Goal: Communication & Community: Ask a question

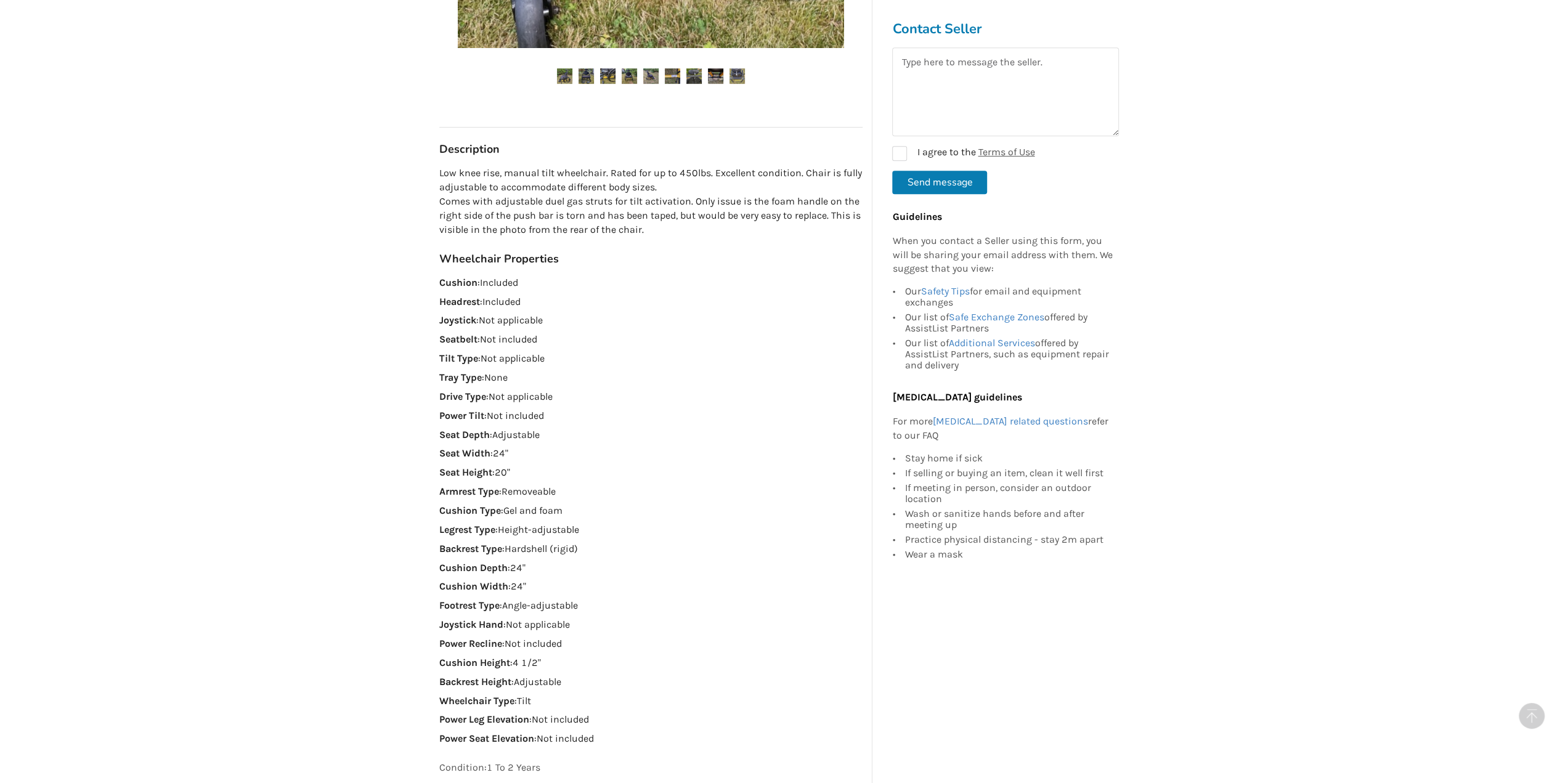
scroll to position [616, 0]
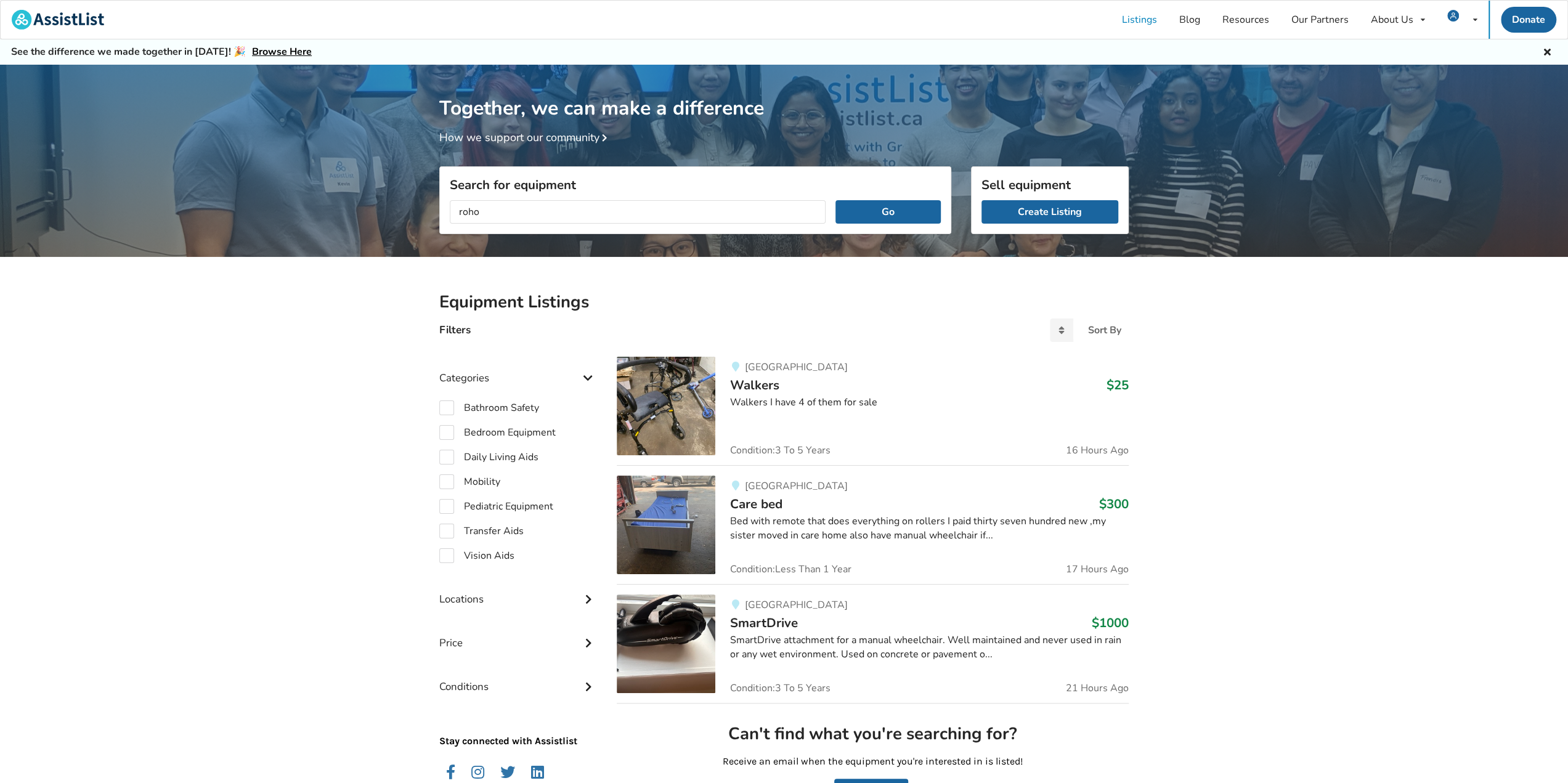
type input "roho"
click at [836, 200] on button "Go" at bounding box center [888, 212] width 105 height 23
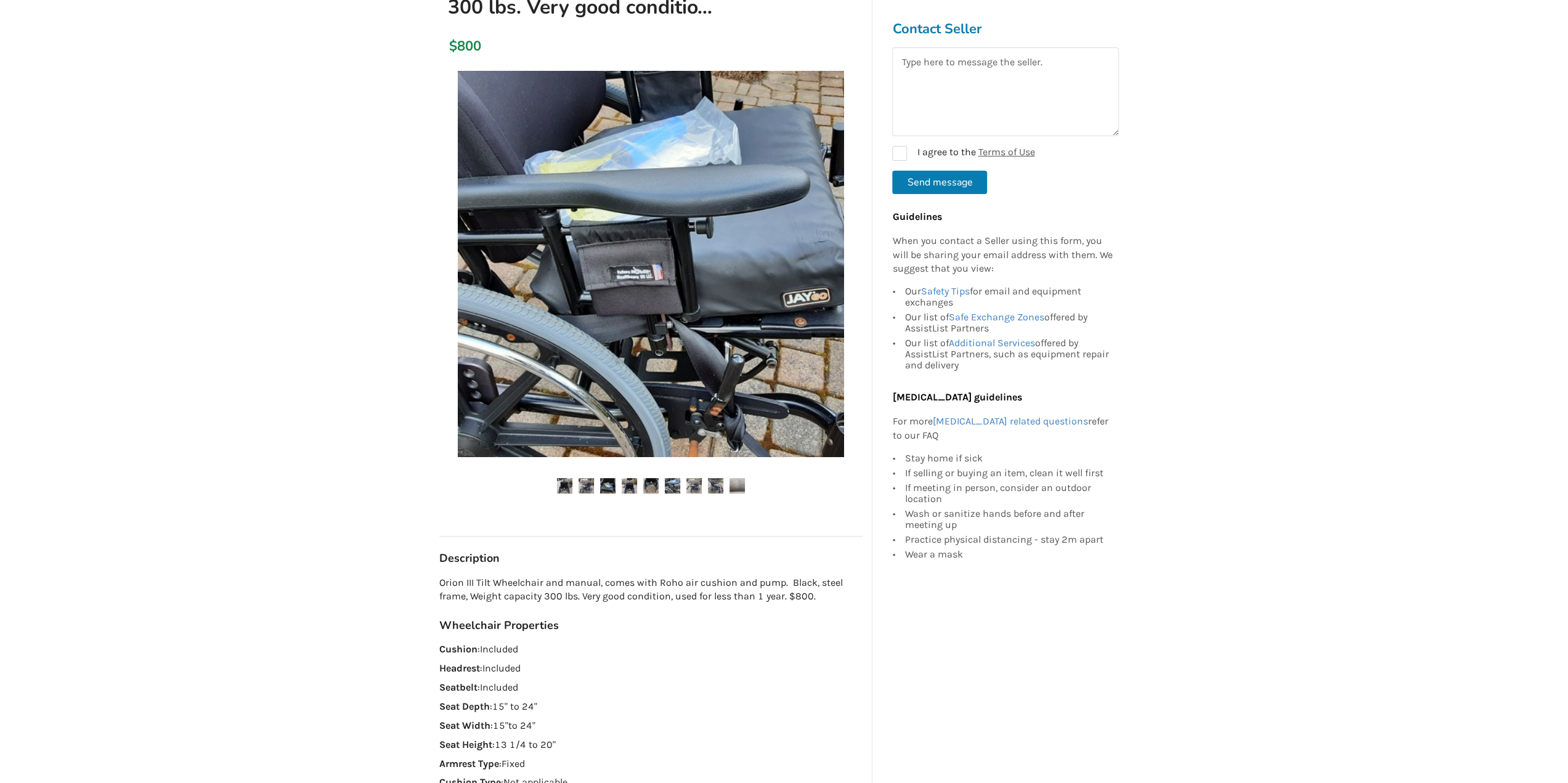
scroll to position [246, 0]
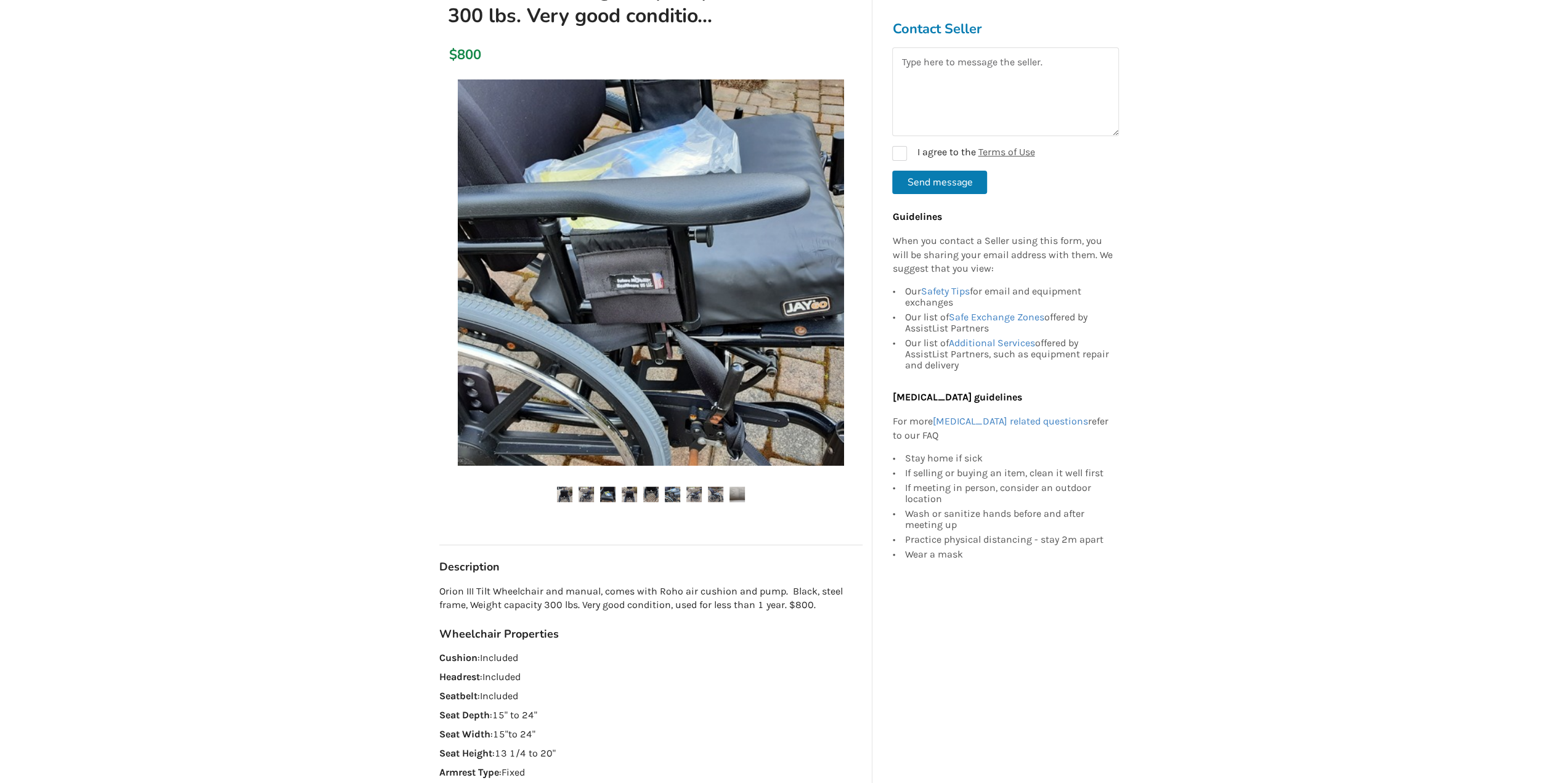
click at [687, 236] on img at bounding box center [651, 272] width 387 height 387
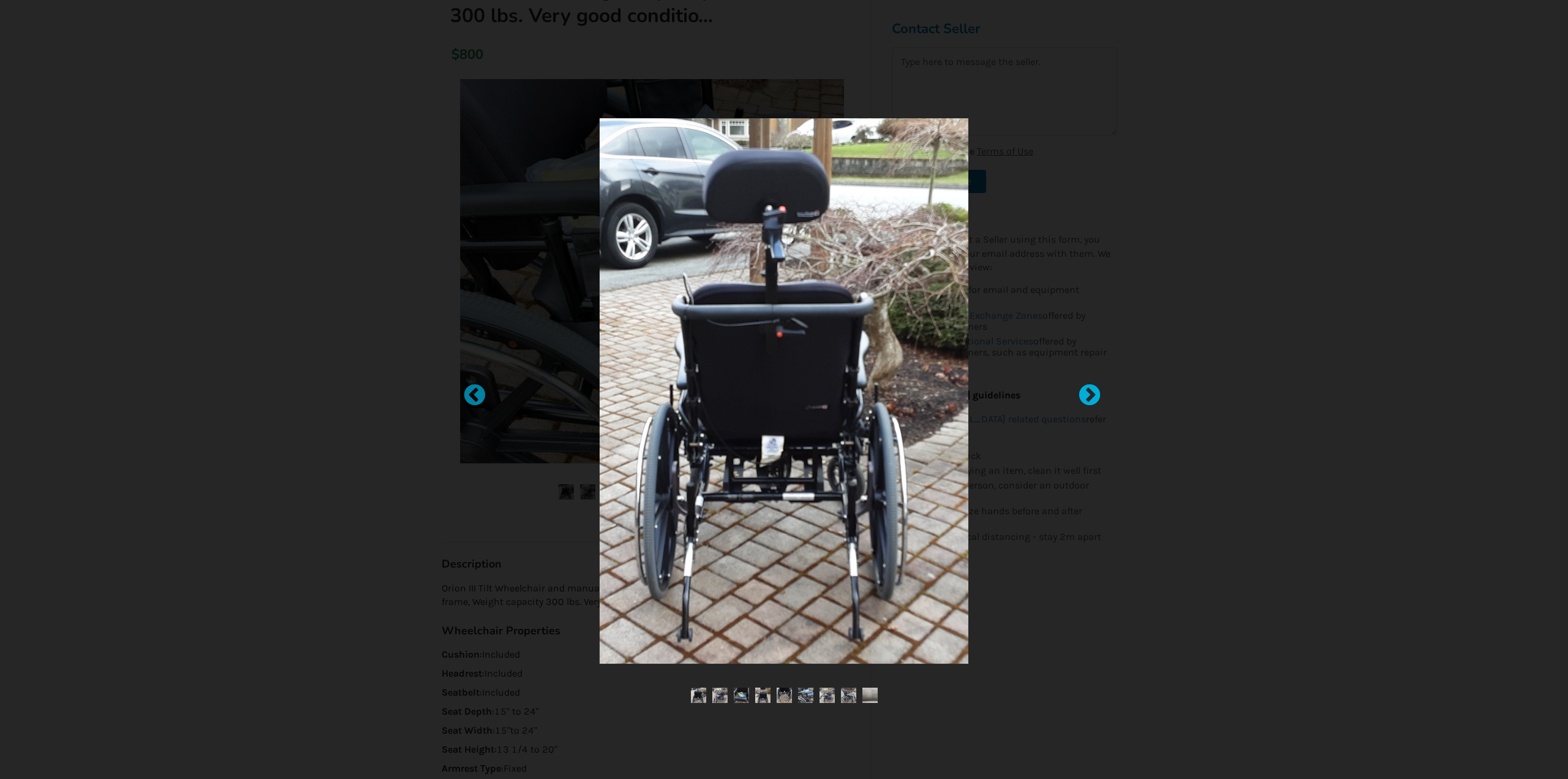
click at [1090, 395] on div at bounding box center [1084, 390] width 13 height 13
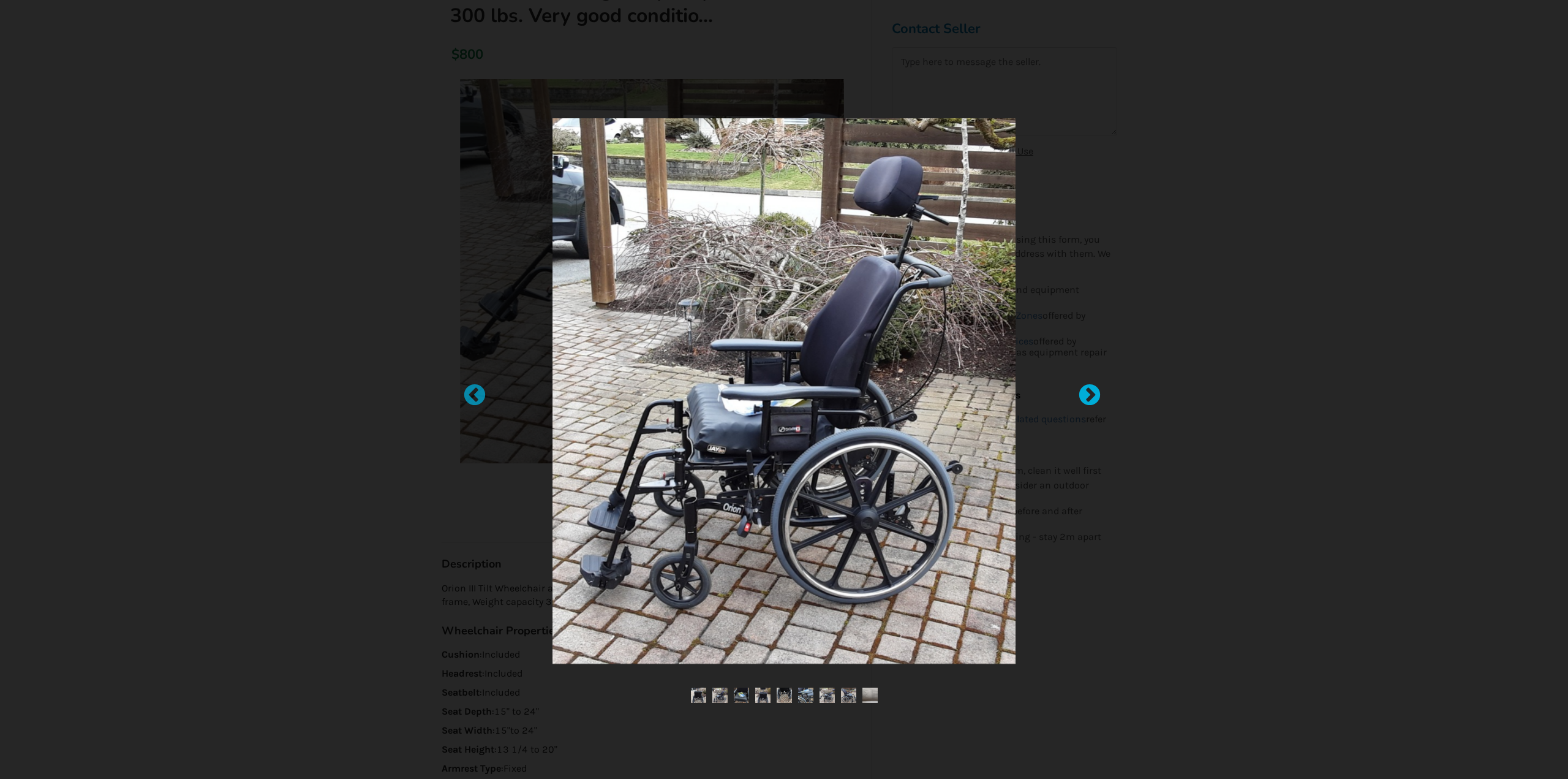
click at [1090, 395] on div at bounding box center [1084, 390] width 13 height 13
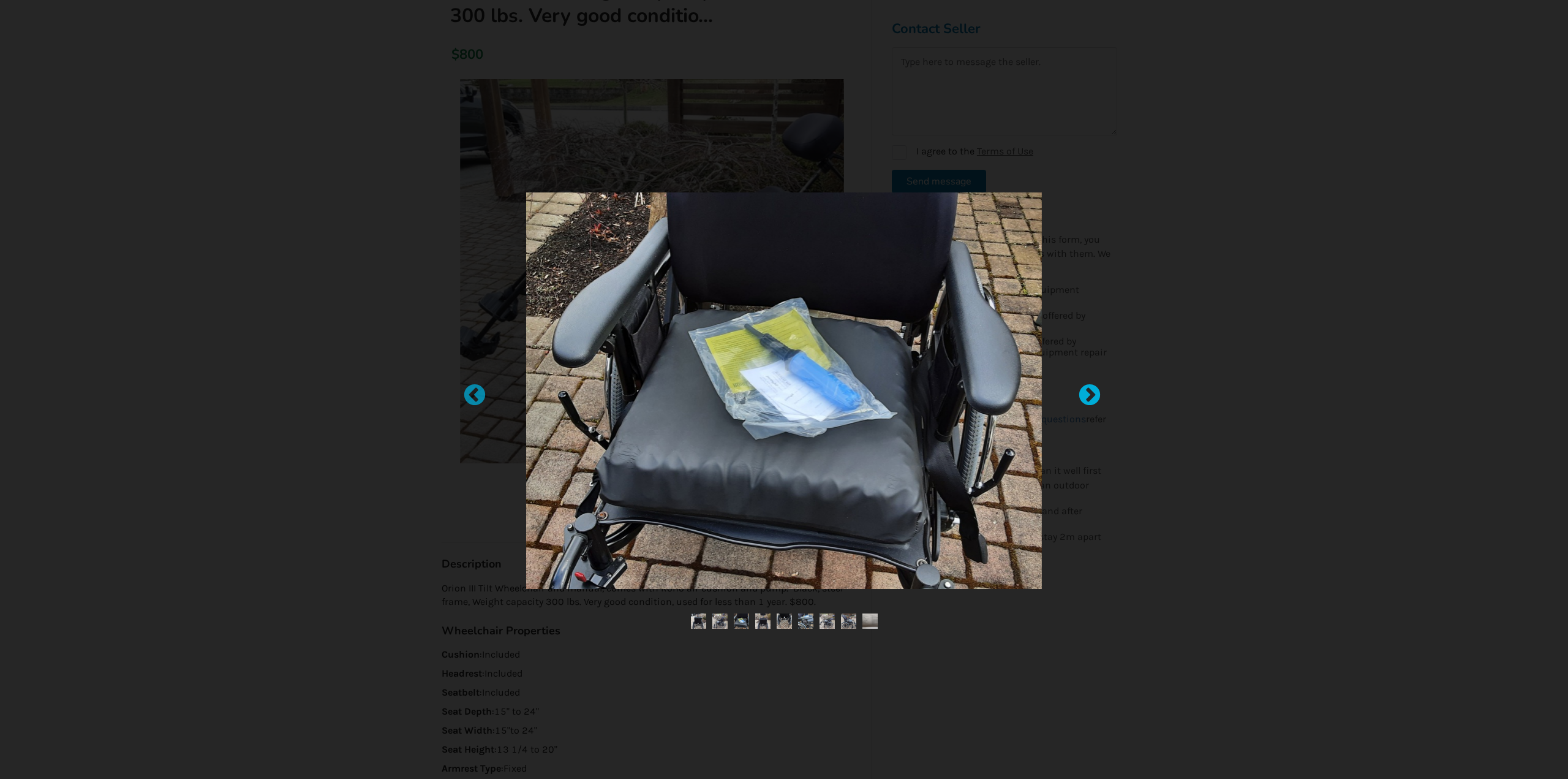
click at [1090, 395] on div at bounding box center [1084, 390] width 13 height 13
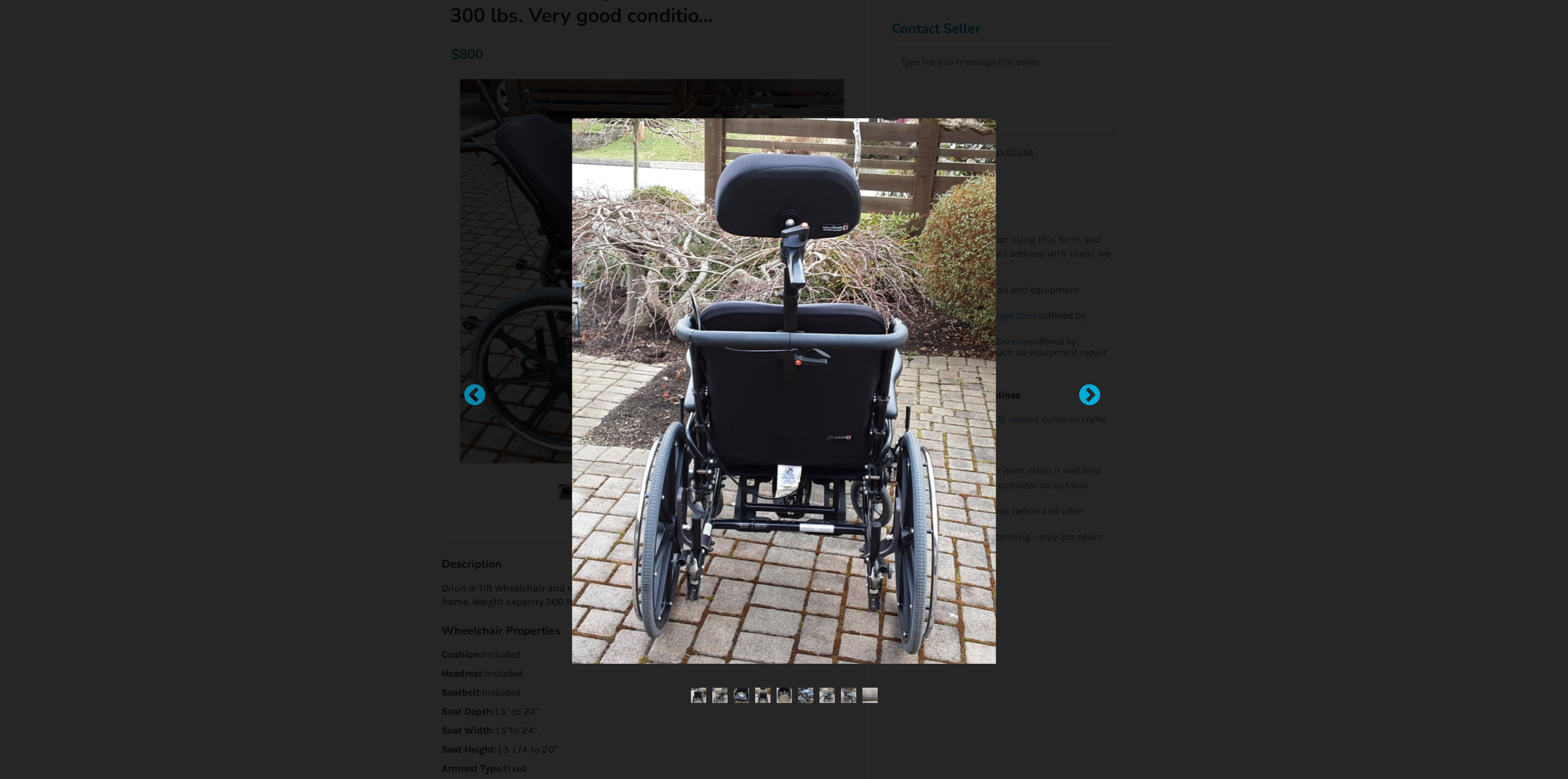
click at [1090, 395] on div at bounding box center [1084, 390] width 13 height 13
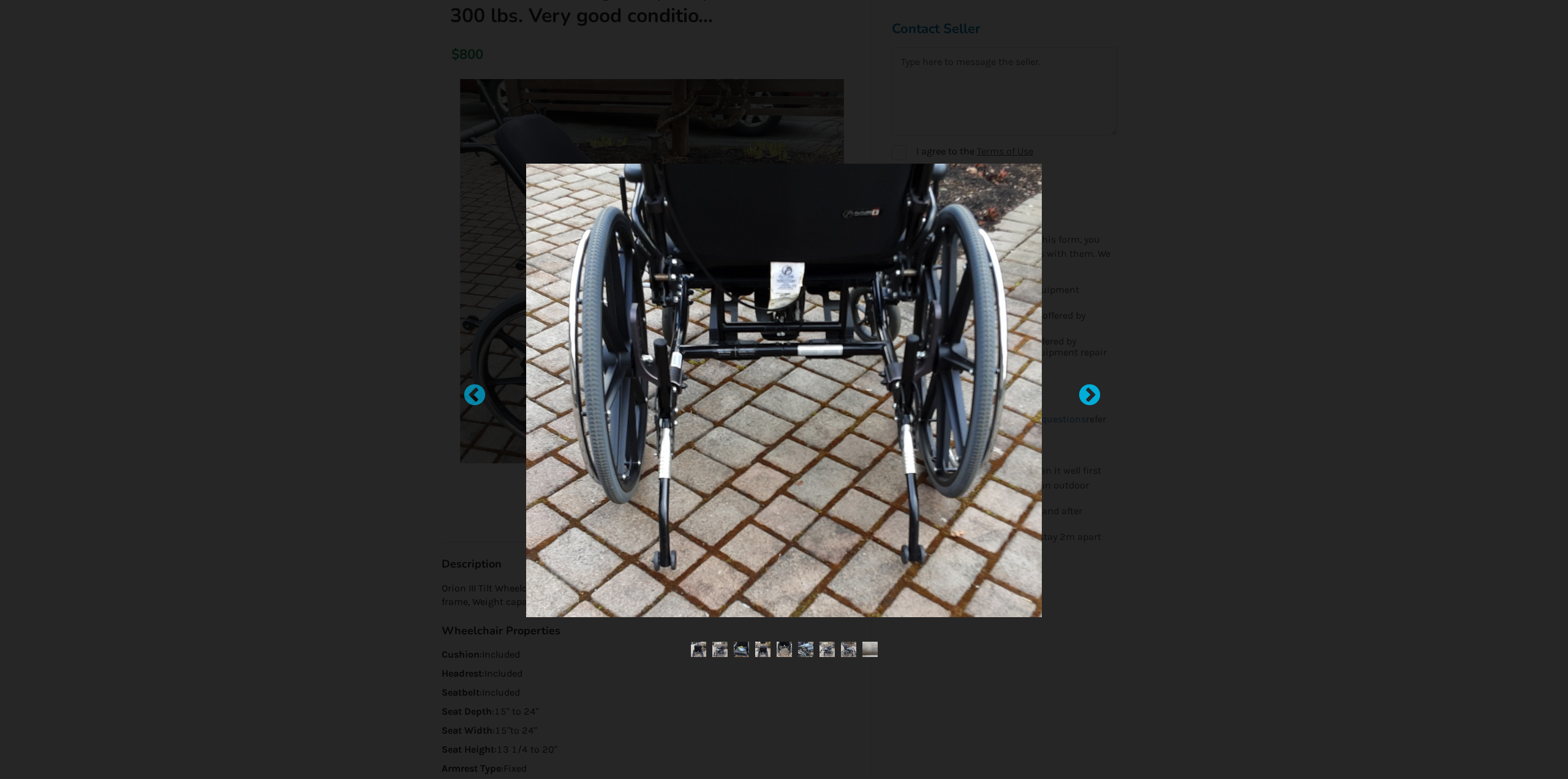
click at [1090, 394] on div at bounding box center [1084, 390] width 13 height 13
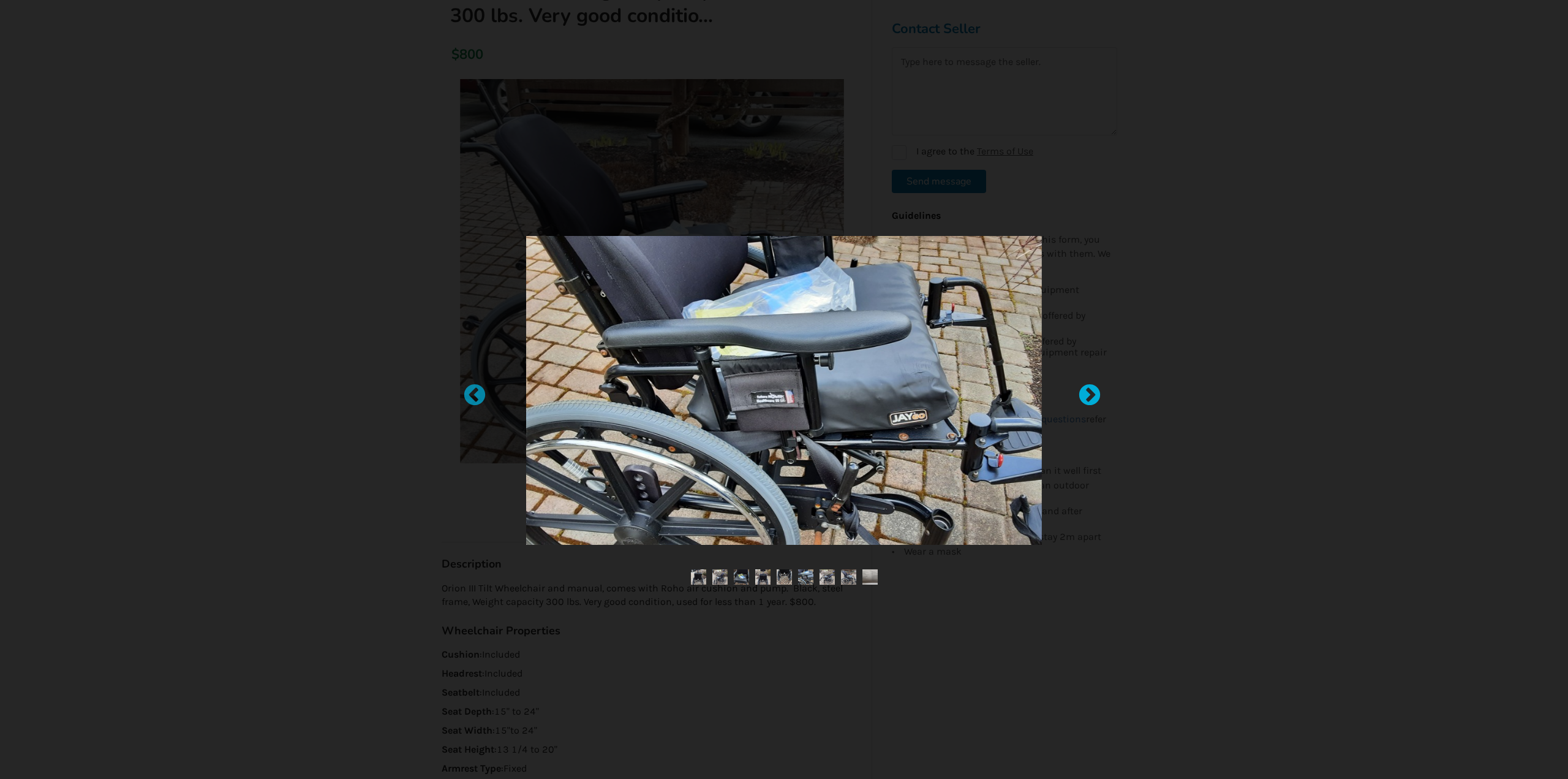
click at [1090, 392] on div at bounding box center [1084, 390] width 13 height 13
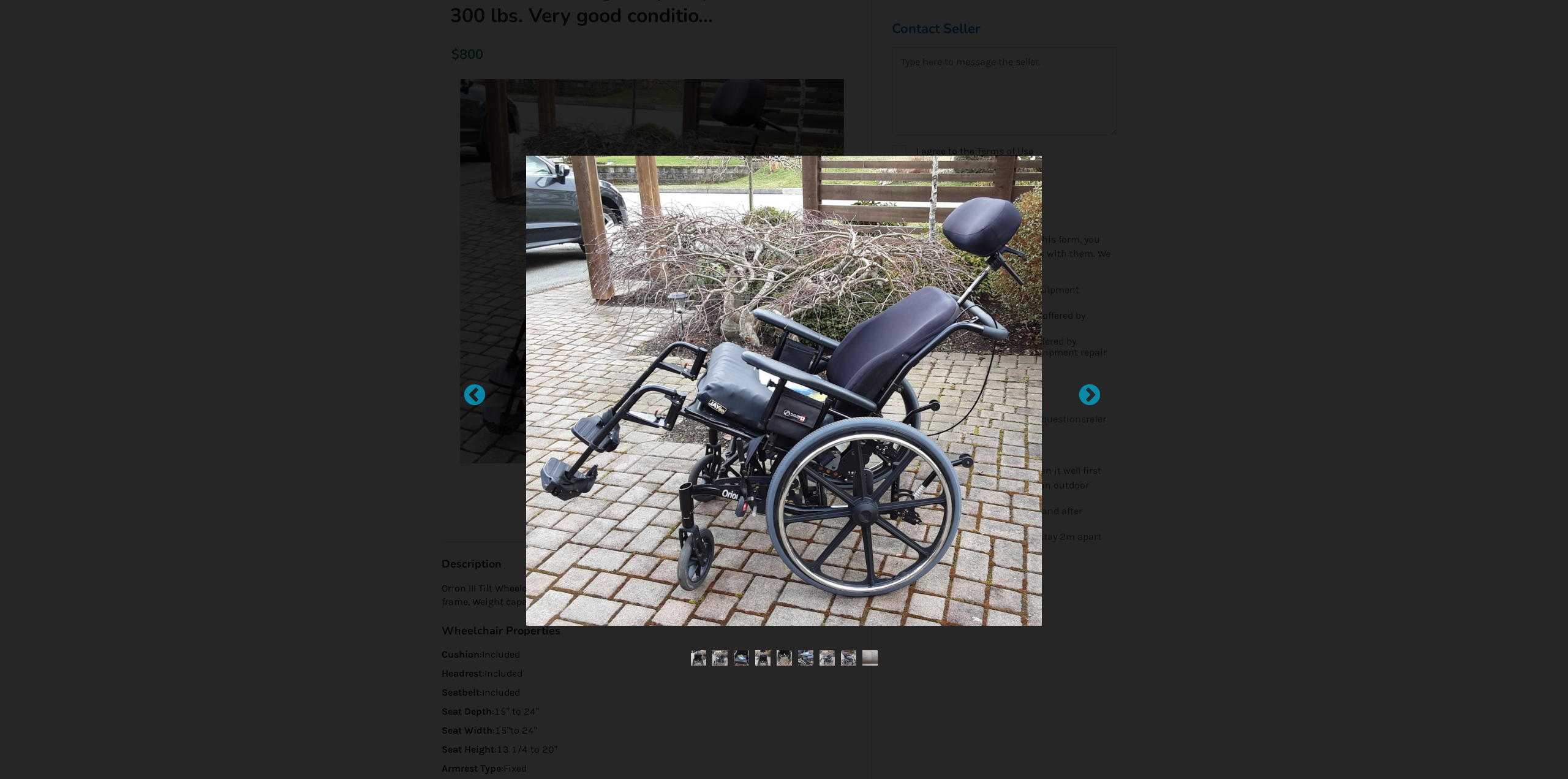
click at [1208, 383] on div at bounding box center [784, 389] width 1568 height 779
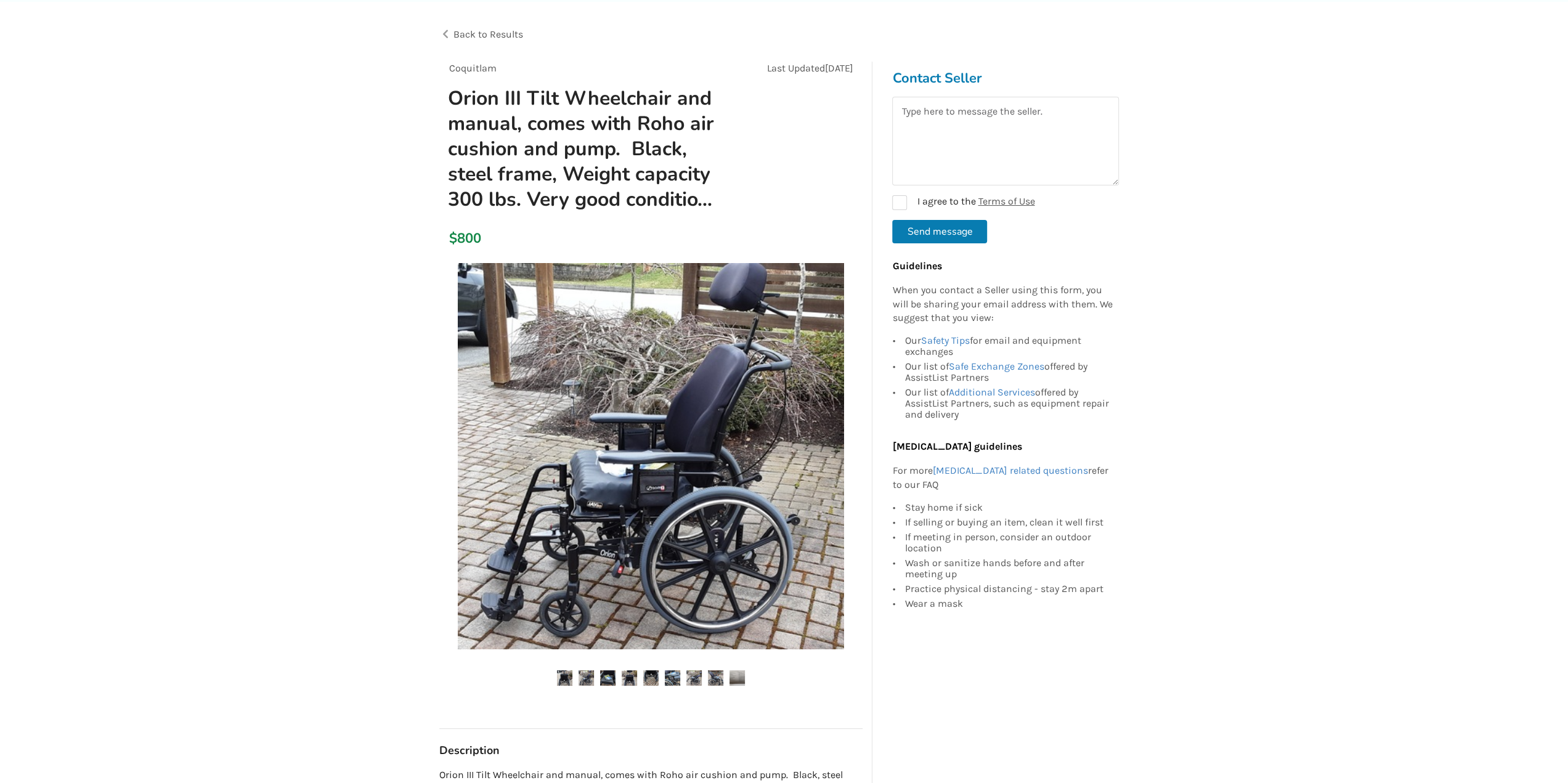
scroll to position [62, 0]
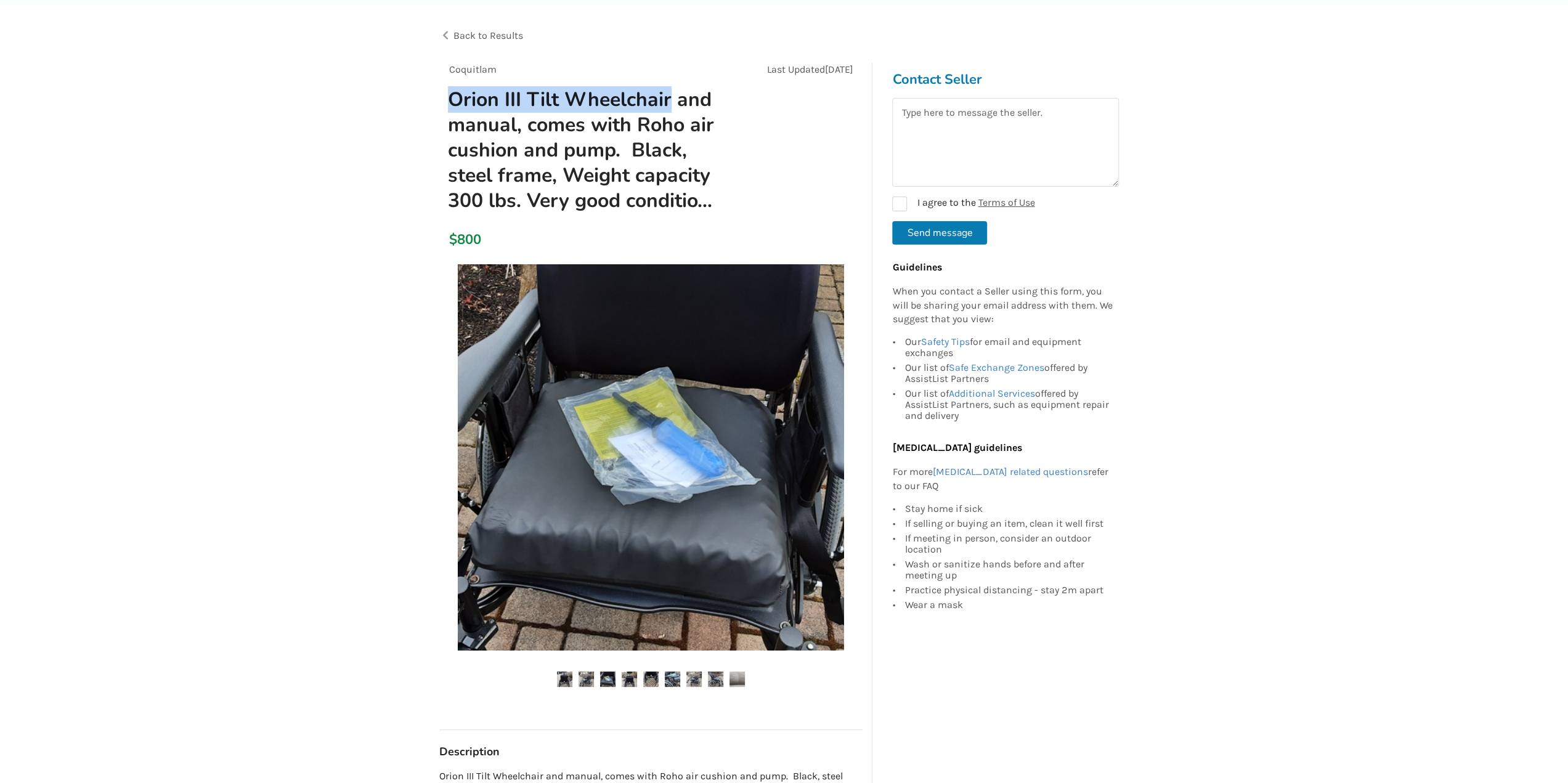
drag, startPoint x: 450, startPoint y: 93, endPoint x: 669, endPoint y: 97, distance: 219.0
click at [669, 97] on h1 "Orion III Tilt Wheelchair and manual, comes with Roho air cushion and pump. Bla…" at bounding box center [583, 150] width 291 height 127
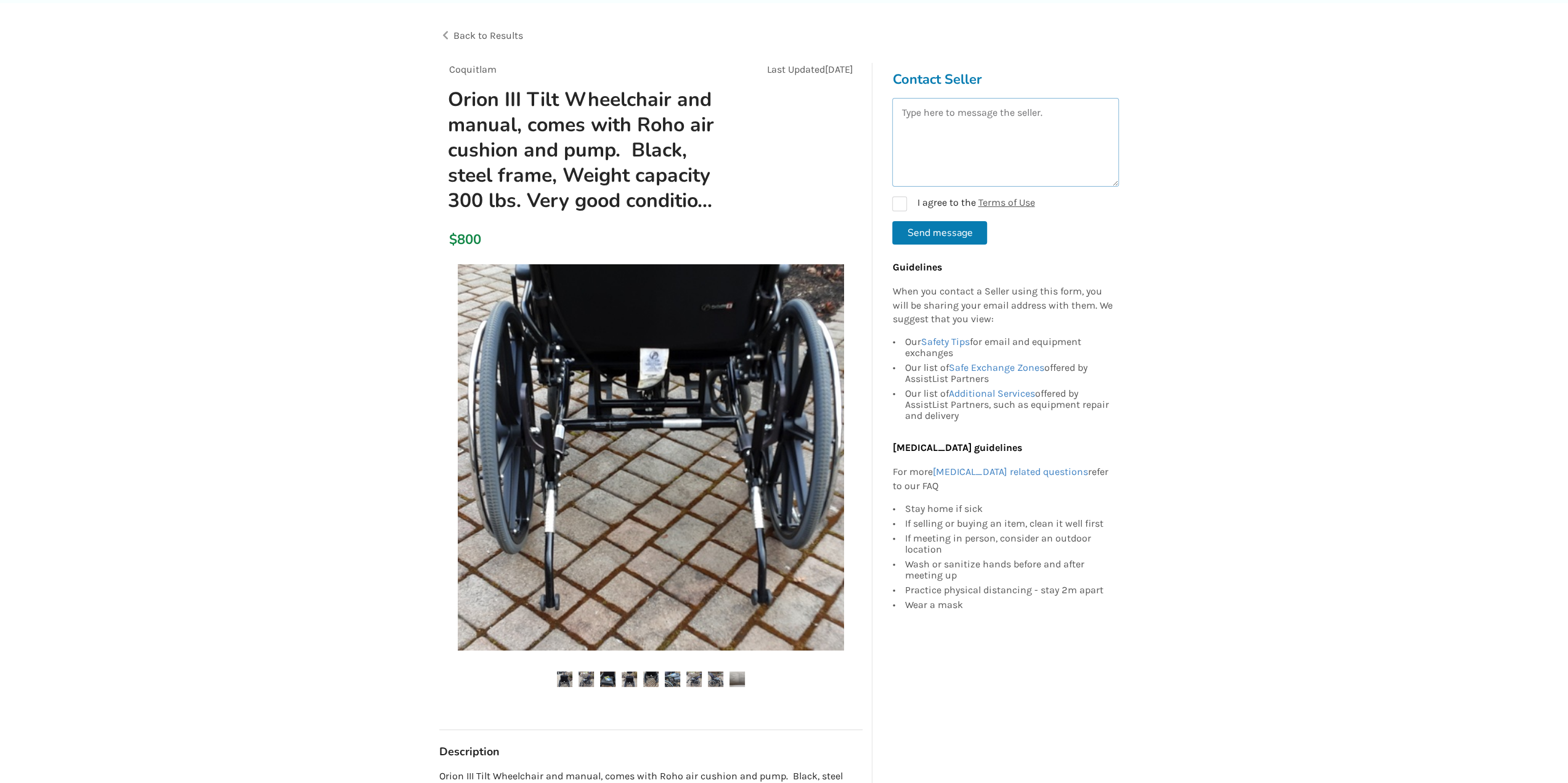
click at [1032, 132] on textarea at bounding box center [1005, 142] width 227 height 88
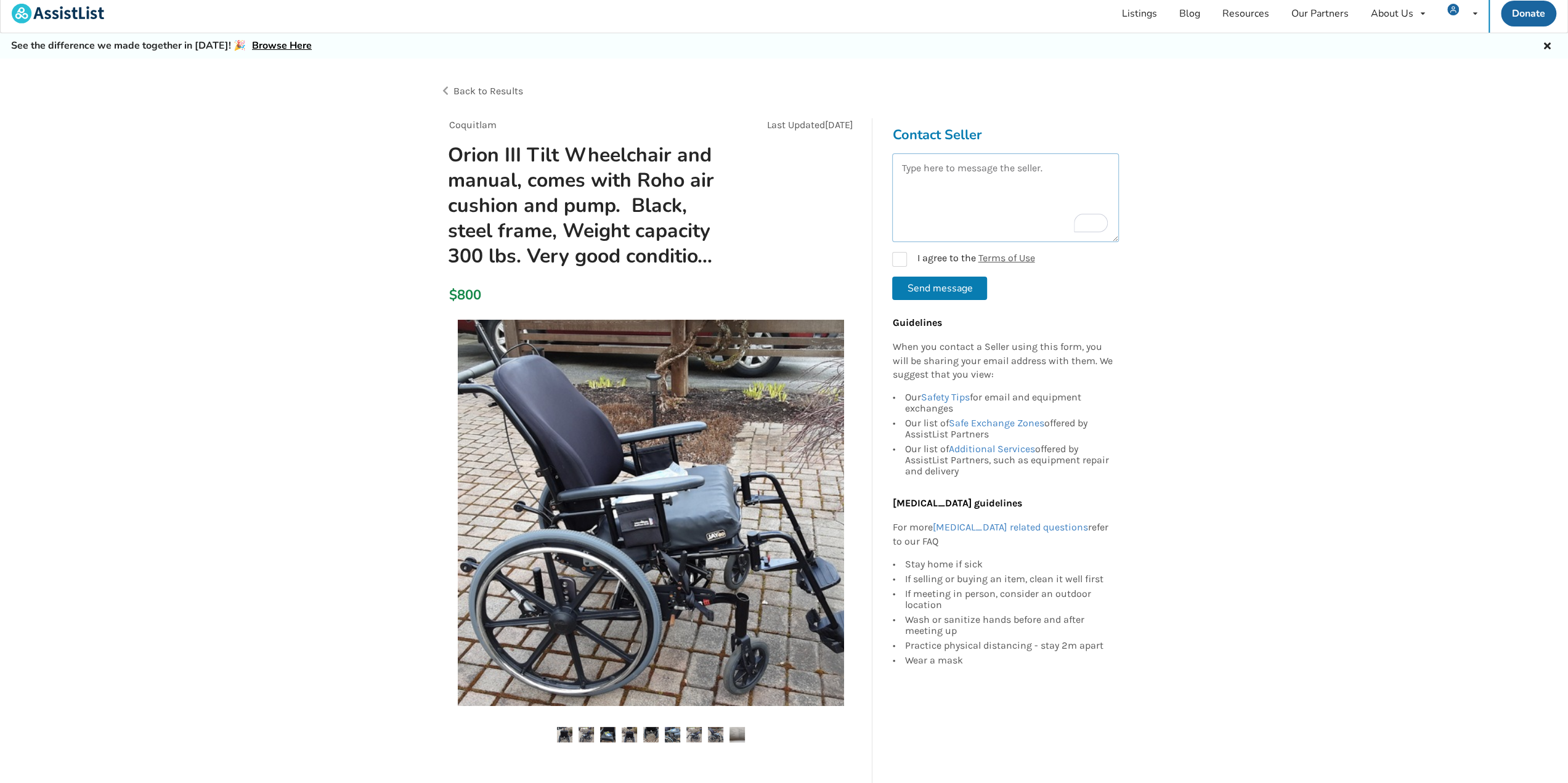
scroll to position [0, 0]
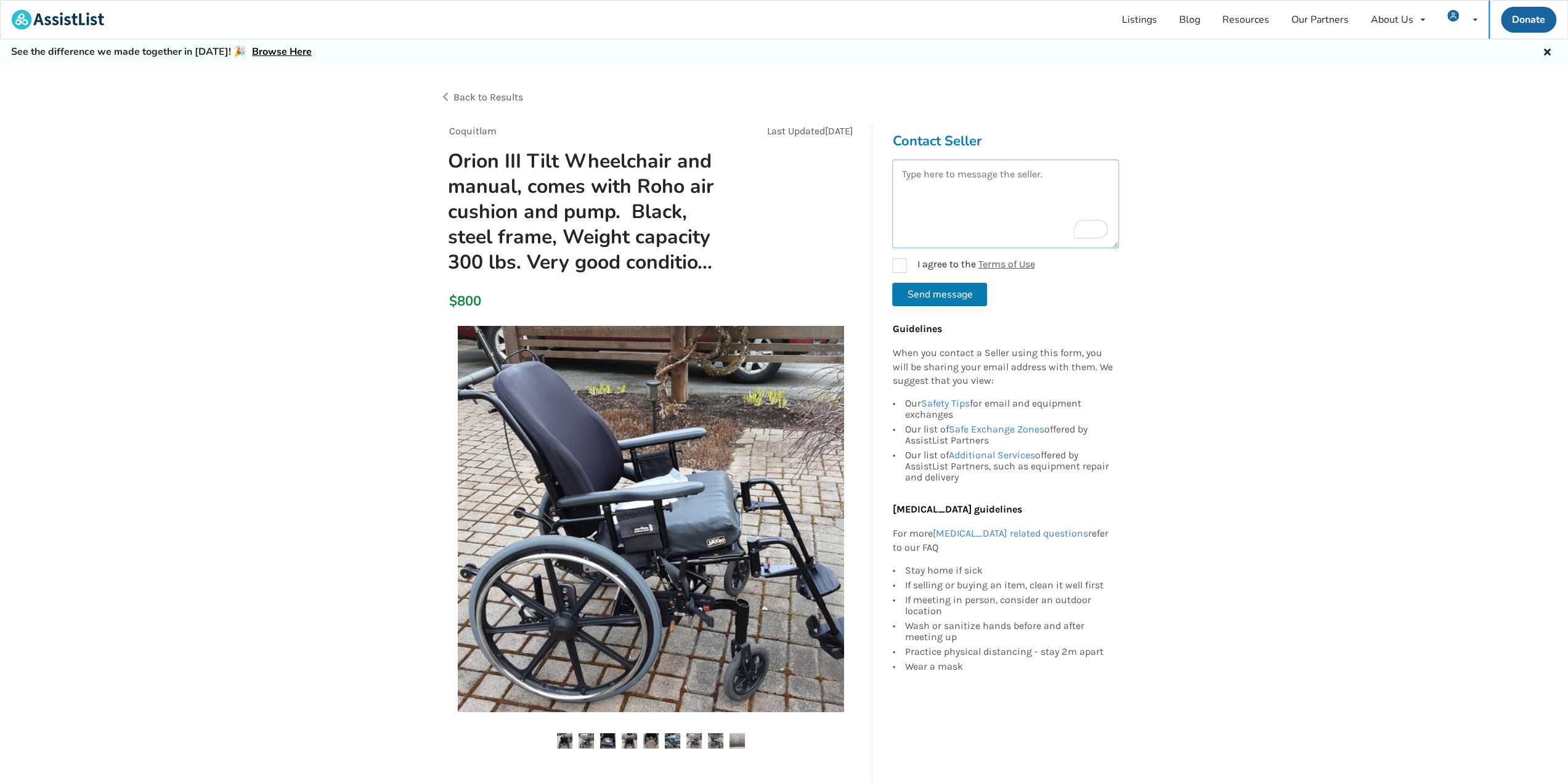
click at [1043, 192] on textarea "To enrich screen reader interactions, please activate Accessibility in Grammarl…" at bounding box center [1005, 204] width 227 height 88
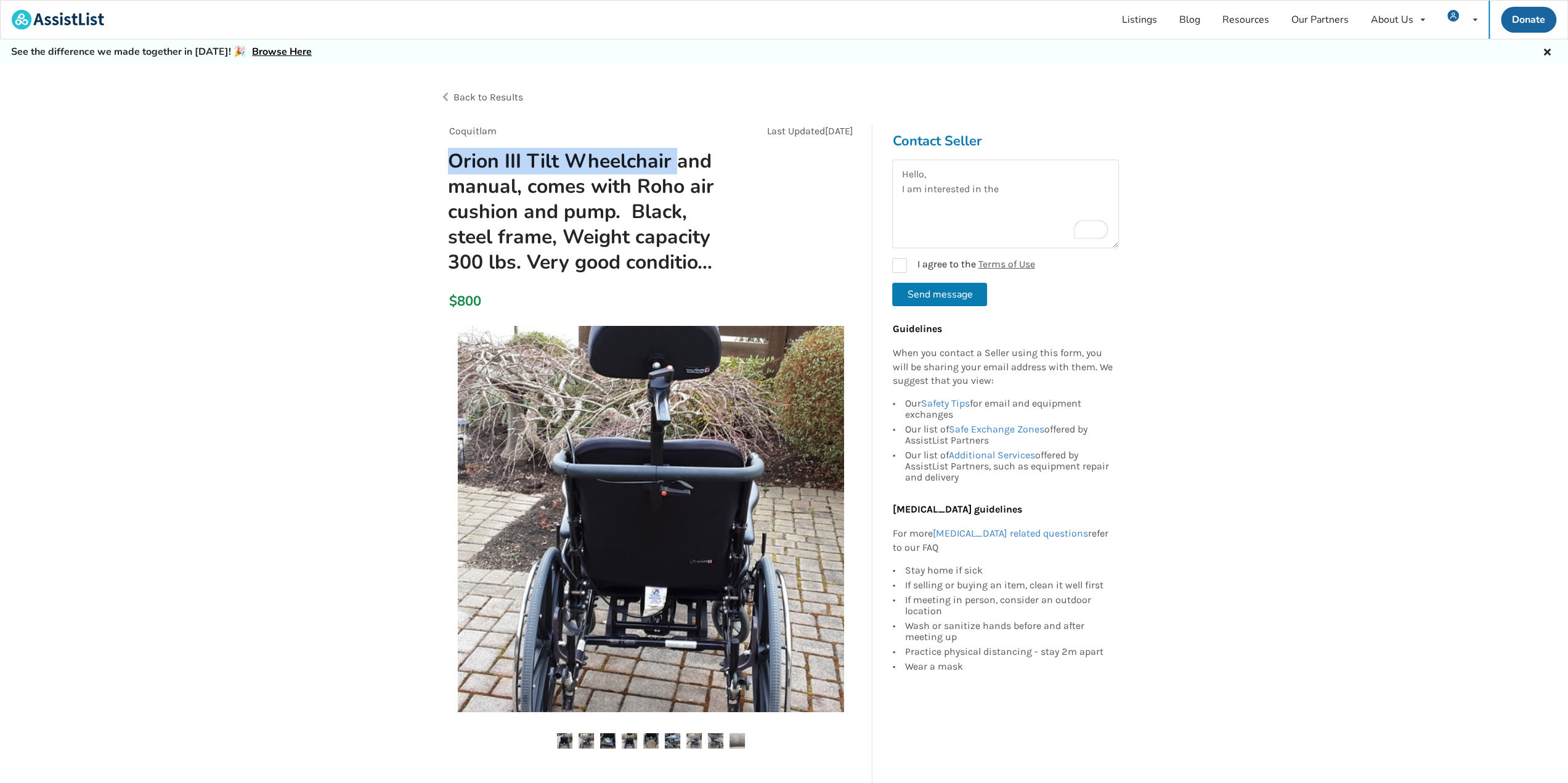
drag, startPoint x: 447, startPoint y: 158, endPoint x: 674, endPoint y: 156, distance: 227.0
click at [674, 156] on h1 "Orion III Tilt Wheelchair and manual, comes with Roho air cushion and pump. Bla…" at bounding box center [583, 212] width 291 height 127
copy h1 "Orion III Tilt Wheelchair"
click at [1013, 192] on textarea "Hello, I am interested in the" at bounding box center [1005, 204] width 227 height 88
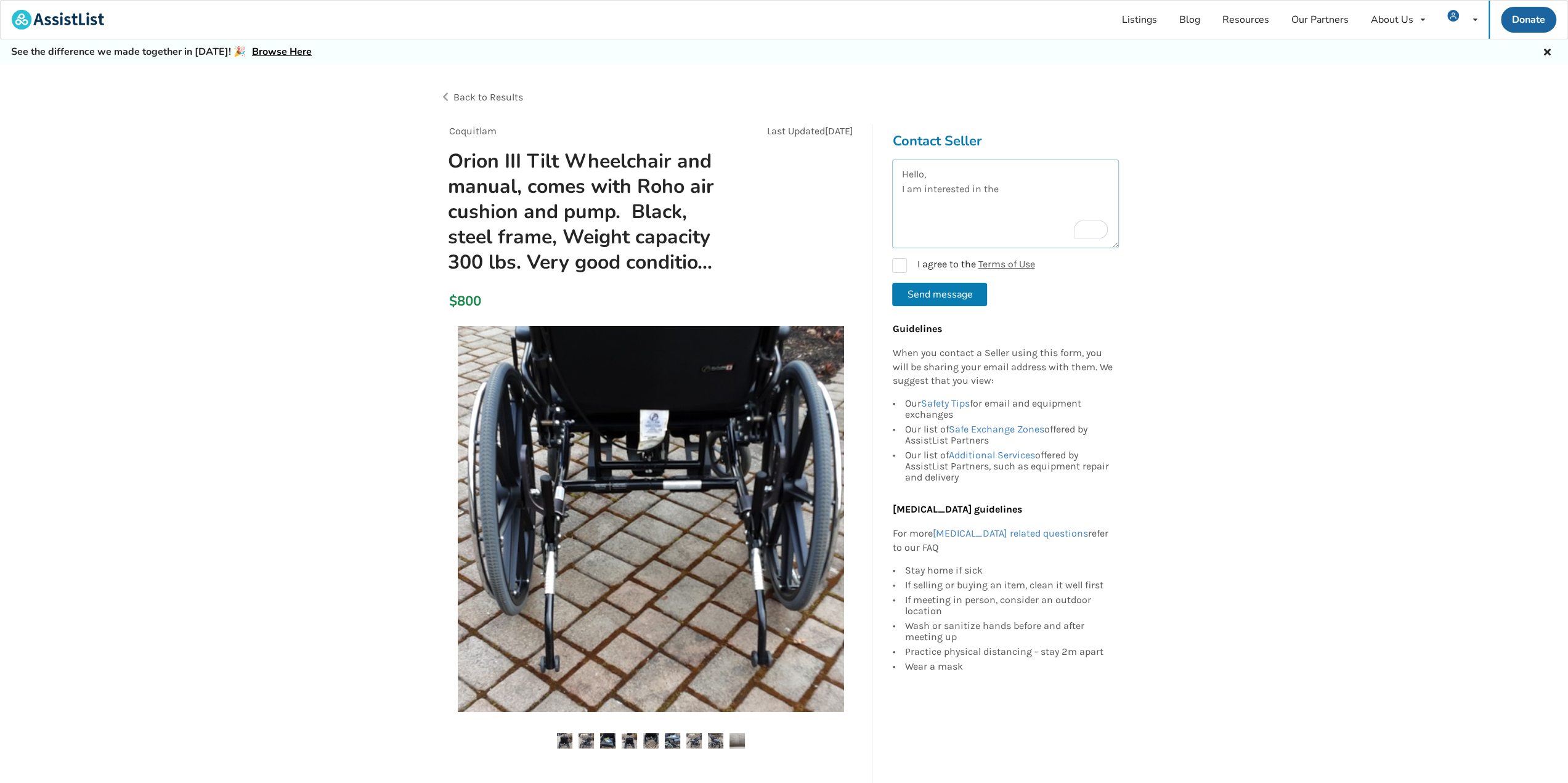
paste textarea "Orion III Tilt Wheelchair"
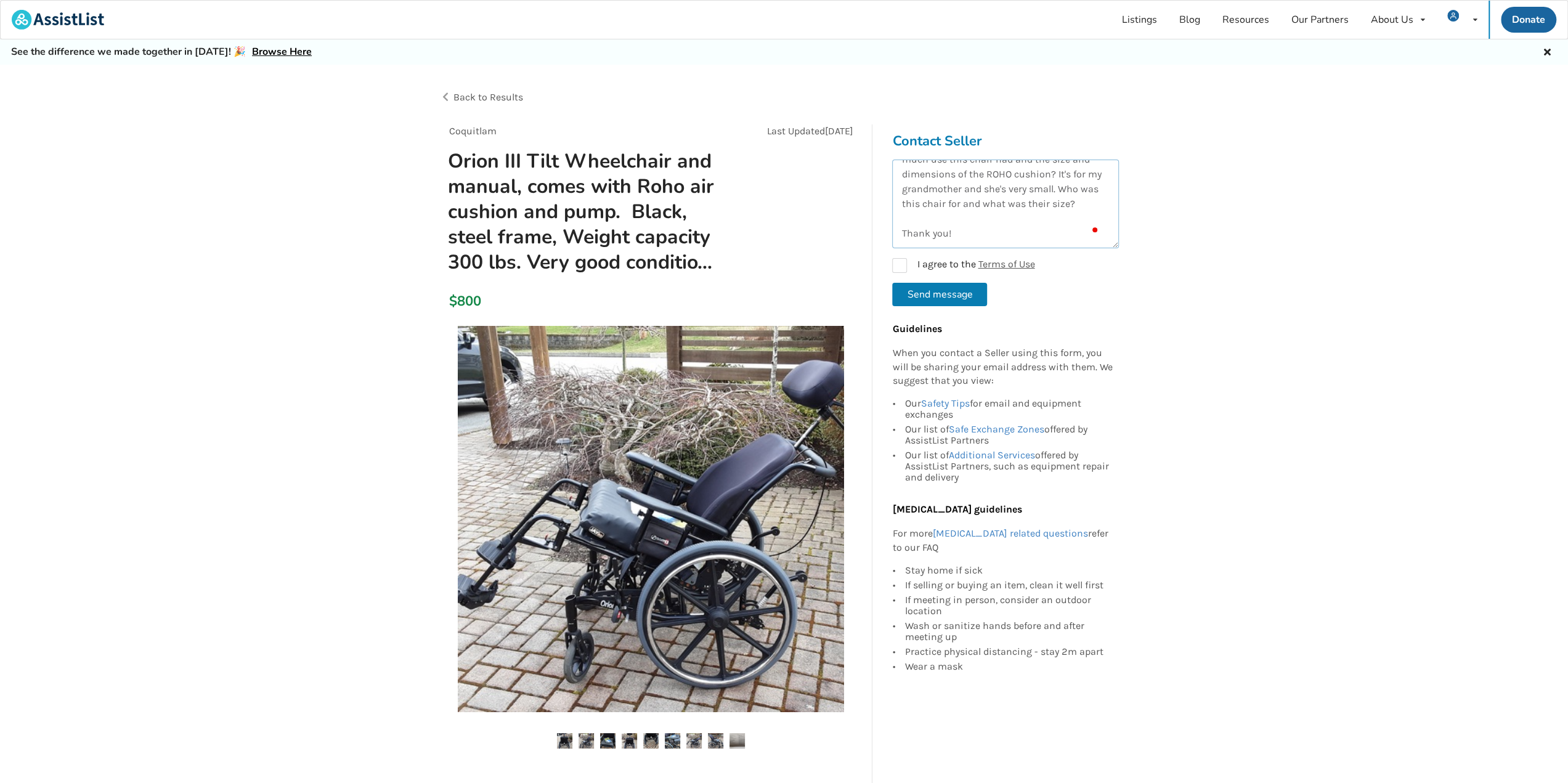
scroll to position [80, 0]
click at [962, 198] on textarea "Hello, I am interested in the Orion III Tilt Wheelchair you have for sale. Woul…" at bounding box center [1005, 204] width 227 height 88
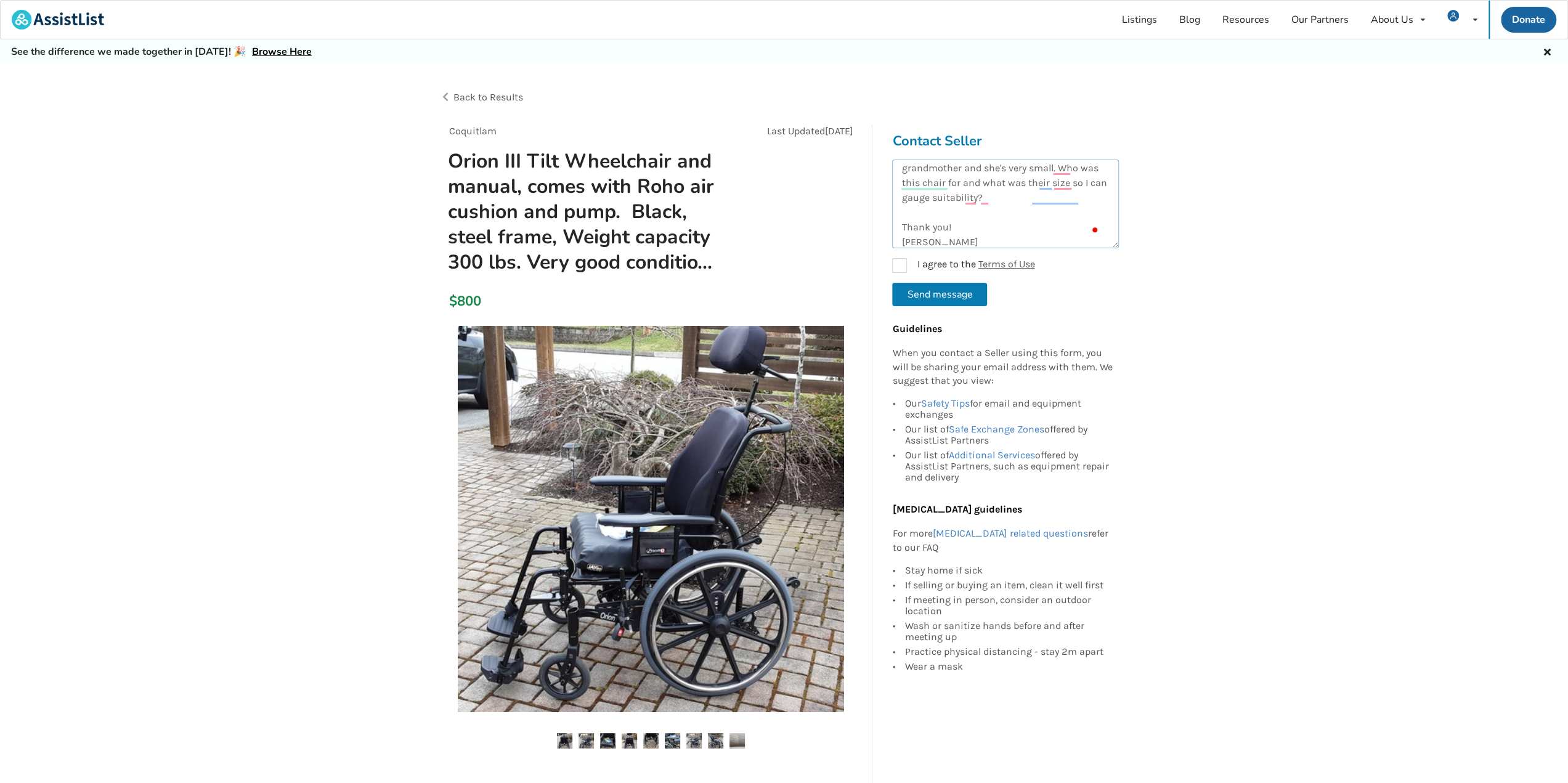
click at [1011, 220] on textarea "Hello, I am interested in the Orion III Tilt Wheelchair you have for sale. Woul…" at bounding box center [1005, 204] width 227 height 88
click at [1045, 194] on textarea "Hello, I am interested in the Orion III Tilt Wheelchair you have for sale. Woul…" at bounding box center [1005, 204] width 227 height 88
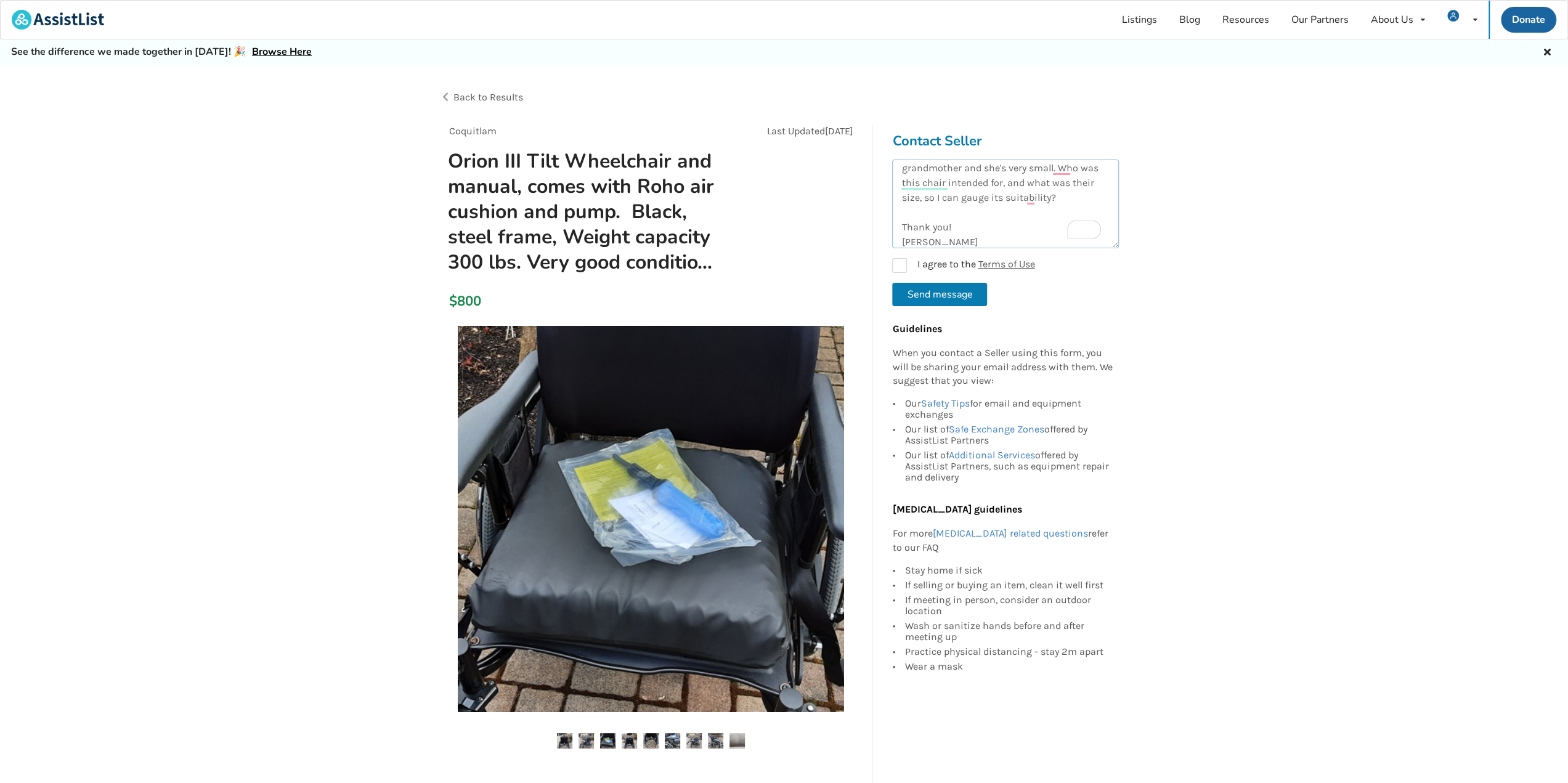
click at [1020, 214] on textarea "Hello, I am interested in the Orion III Tilt Wheelchair you have for sale. Woul…" at bounding box center [1005, 204] width 227 height 88
click at [1011, 196] on textarea "Hello, I am interested in the Orion III Tilt Wheelchair you have for sale. Woul…" at bounding box center [1005, 204] width 227 height 88
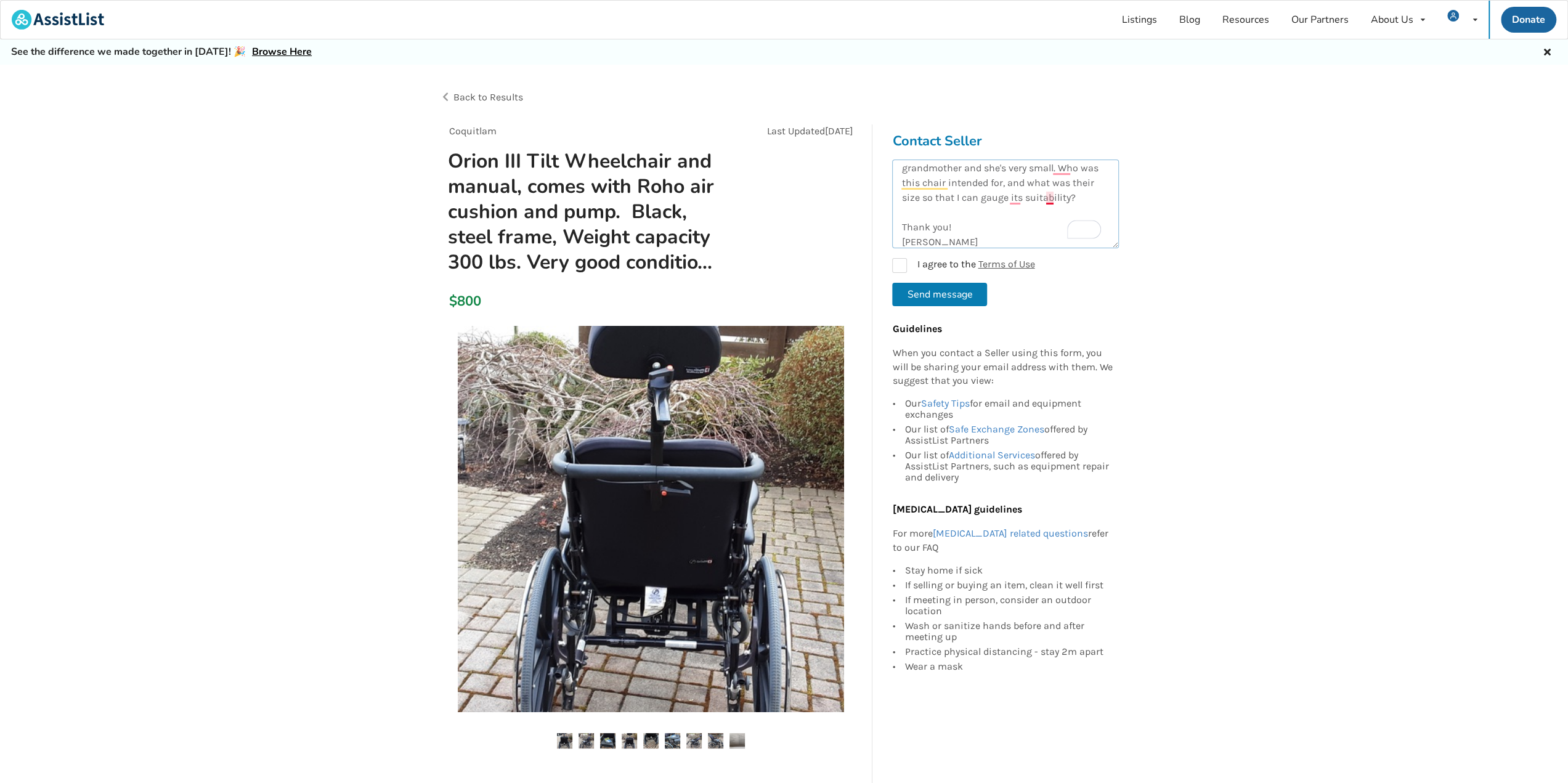
click at [1052, 198] on textarea "Hello, I am interested in the Orion III Tilt Wheelchair you have for sale. Woul…" at bounding box center [1005, 204] width 227 height 88
click at [1060, 231] on span "could" at bounding box center [1060, 230] width 28 height 12
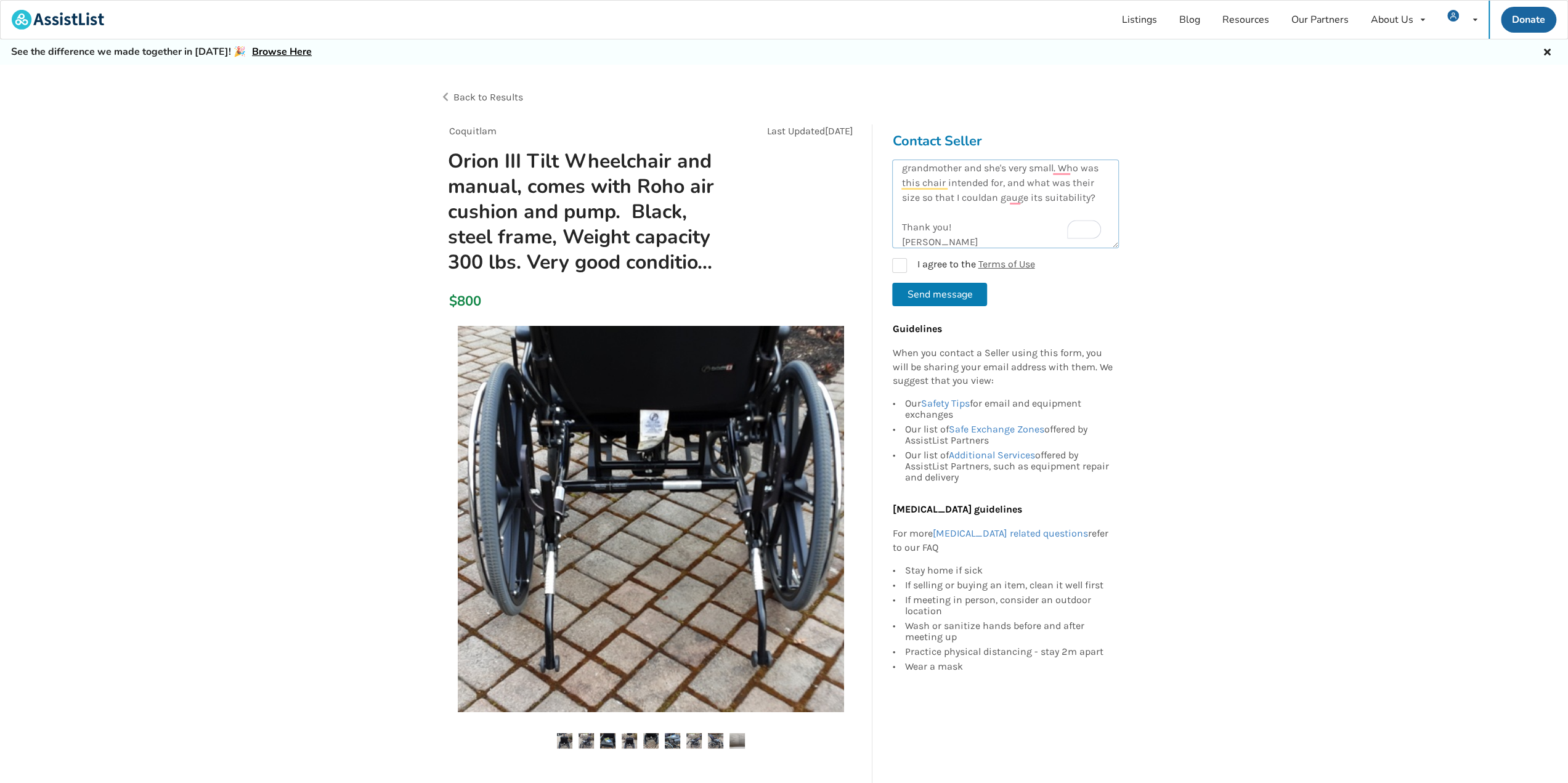
click at [1028, 212] on textarea "Hello, I am interested in the Orion III Tilt Wheelchair you have for sale. Woul…" at bounding box center [1005, 204] width 227 height 88
click at [1076, 196] on textarea "Hello, I am interested in the Orion III Tilt Wheelchair you have for sale. Woul…" at bounding box center [1005, 204] width 227 height 88
drag, startPoint x: 1074, startPoint y: 197, endPoint x: 1083, endPoint y: 197, distance: 9.0
click at [1083, 197] on textarea "Hello, I am interested in the Orion III Tilt Wheelchair you have for sale. Woul…" at bounding box center [1005, 204] width 227 height 88
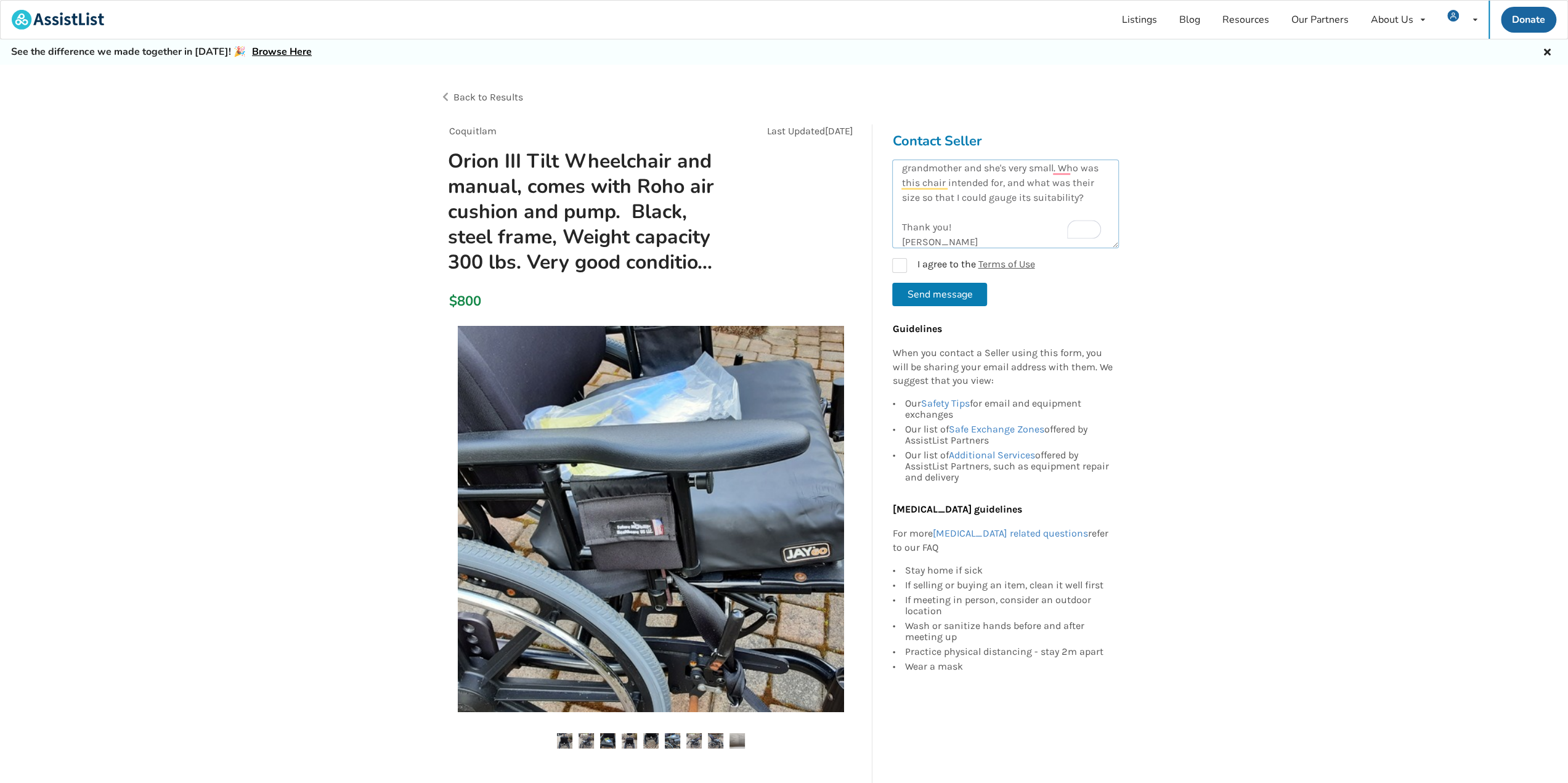
drag, startPoint x: 1102, startPoint y: 195, endPoint x: 1077, endPoint y: 196, distance: 25.0
click at [1077, 196] on textarea "Hello, I am interested in the Orion III Tilt Wheelchair you have for sale. Woul…" at bounding box center [1005, 204] width 227 height 88
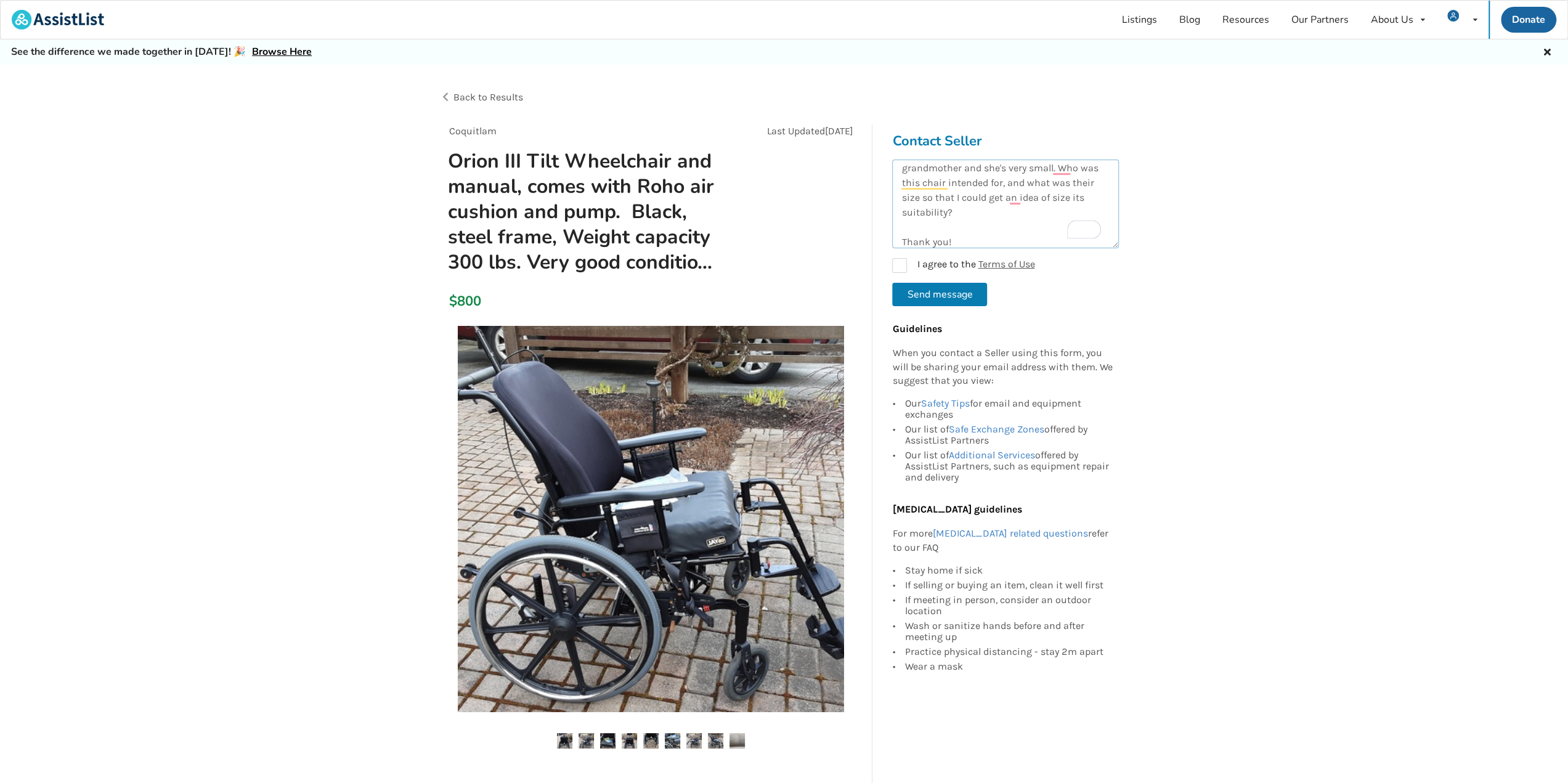
click at [981, 212] on textarea "Hello, I am interested in the Orion III Tilt Wheelchair you have for sale. Woul…" at bounding box center [1005, 204] width 227 height 88
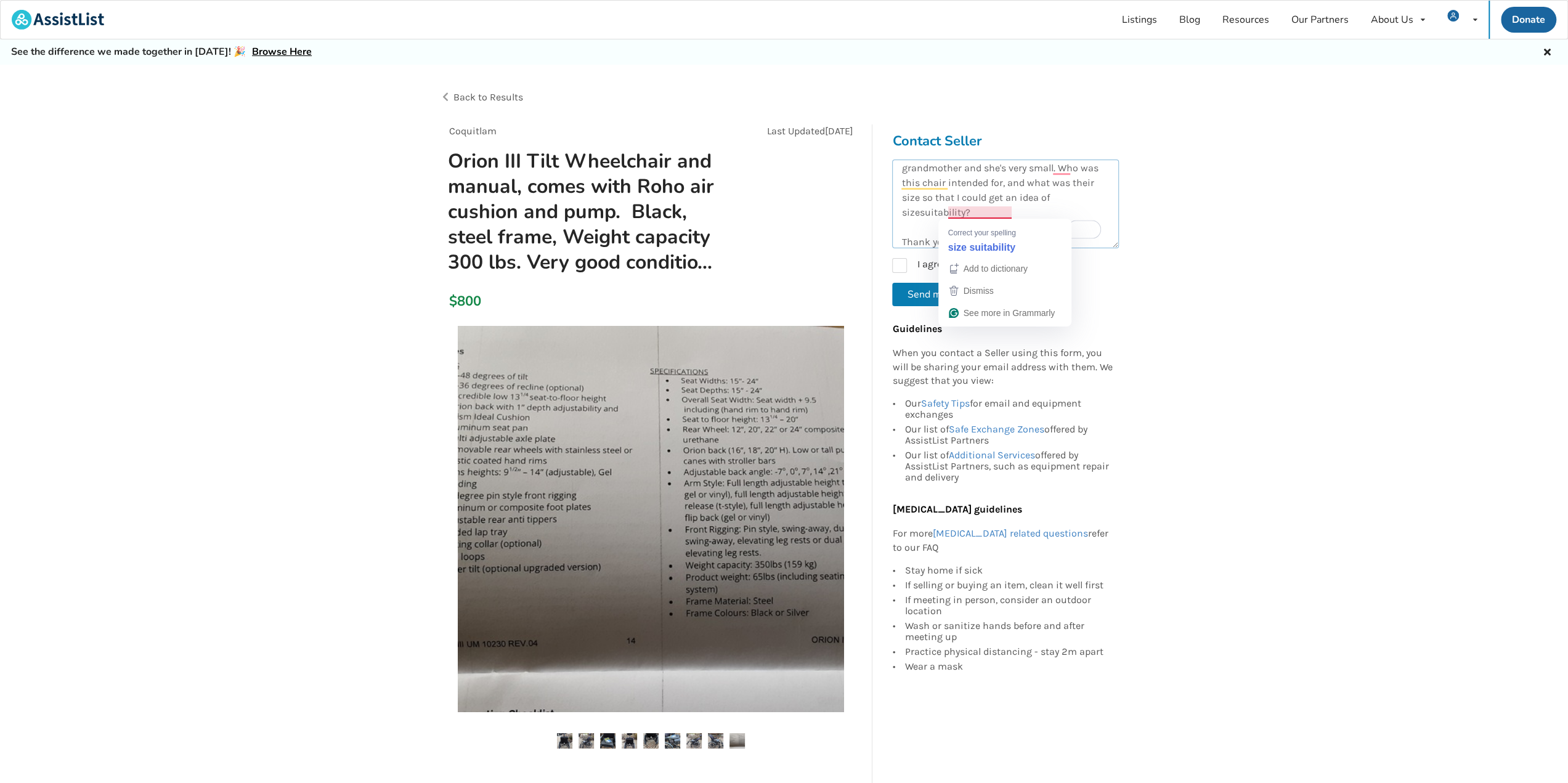
drag, startPoint x: 948, startPoint y: 212, endPoint x: 1011, endPoint y: 209, distance: 63.1
click at [1011, 209] on textarea "Hello, I am interested in the Orion III Tilt Wheelchair you have for sale. Woul…" at bounding box center [1005, 204] width 227 height 88
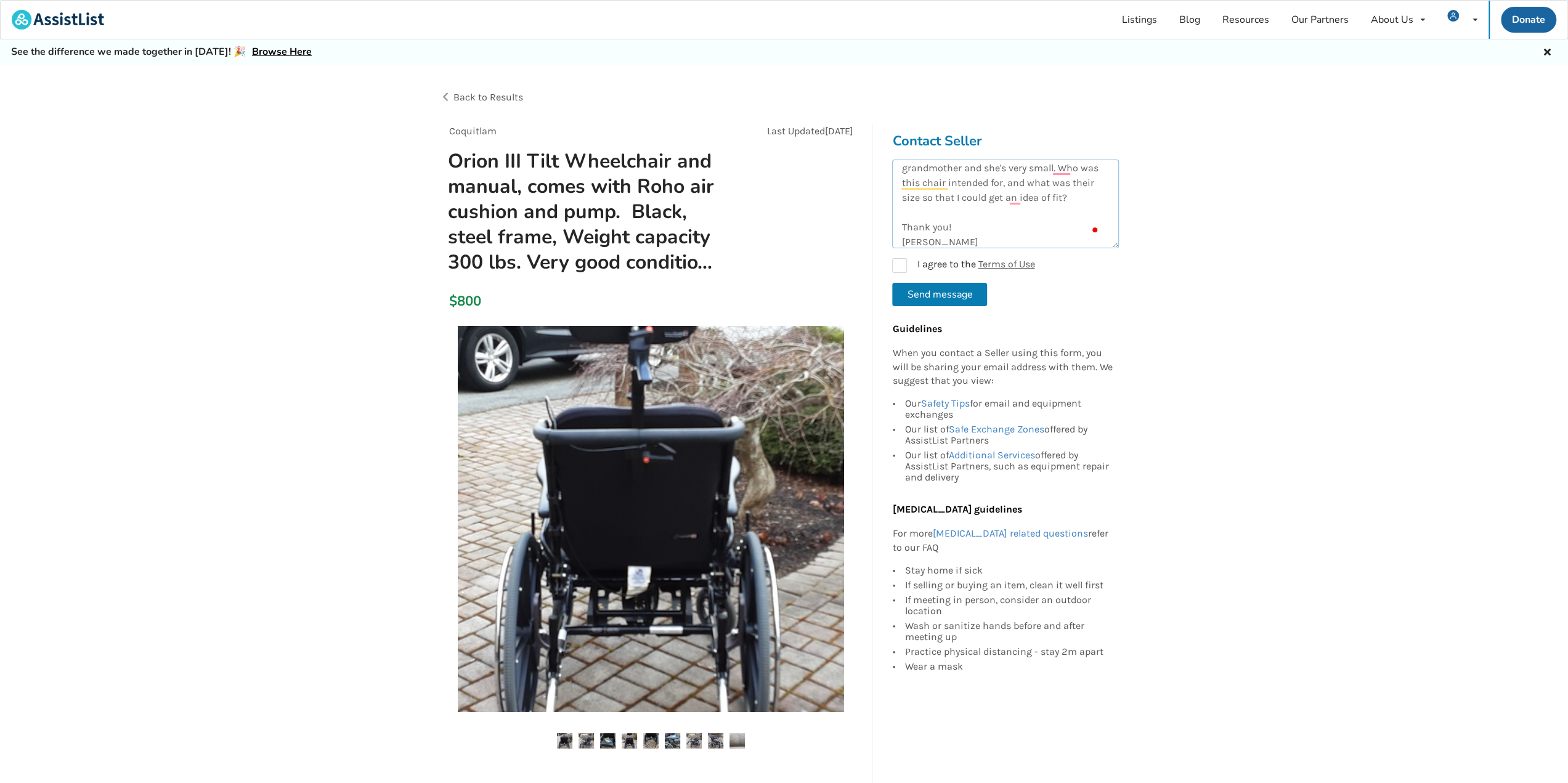
click at [991, 214] on textarea "Hello, I am interested in the Orion III Tilt Wheelchair you have for sale. Woul…" at bounding box center [1005, 204] width 227 height 88
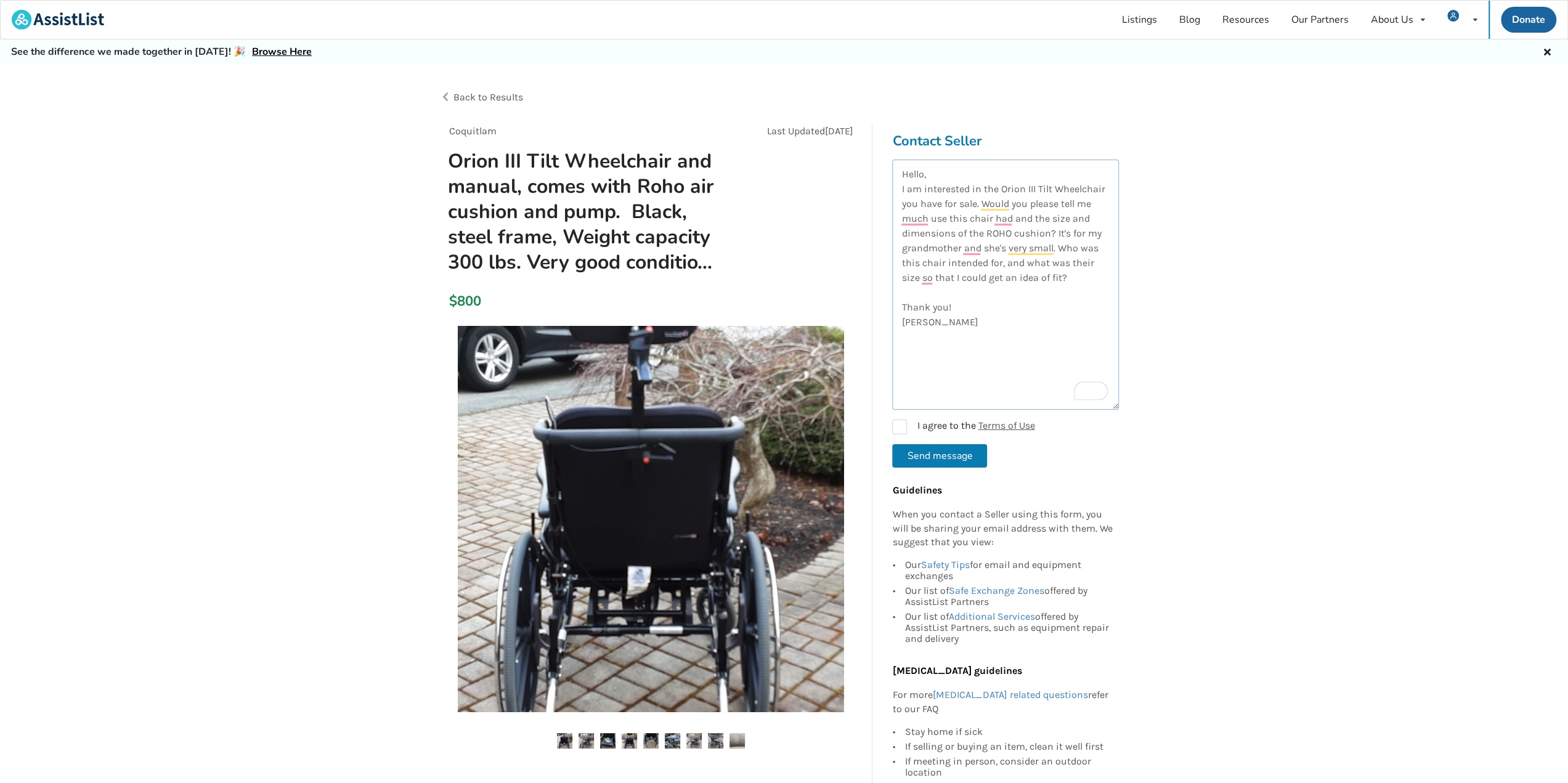
drag, startPoint x: 1116, startPoint y: 245, endPoint x: 1174, endPoint y: 397, distance: 162.7
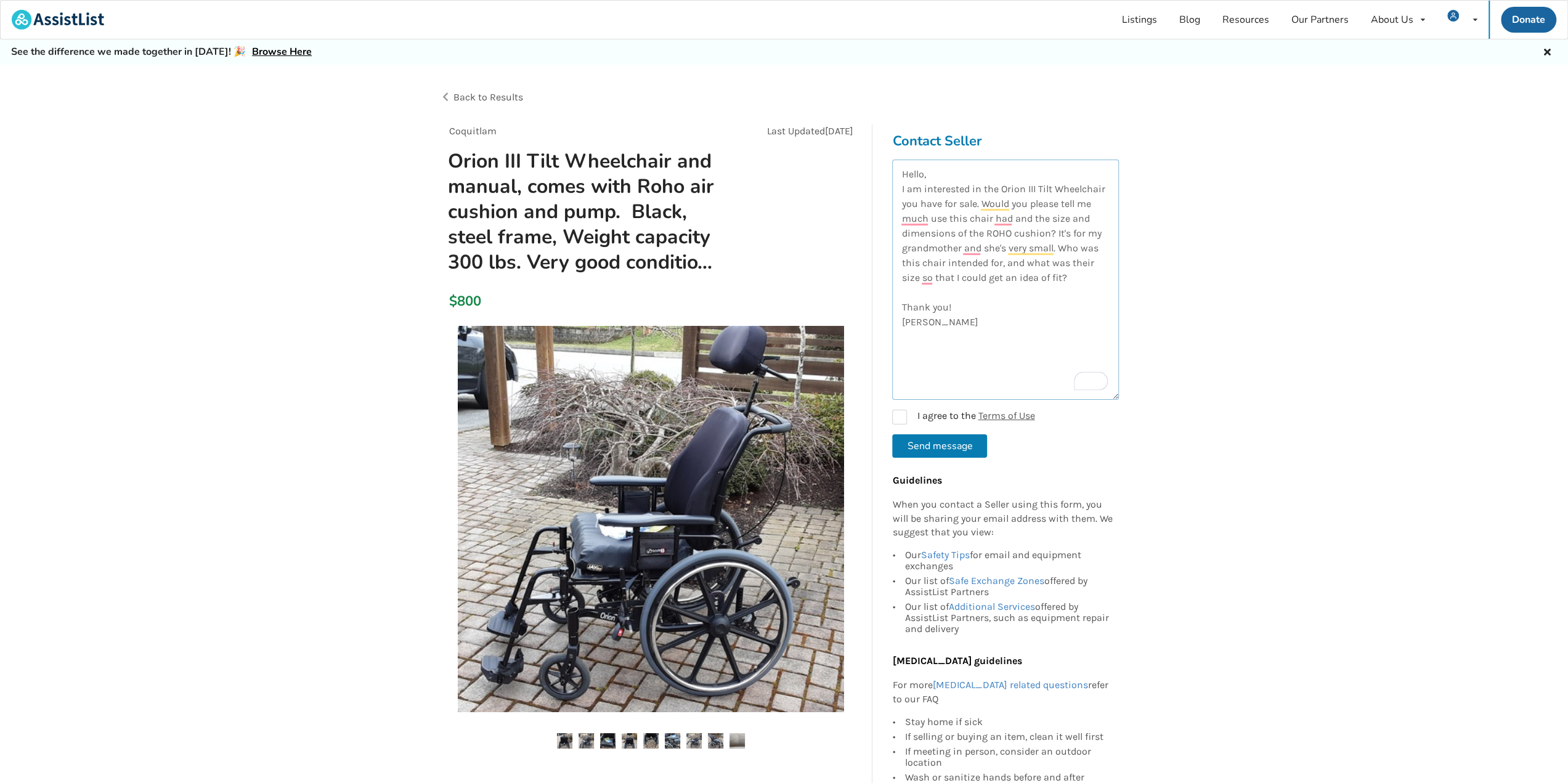
click at [950, 177] on textarea "Hello, I am interested in the Orion III Tilt Wheelchair you have for sale. Woul…" at bounding box center [1005, 279] width 227 height 240
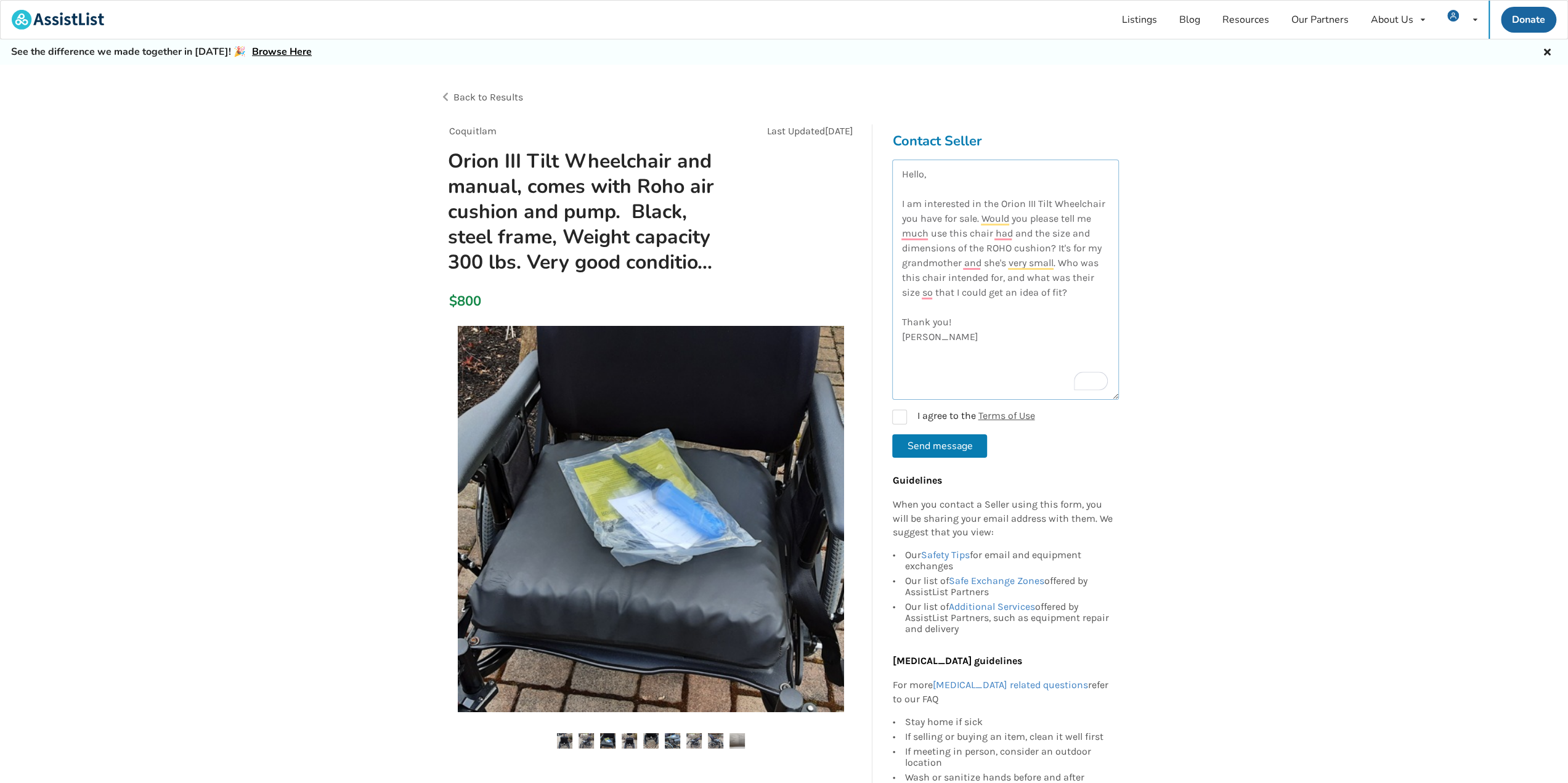
click at [936, 323] on textarea "Hello, I am interested in the Orion III Tilt Wheelchair you have for sale. Woul…" at bounding box center [1005, 279] width 227 height 240
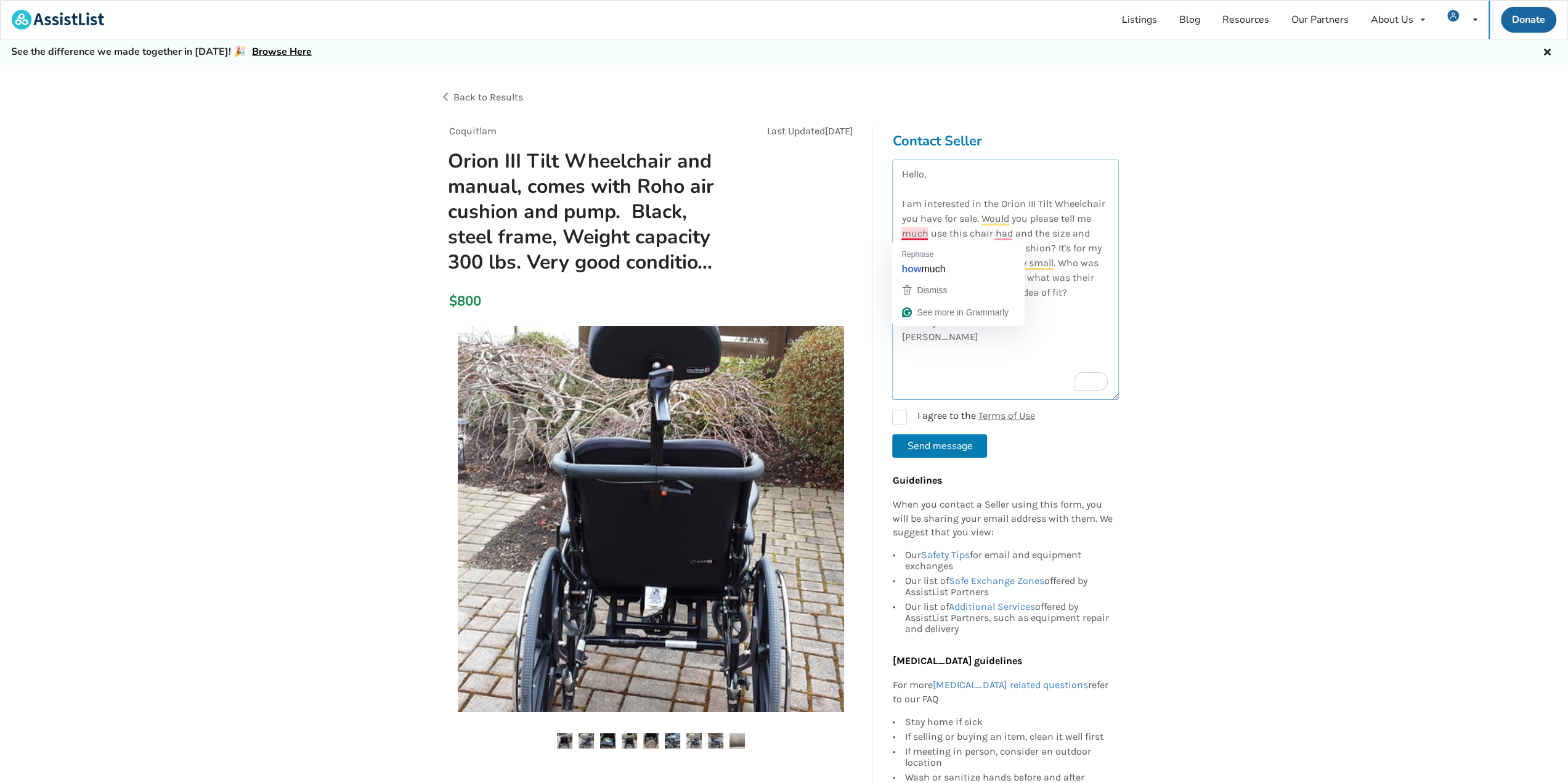
drag, startPoint x: 927, startPoint y: 232, endPoint x: 911, endPoint y: 232, distance: 16.0
click at [911, 232] on textarea "Hello, I am interested in the Orion III Tilt Wheelchair you have for sale. Woul…" at bounding box center [1005, 279] width 227 height 240
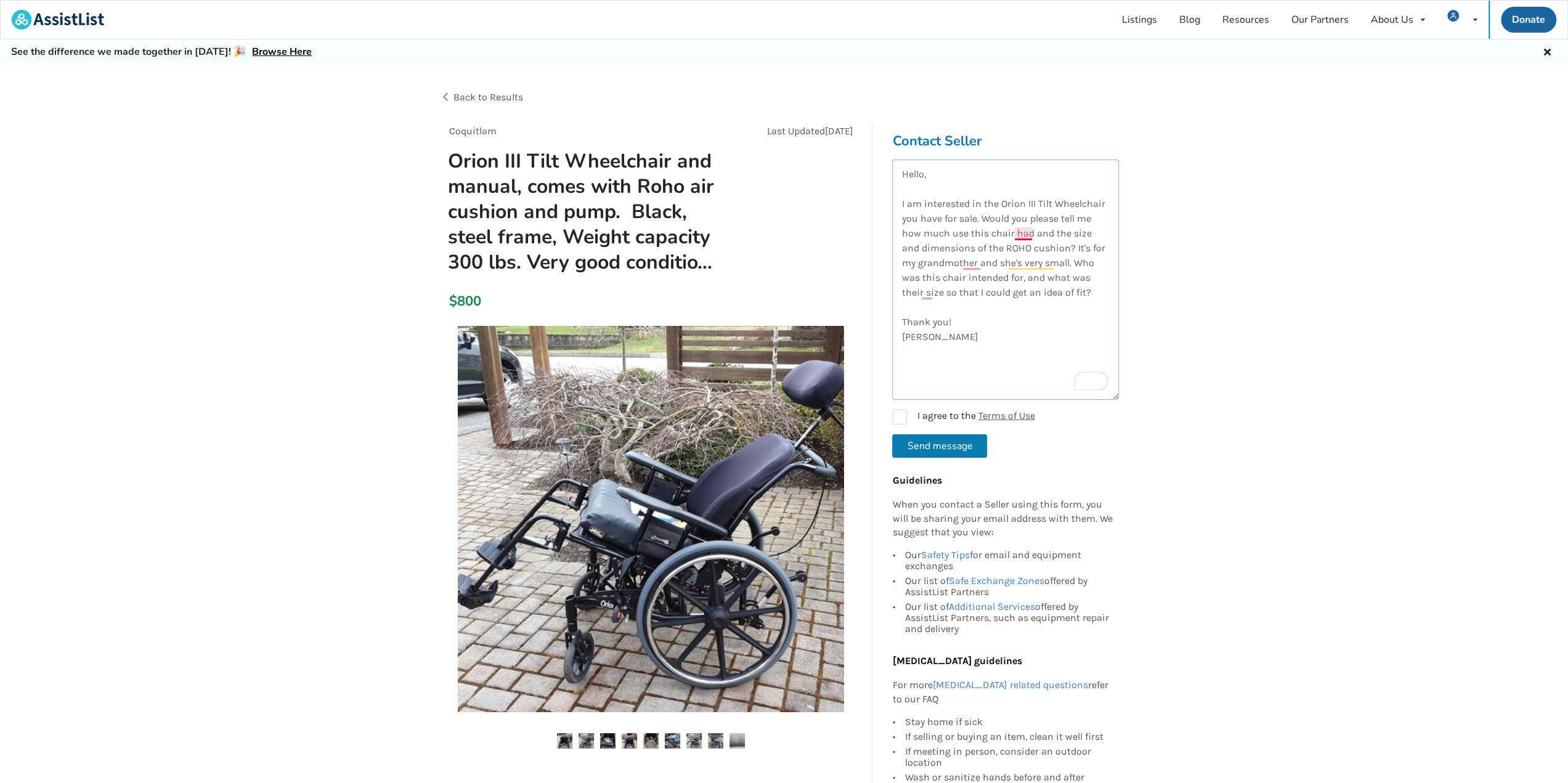
click at [1022, 231] on textarea "Hello, I am interested in the Orion III Tilt Wheelchair you have for sale. Woul…" at bounding box center [1005, 279] width 227 height 240
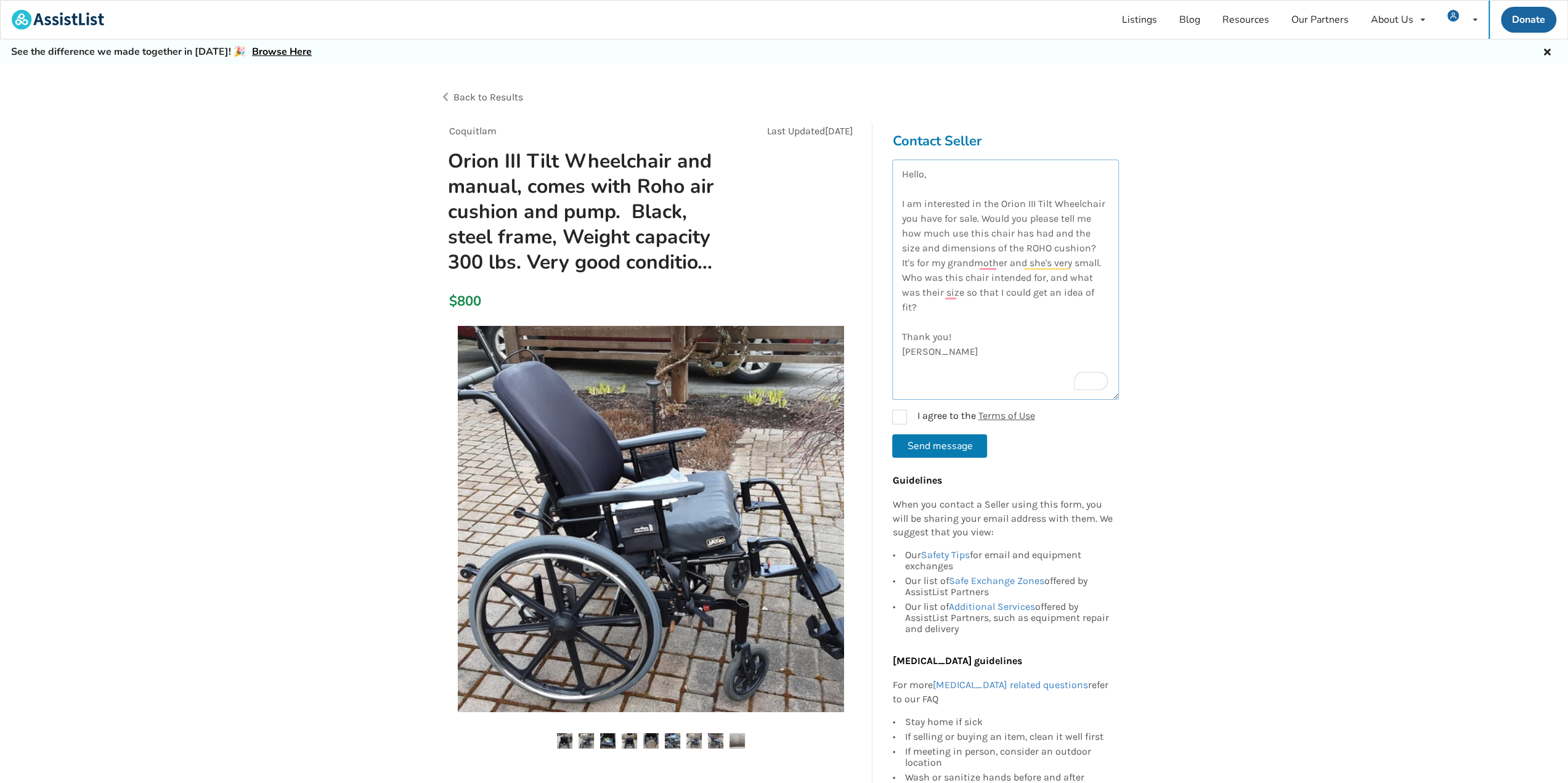
click at [1108, 238] on textarea "Hello, I am interested in the Orion III Tilt Wheelchair you have for sale. Woul…" at bounding box center [1005, 279] width 227 height 240
click at [1111, 254] on textarea "Hello, I am interested in the Orion III Tilt Wheelchair you have for sale. Woul…" at bounding box center [1005, 279] width 227 height 240
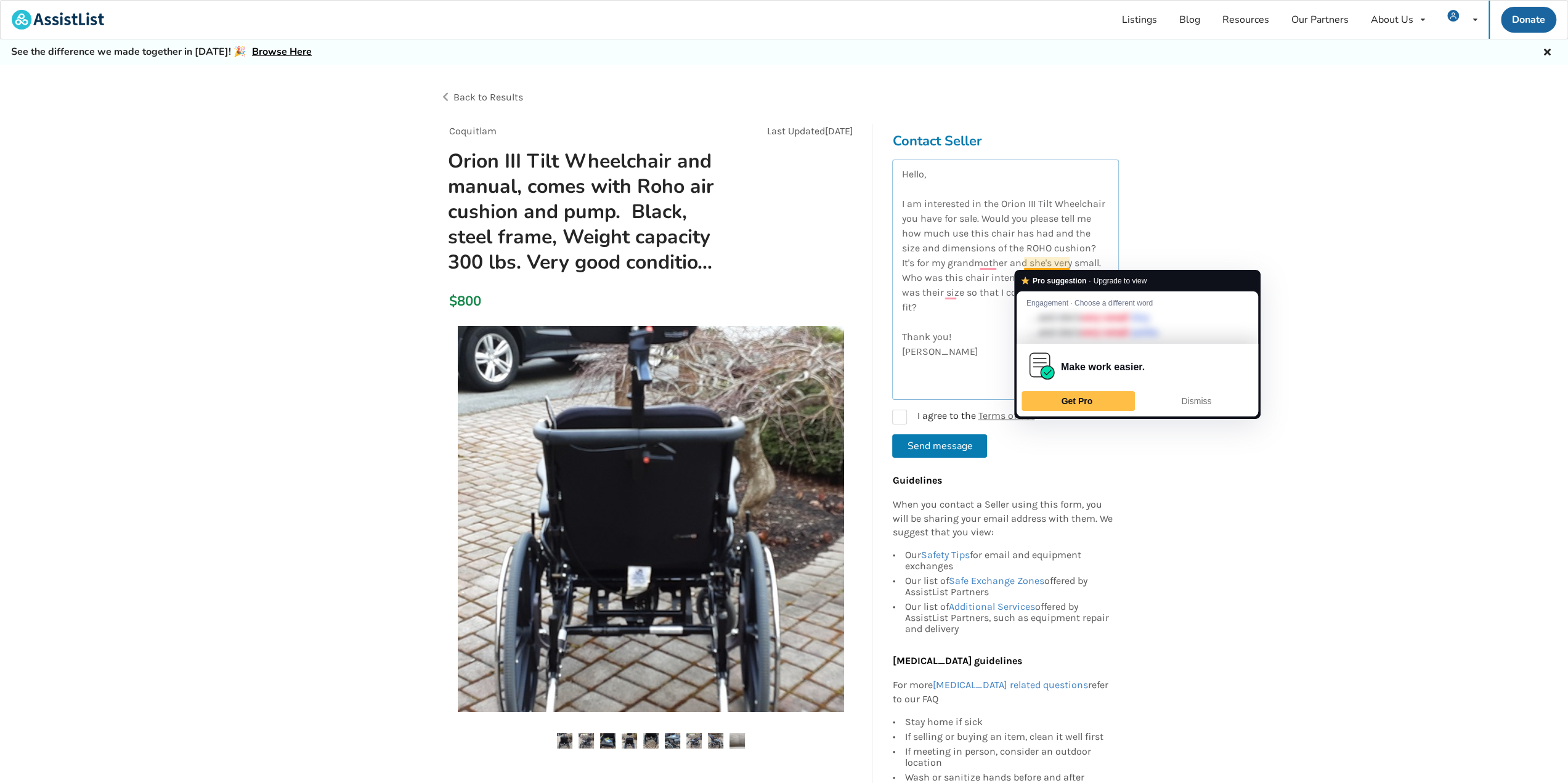
click at [1087, 255] on textarea "Hello, I am interested in the Orion III Tilt Wheelchair you have for sale. Woul…" at bounding box center [1005, 279] width 227 height 240
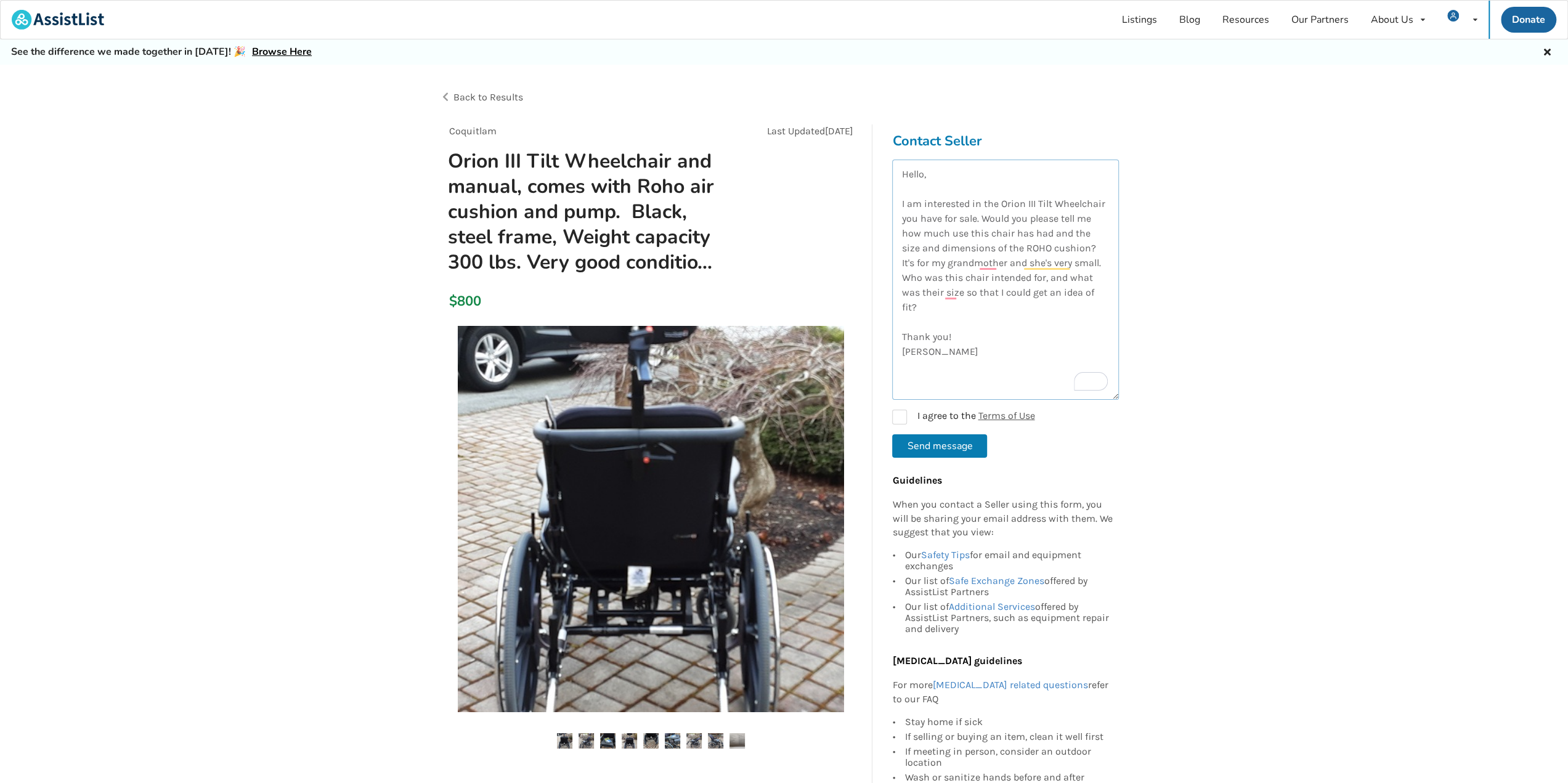
click at [1100, 281] on textarea "Hello, I am interested in the Orion III Tilt Wheelchair you have for sale. Woul…" at bounding box center [1005, 279] width 227 height 240
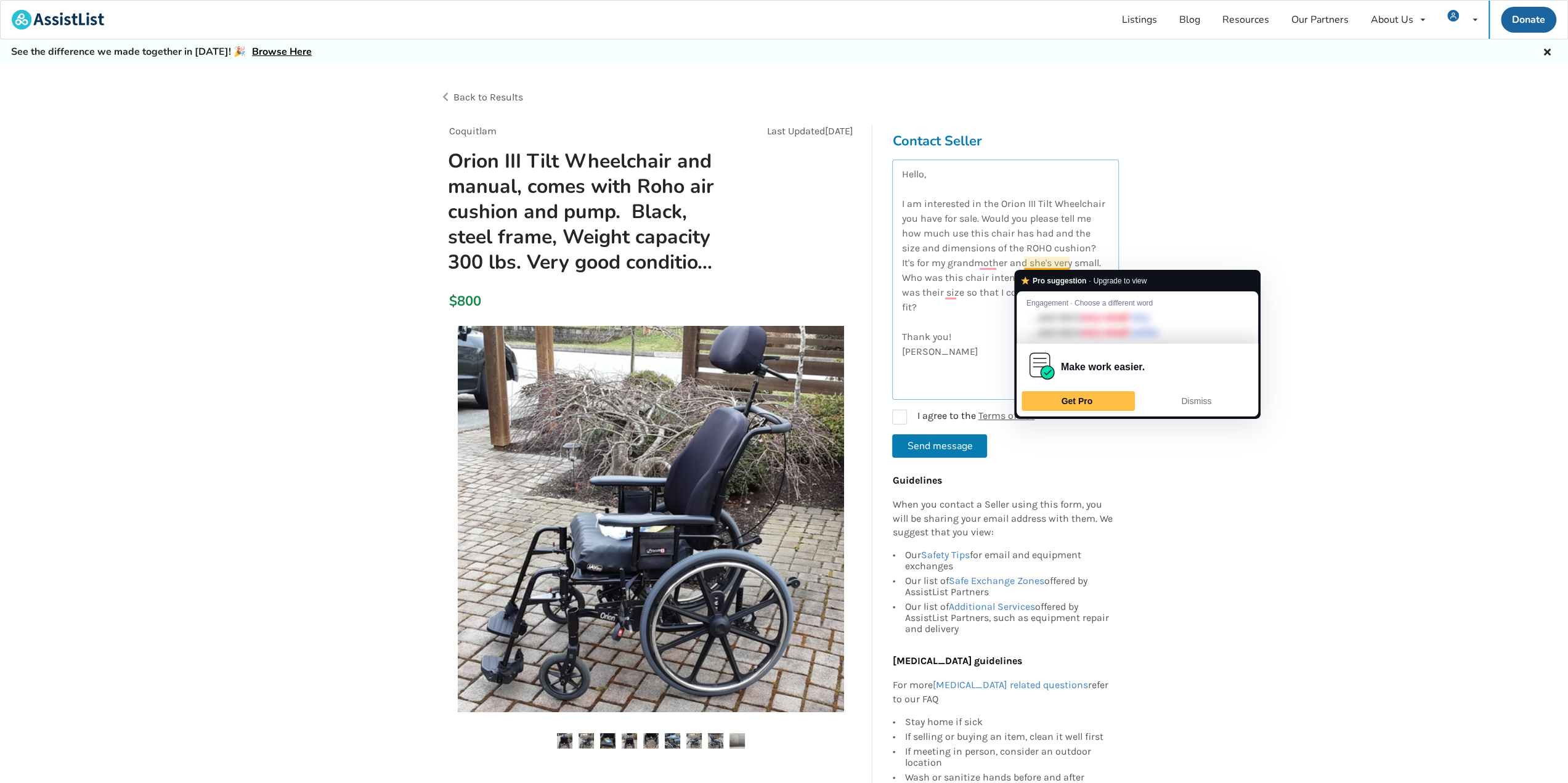
drag, startPoint x: 1068, startPoint y: 264, endPoint x: 1026, endPoint y: 263, distance: 42.0
click at [1026, 263] on textarea "Hello, I am interested in the Orion III Tilt Wheelchair you have for sale. Woul…" at bounding box center [1005, 279] width 227 height 240
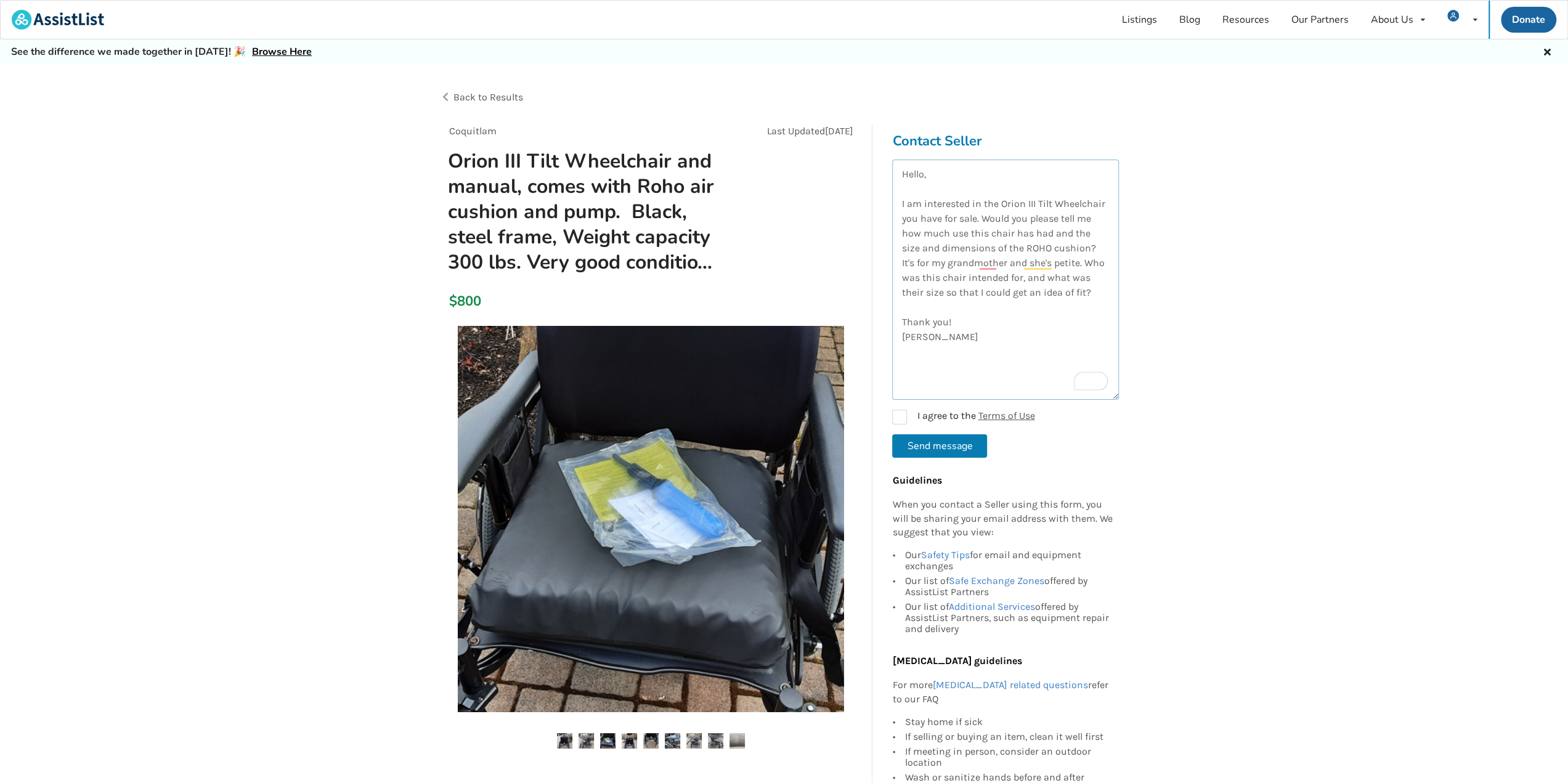
click at [1028, 319] on textarea "Hello, I am interested in the Orion III Tilt Wheelchair you have for sale. Woul…" at bounding box center [1005, 279] width 227 height 240
click at [1054, 259] on textarea "Hello, I am interested in the Orion III Tilt Wheelchair you have for sale. Woul…" at bounding box center [1005, 279] width 227 height 240
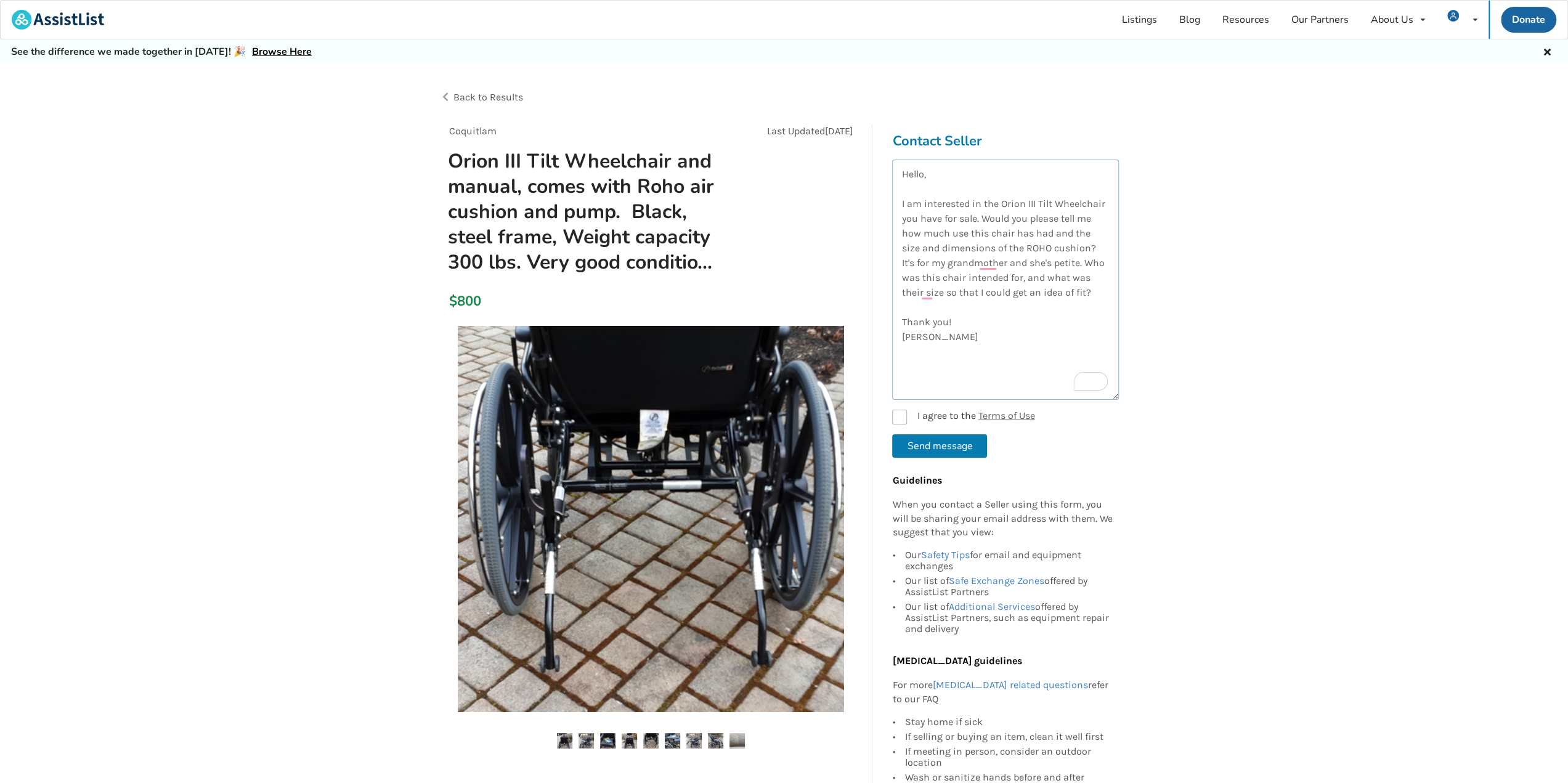
type textarea "Hello, I am interested in the Orion III Tilt Wheelchair you have for sale. Woul…"
click at [894, 417] on label "I agree to the Terms of Use" at bounding box center [963, 417] width 142 height 15
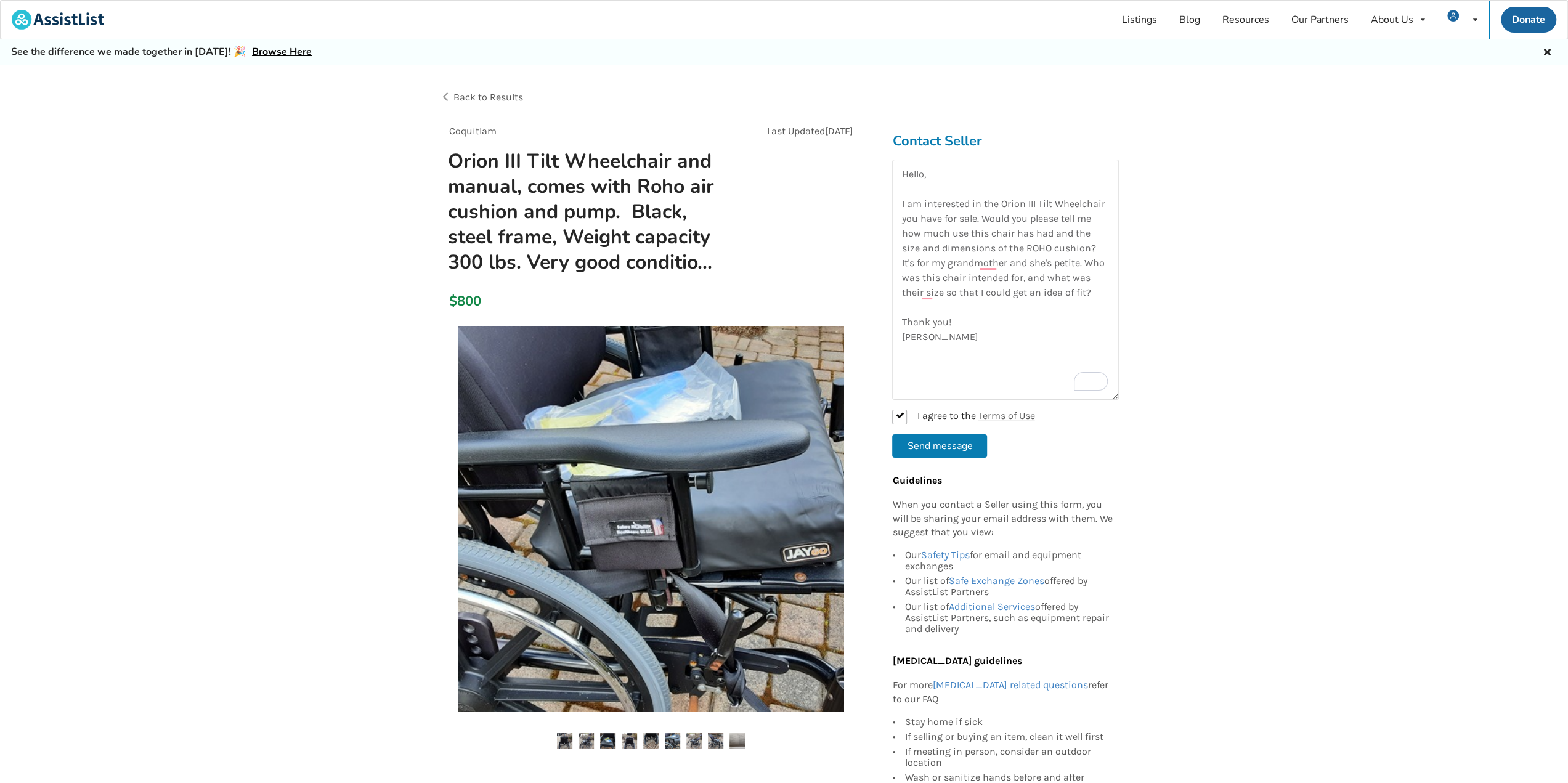
click at [950, 447] on button "Send message" at bounding box center [939, 446] width 95 height 23
checkbox input "false"
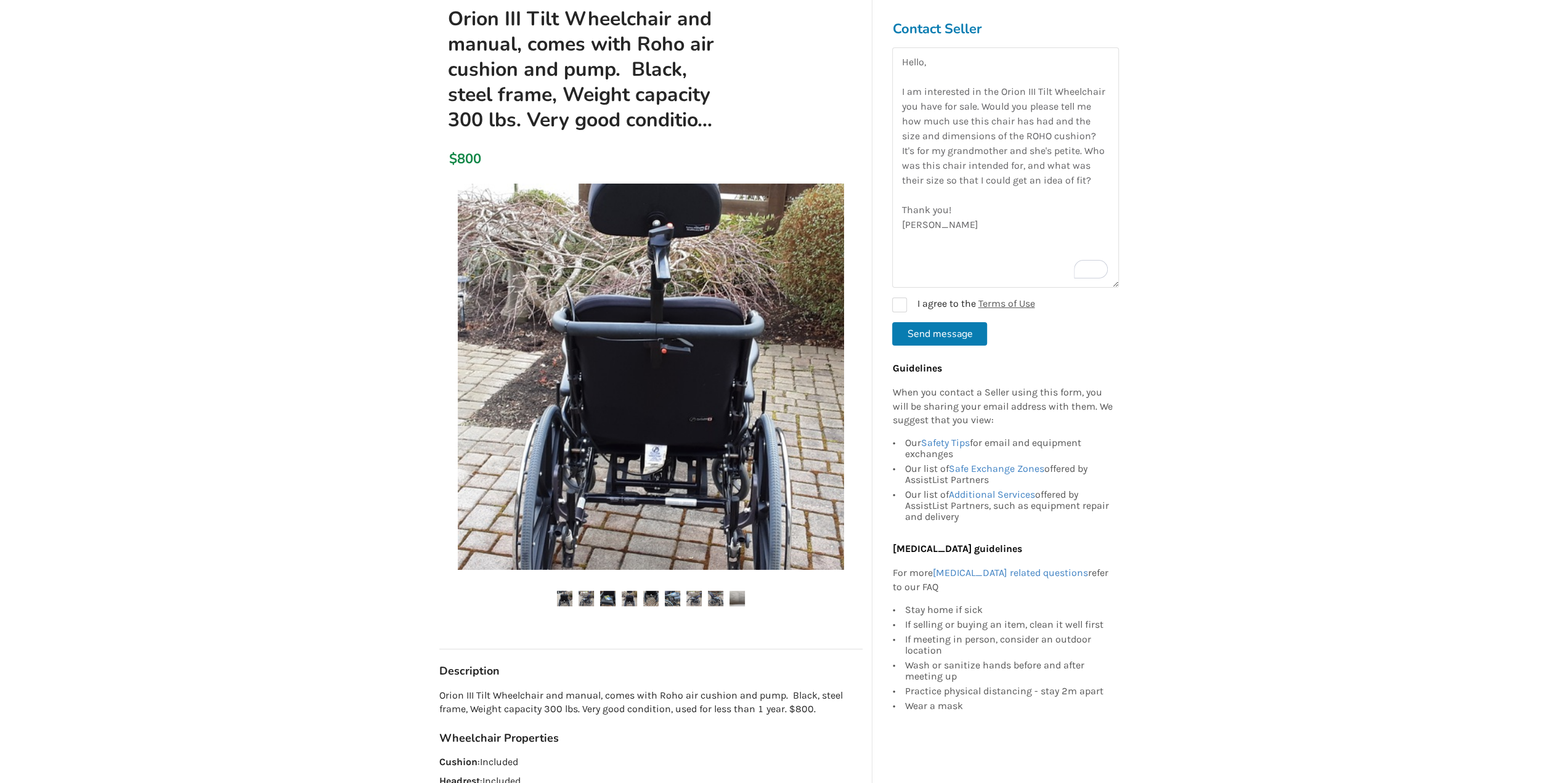
scroll to position [123, 0]
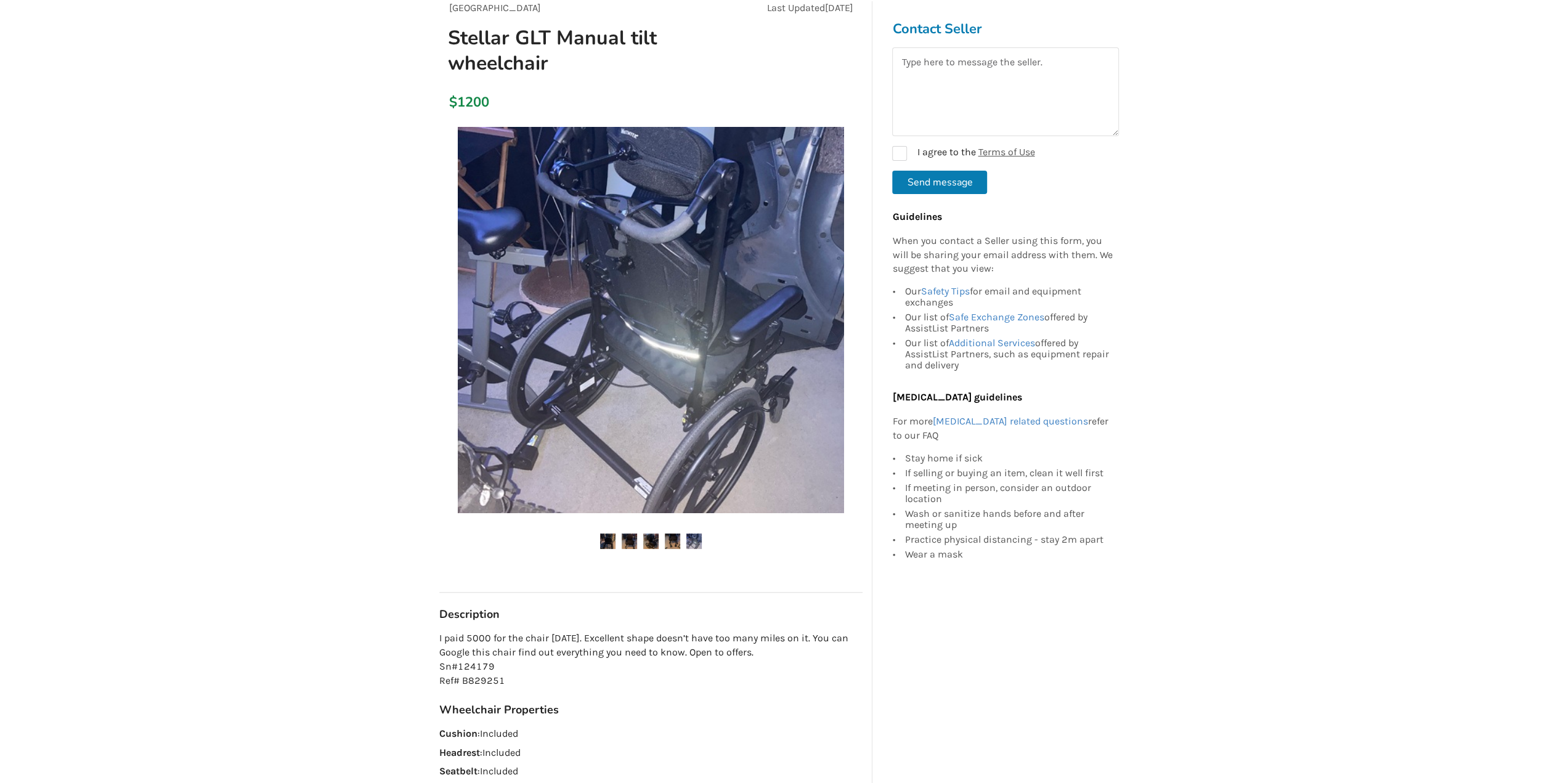
scroll to position [62, 0]
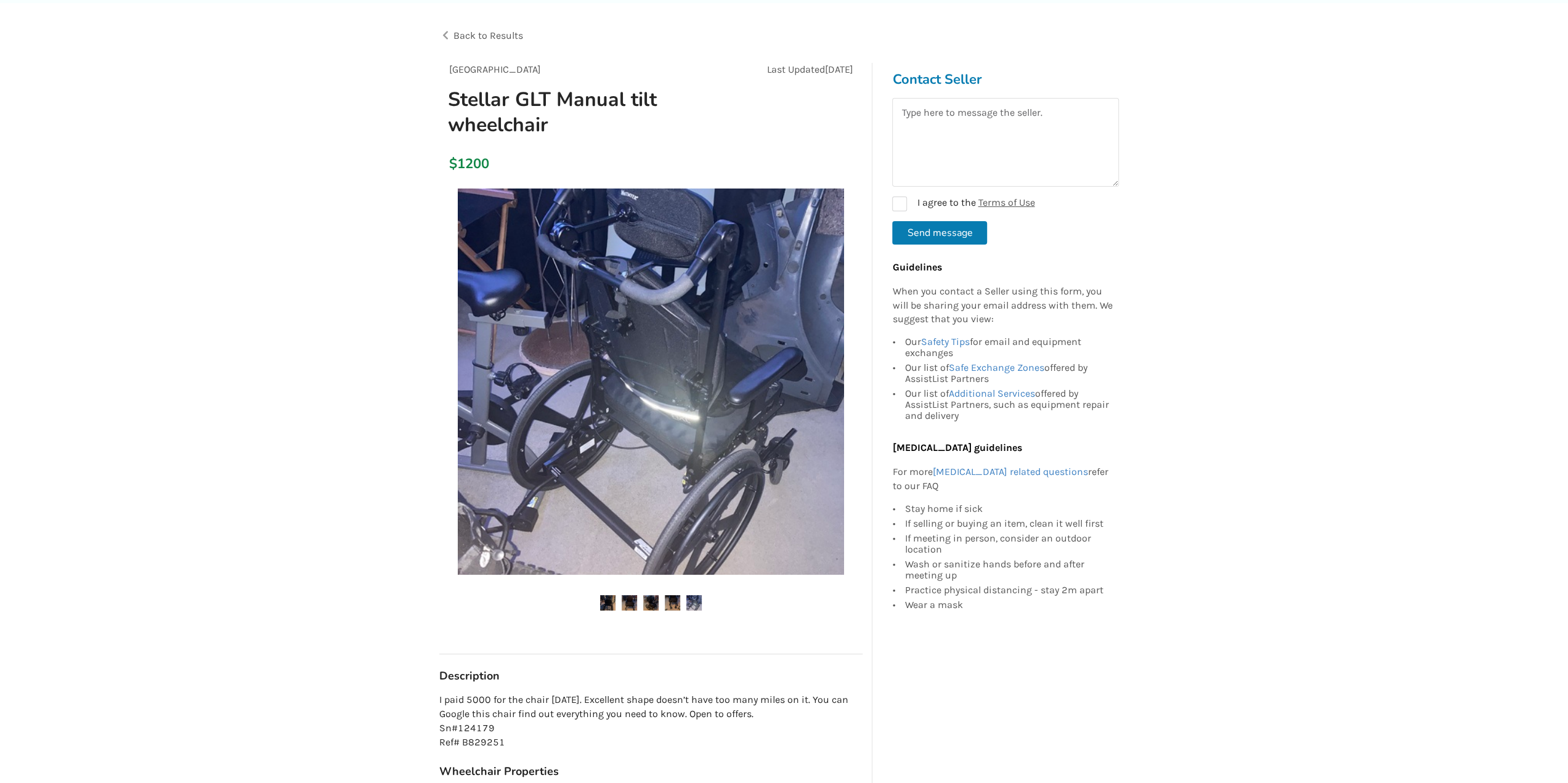
click at [677, 602] on img at bounding box center [672, 602] width 15 height 15
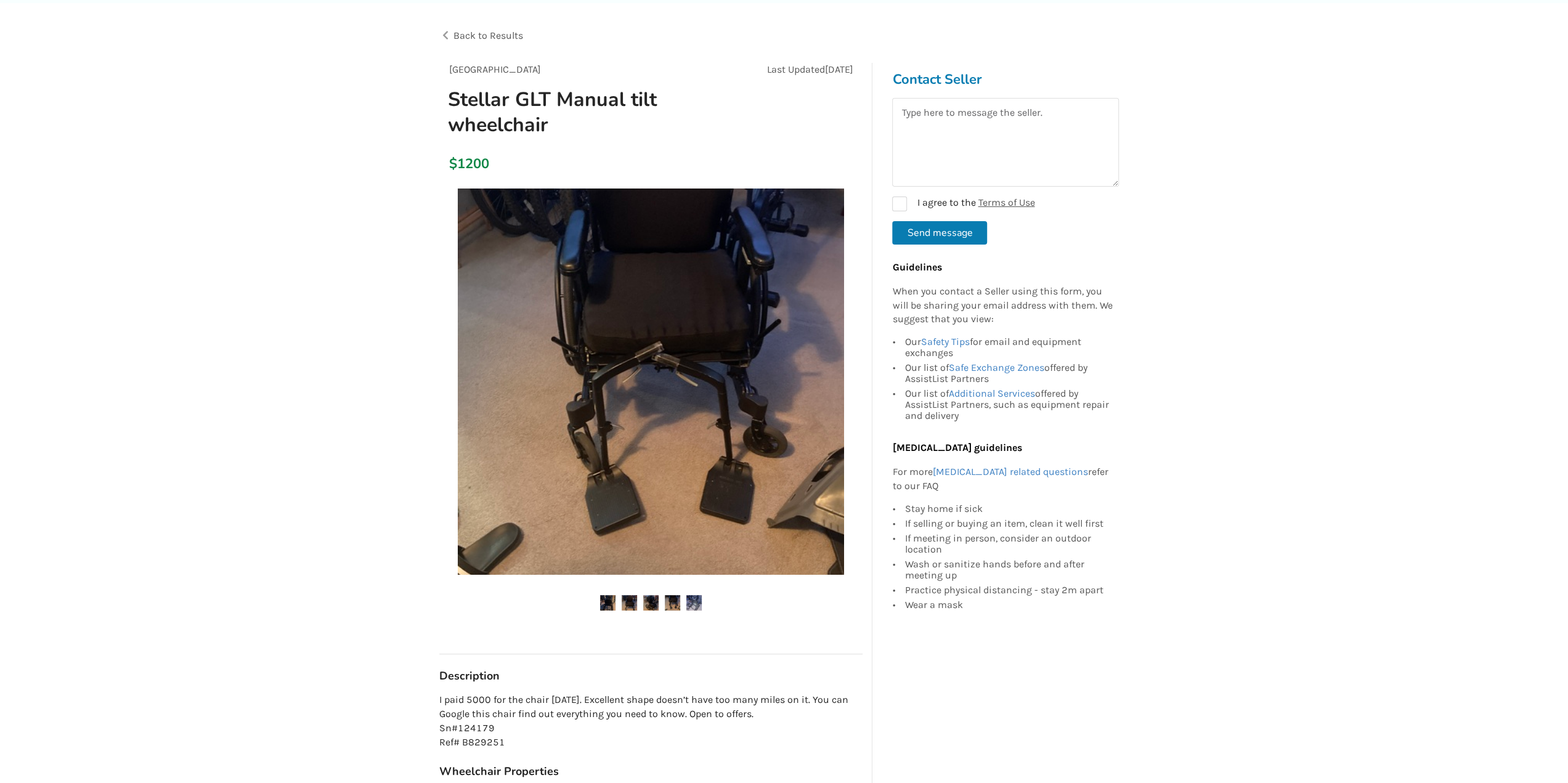
click at [645, 607] on img at bounding box center [651, 602] width 15 height 15
click at [616, 605] on ul at bounding box center [651, 603] width 423 height 17
click at [609, 605] on img at bounding box center [607, 602] width 15 height 15
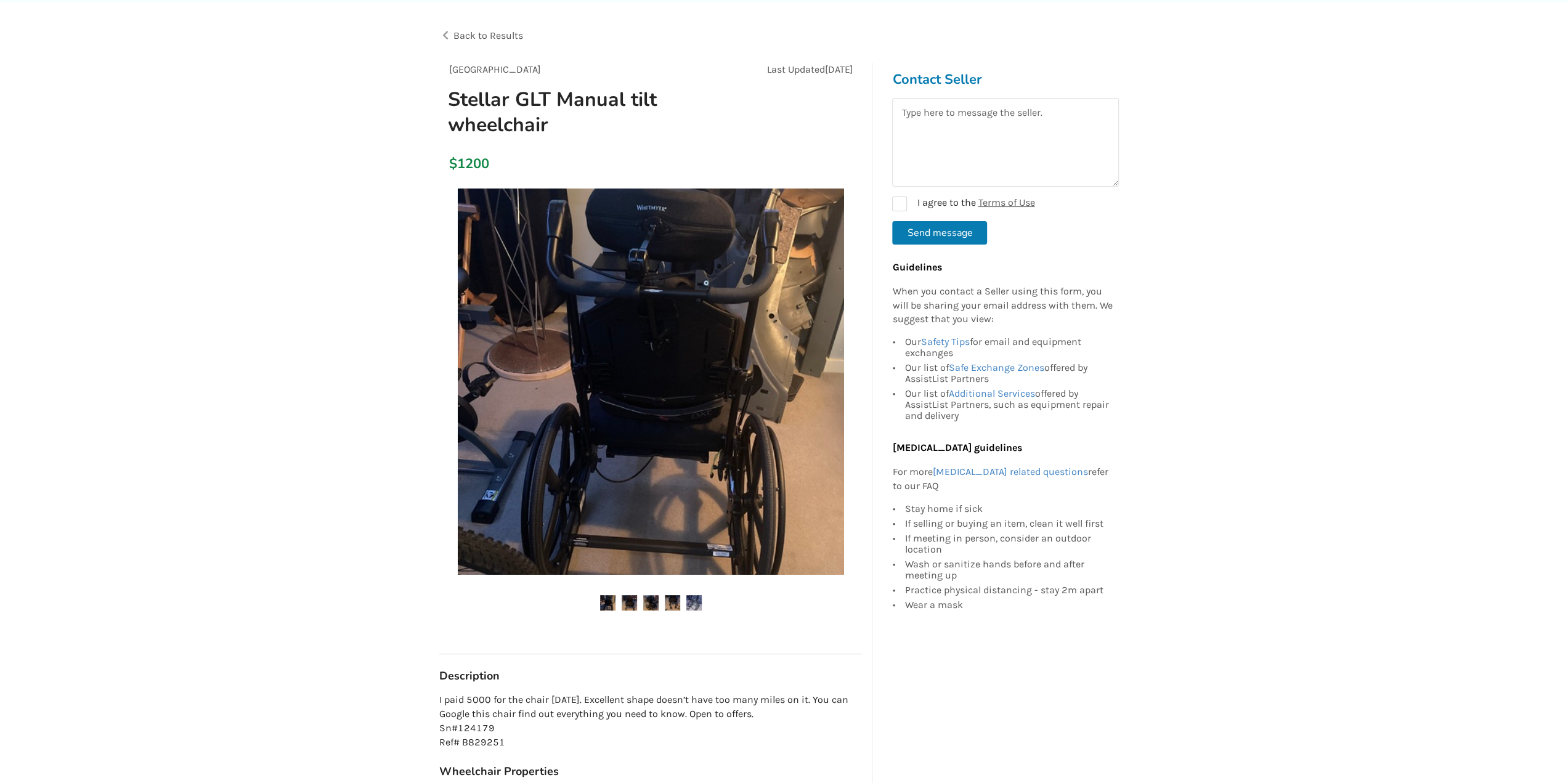
click at [665, 476] on img at bounding box center [651, 381] width 387 height 387
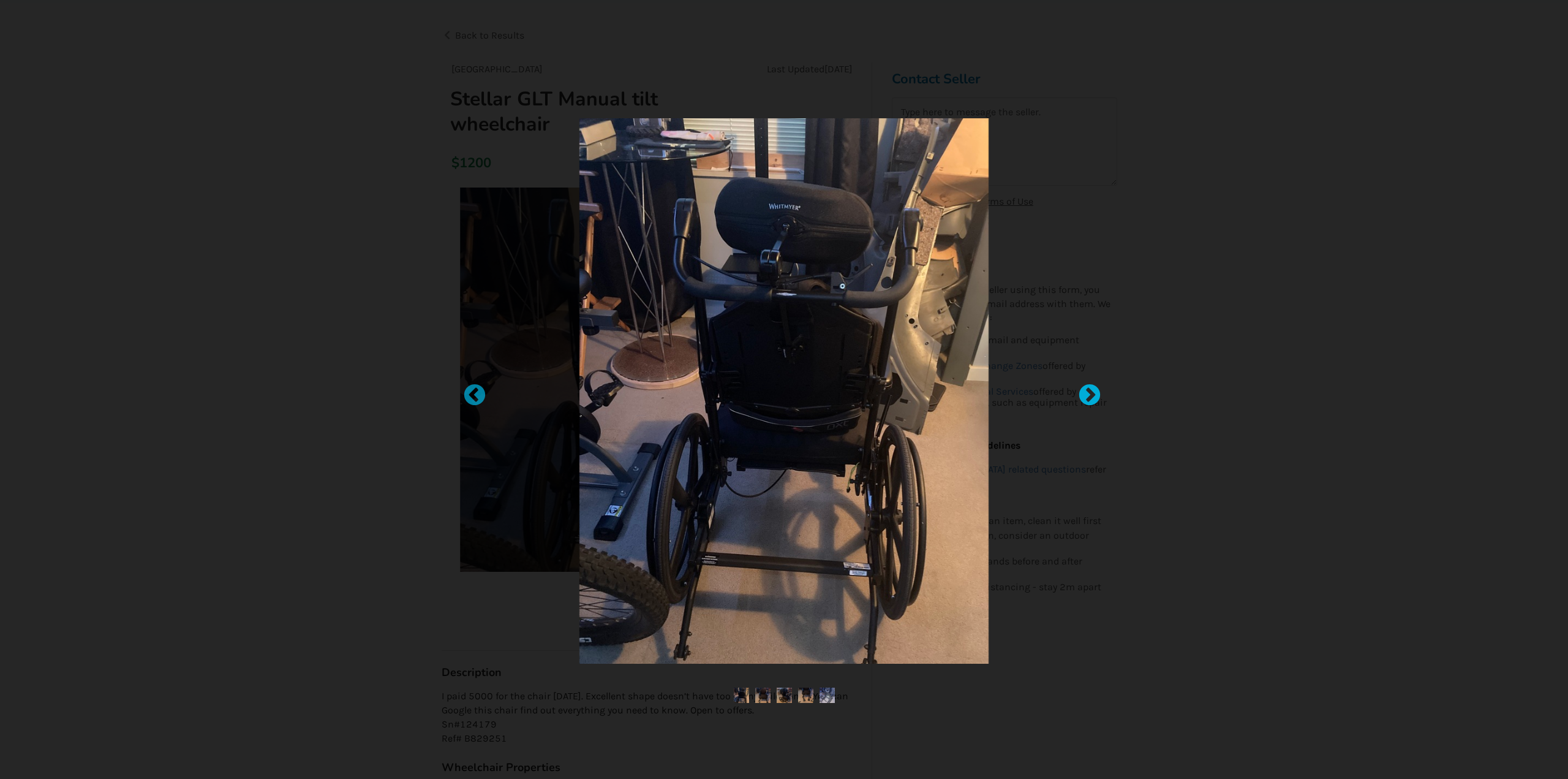
click at [1088, 388] on div at bounding box center [1084, 390] width 13 height 13
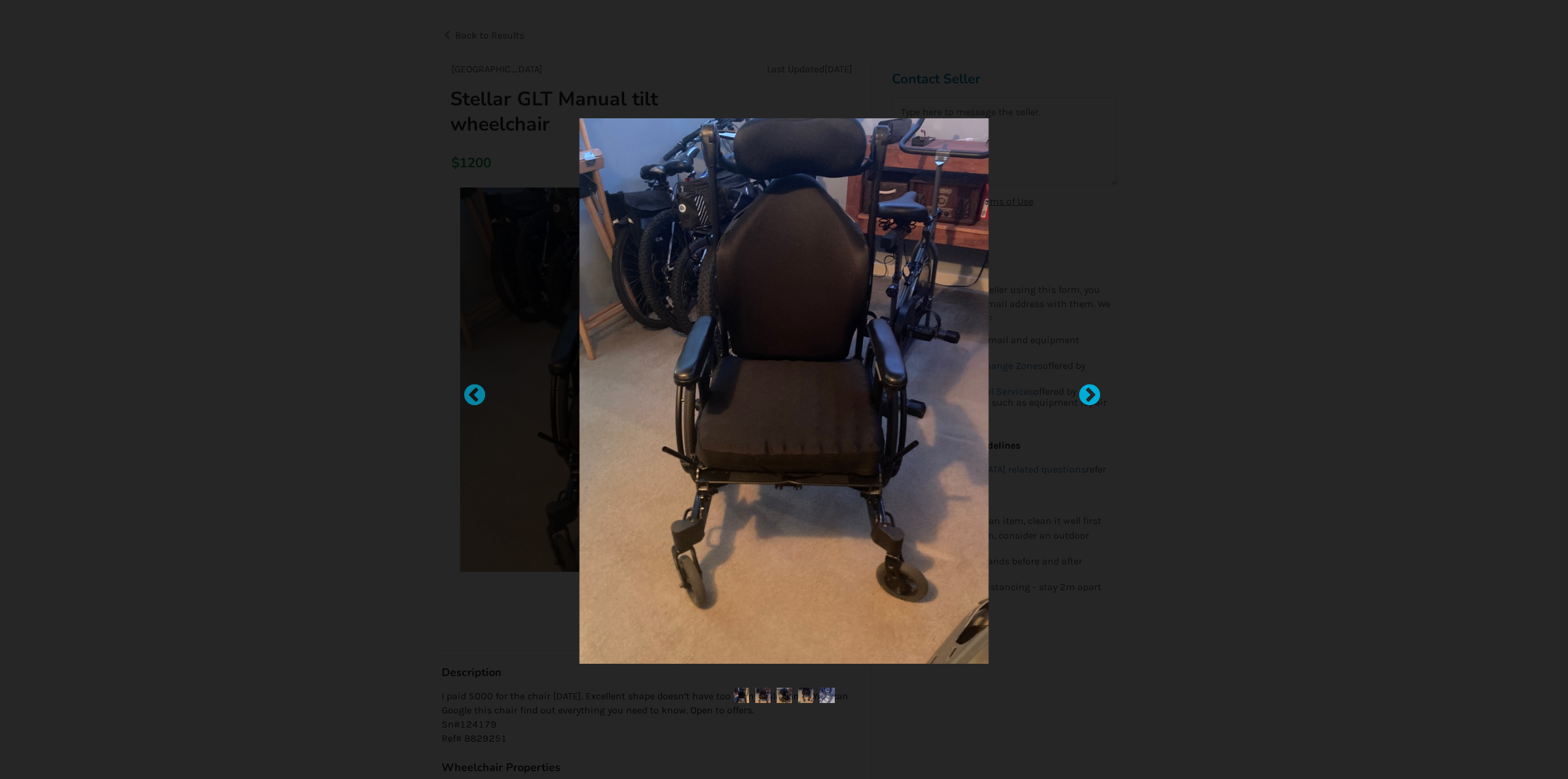
click at [1088, 389] on div at bounding box center [1084, 390] width 13 height 13
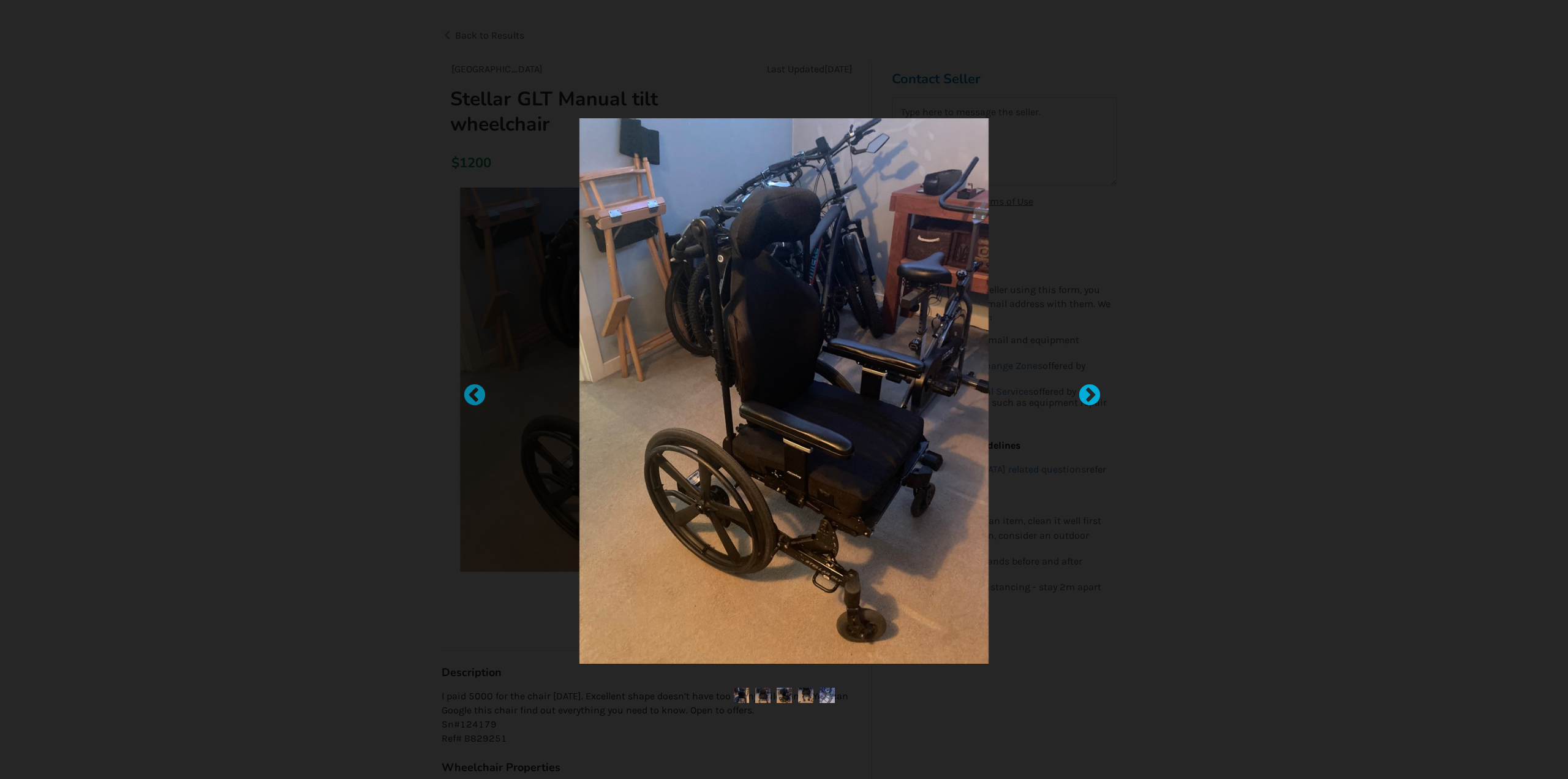
click at [1088, 389] on div at bounding box center [1084, 390] width 13 height 13
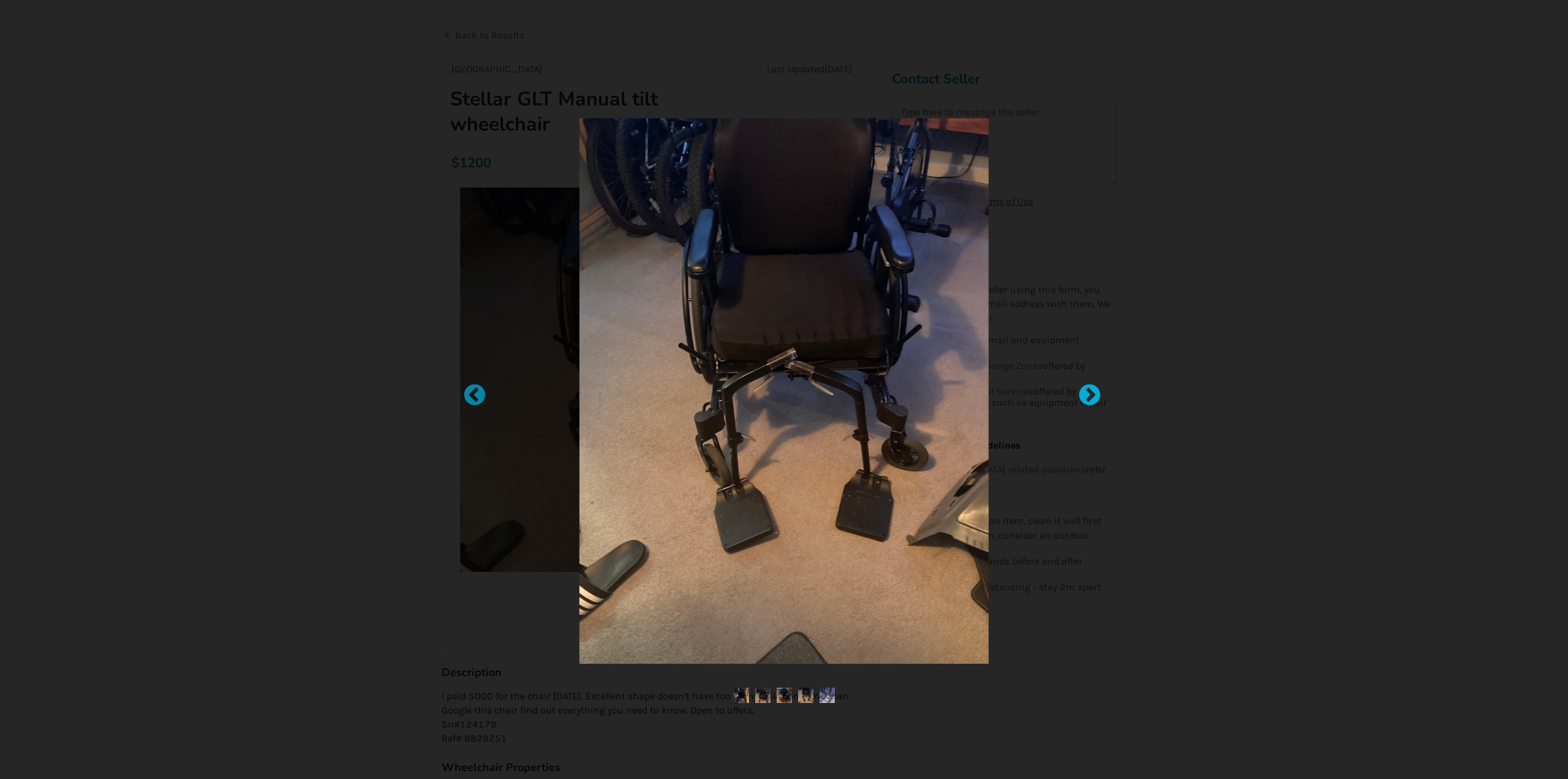
click at [1088, 389] on div at bounding box center [1084, 390] width 13 height 13
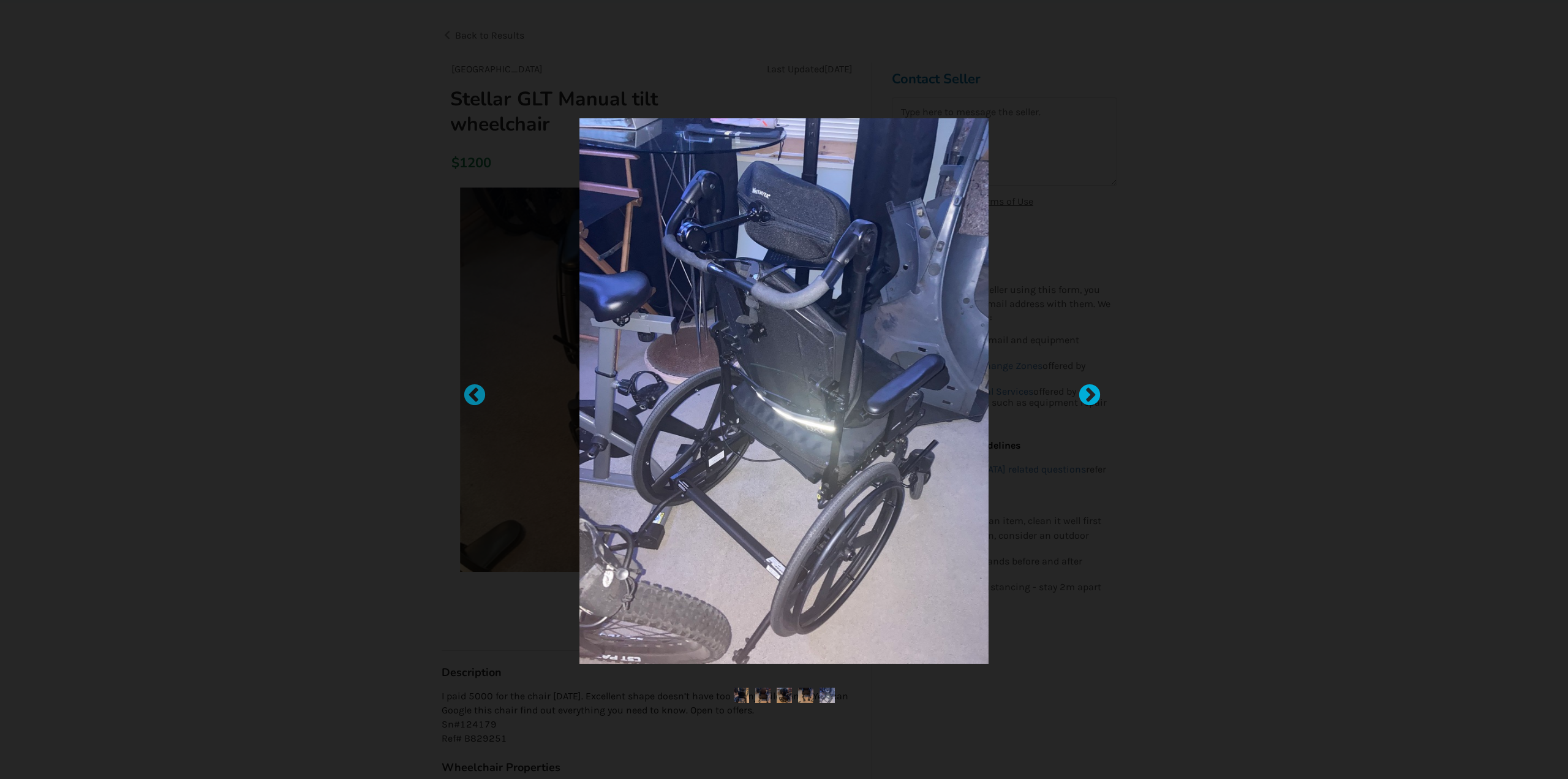
click at [1088, 389] on div at bounding box center [1084, 390] width 13 height 13
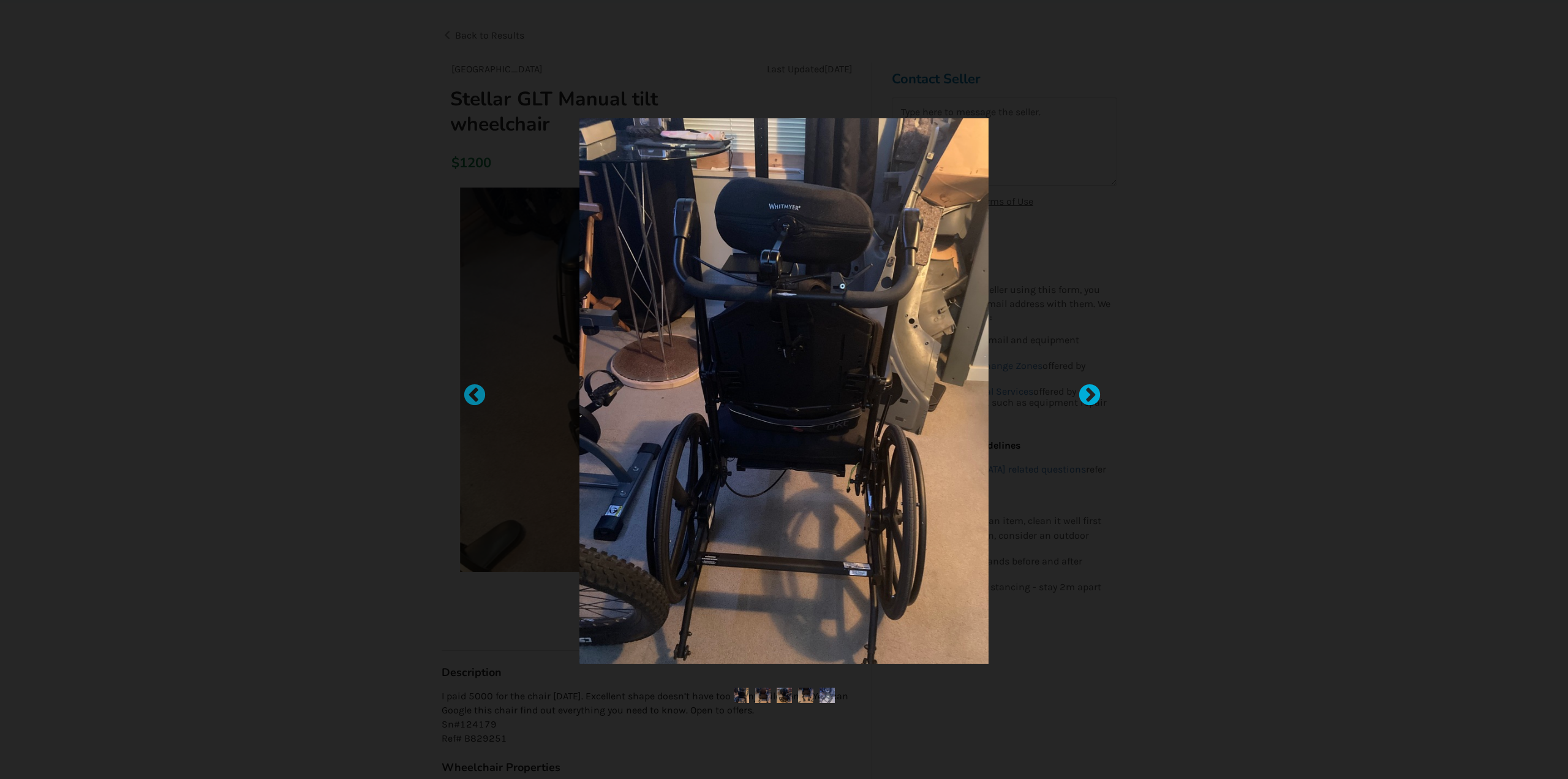
click at [1088, 389] on div at bounding box center [1084, 390] width 13 height 13
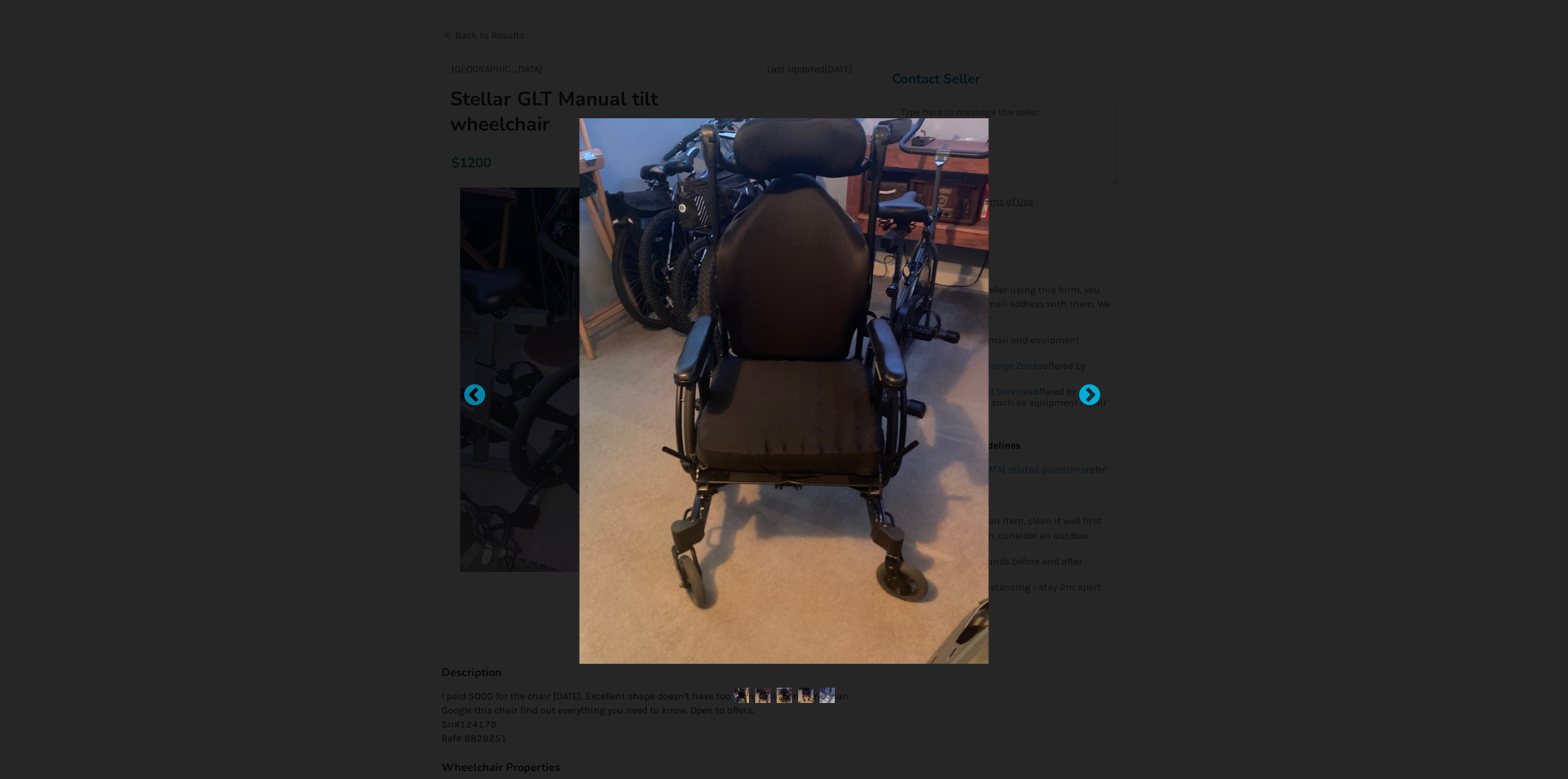
click at [1088, 389] on div at bounding box center [1084, 390] width 13 height 13
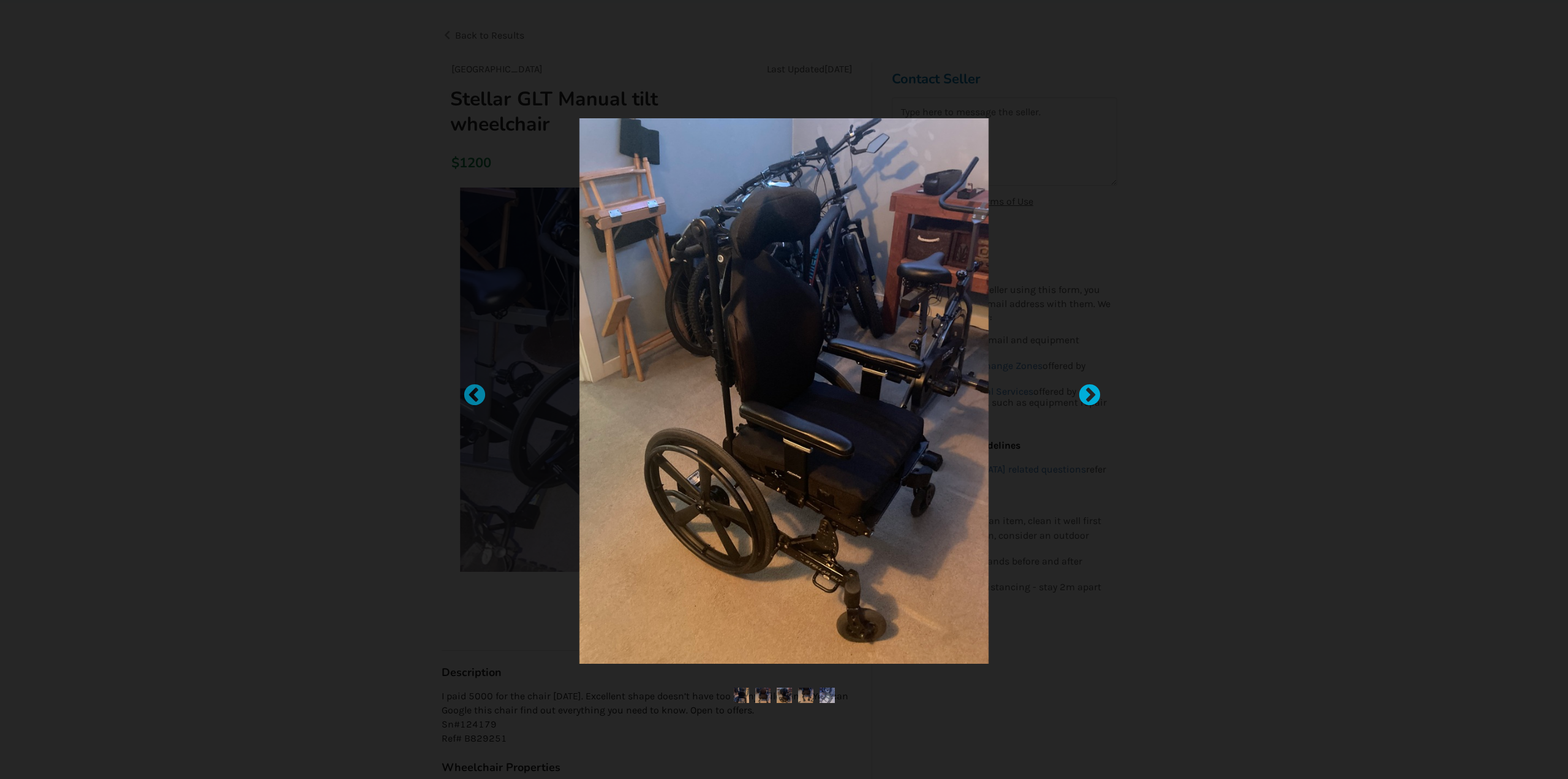
click at [1088, 389] on div at bounding box center [1084, 390] width 13 height 13
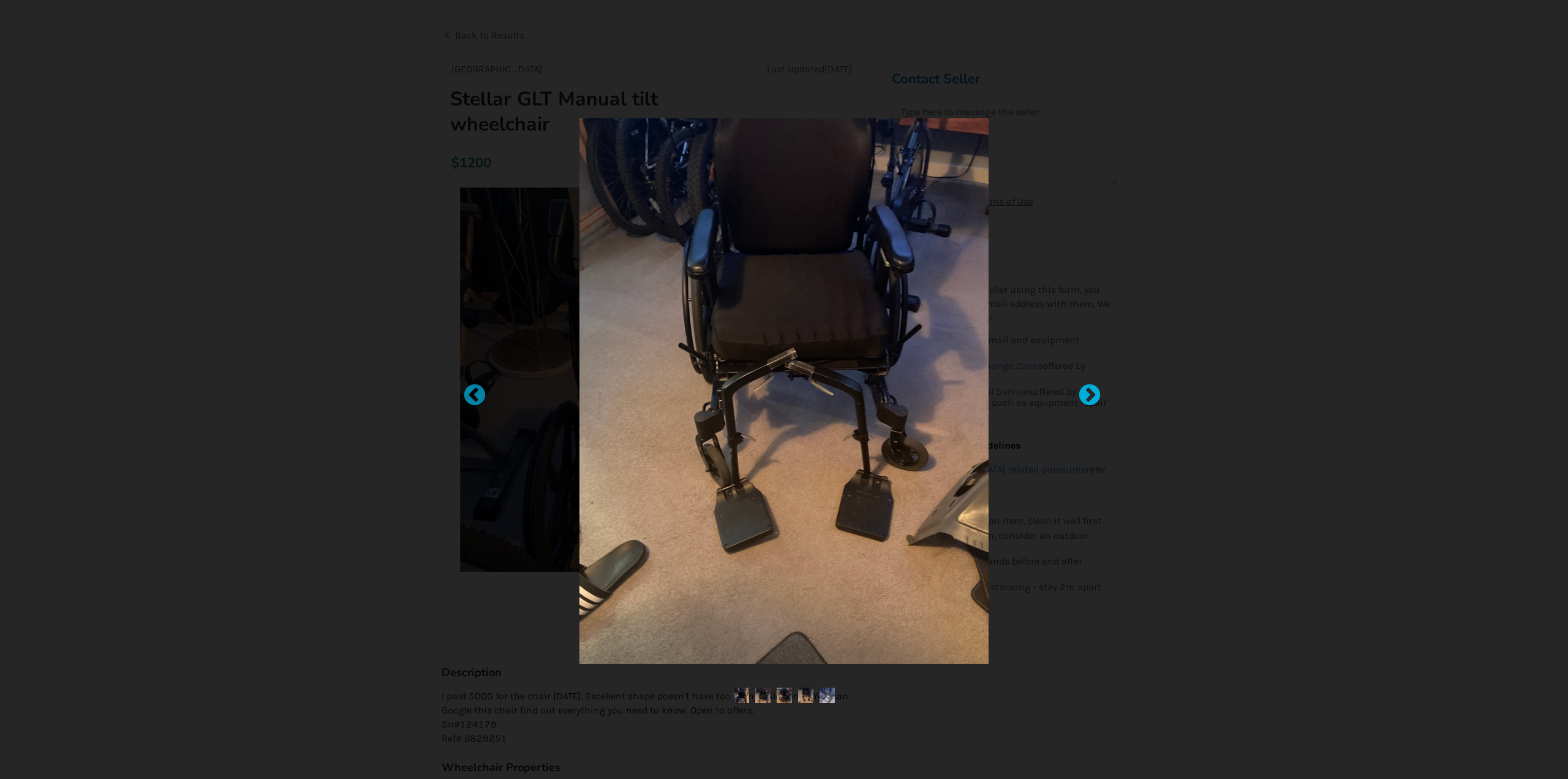
click at [1088, 389] on div at bounding box center [1084, 390] width 13 height 13
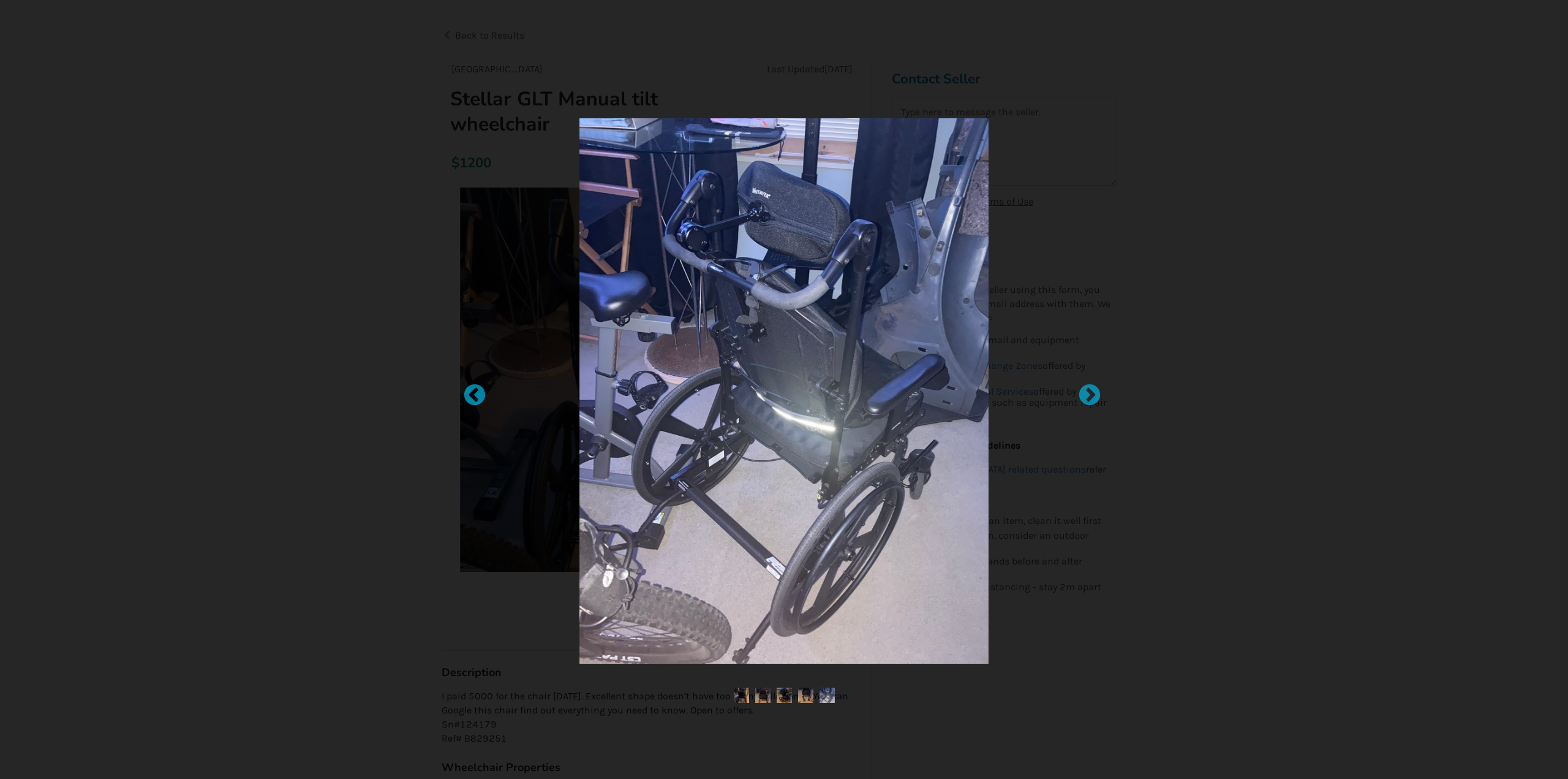
click at [1165, 338] on div at bounding box center [784, 389] width 1568 height 779
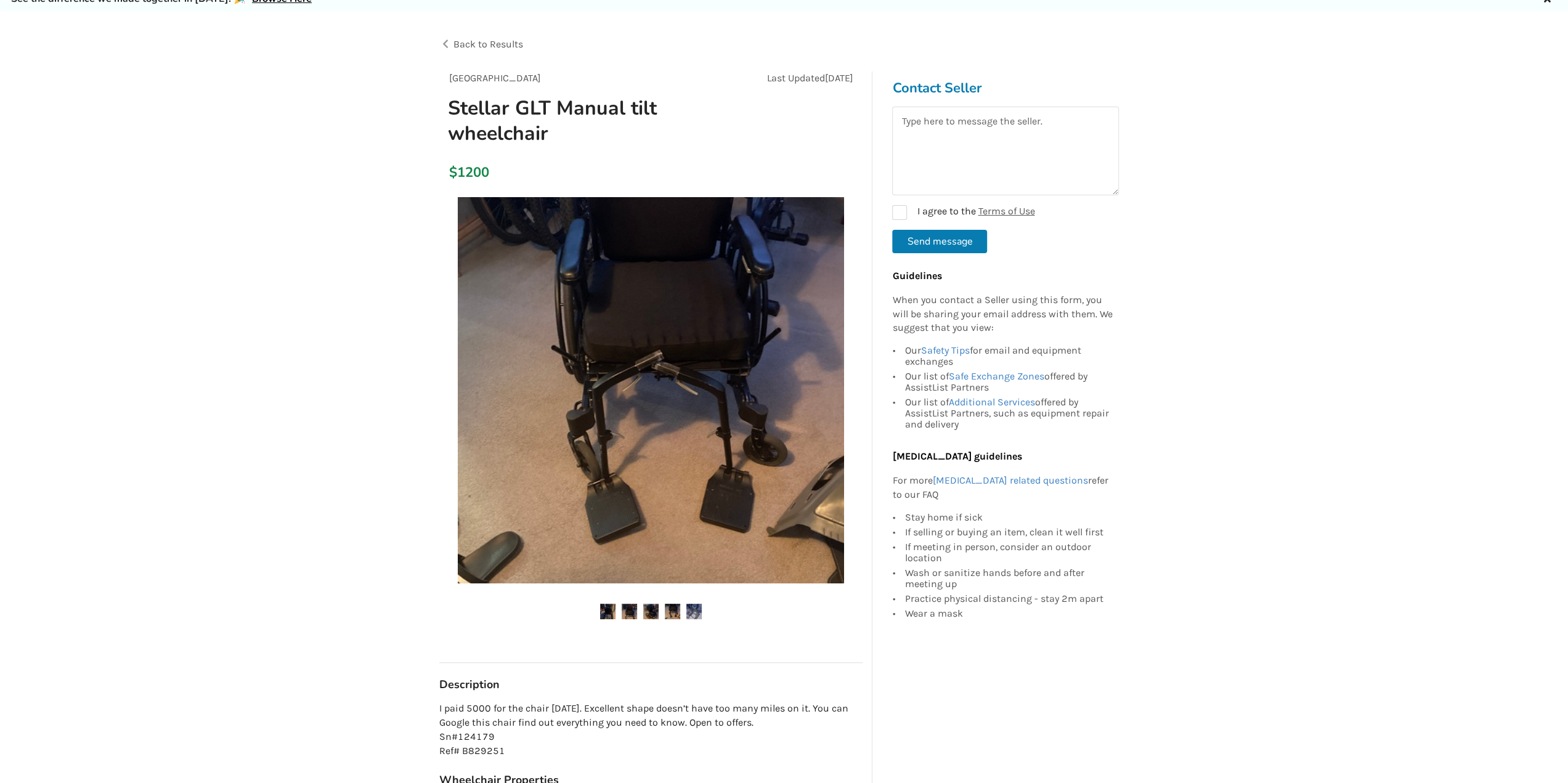
scroll to position [0, 0]
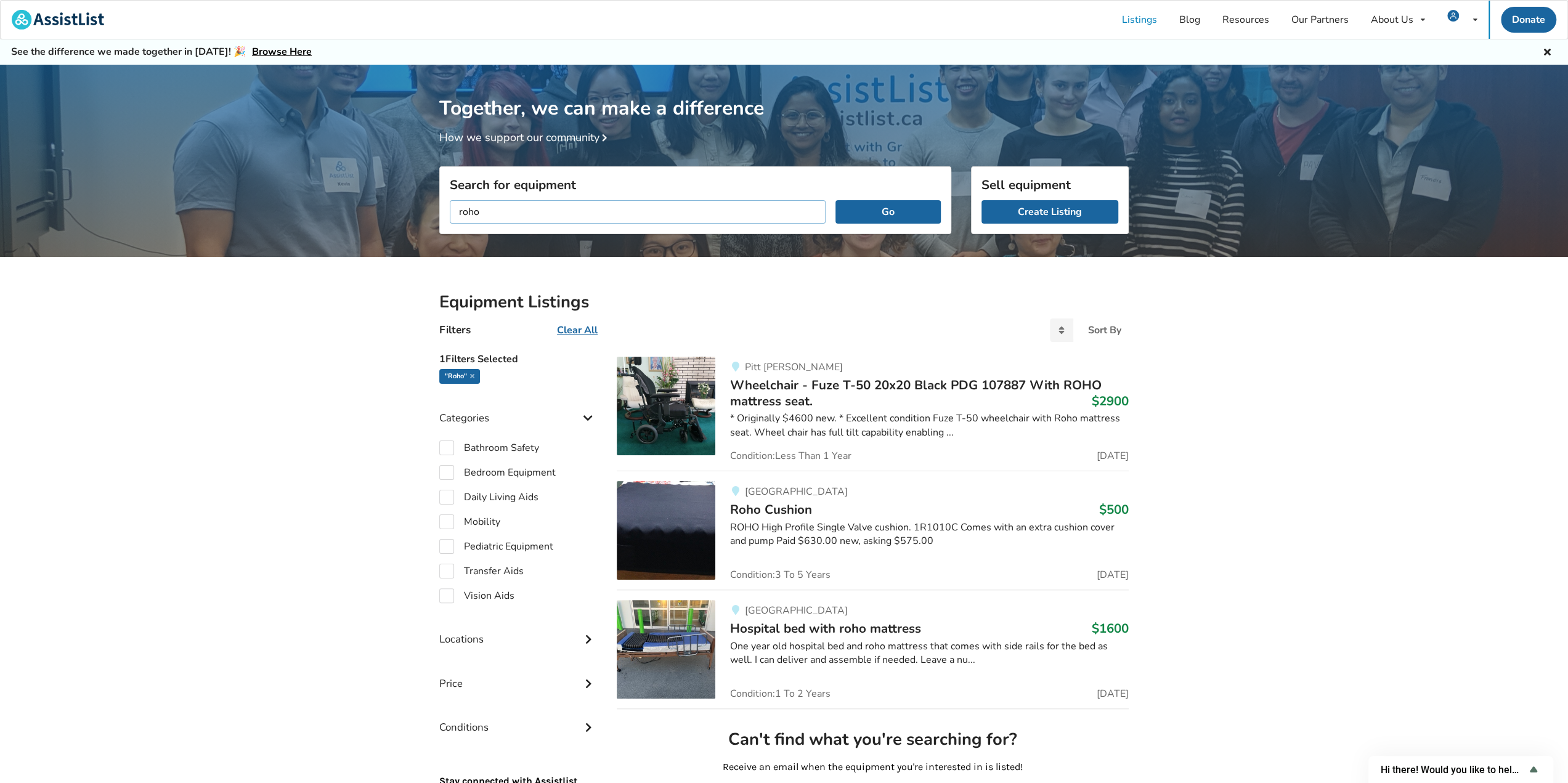
drag, startPoint x: 576, startPoint y: 207, endPoint x: 438, endPoint y: 210, distance: 138.0
click at [438, 210] on div "Search for equipment roho Go" at bounding box center [695, 252] width 532 height 87
click at [452, 523] on label "Mobility" at bounding box center [470, 522] width 61 height 15
checkbox input "true"
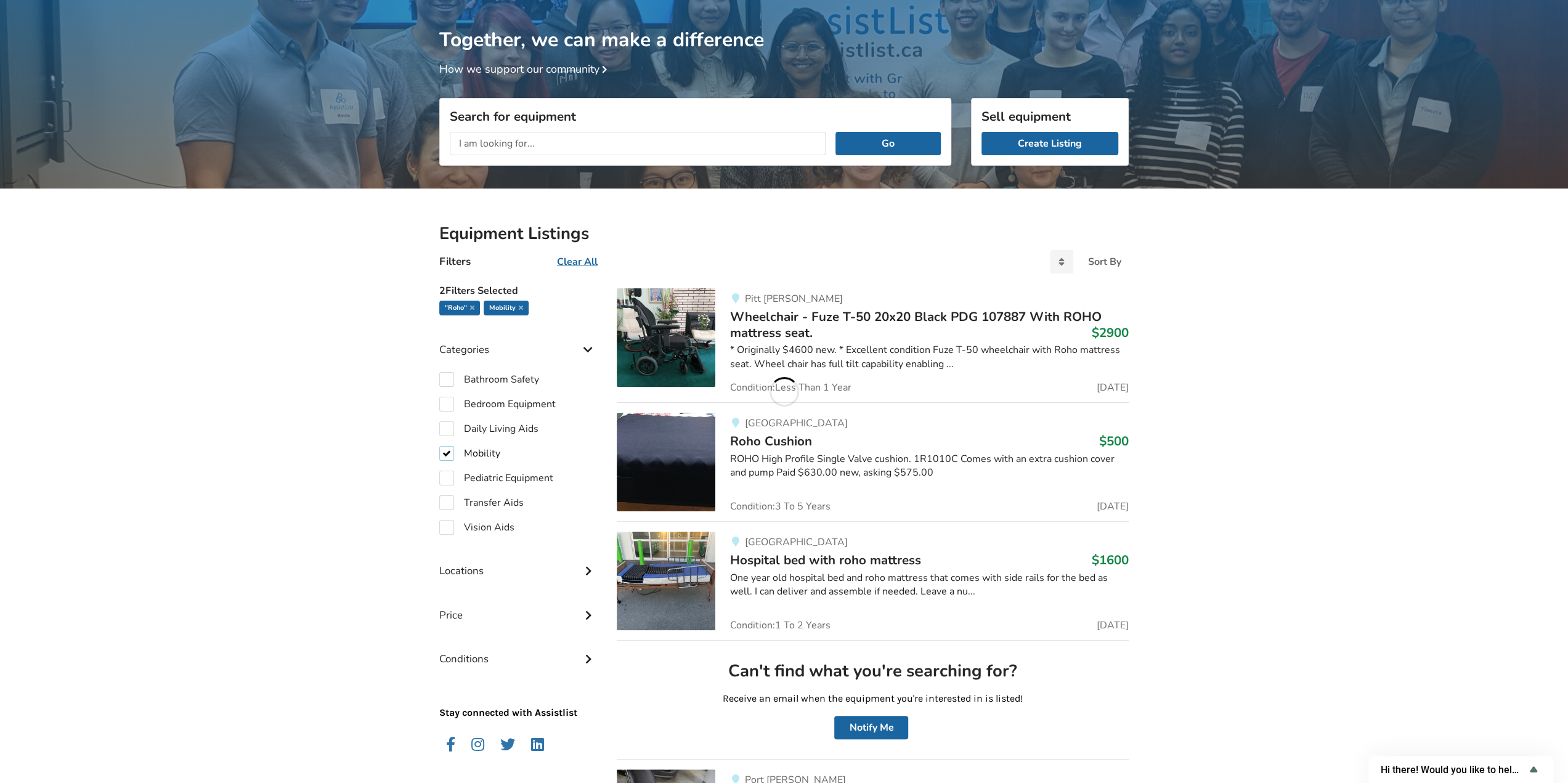
scroll to position [62, 0]
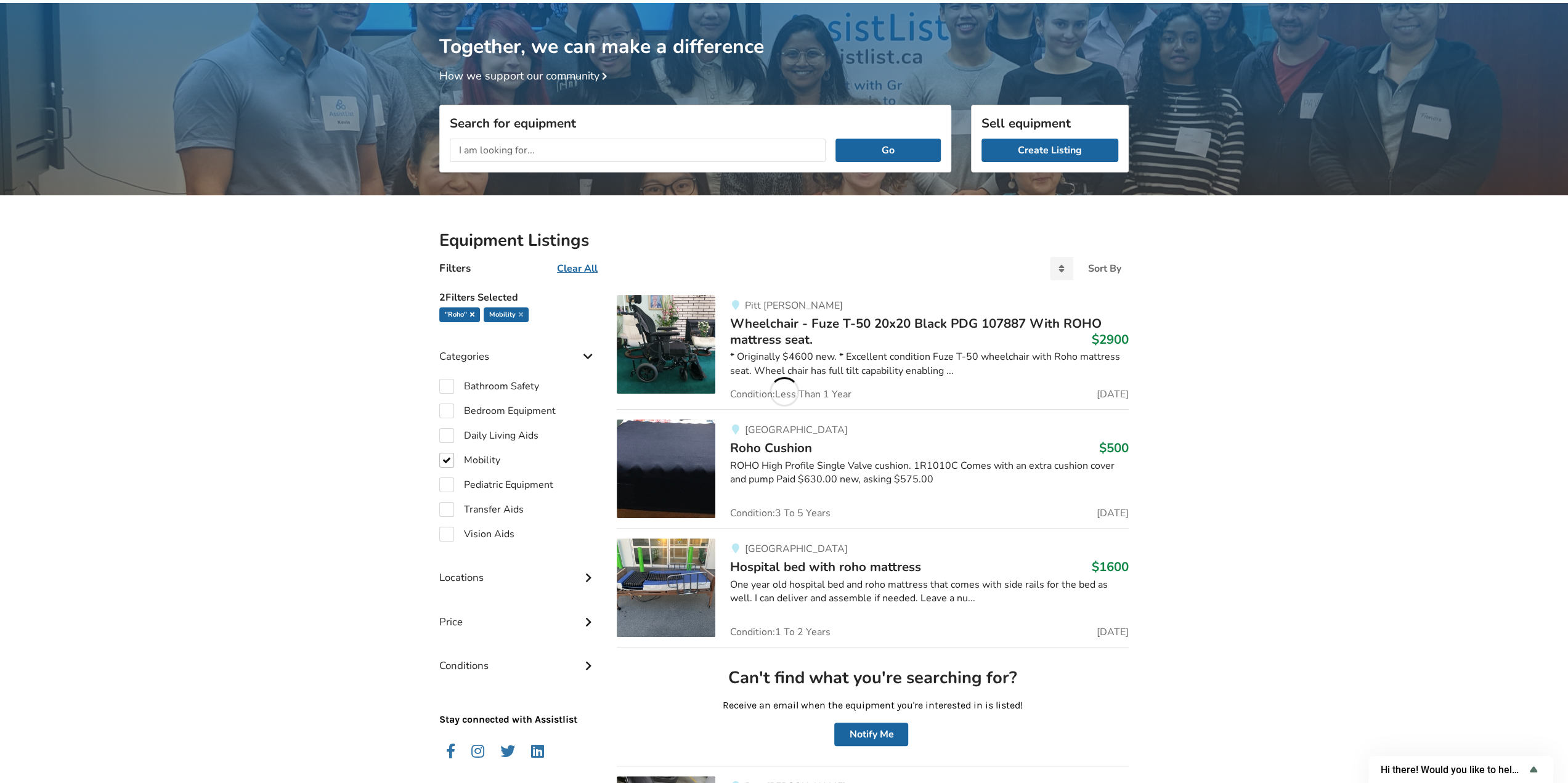
click at [471, 312] on icon at bounding box center [472, 314] width 4 height 6
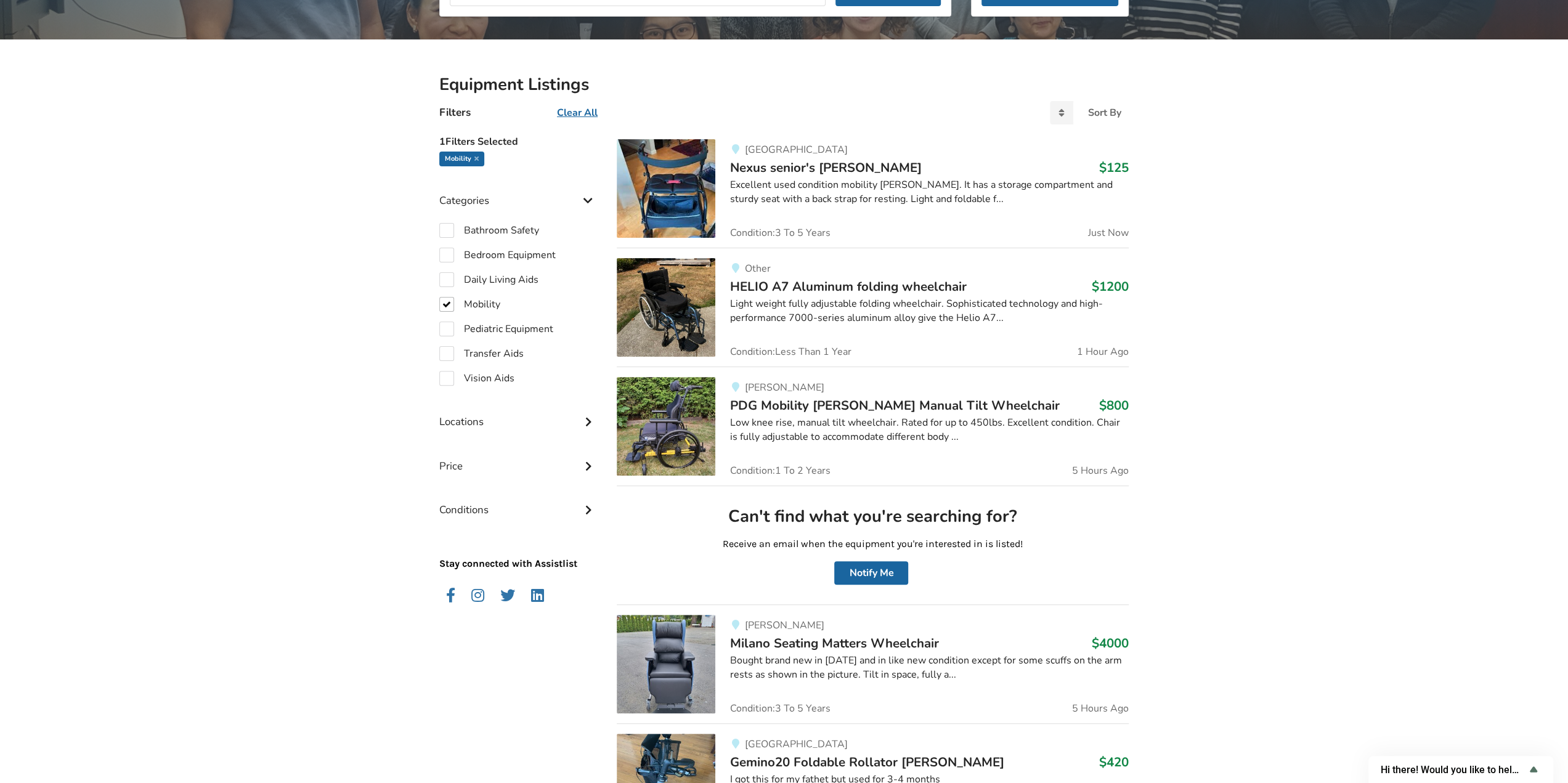
scroll to position [246, 0]
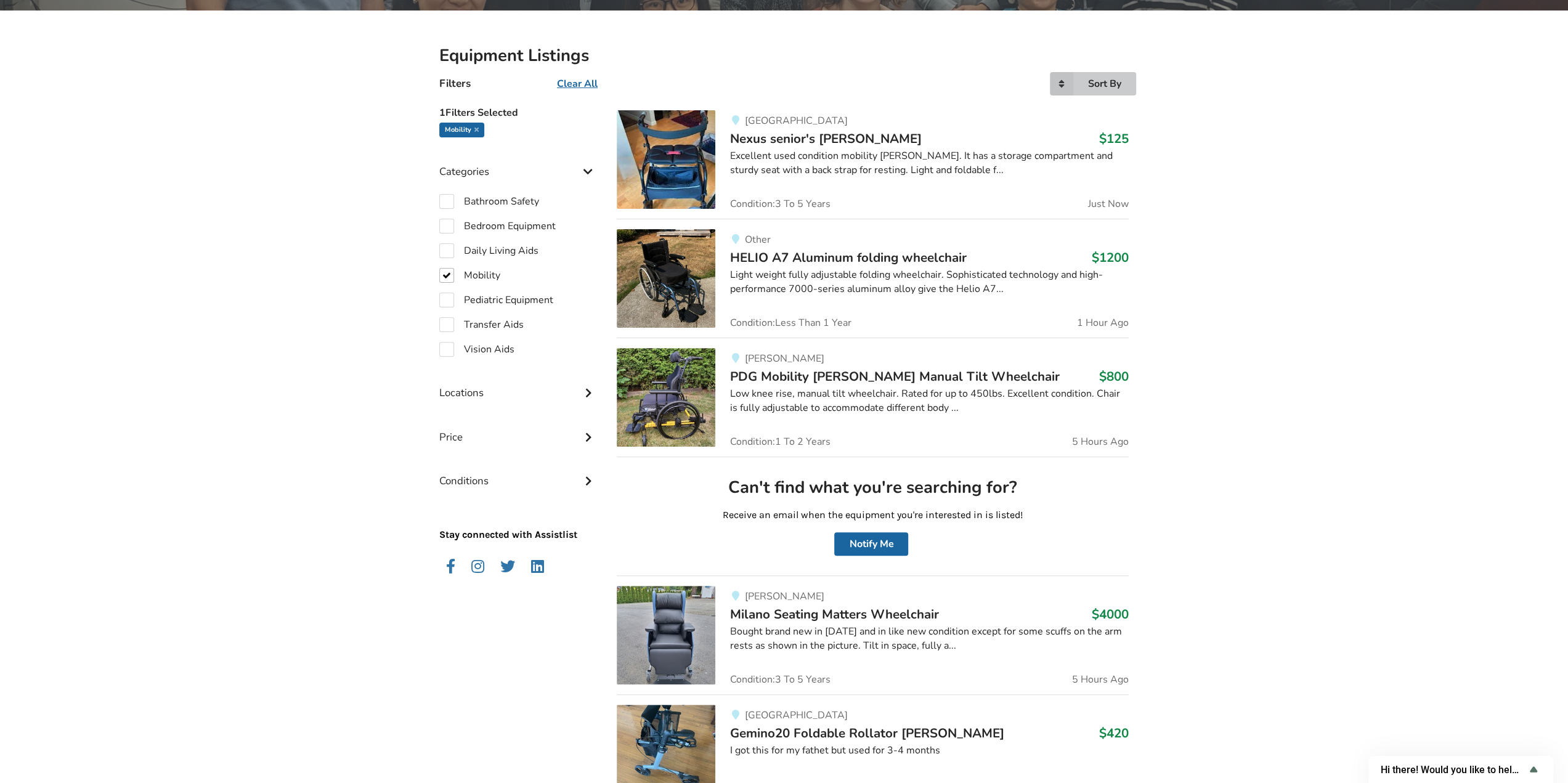
click at [1098, 80] on div "Sort By" at bounding box center [1104, 84] width 33 height 10
click at [1096, 142] on div "Price ascending" at bounding box center [1084, 134] width 98 height 24
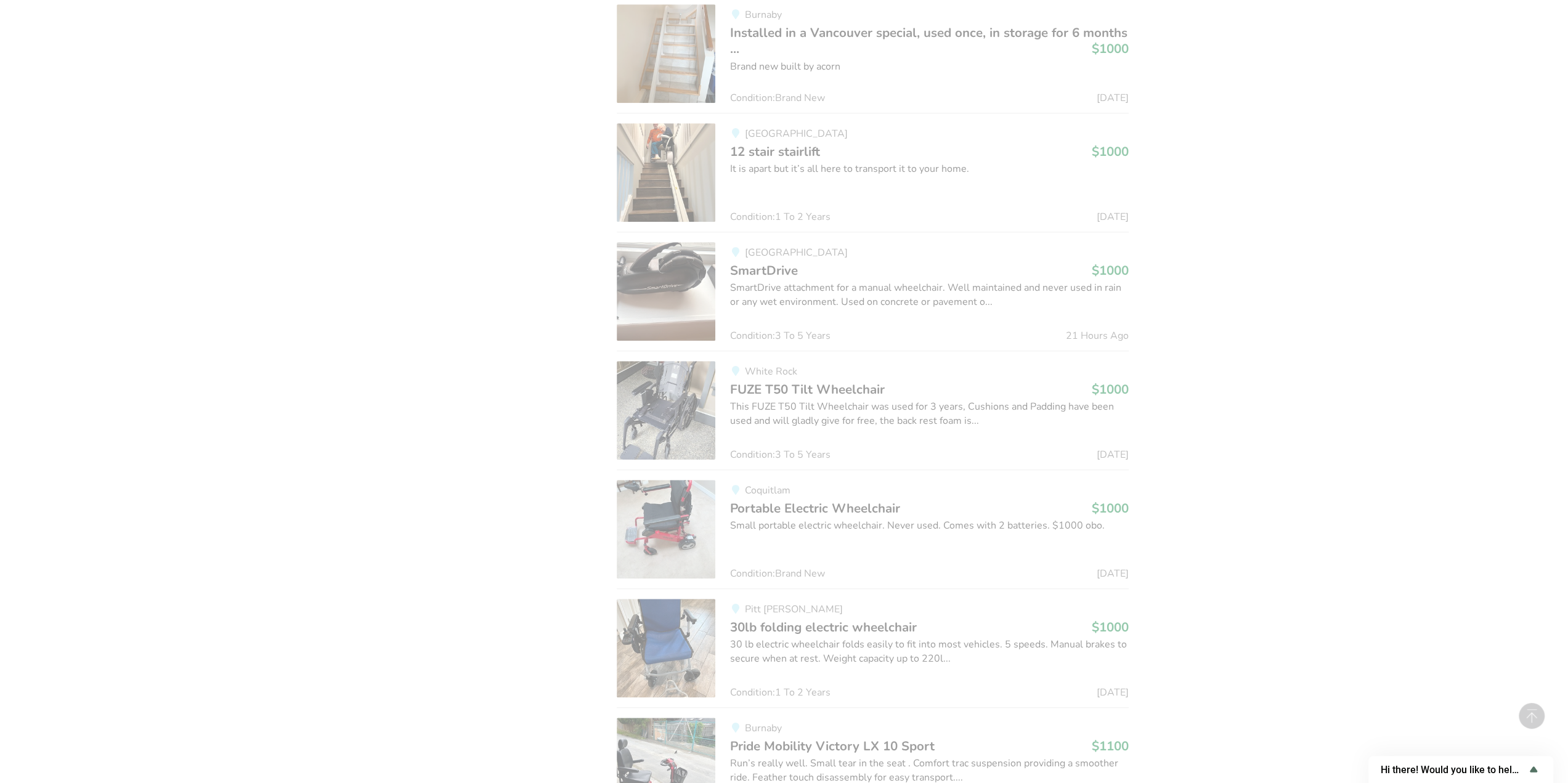
scroll to position [34172, 0]
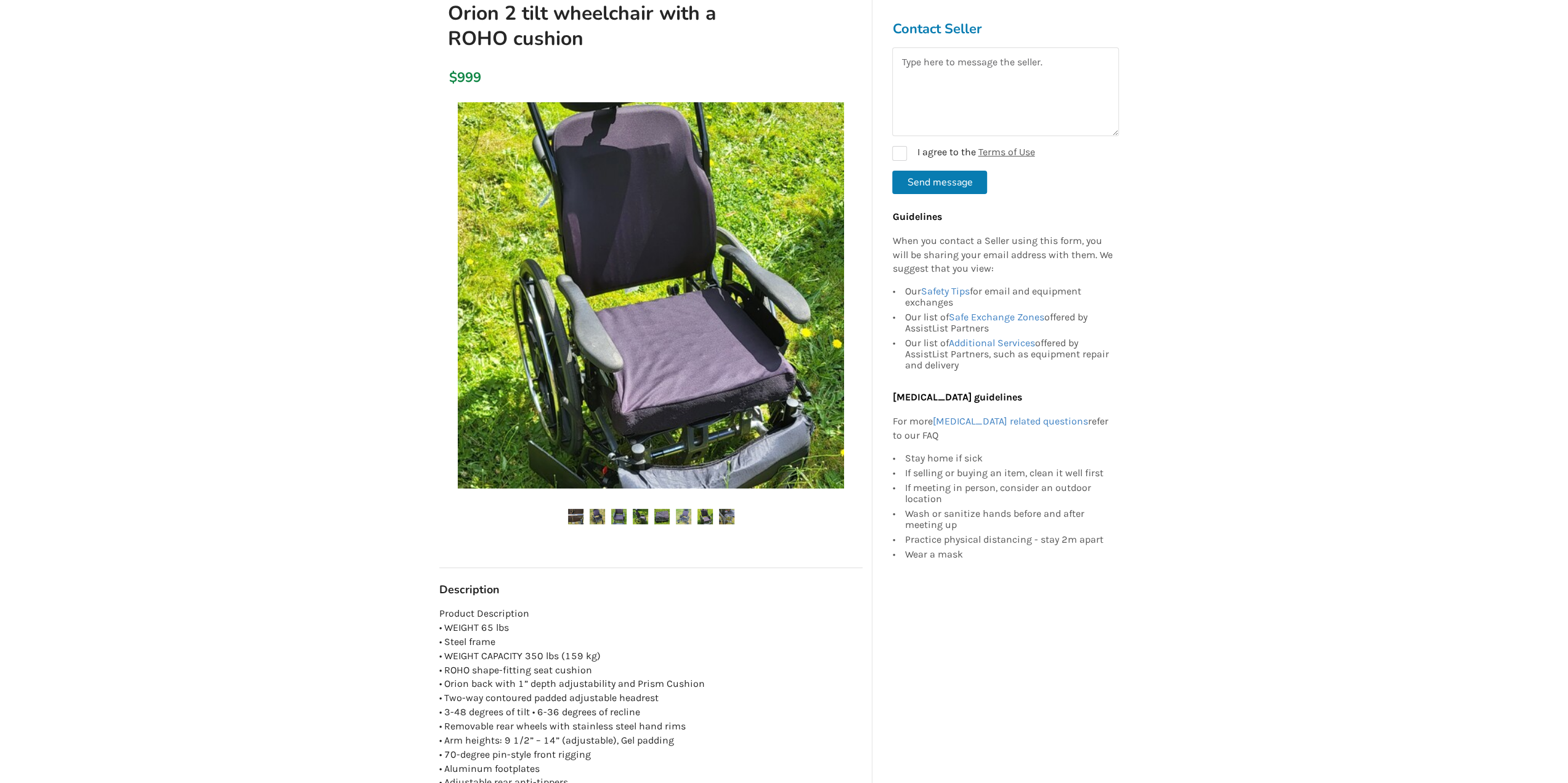
scroll to position [123, 0]
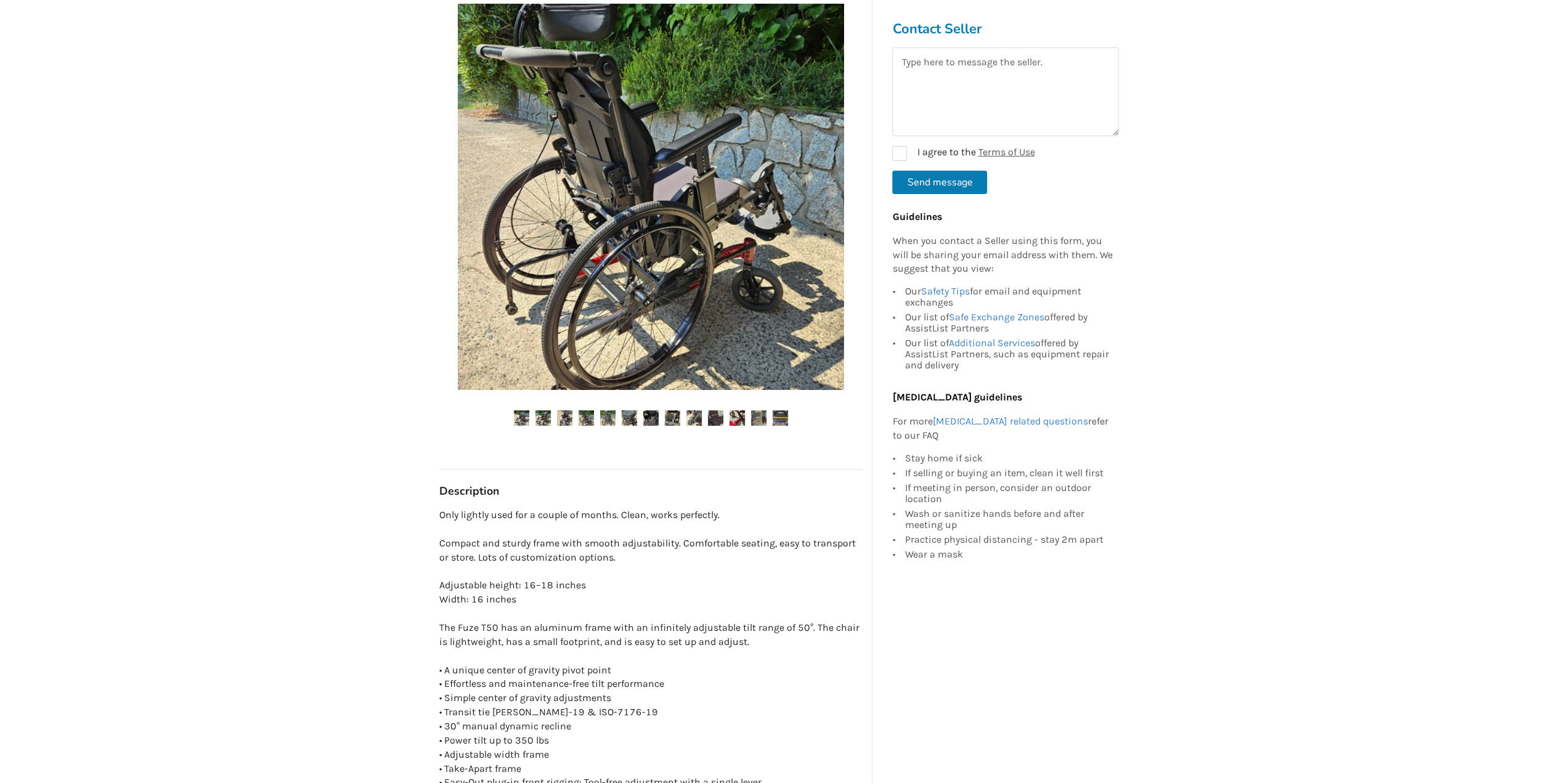
scroll to position [185, 0]
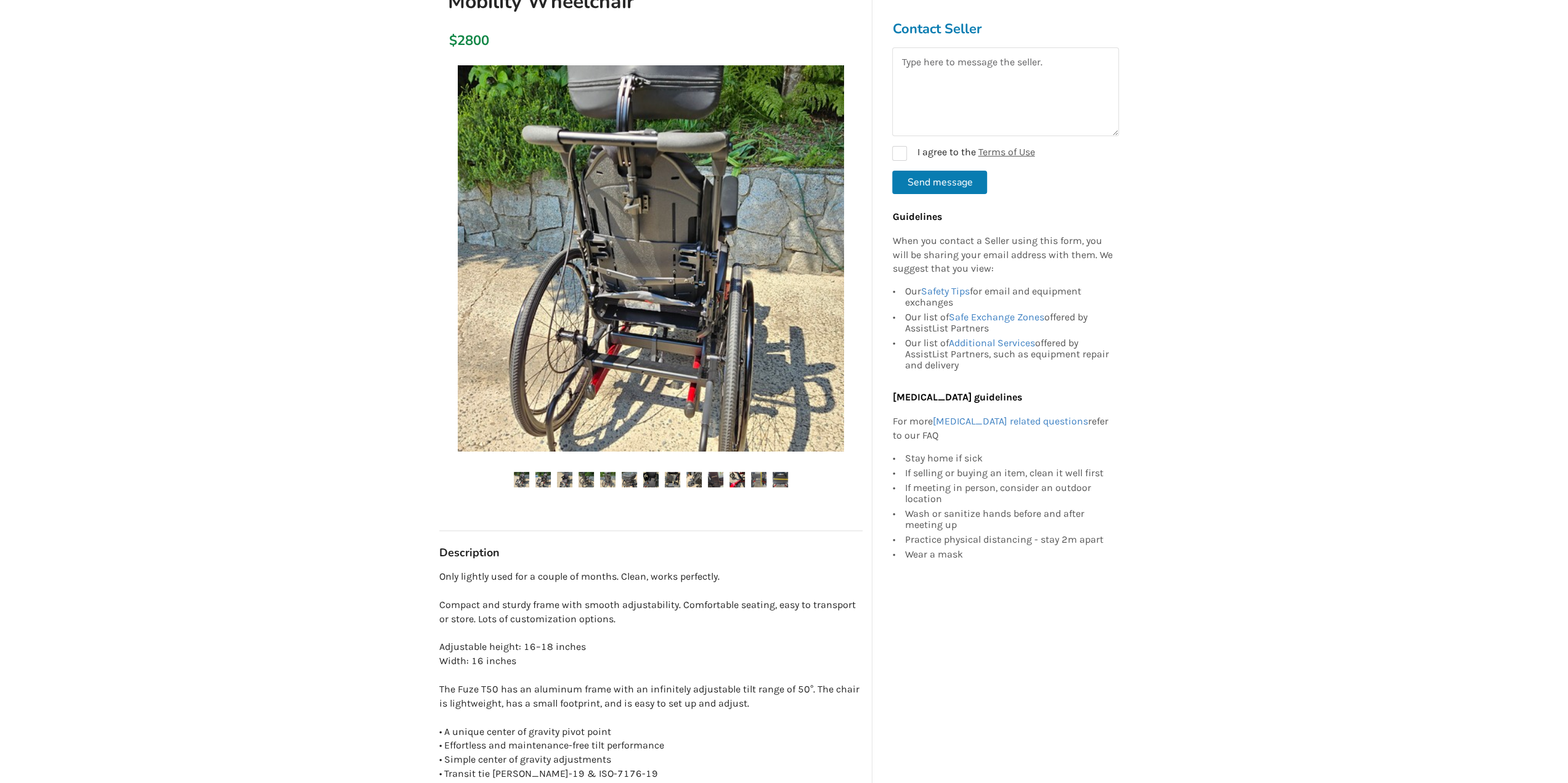
click at [699, 482] on img at bounding box center [694, 479] width 15 height 15
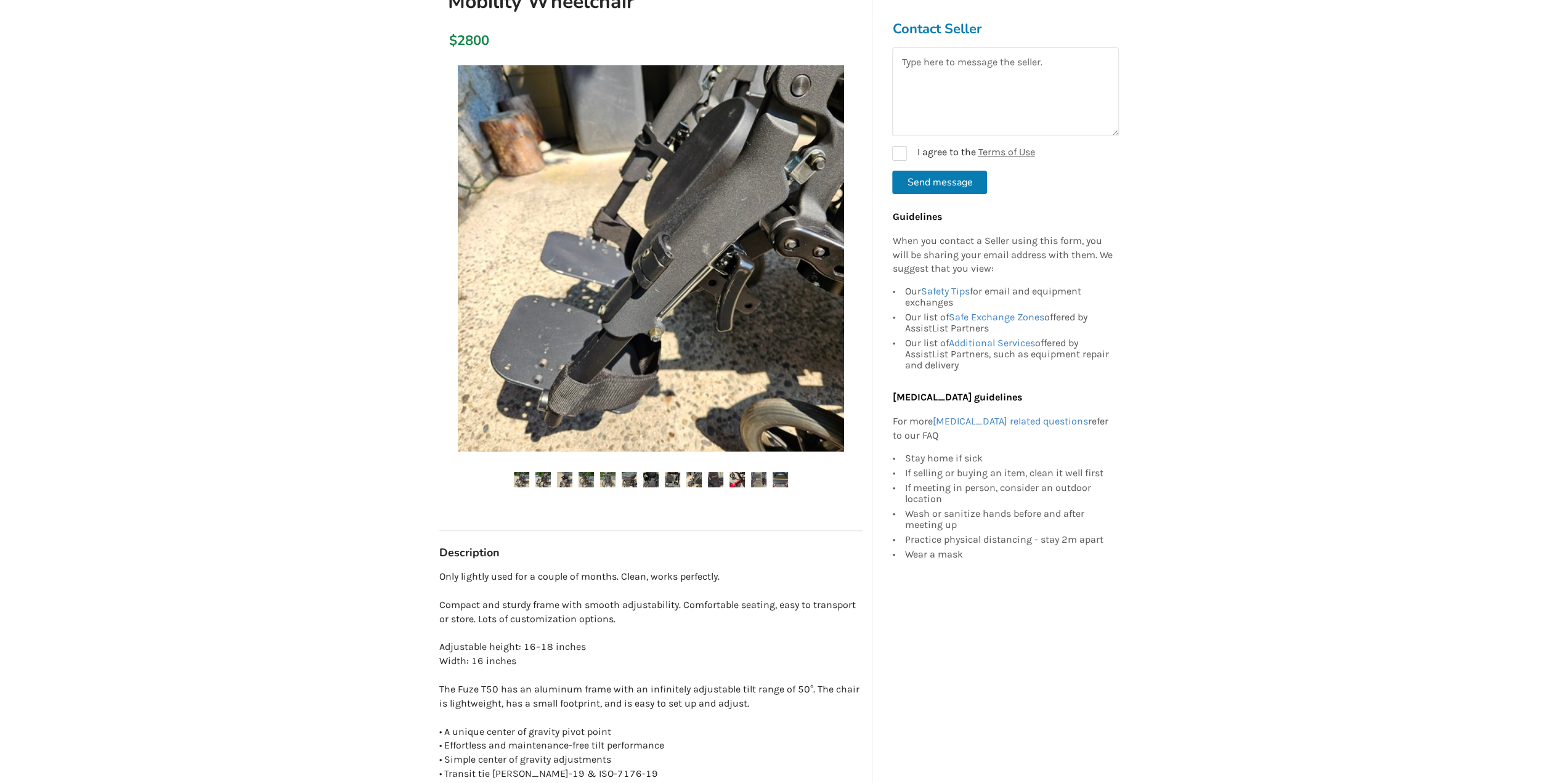
click at [717, 480] on img at bounding box center [715, 479] width 15 height 15
click at [755, 482] on img at bounding box center [758, 479] width 15 height 15
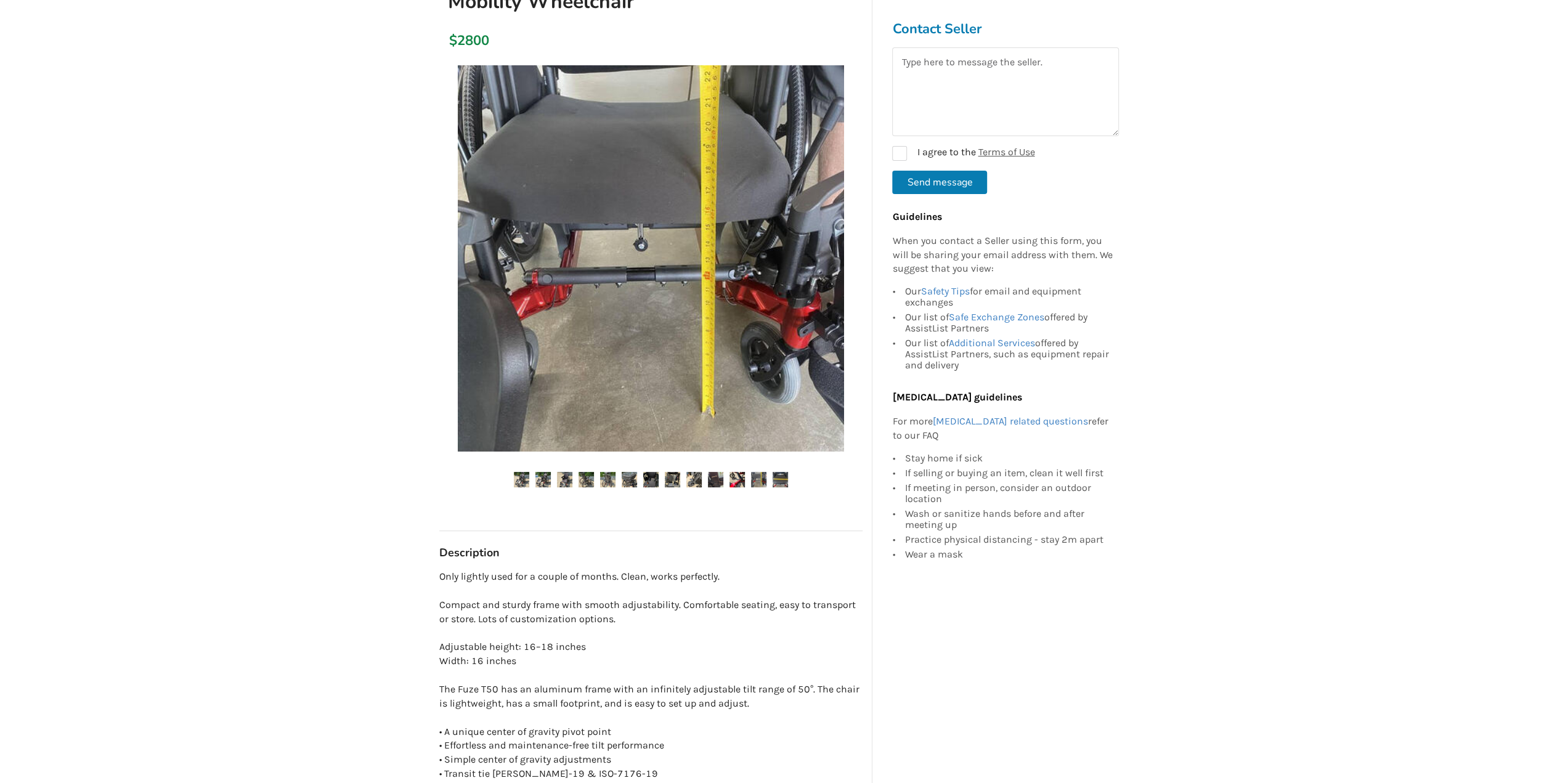
click at [784, 481] on img at bounding box center [780, 479] width 15 height 15
click at [673, 469] on div at bounding box center [651, 285] width 423 height 452
click at [639, 478] on ul at bounding box center [651, 480] width 423 height 17
click at [634, 478] on img at bounding box center [629, 479] width 15 height 15
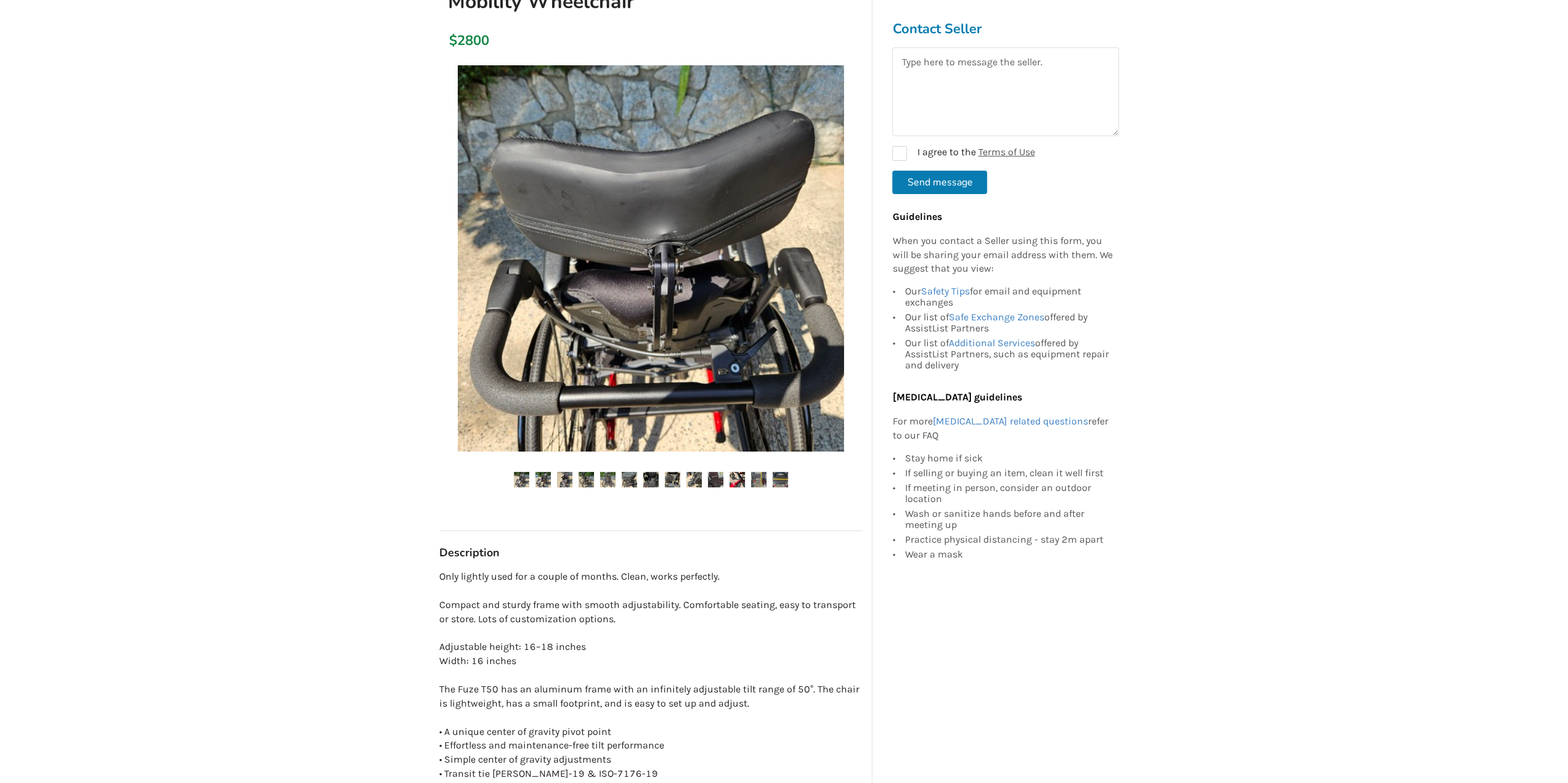
click at [613, 481] on img at bounding box center [607, 479] width 15 height 15
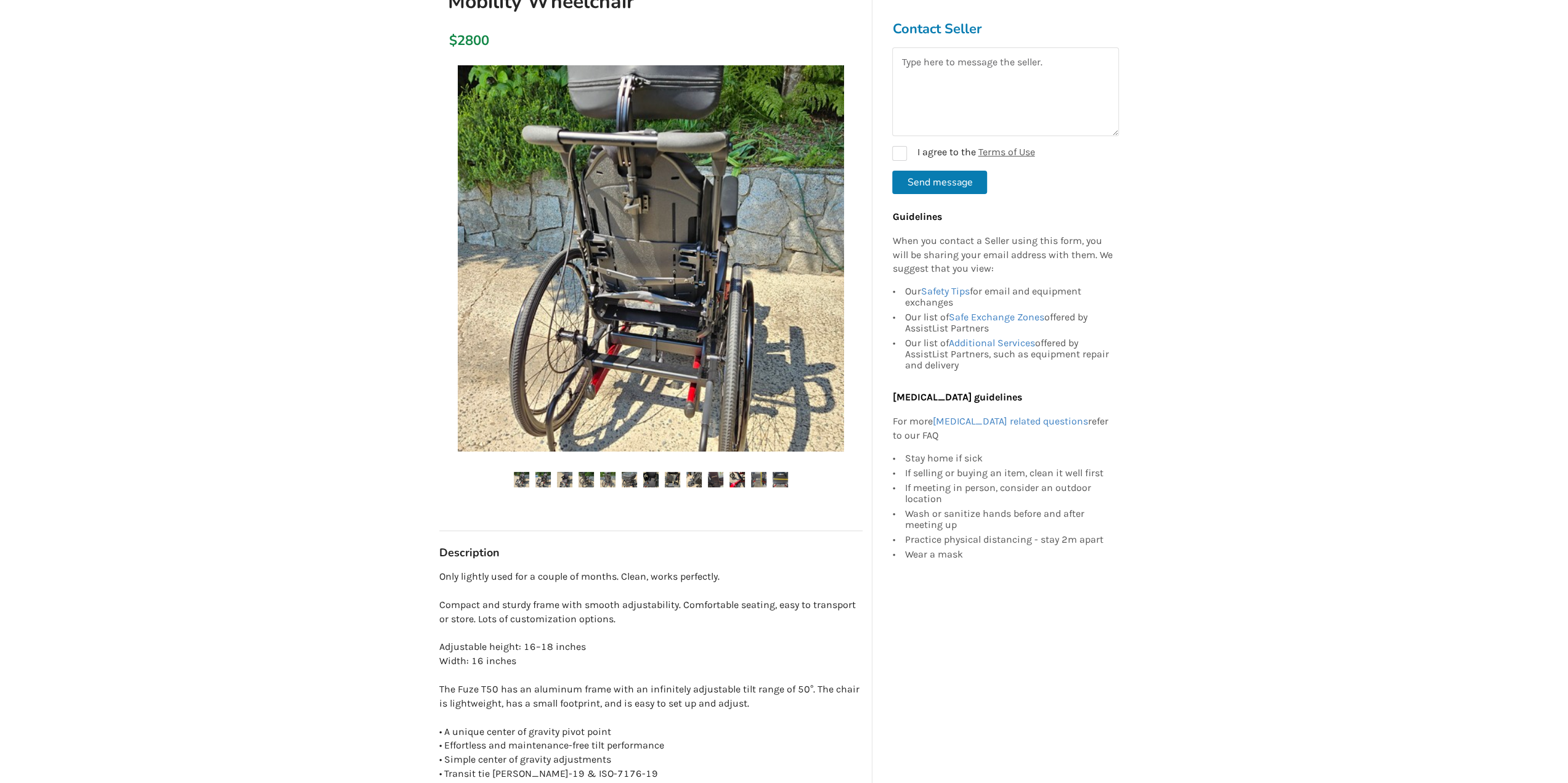
click at [574, 477] on ul at bounding box center [651, 480] width 423 height 17
click at [561, 474] on img at bounding box center [564, 479] width 15 height 15
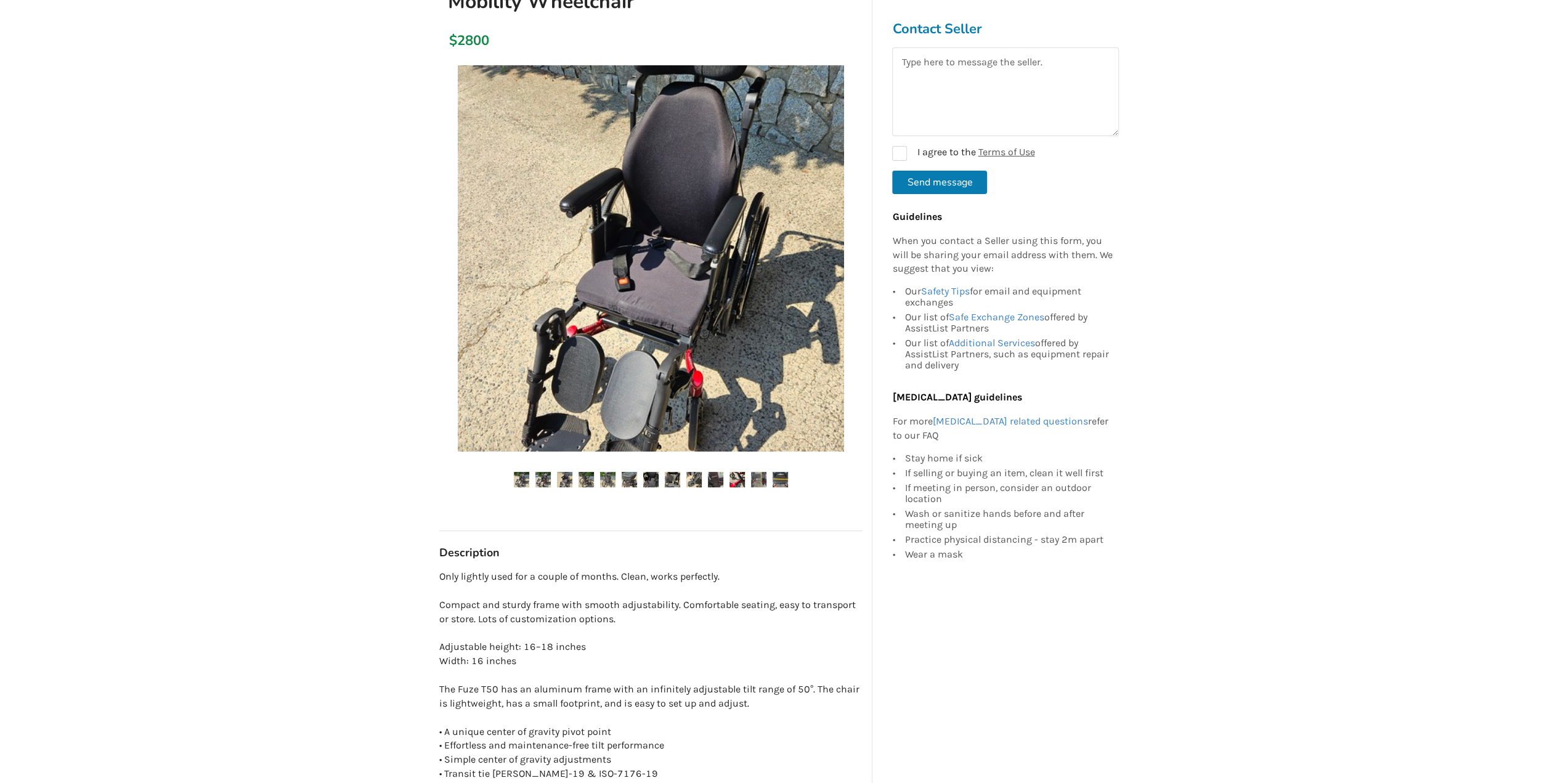
click at [534, 478] on ul at bounding box center [651, 480] width 423 height 17
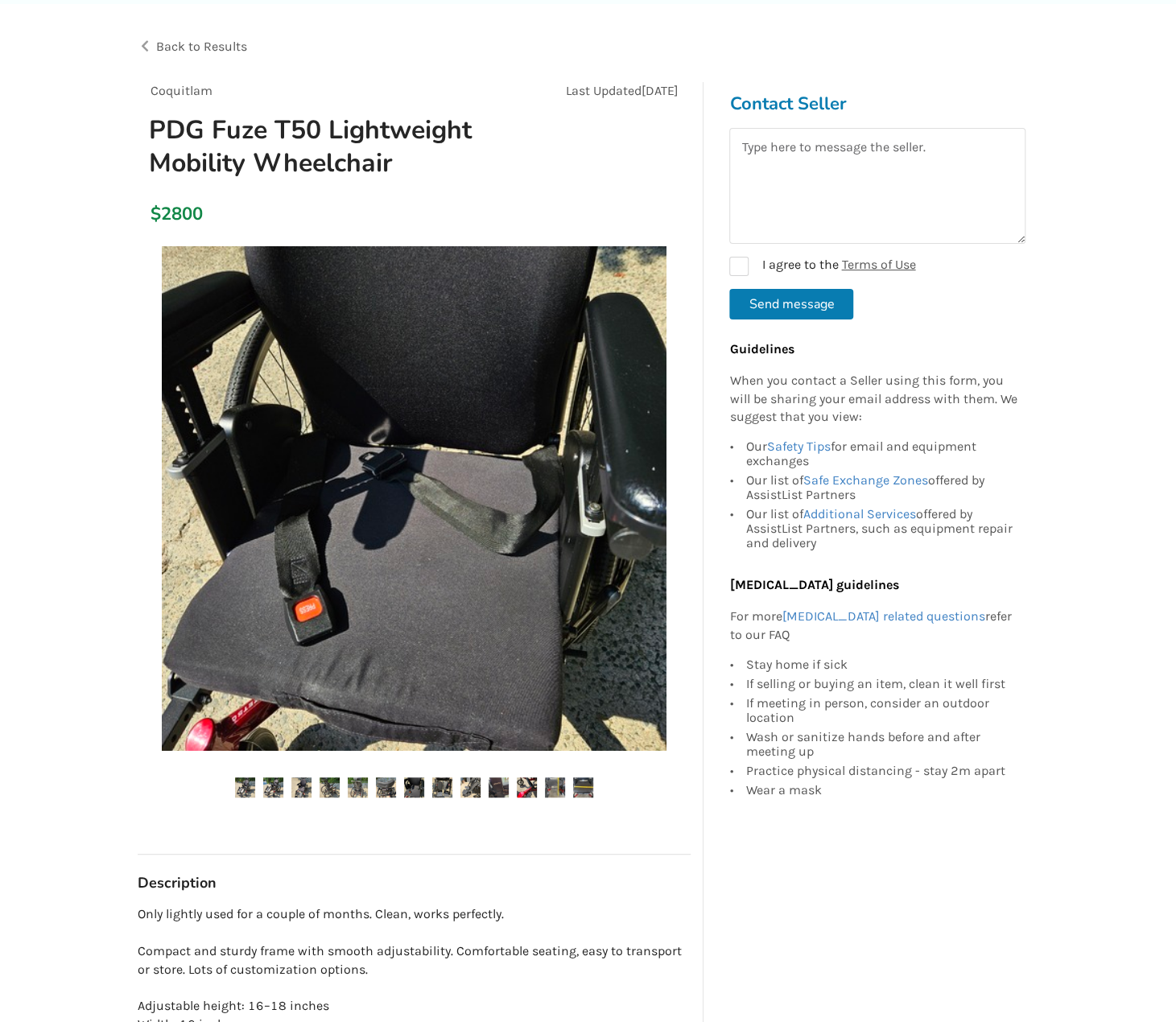
scroll to position [81, 0]
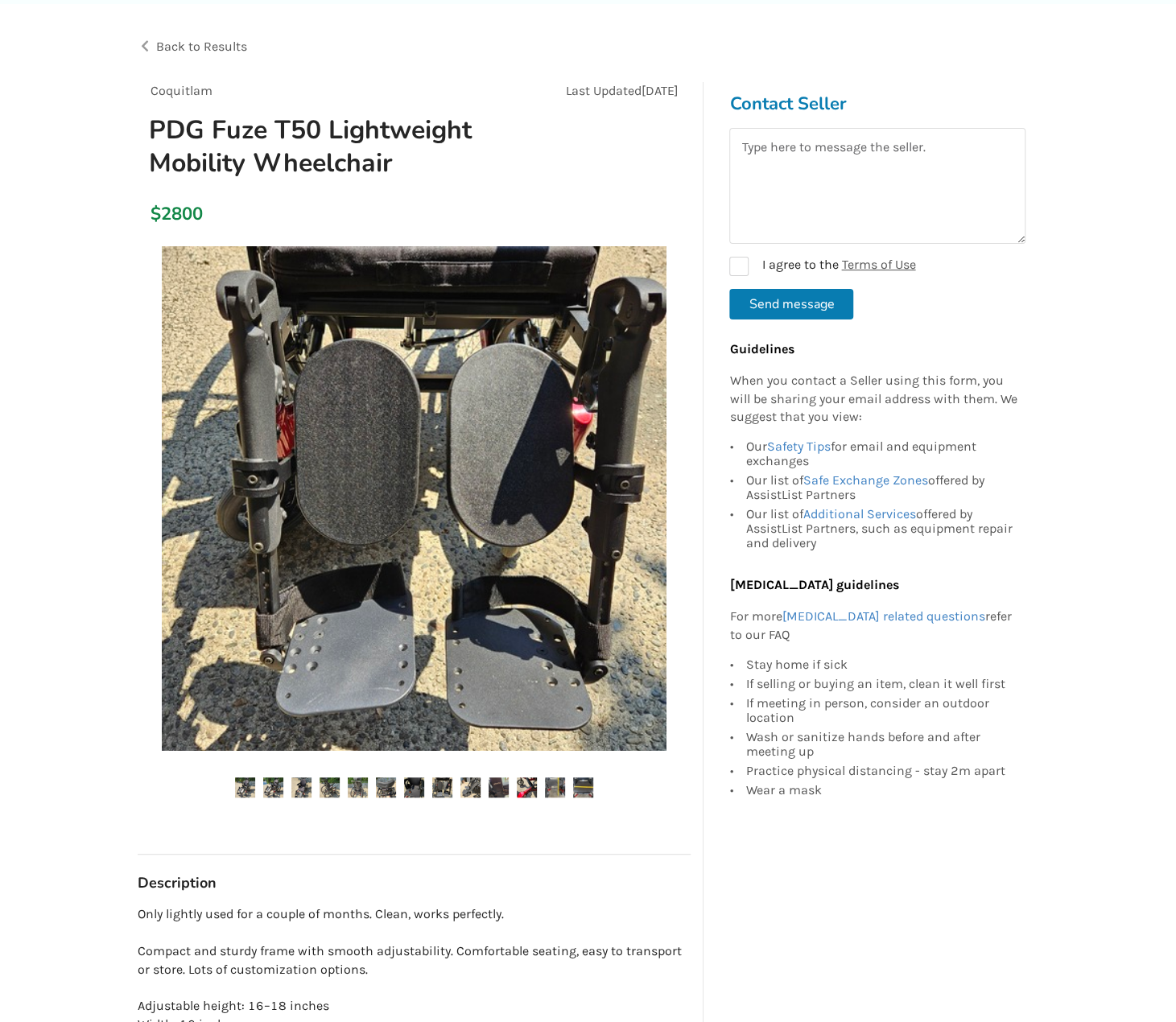
click at [476, 787] on img at bounding box center [470, 786] width 20 height 20
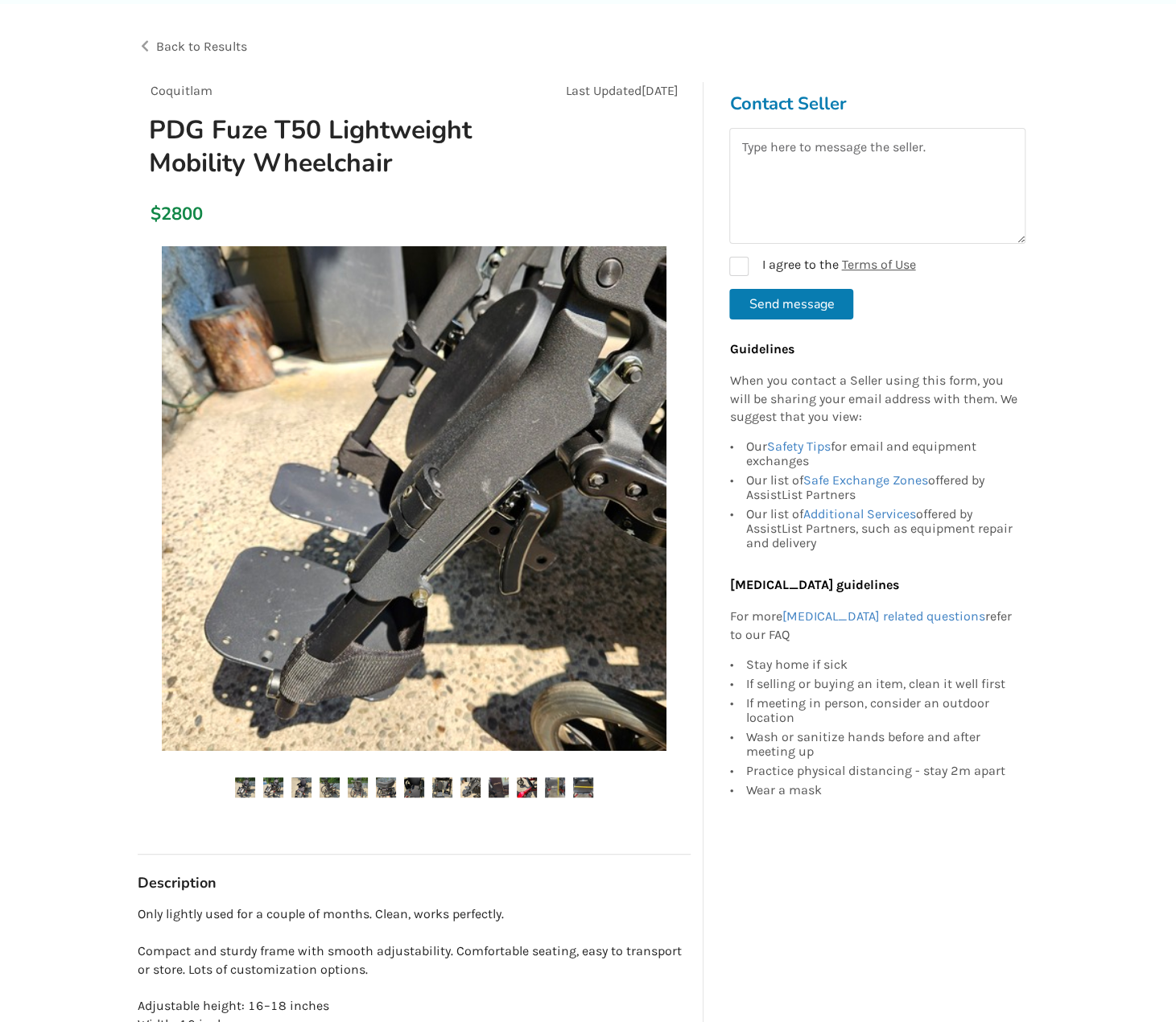
click at [535, 778] on img at bounding box center [526, 786] width 20 height 20
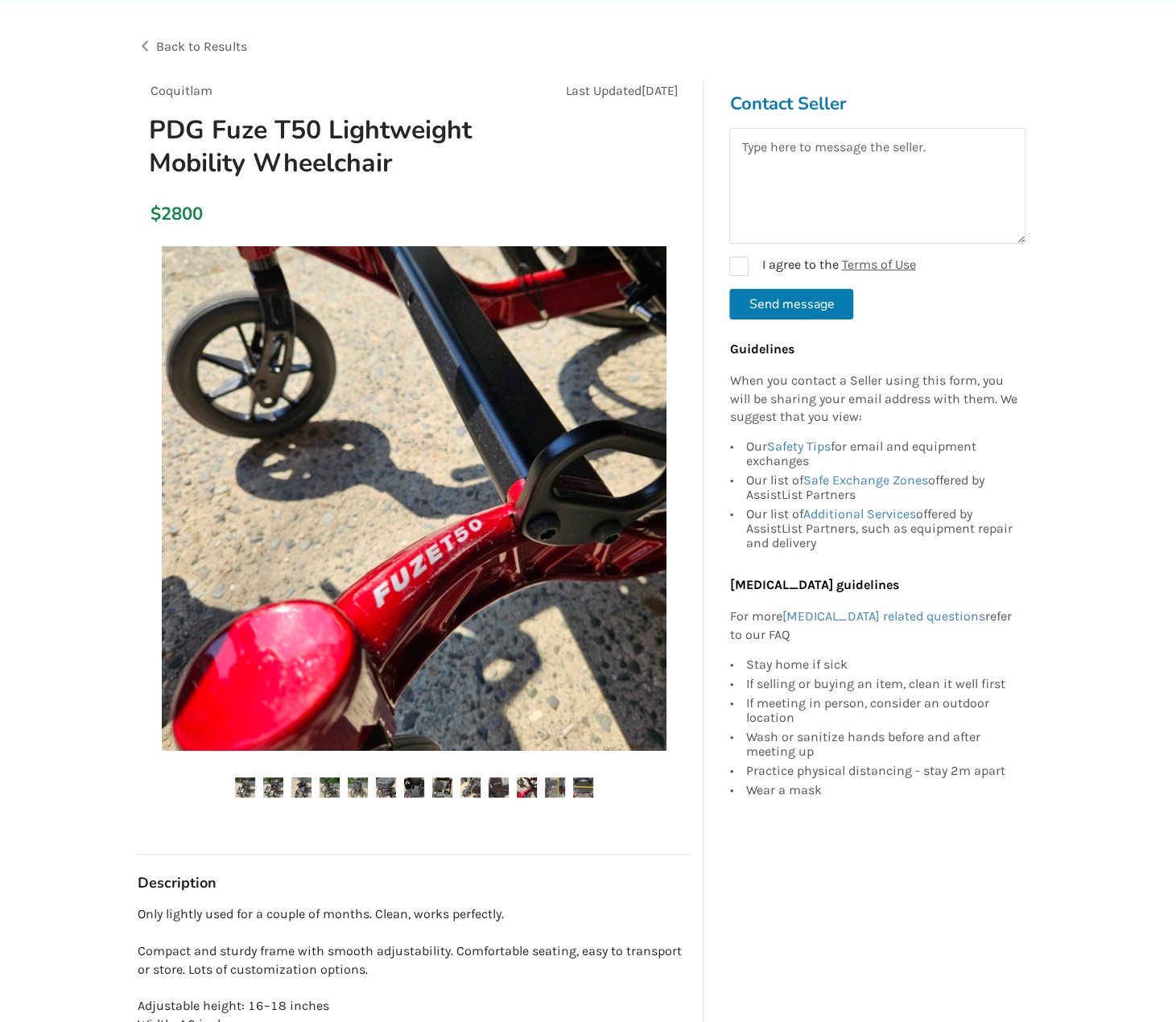
click at [591, 784] on img at bounding box center [582, 786] width 20 height 20
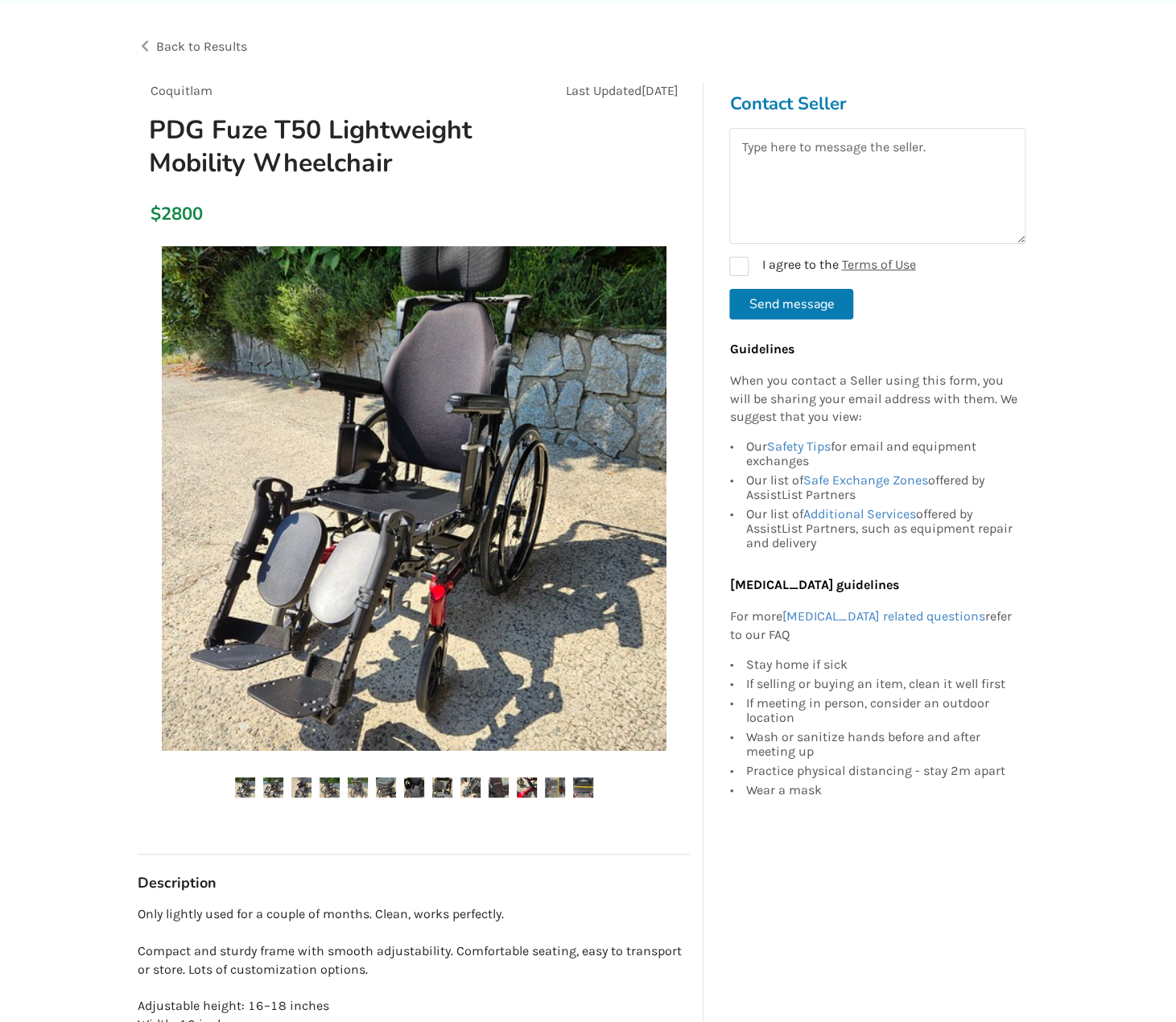
click at [500, 786] on img at bounding box center [498, 786] width 20 height 20
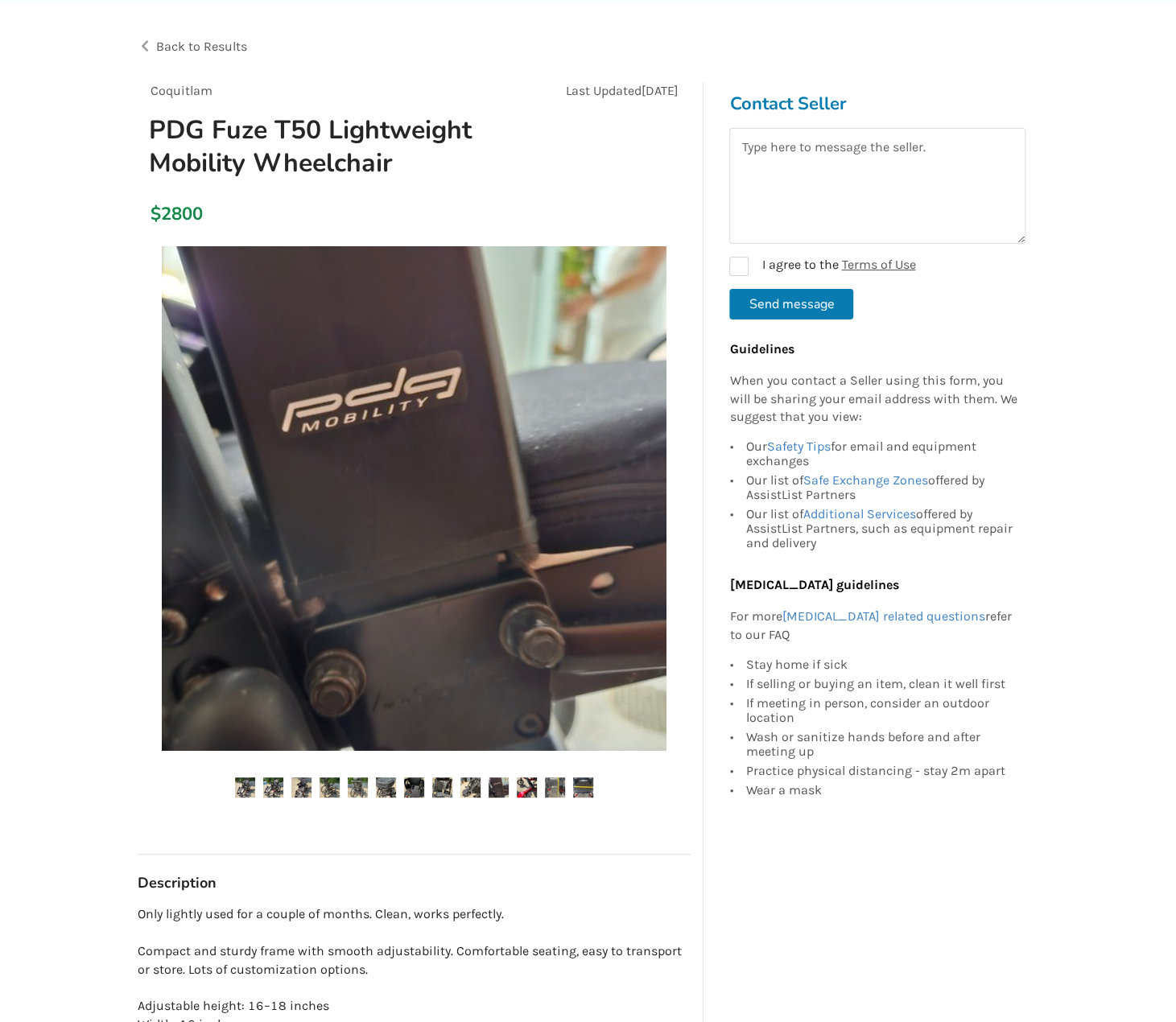
click at [478, 787] on img at bounding box center [470, 786] width 20 height 20
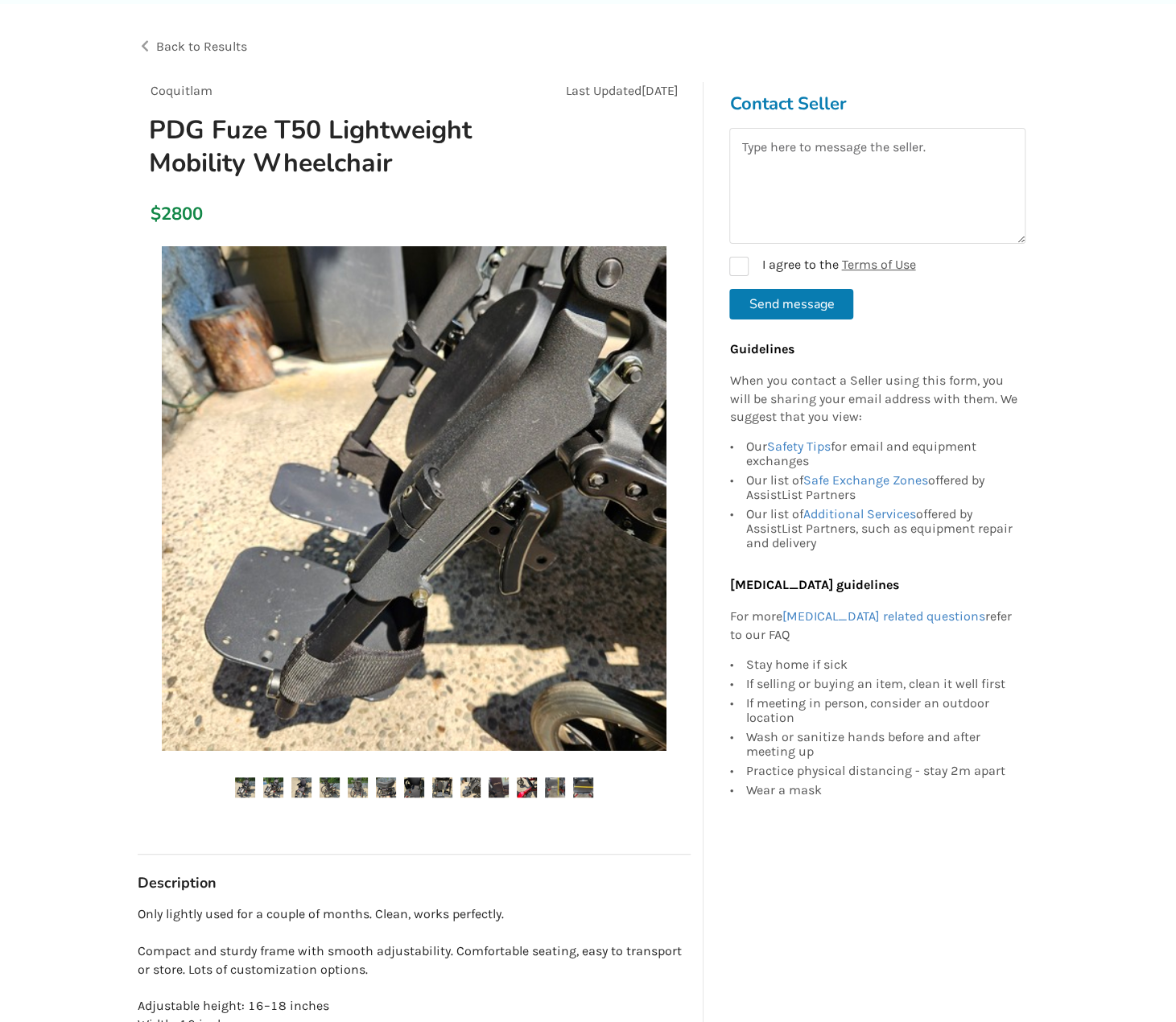
click at [418, 784] on img at bounding box center [414, 786] width 20 height 20
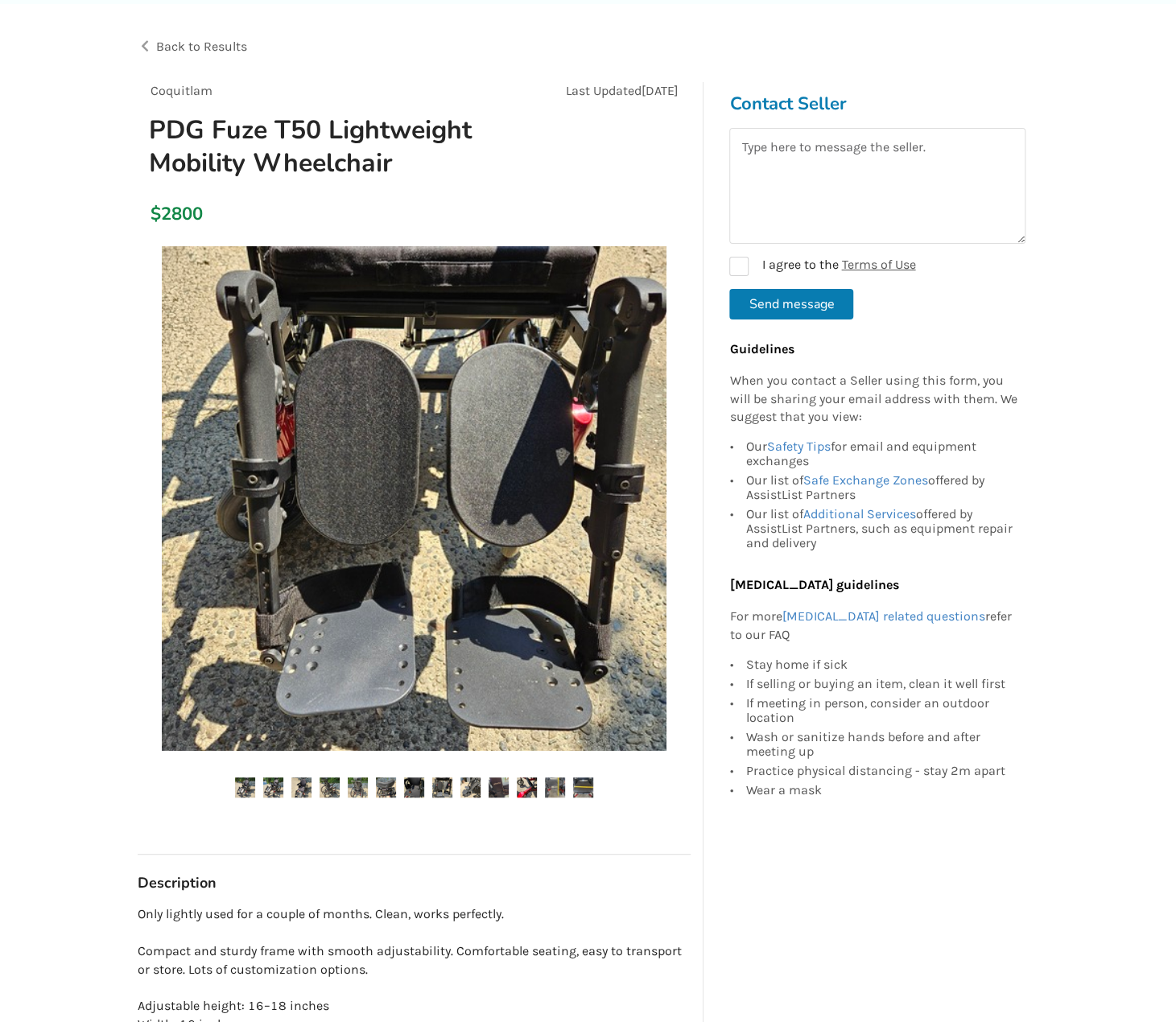
click at [389, 780] on img at bounding box center [385, 786] width 20 height 20
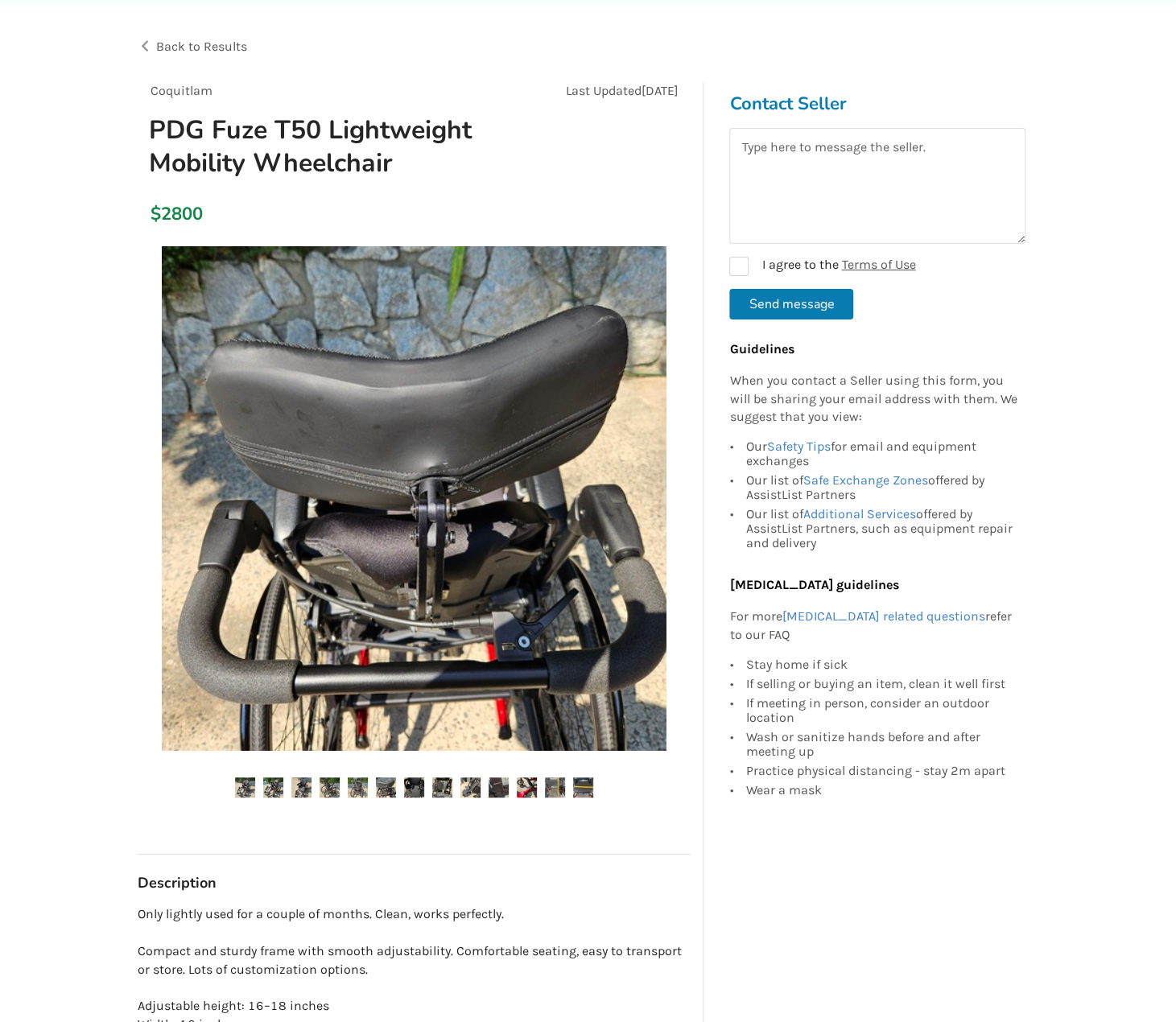
click at [328, 784] on img at bounding box center [329, 786] width 20 height 20
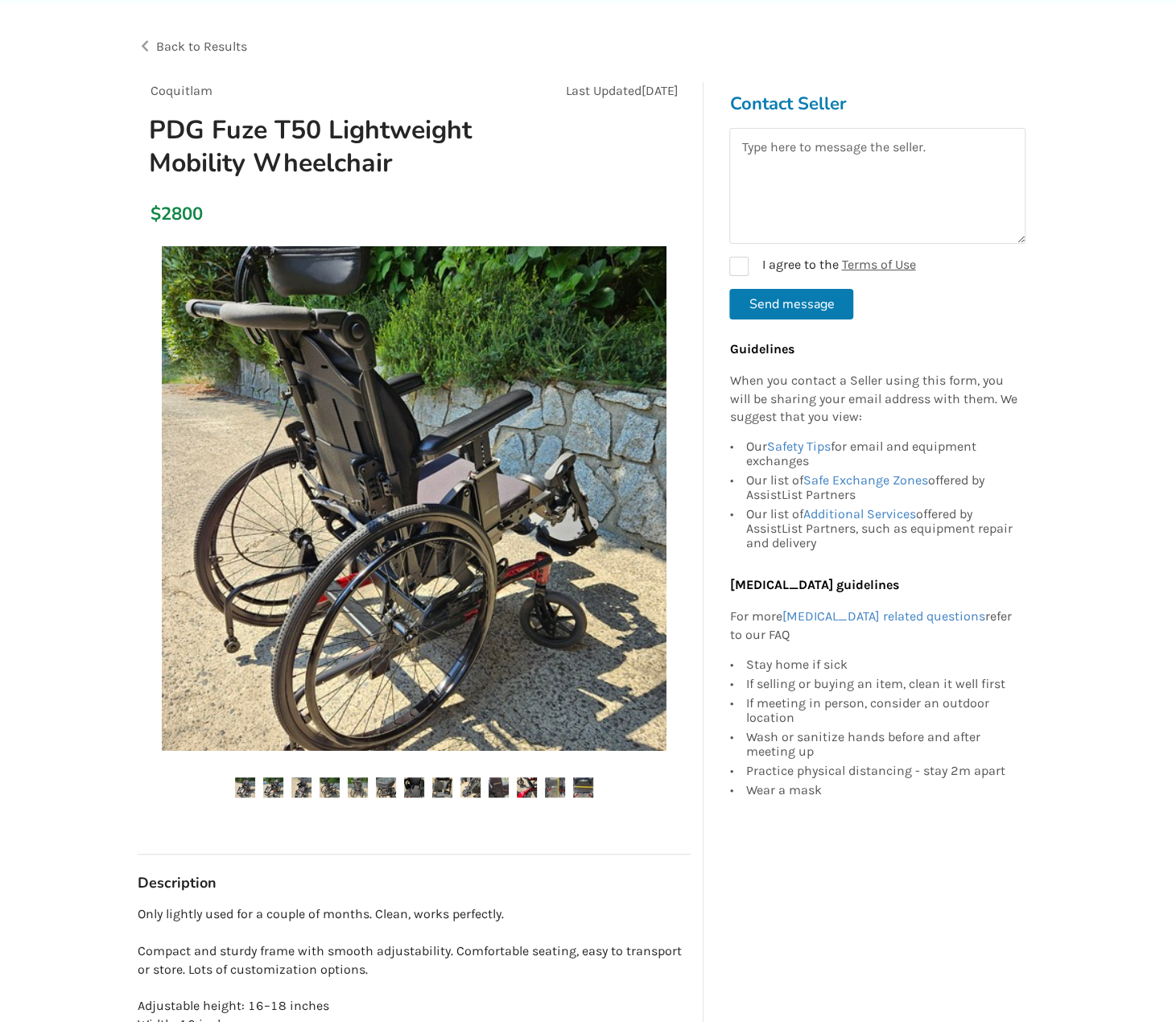
click at [306, 780] on img at bounding box center [301, 786] width 20 height 20
click at [299, 778] on img at bounding box center [301, 786] width 20 height 20
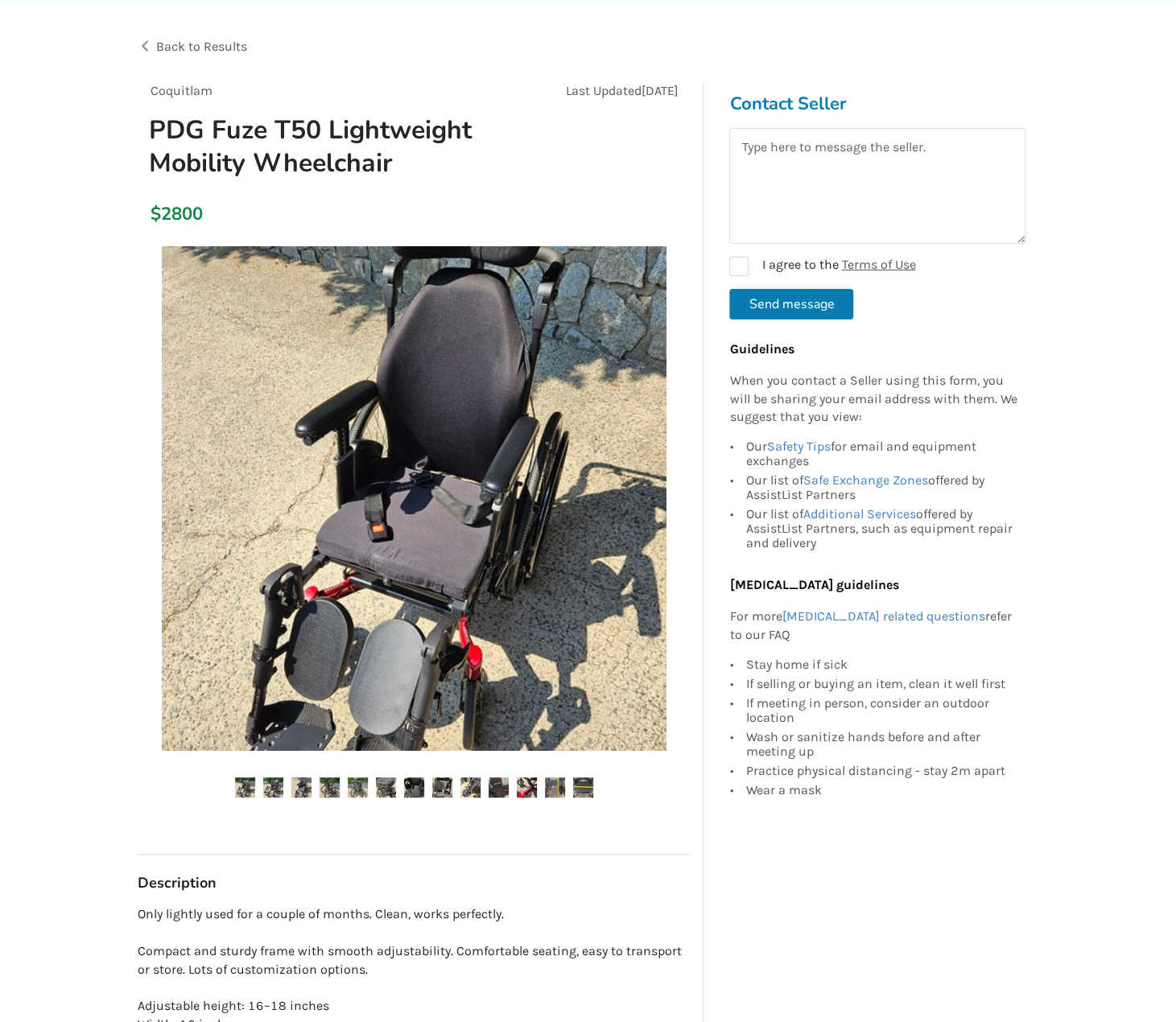
click at [277, 777] on img at bounding box center [273, 786] width 20 height 20
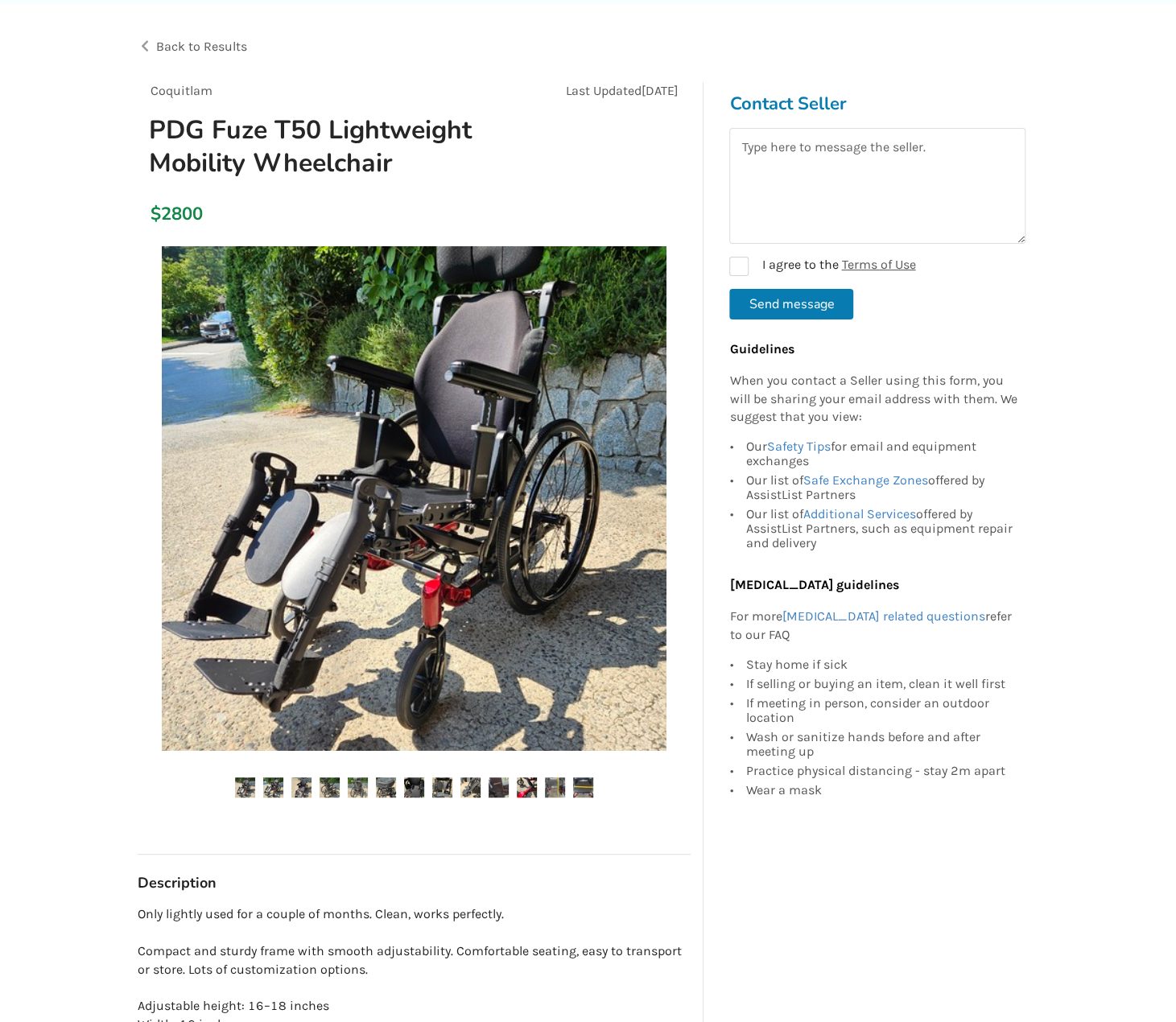
click at [262, 777] on ul at bounding box center [414, 787] width 553 height 22
click at [250, 775] on div at bounding box center [414, 533] width 553 height 590
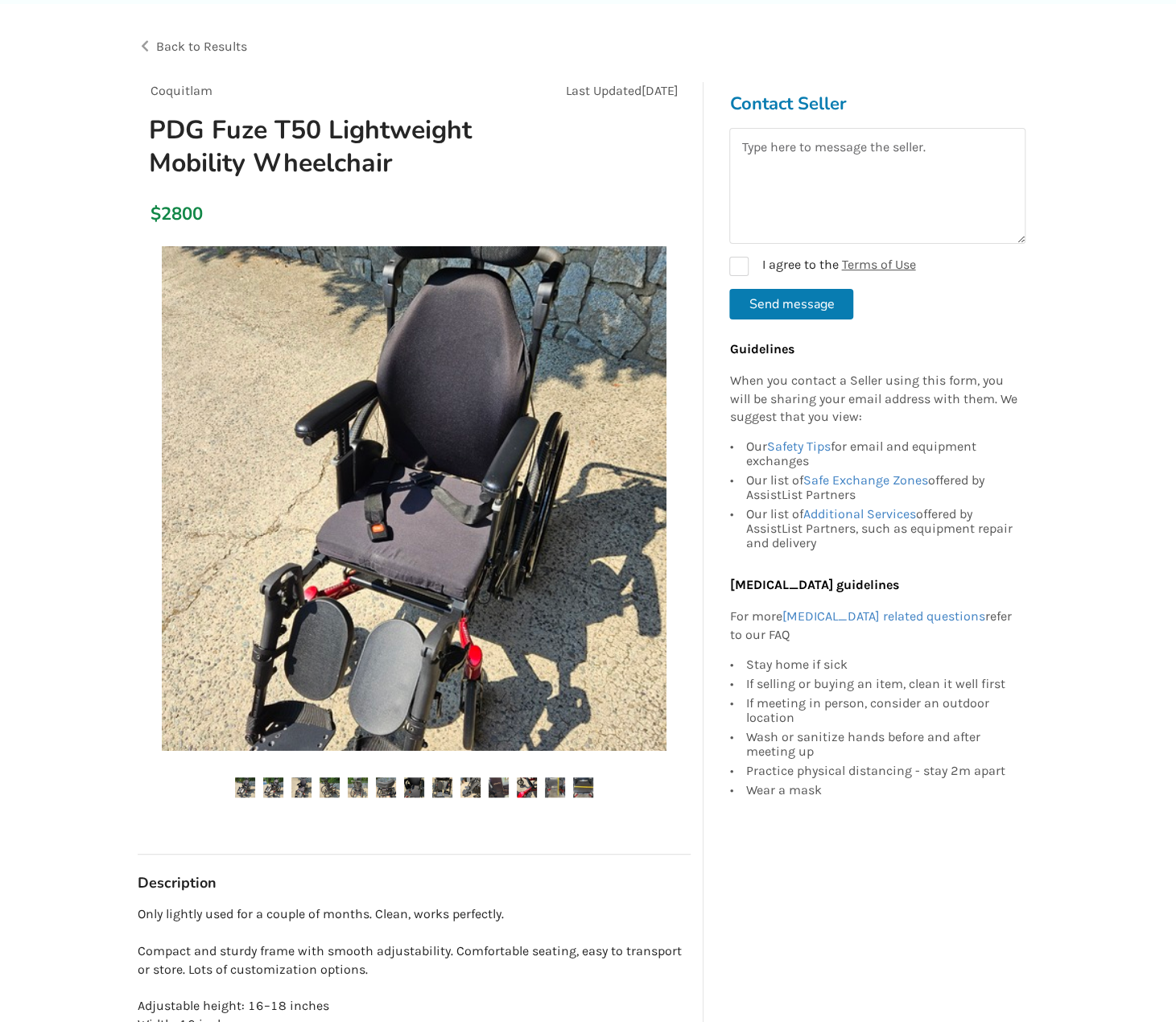
click at [588, 799] on div at bounding box center [414, 533] width 553 height 590
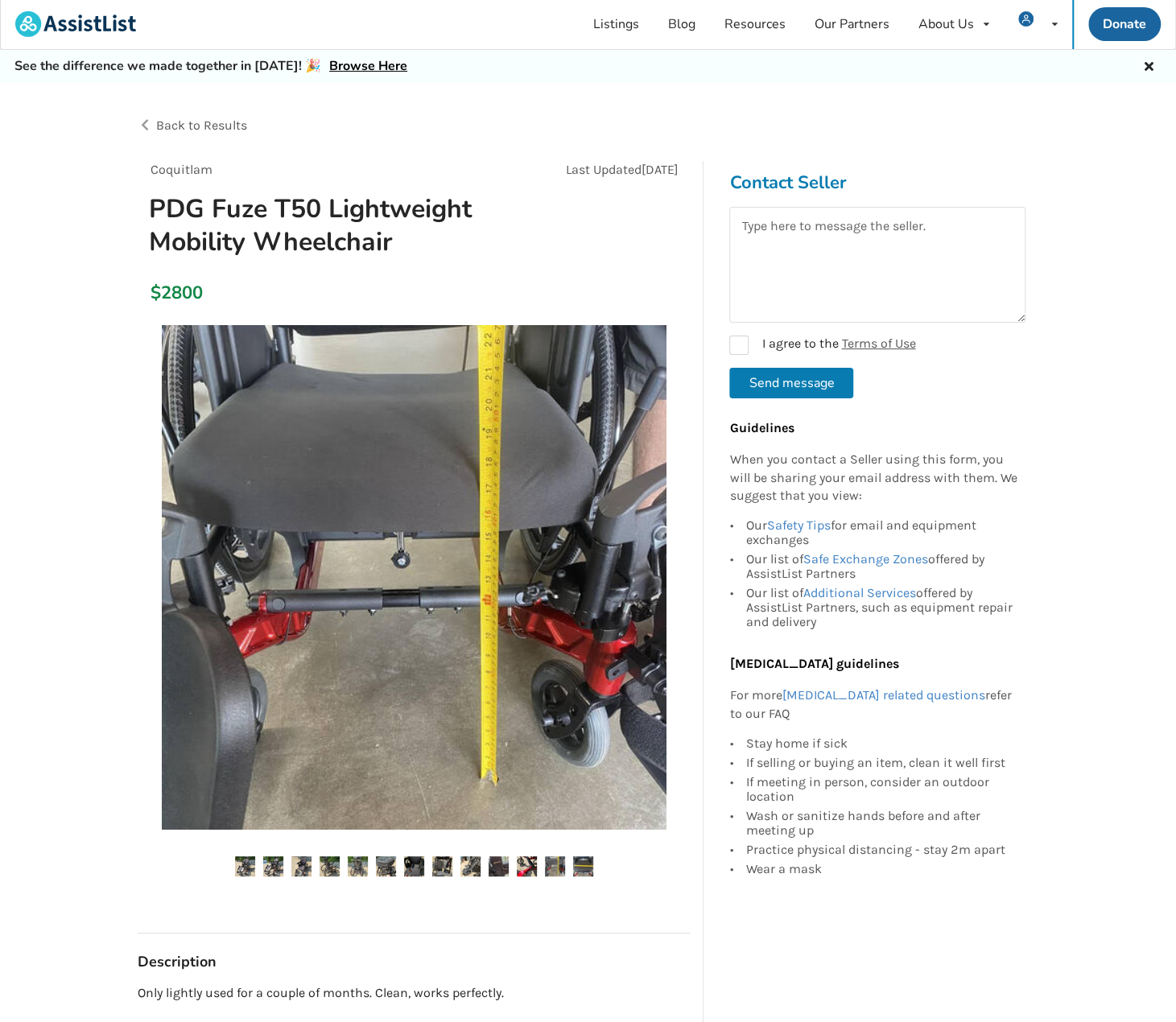
scroll to position [0, 0]
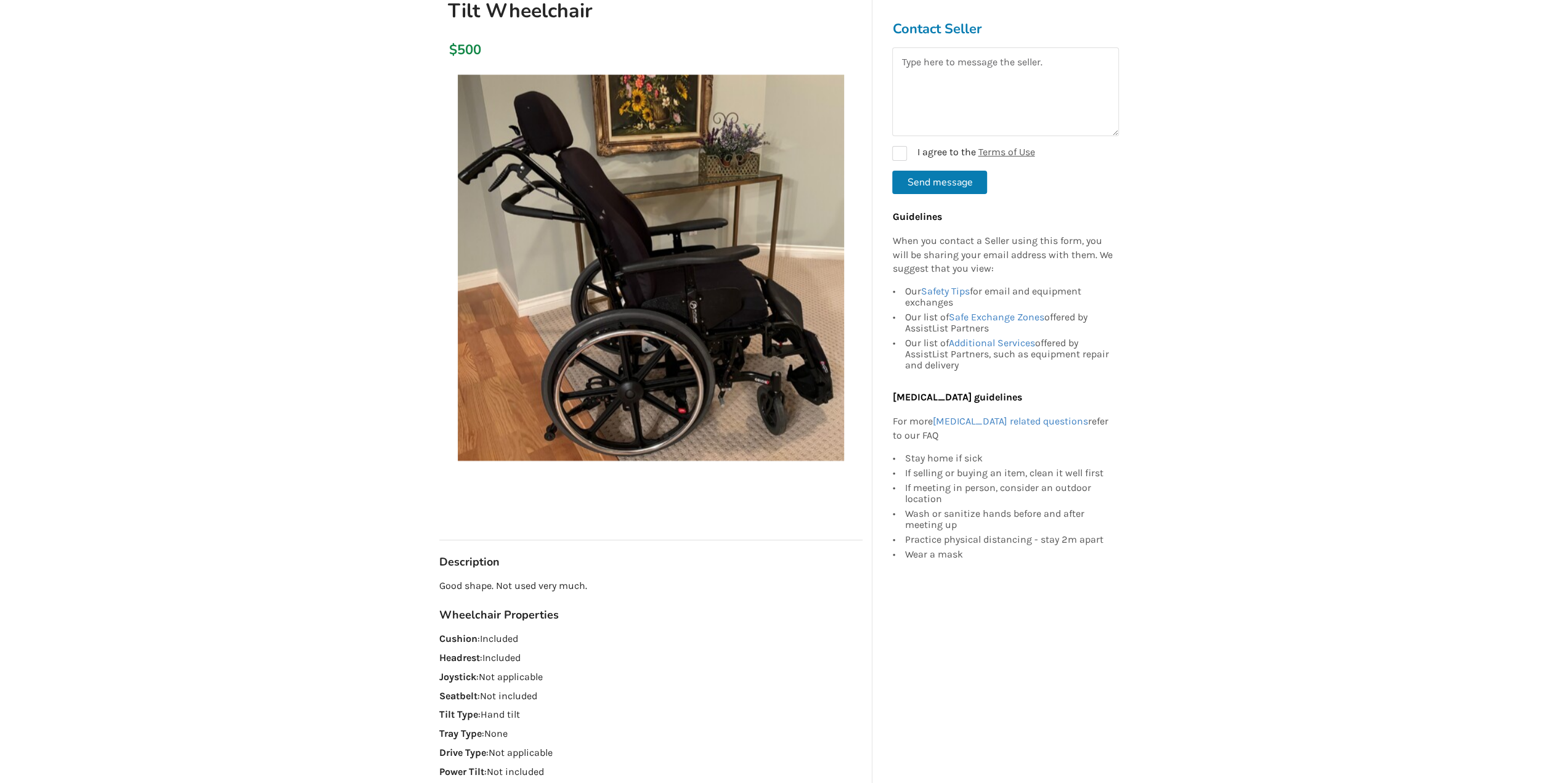
scroll to position [123, 0]
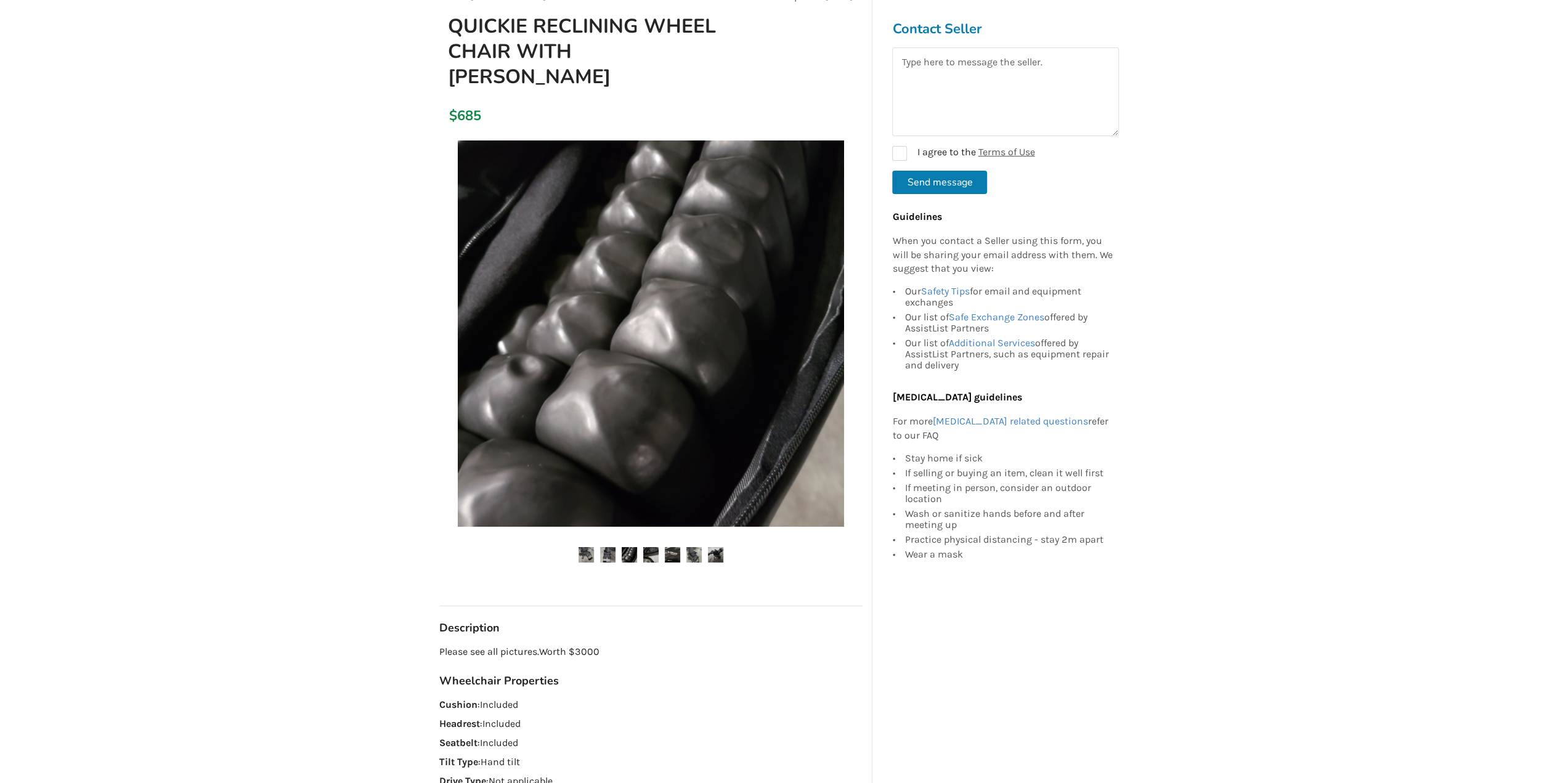
scroll to position [123, 0]
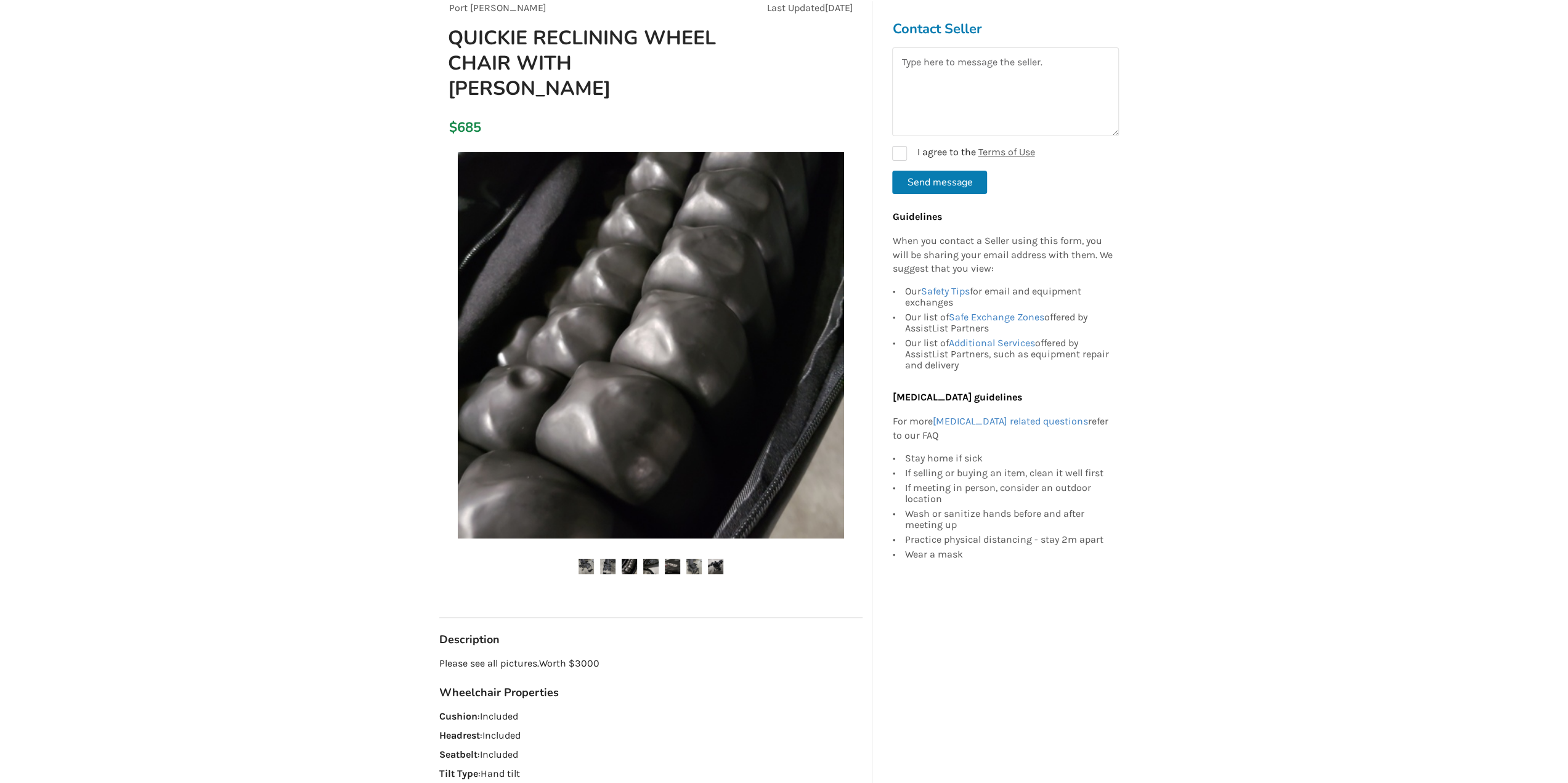
click at [585, 570] on img at bounding box center [585, 566] width 15 height 15
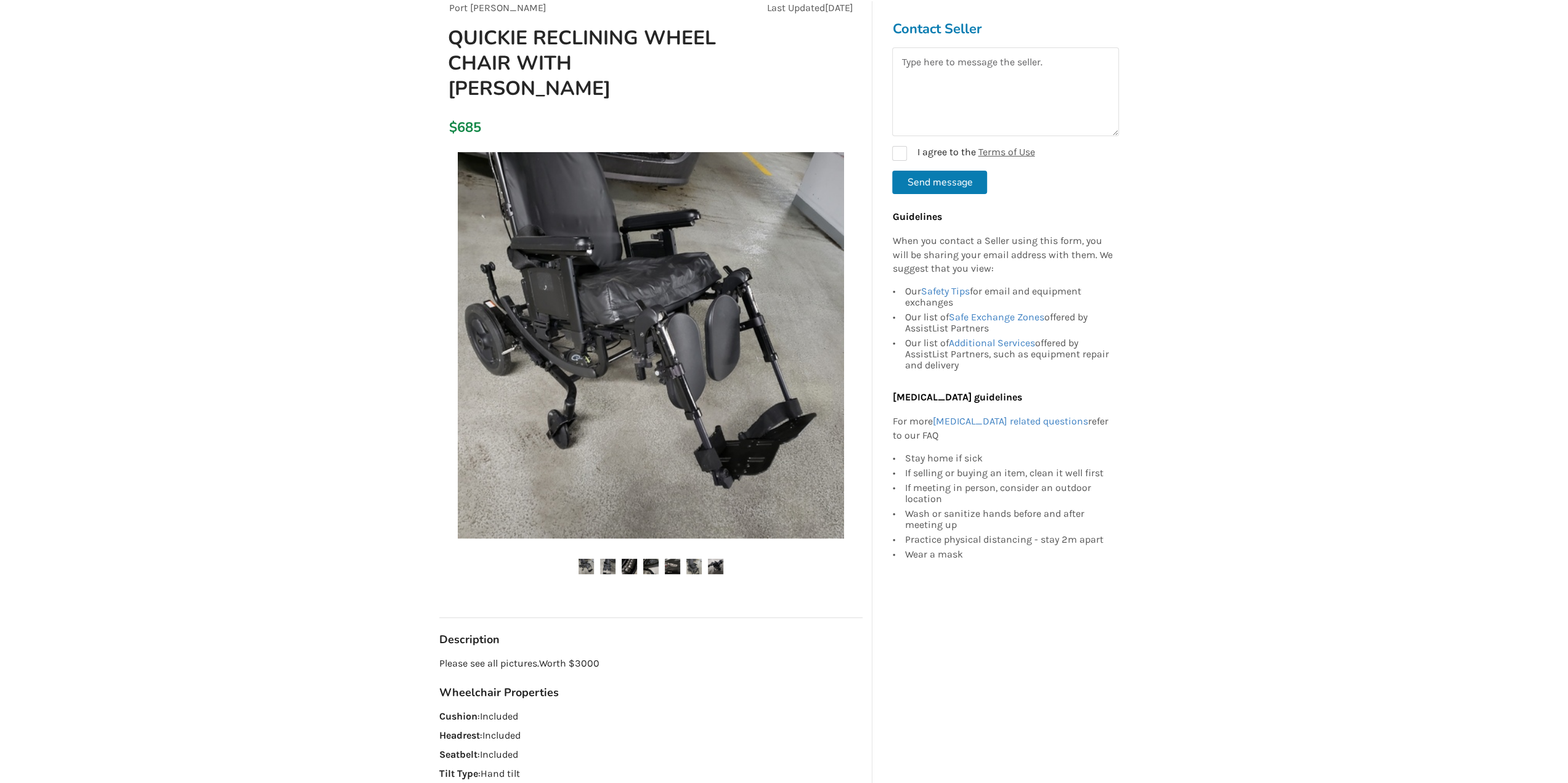
click at [606, 563] on img at bounding box center [607, 566] width 15 height 15
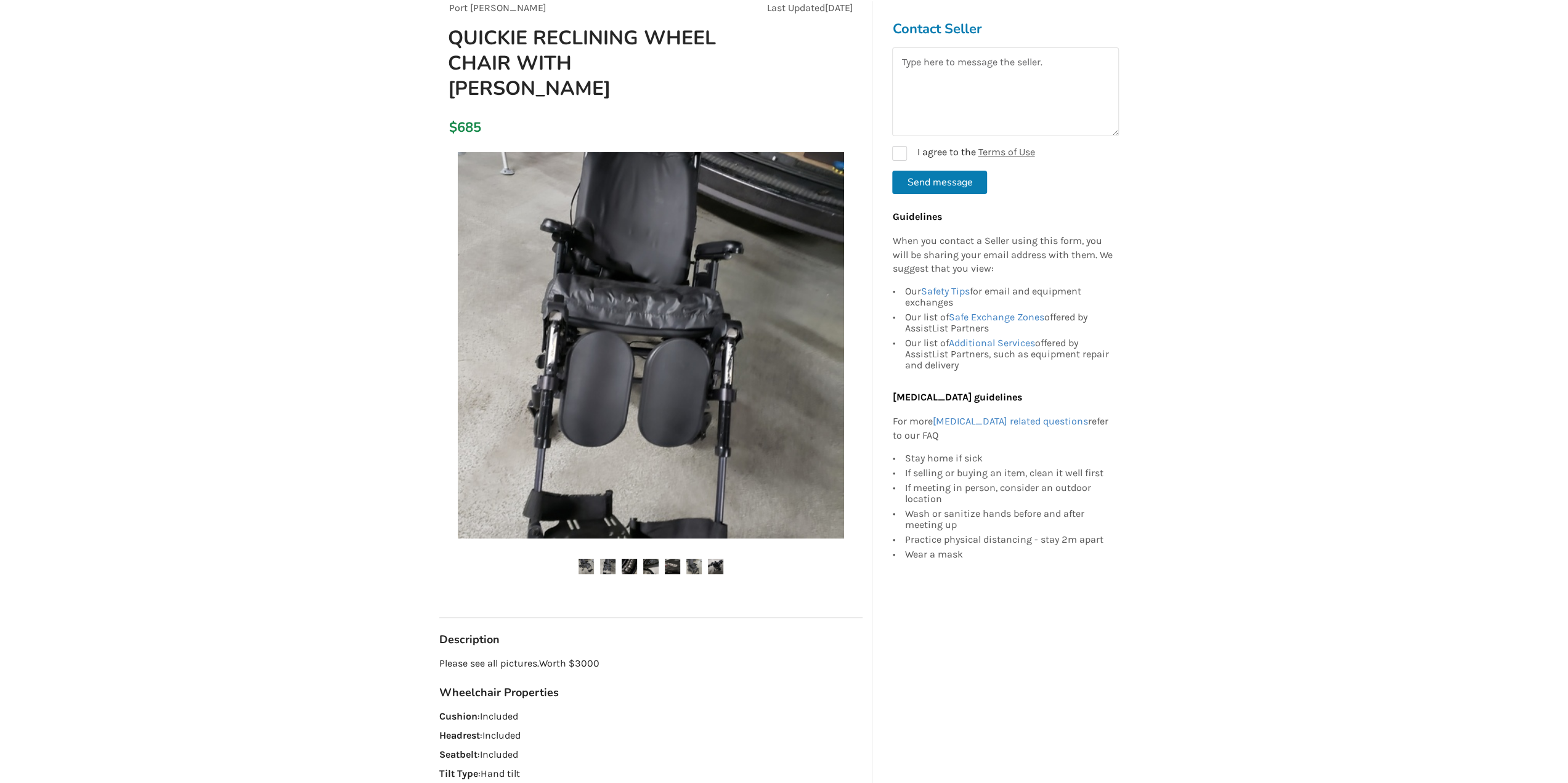
click at [647, 563] on img at bounding box center [651, 566] width 15 height 15
click at [669, 562] on img at bounding box center [672, 566] width 15 height 15
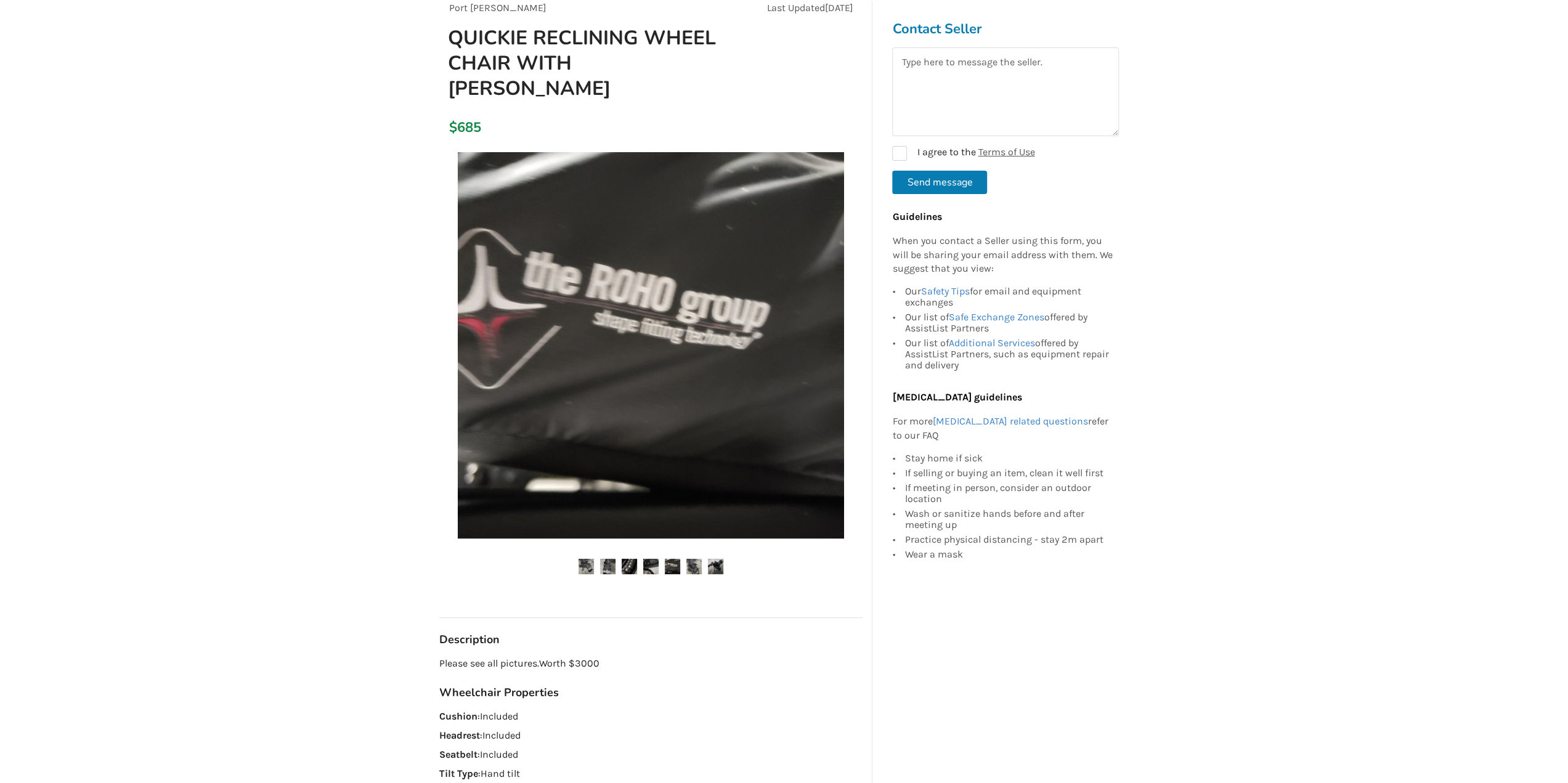
click at [703, 563] on ul at bounding box center [651, 567] width 423 height 17
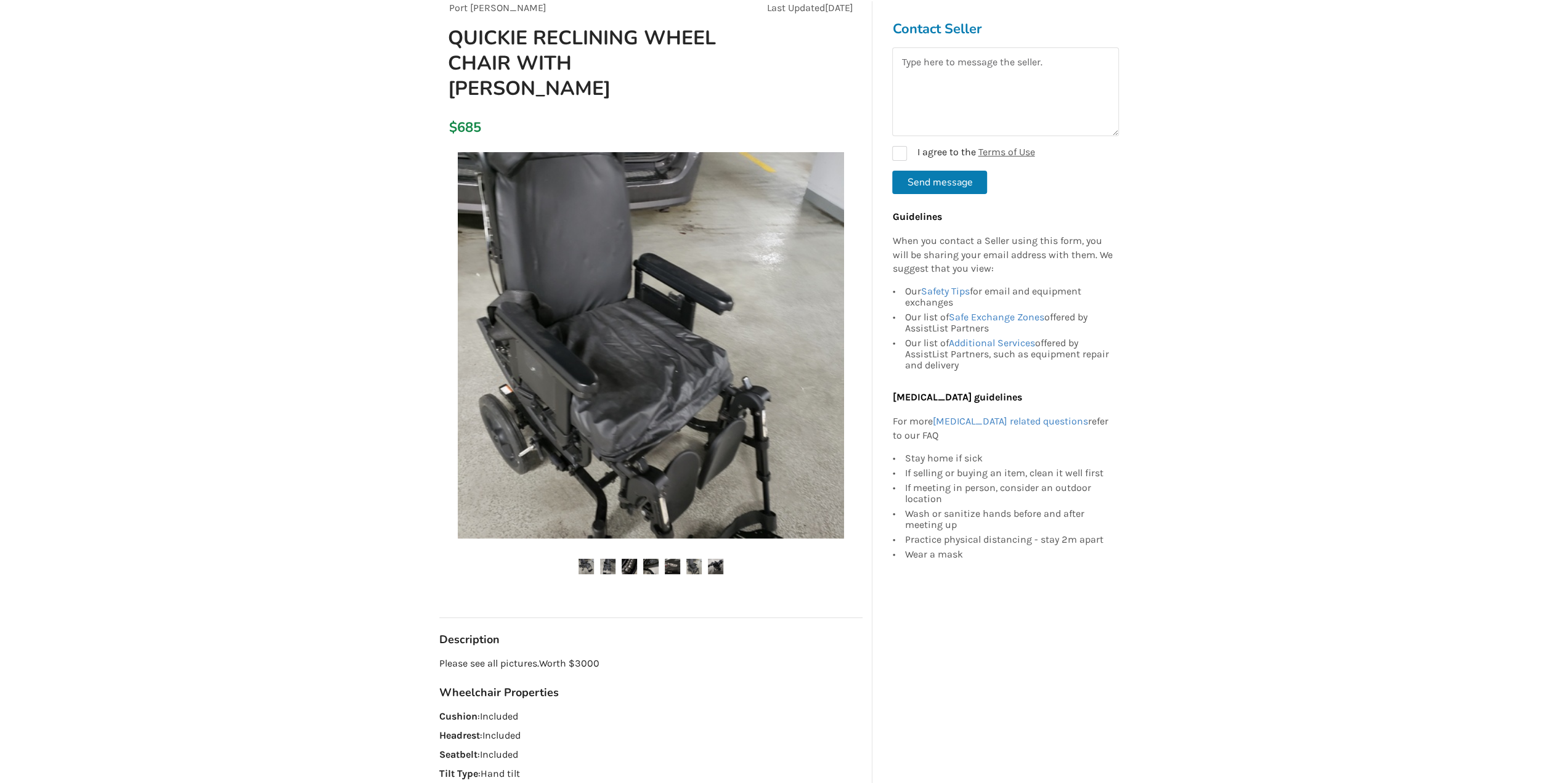
click at [713, 566] on img at bounding box center [715, 566] width 15 height 15
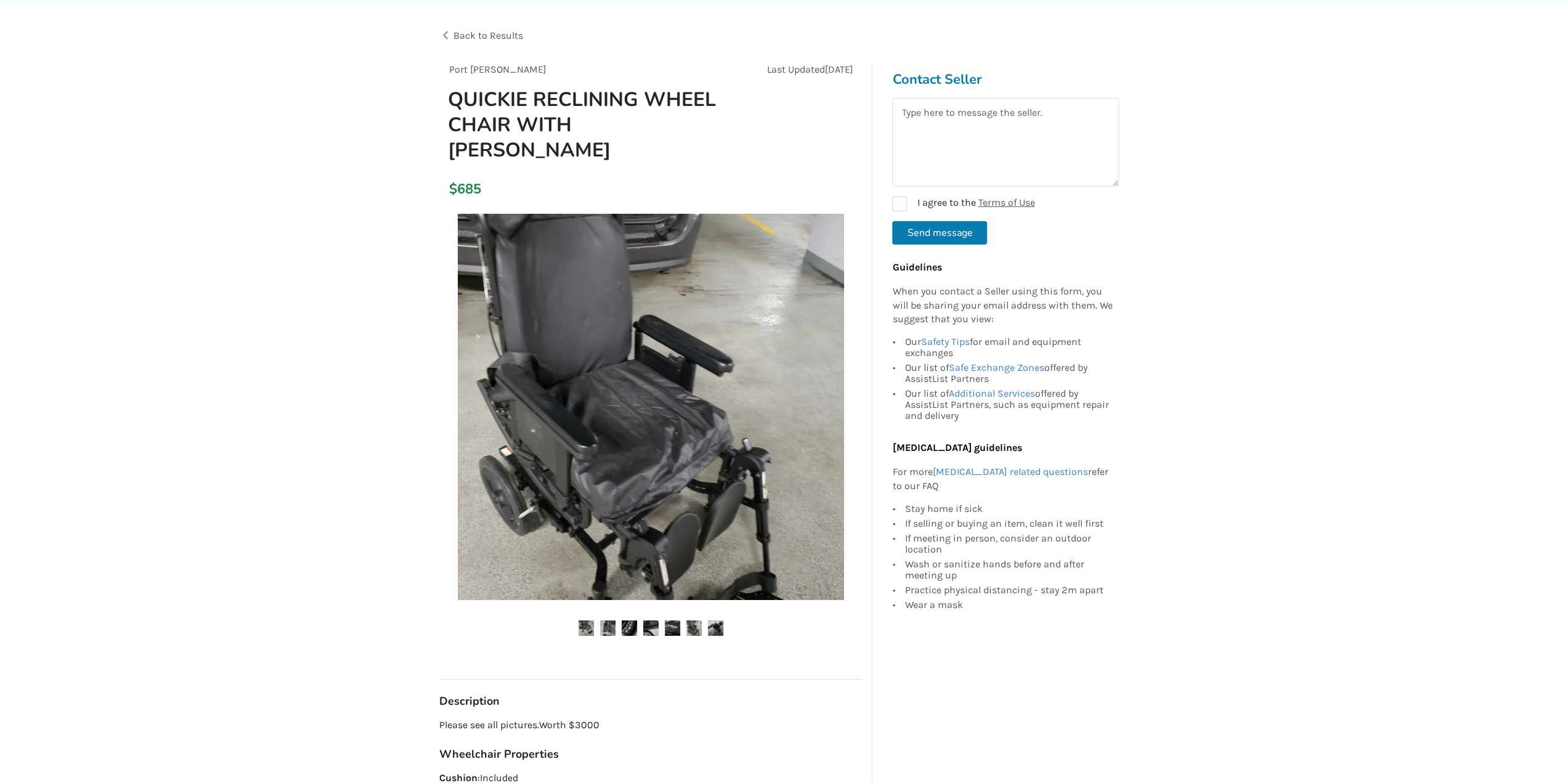
scroll to position [62, 0]
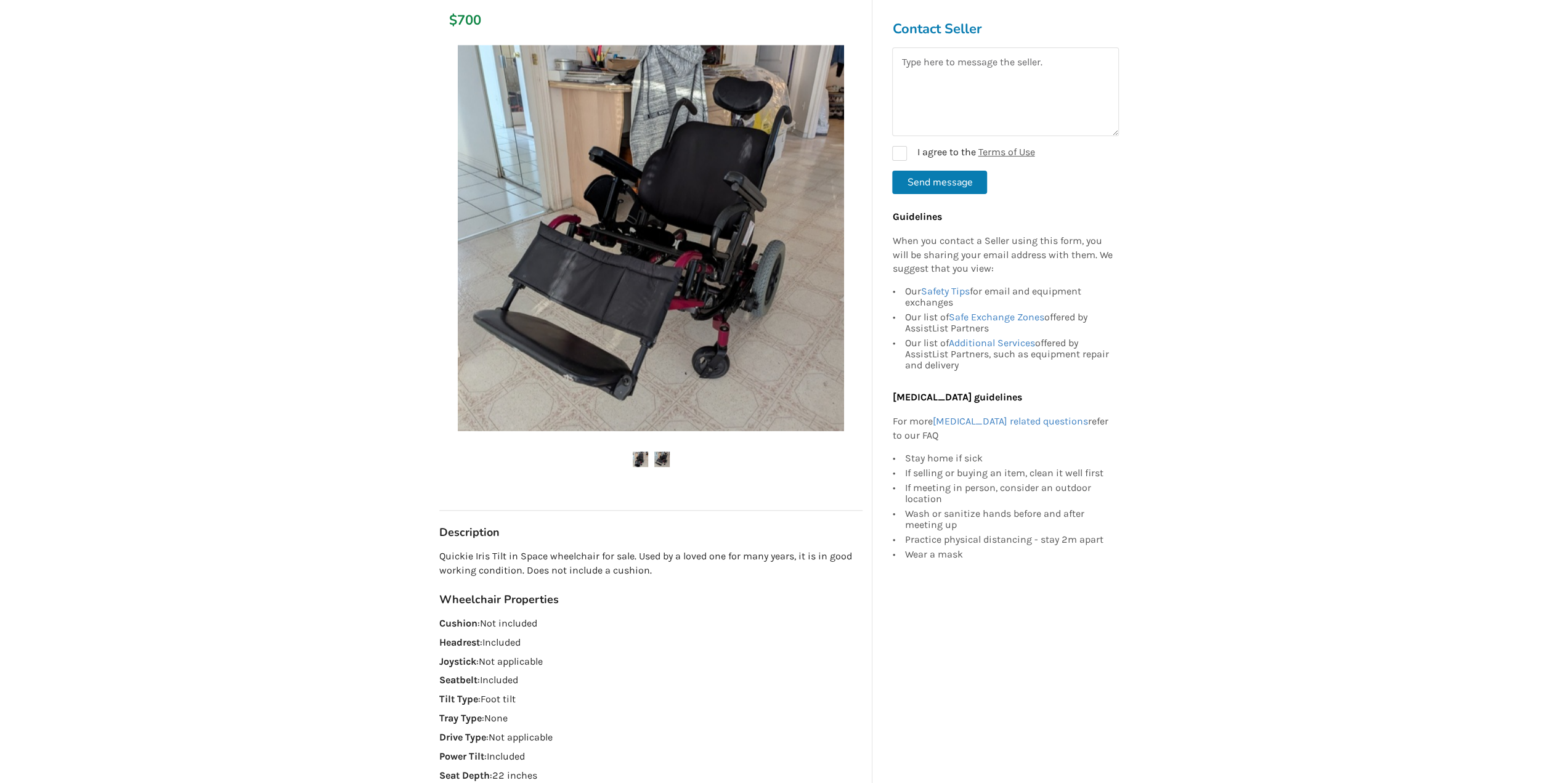
scroll to position [123, 0]
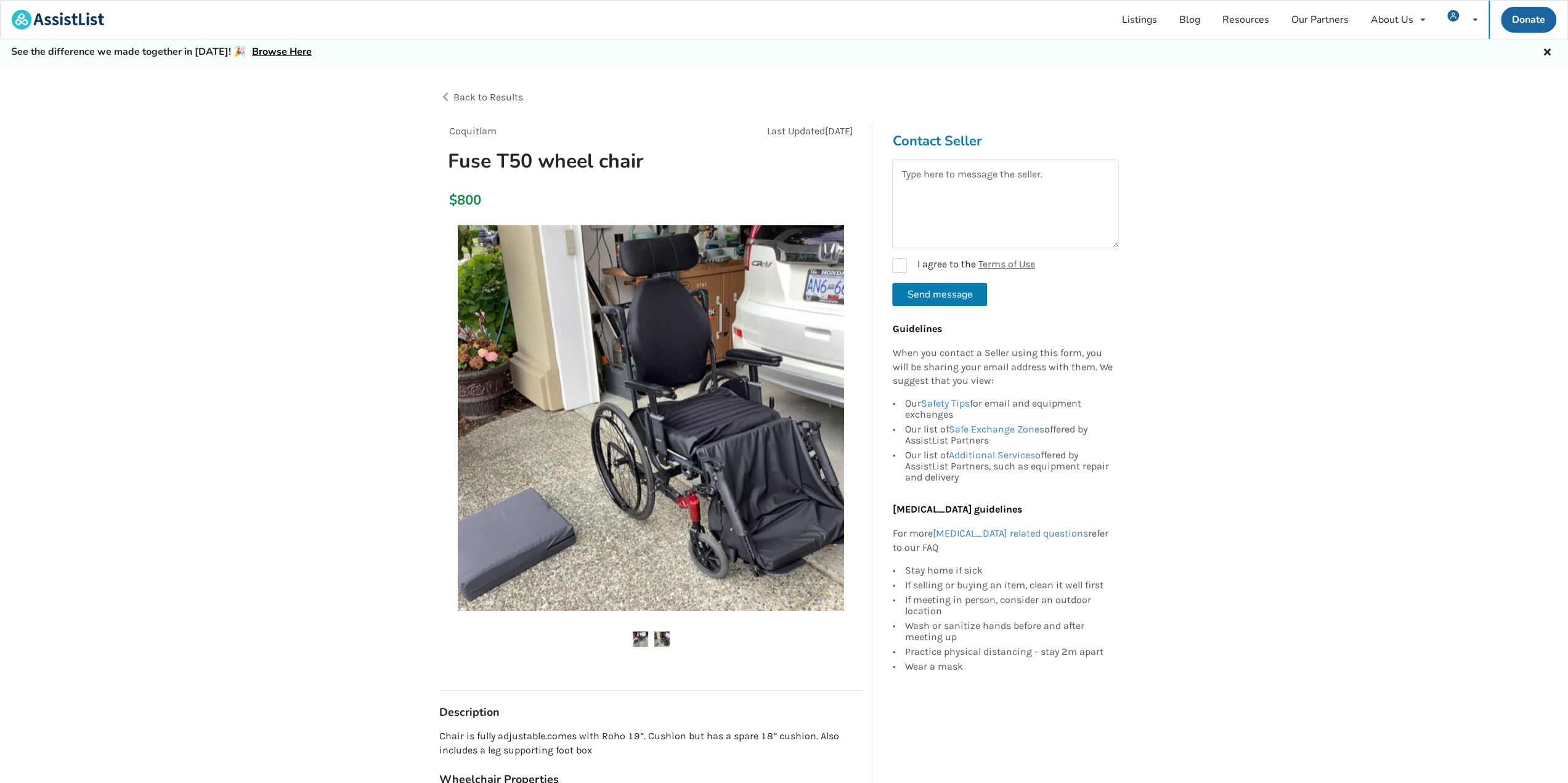
click at [648, 631] on ul at bounding box center [651, 639] width 423 height 17
click at [645, 637] on img at bounding box center [640, 639] width 15 height 15
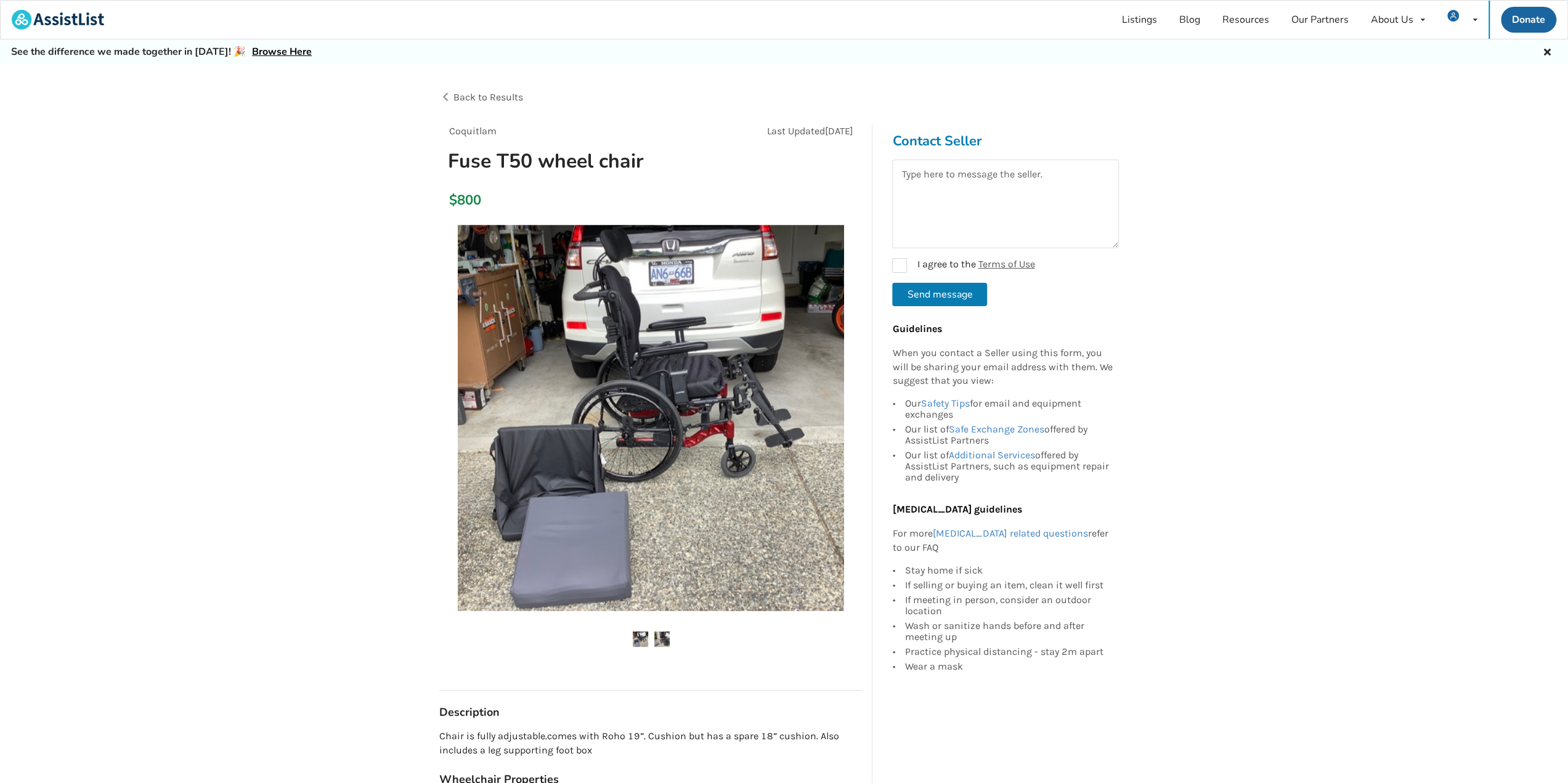
click at [677, 639] on ul at bounding box center [651, 639] width 423 height 17
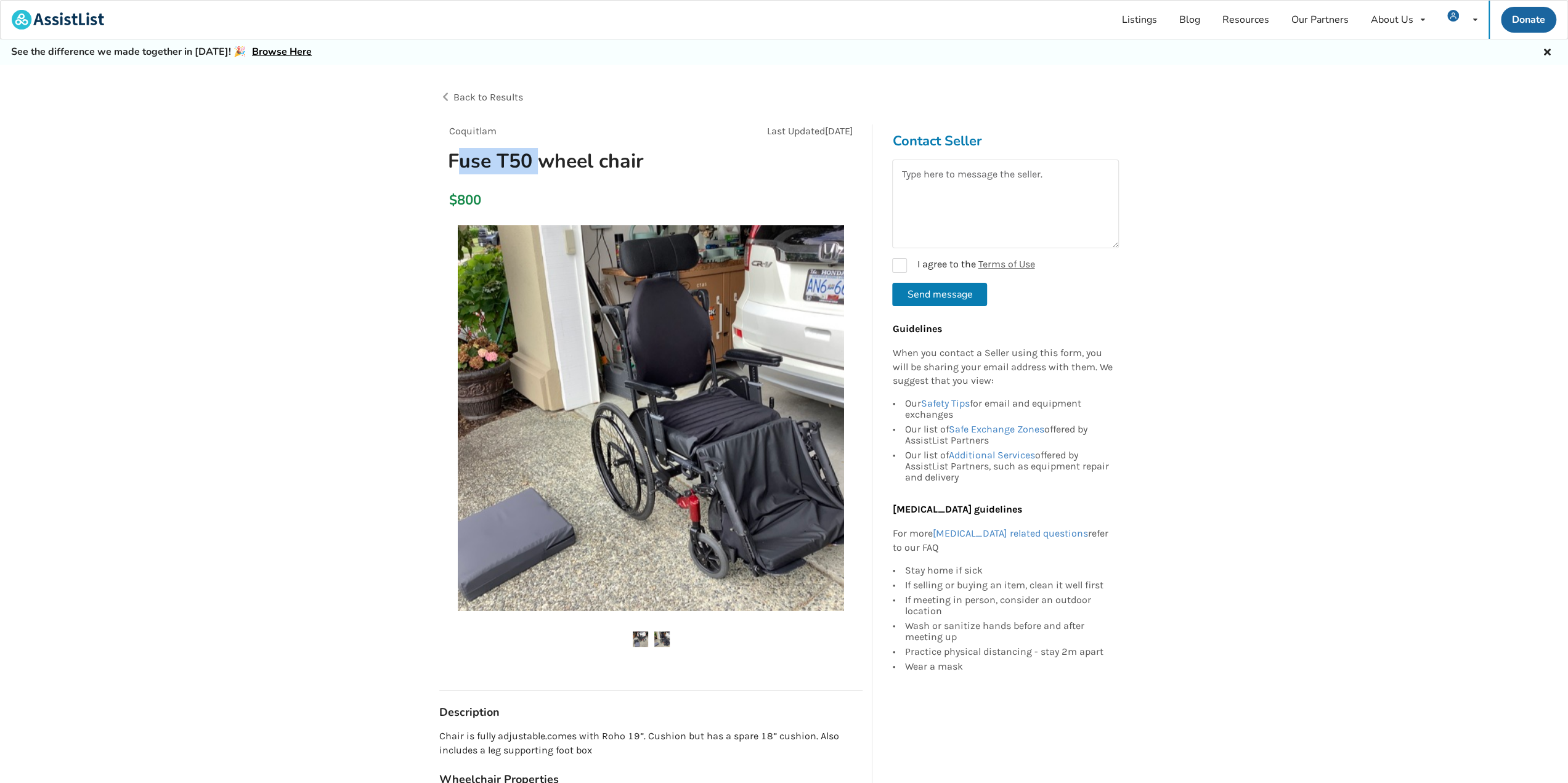
drag, startPoint x: 454, startPoint y: 156, endPoint x: 534, endPoint y: 160, distance: 80.1
click at [534, 160] on h1 "Fuse T50 wheel chair" at bounding box center [583, 161] width 291 height 25
click at [530, 160] on h1 "Fuse T50 wheel chair" at bounding box center [583, 161] width 291 height 25
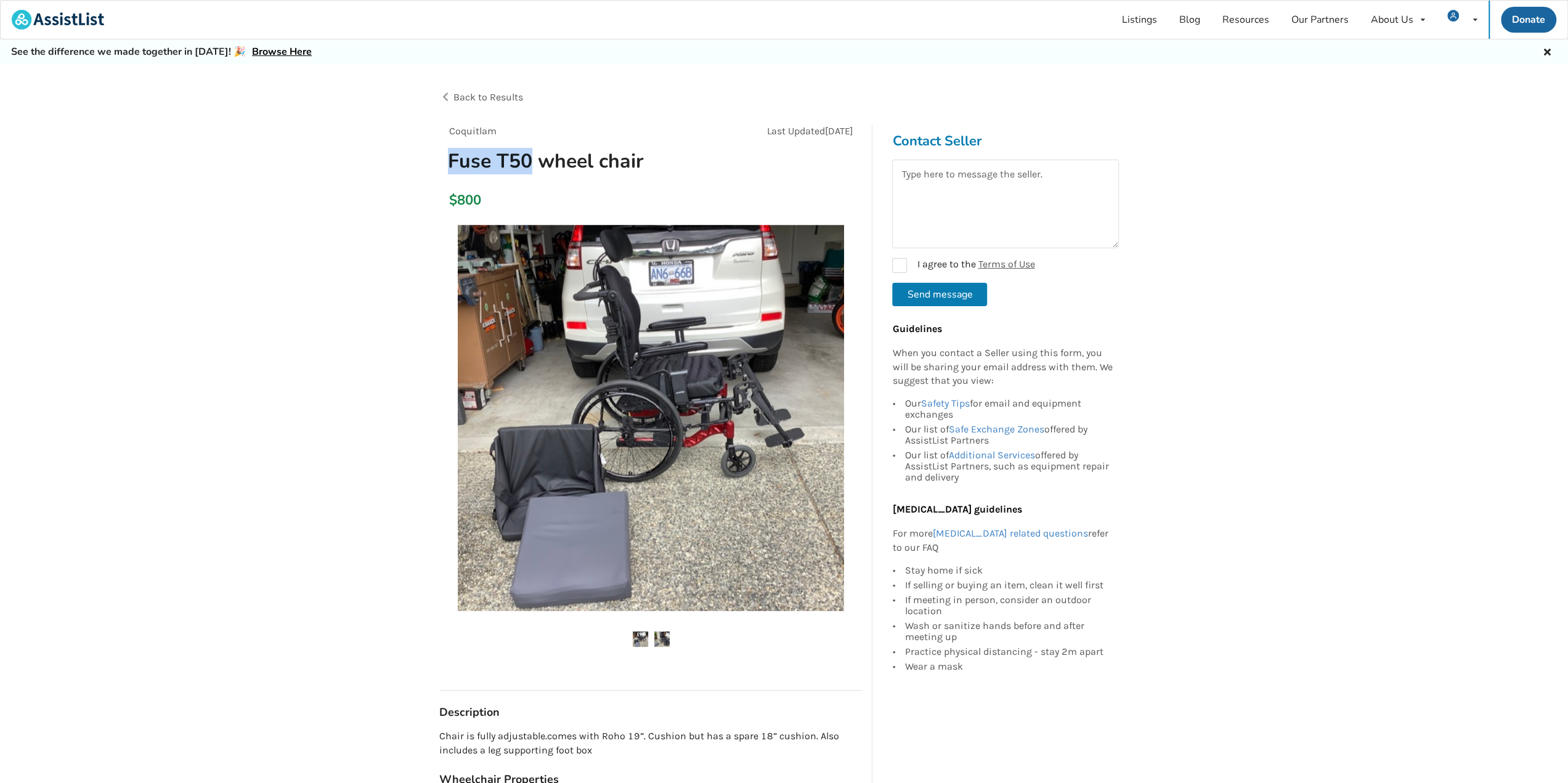
drag, startPoint x: 530, startPoint y: 157, endPoint x: 429, endPoint y: 156, distance: 101.0
click at [429, 156] on div "Coquitlam Last Updated [DATE] Fuse T50 wheel chair $800 Coquitlam [DATE] Fuse T…" at bounding box center [651, 719] width 443 height 1190
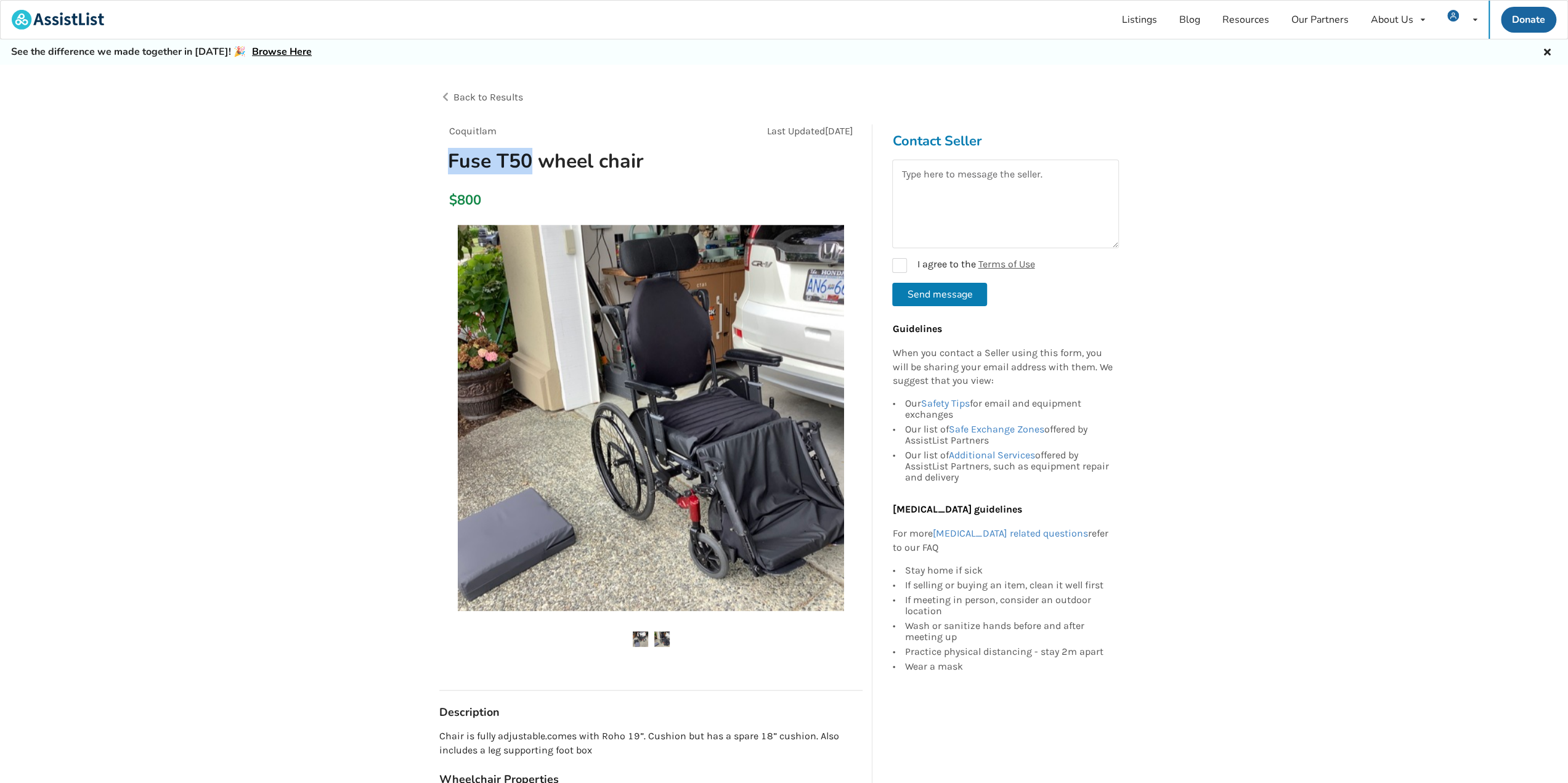
click at [665, 639] on img at bounding box center [661, 639] width 15 height 15
click at [639, 637] on img at bounding box center [640, 639] width 15 height 15
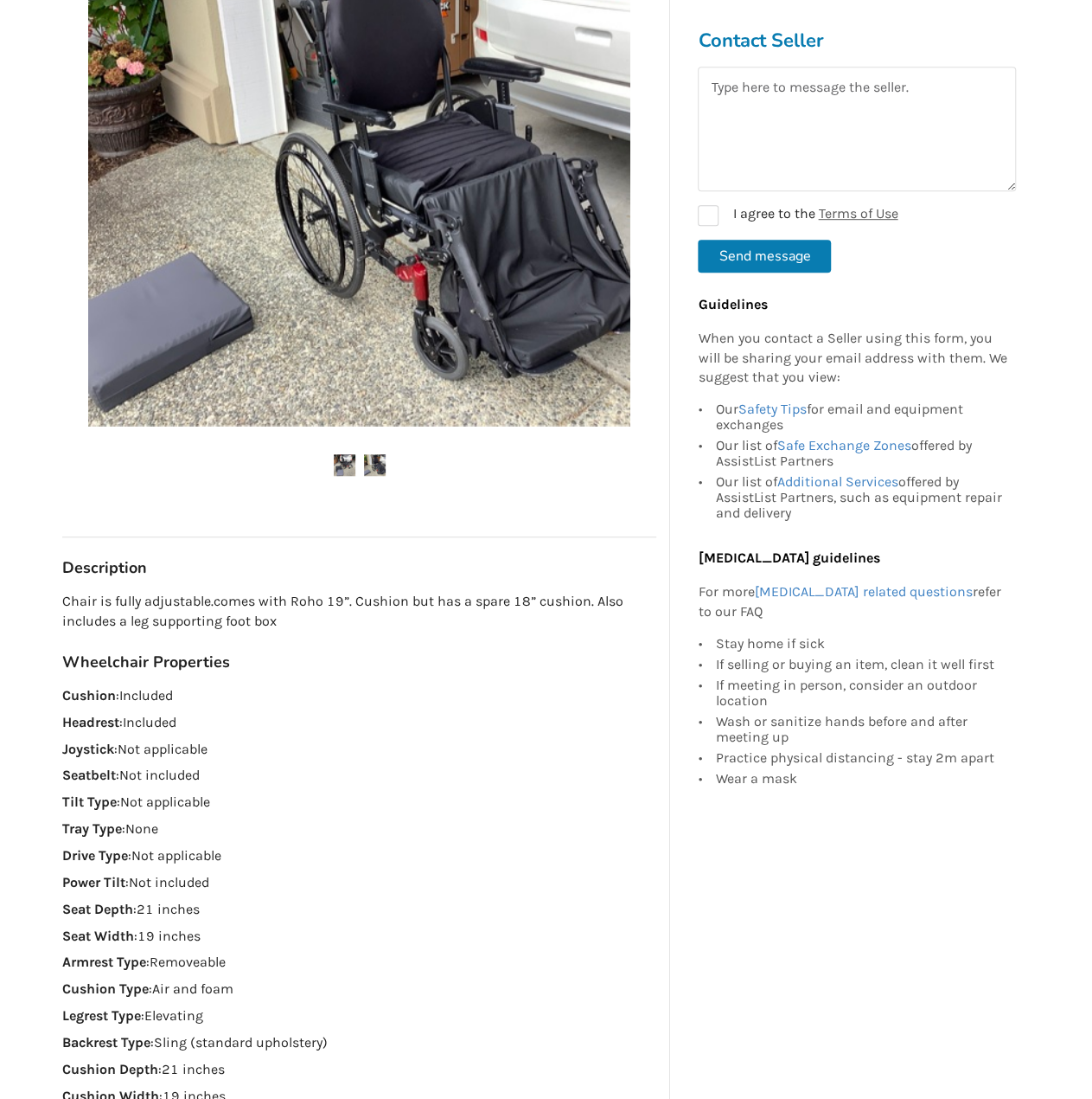
scroll to position [173, 0]
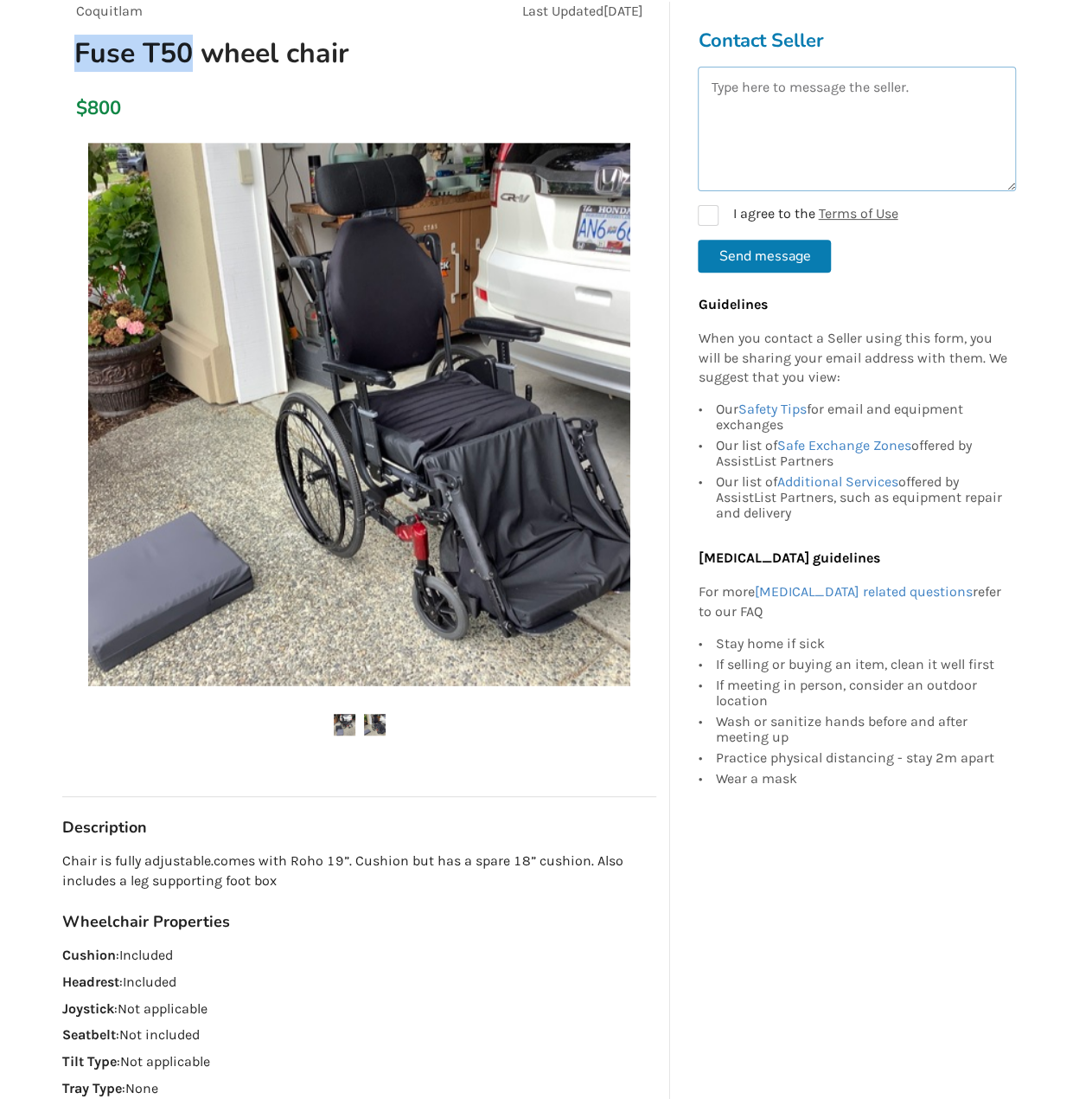
click at [904, 102] on textarea at bounding box center [857, 128] width 319 height 124
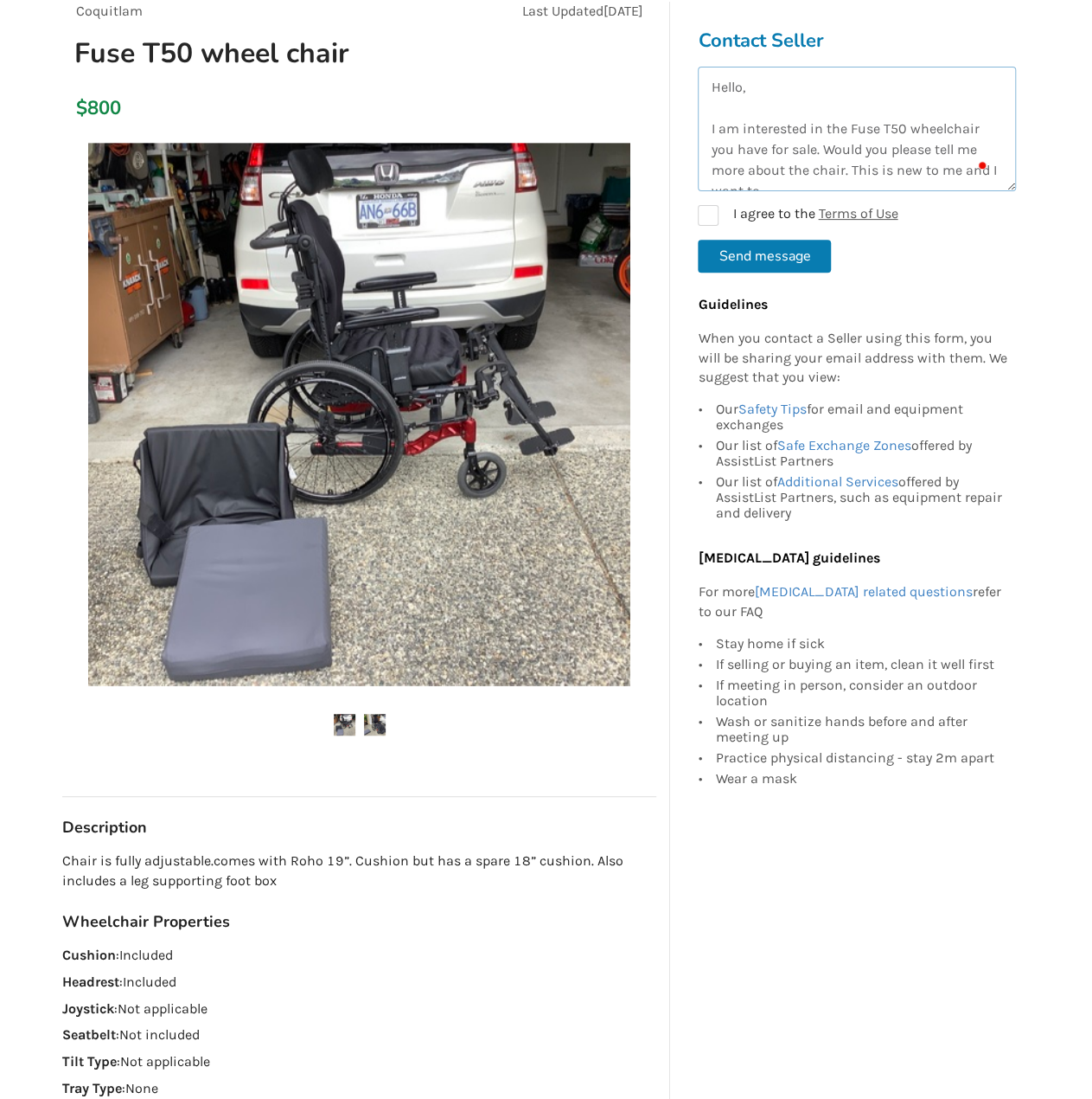
scroll to position [8, 0]
click at [849, 160] on textarea "Hello, I am interested in the Fuse T50 wheelchair you have for sale. Would you …" at bounding box center [857, 128] width 319 height 124
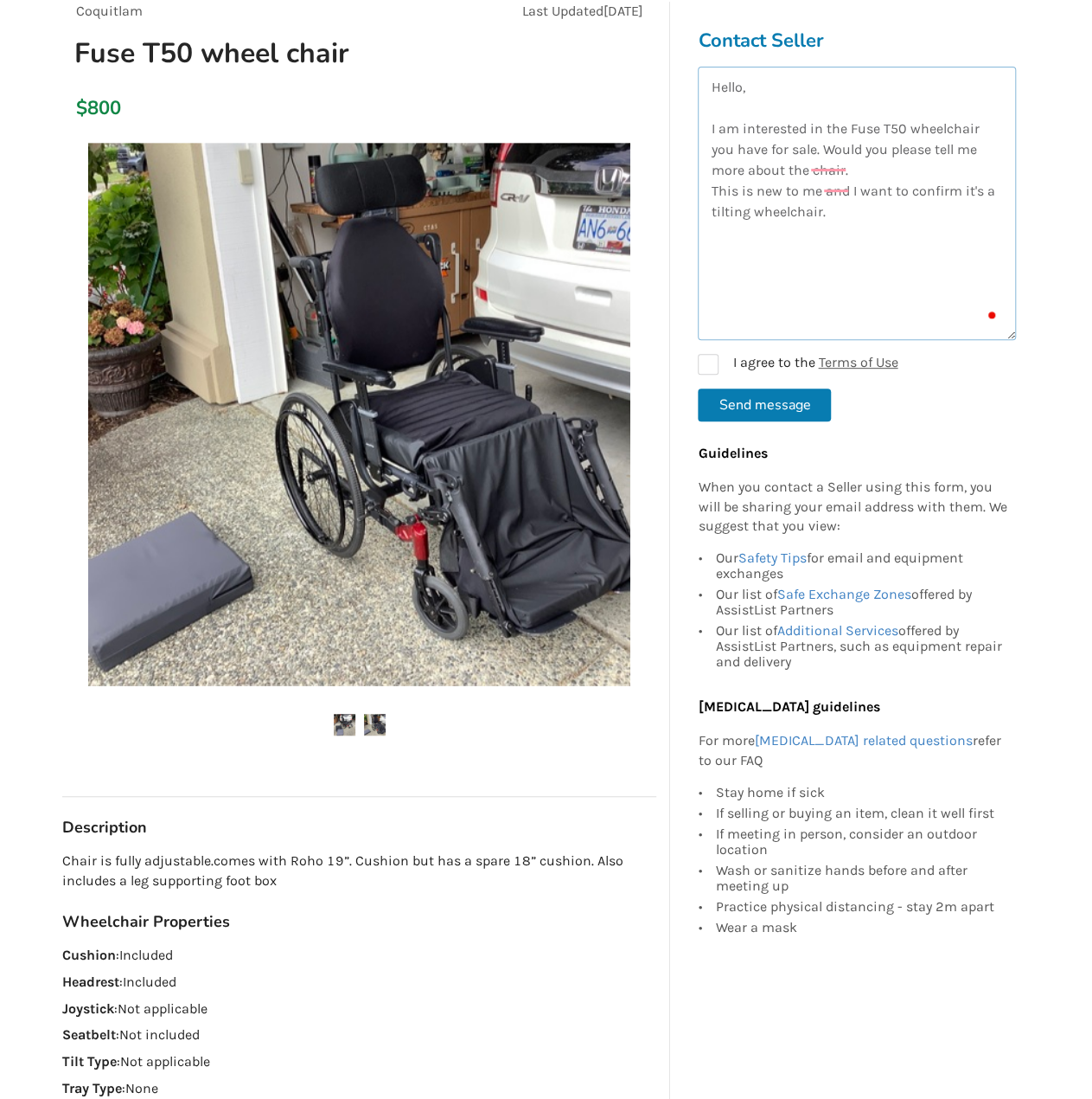
scroll to position [0, 0]
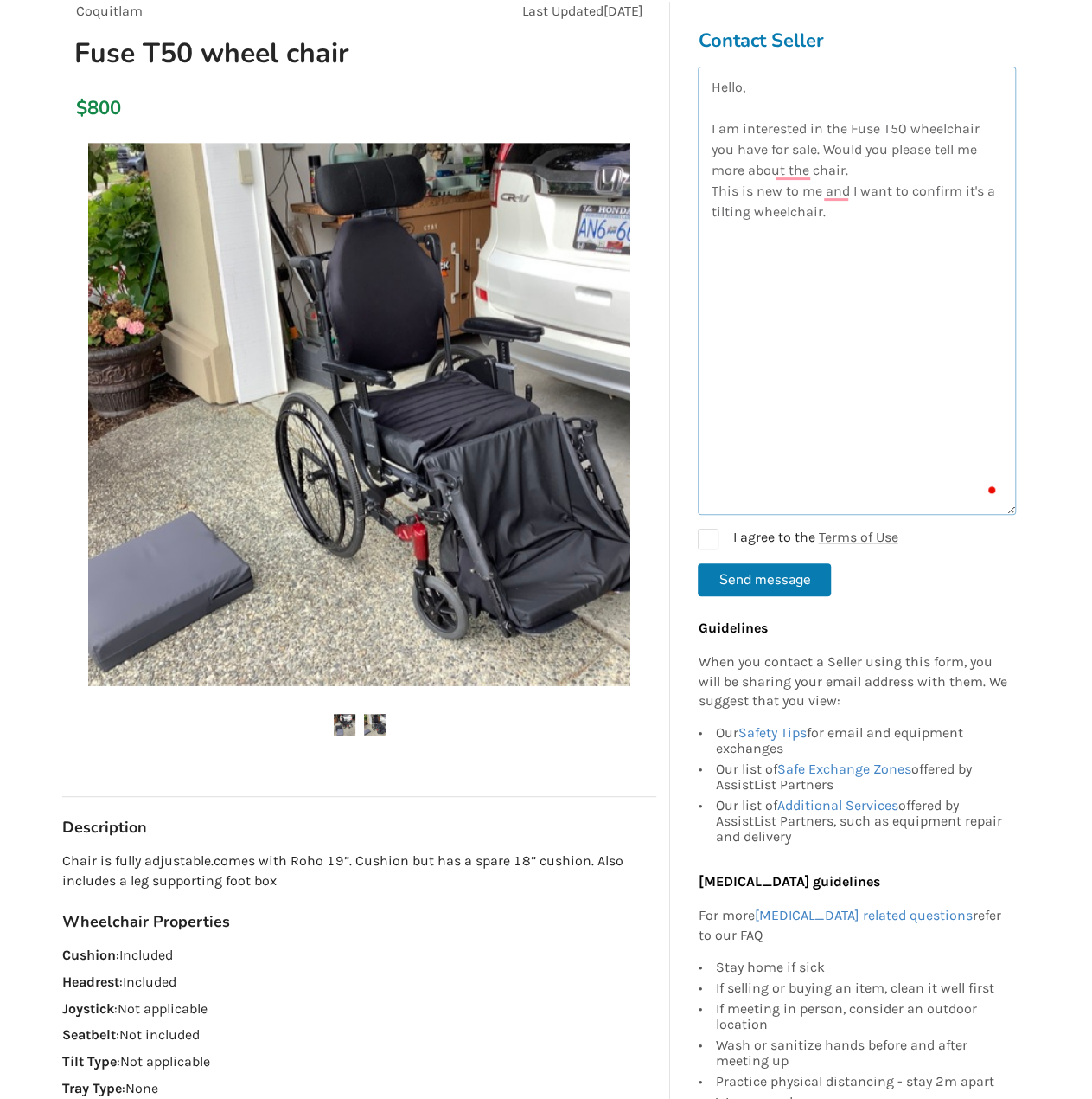
drag, startPoint x: 1011, startPoint y: 188, endPoint x: 1062, endPoint y: 497, distance: 313.2
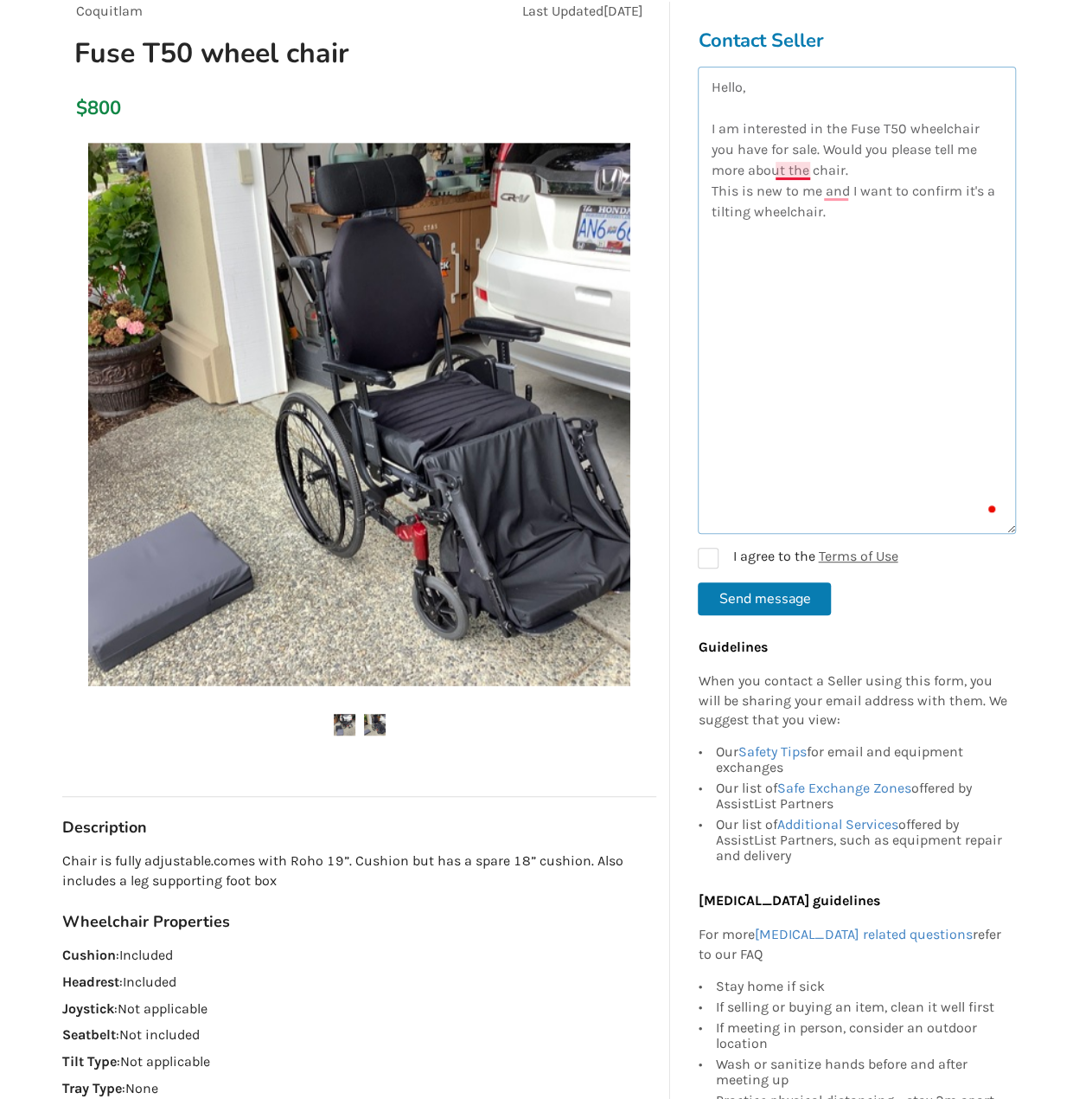
click at [789, 167] on textarea "Hello, I am interested in the Fuse T50 wheelchair you have for sale. Would you …" at bounding box center [857, 300] width 319 height 467
click at [837, 174] on textarea "Hello, I am interested in the Fuse T50 wheelchair you have for sale. Would you …" at bounding box center [857, 300] width 319 height 467
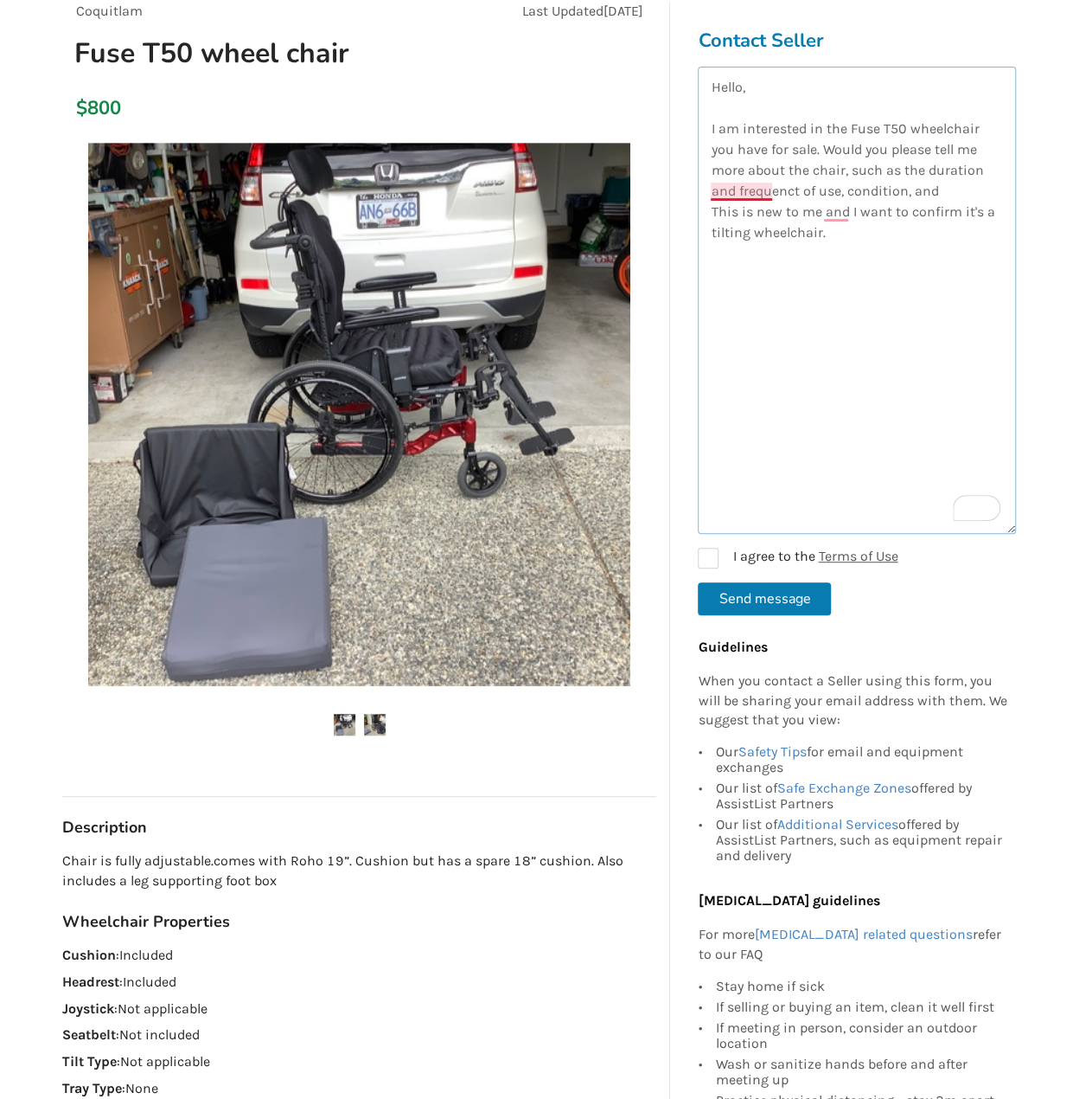
click at [754, 198] on textarea "Hello, I am interested in the Fuse T50 wheelchair you have for sale. Would you …" at bounding box center [857, 300] width 319 height 467
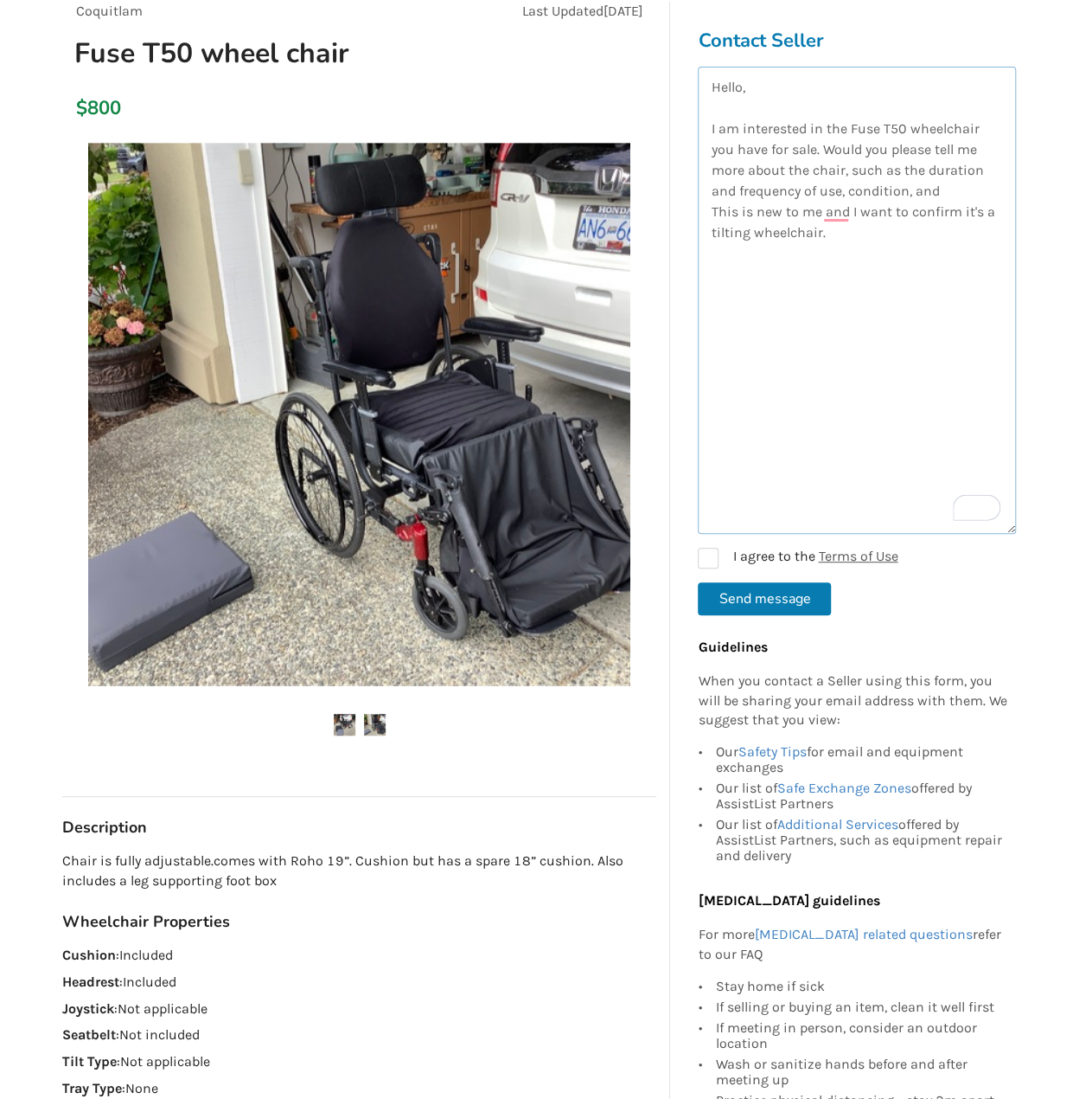
click at [936, 189] on textarea "Hello, I am interested in the Fuse T50 wheelchair you have for sale. Would you …" at bounding box center [857, 300] width 319 height 467
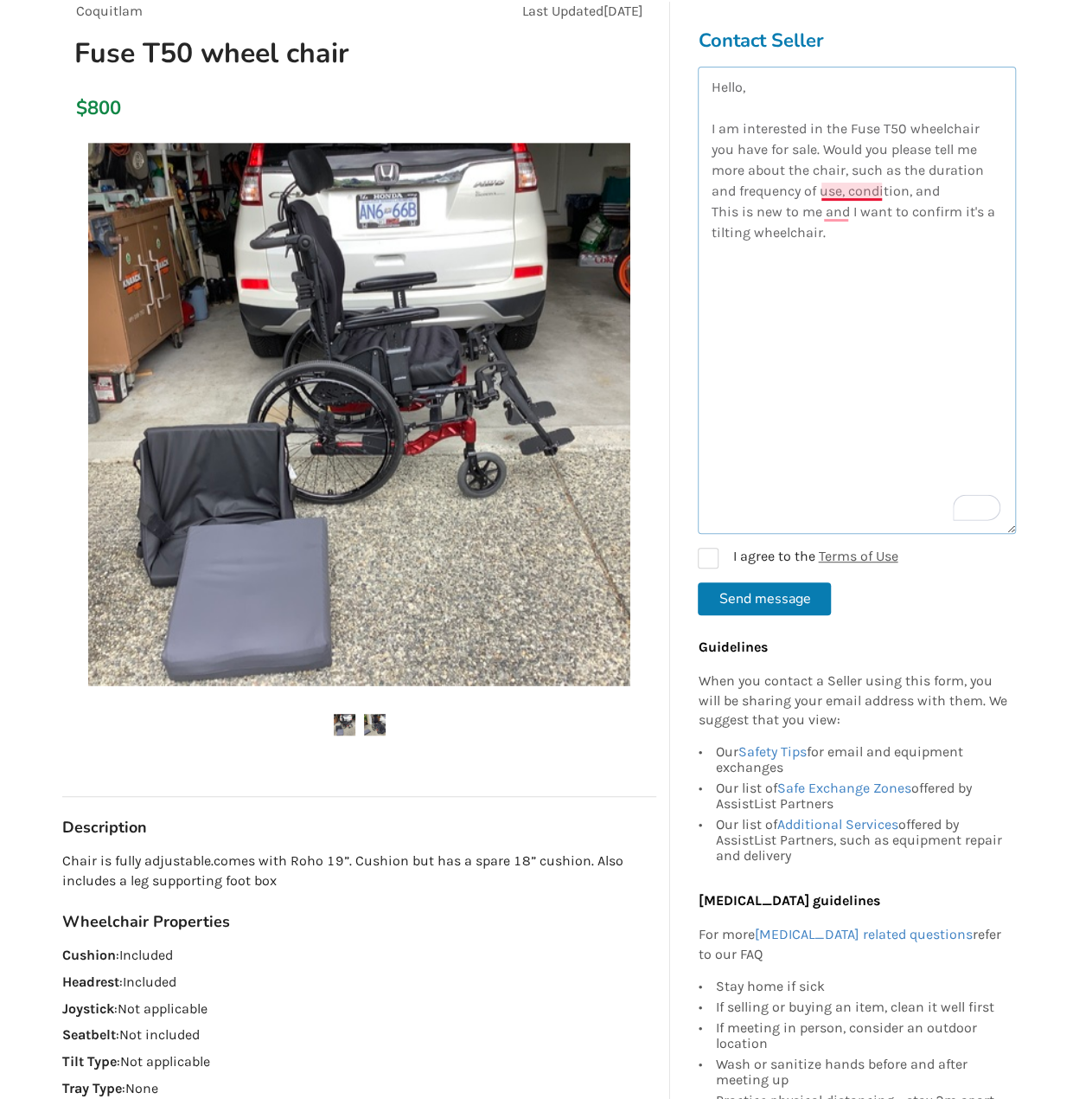
click at [841, 192] on textarea "Hello, I am interested in the Fuse T50 wheelchair you have for sale. Would you …" at bounding box center [857, 300] width 319 height 467
click at [952, 188] on textarea "Hello, I am interested in the Fuse T50 wheelchair you have for sale. Would you …" at bounding box center [857, 300] width 319 height 467
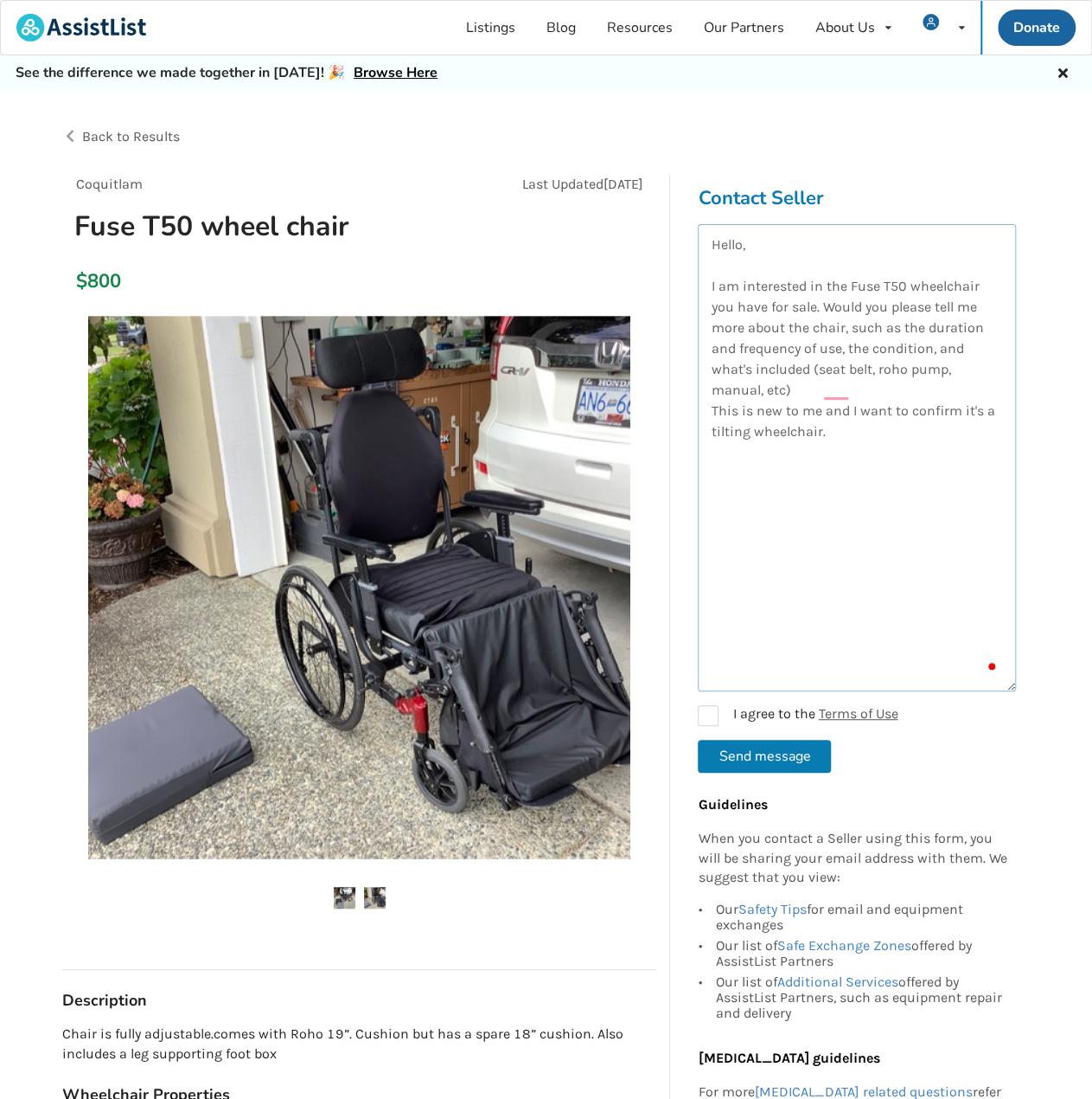
click at [871, 414] on textarea "Hello, I am interested in the Fuse T50 wheelchair you have for sale. Would you …" at bounding box center [857, 458] width 319 height 467
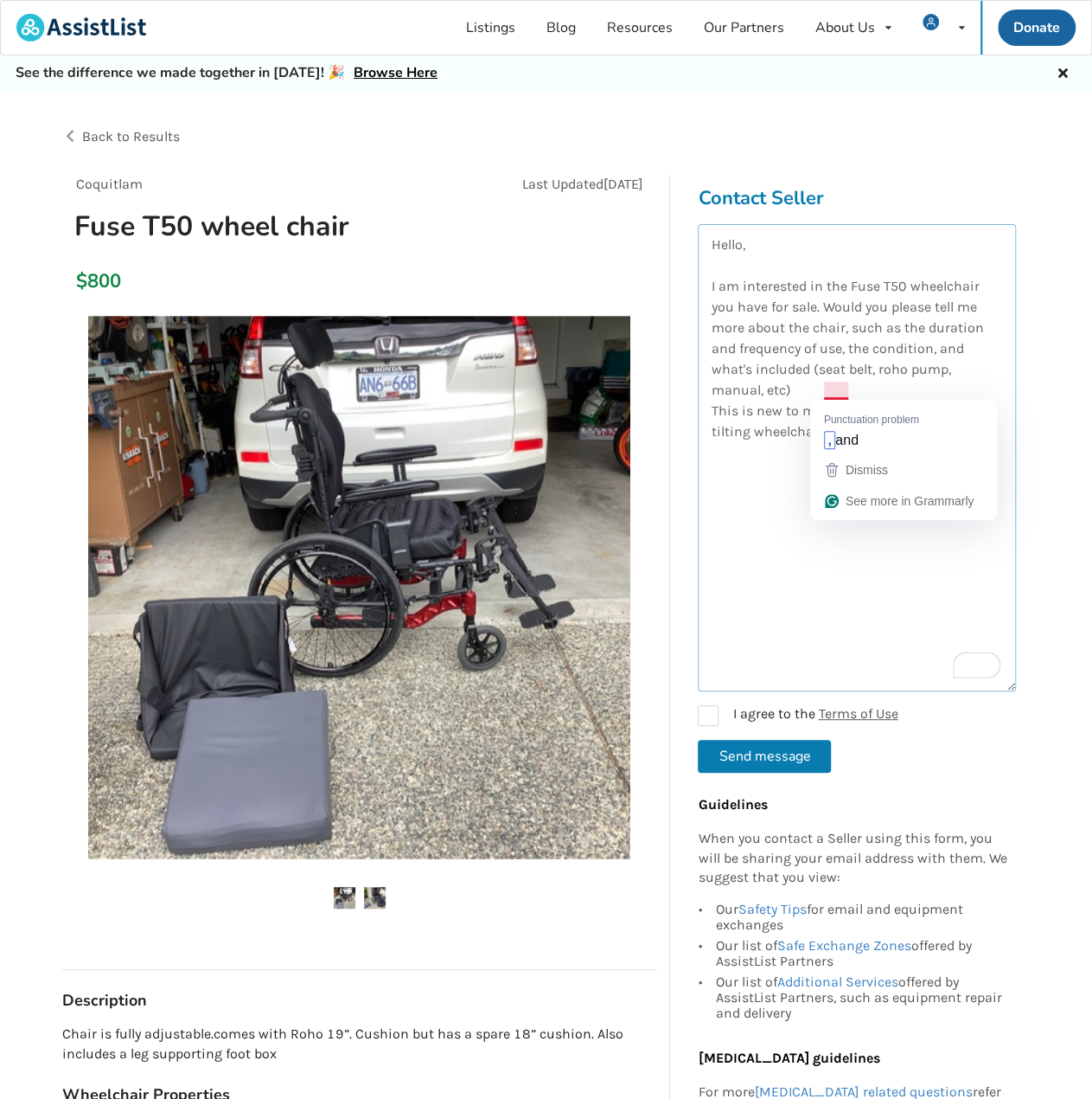
click at [836, 392] on textarea "Hello, I am interested in the Fuse T50 wheelchair you have for sale. Would you …" at bounding box center [857, 458] width 319 height 467
click at [777, 438] on textarea "Hello, I am interested in the Fuse T50 wheelchair you have for sale. Would you …" at bounding box center [857, 458] width 319 height 467
click at [847, 407] on textarea "Hello, I am interested in the Fuse T50 wheelchair you have for sale. Would you …" at bounding box center [857, 458] width 319 height 467
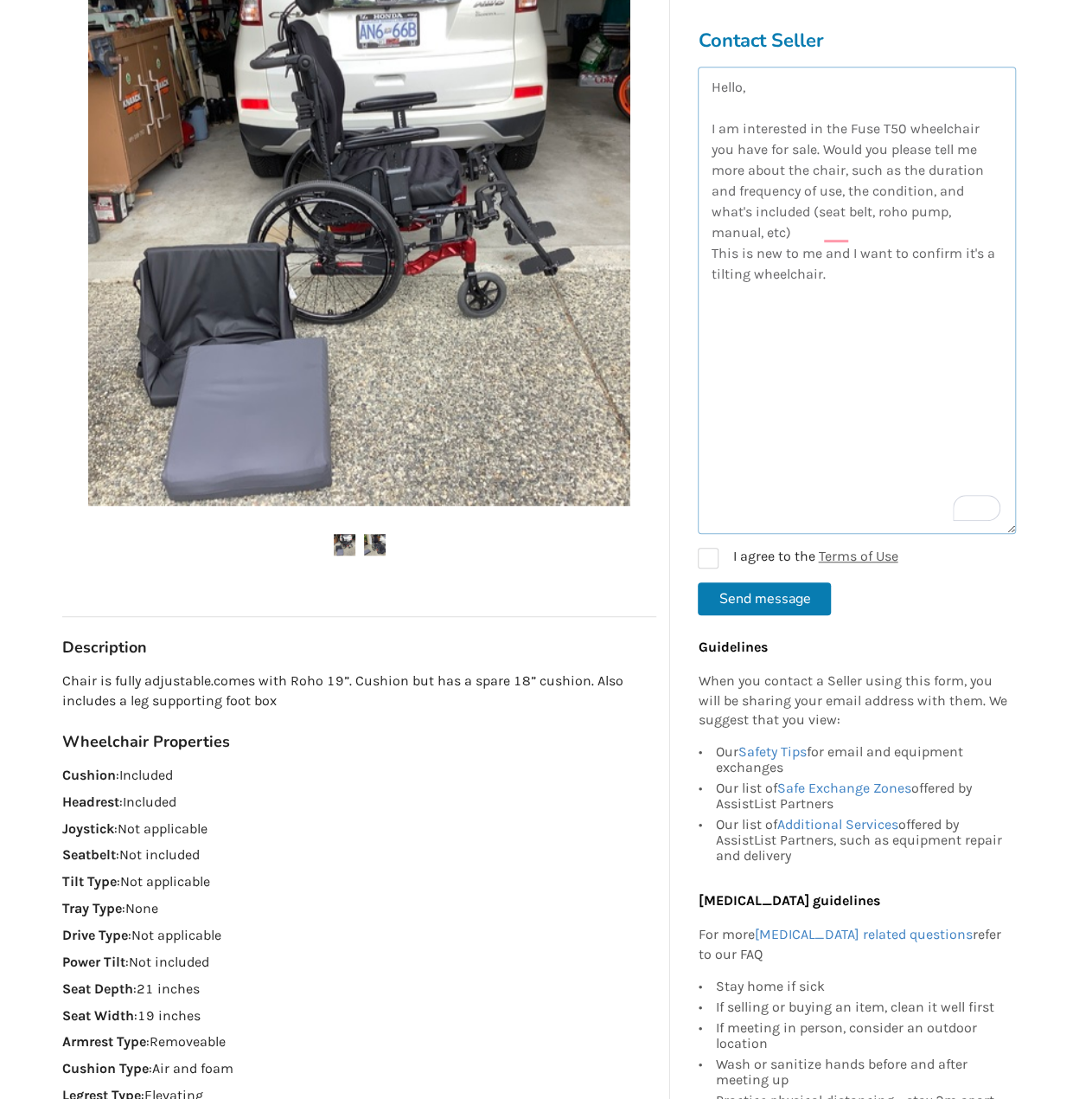
scroll to position [260, 0]
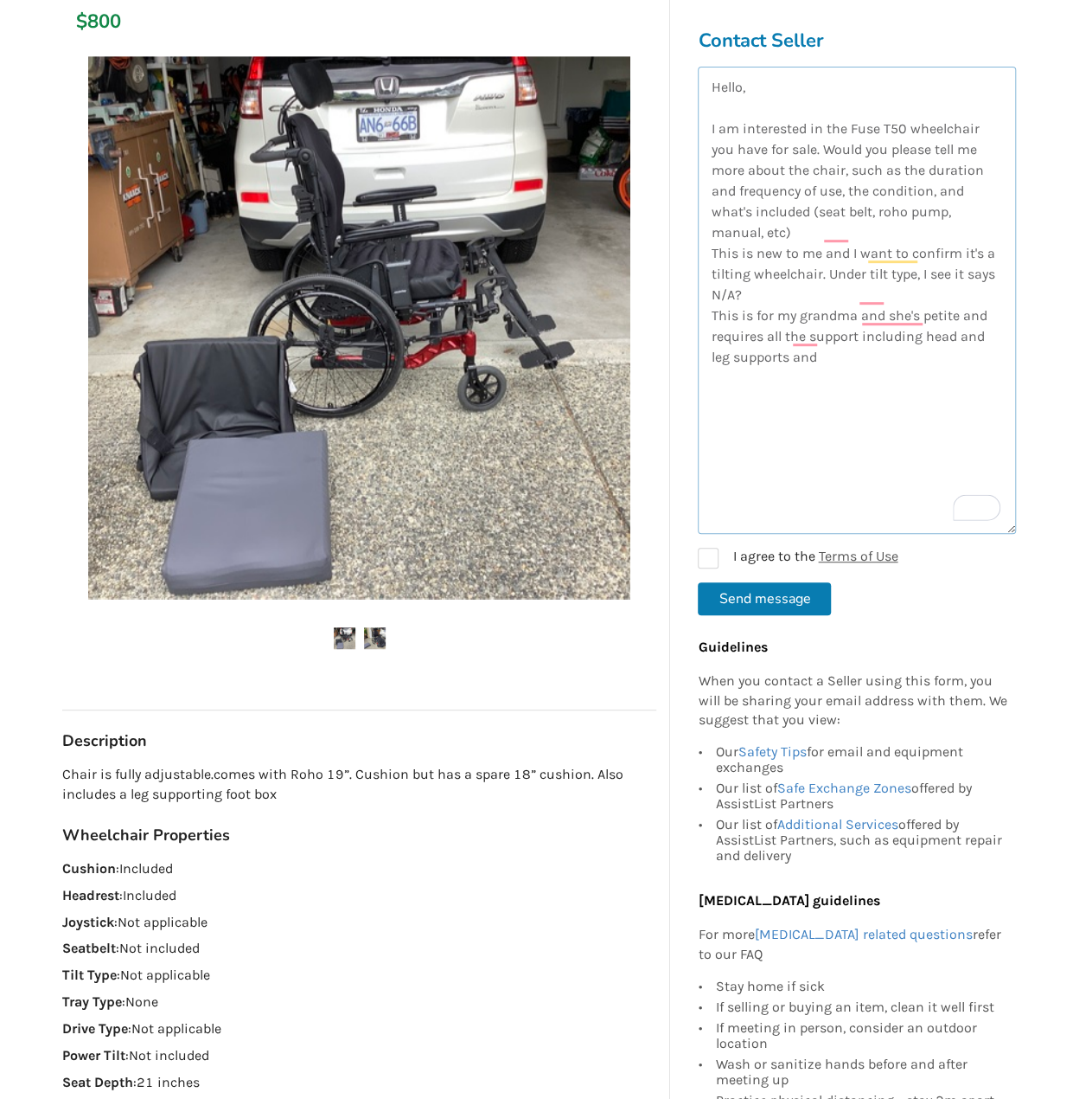
click at [891, 319] on textarea "Hello, I am interested in the Fuse T50 wheelchair you have for sale. Would you …" at bounding box center [857, 300] width 319 height 467
click at [830, 336] on textarea "Hello, I am interested in the Fuse T50 wheelchair you have for sale. Would you …" at bounding box center [857, 300] width 319 height 467
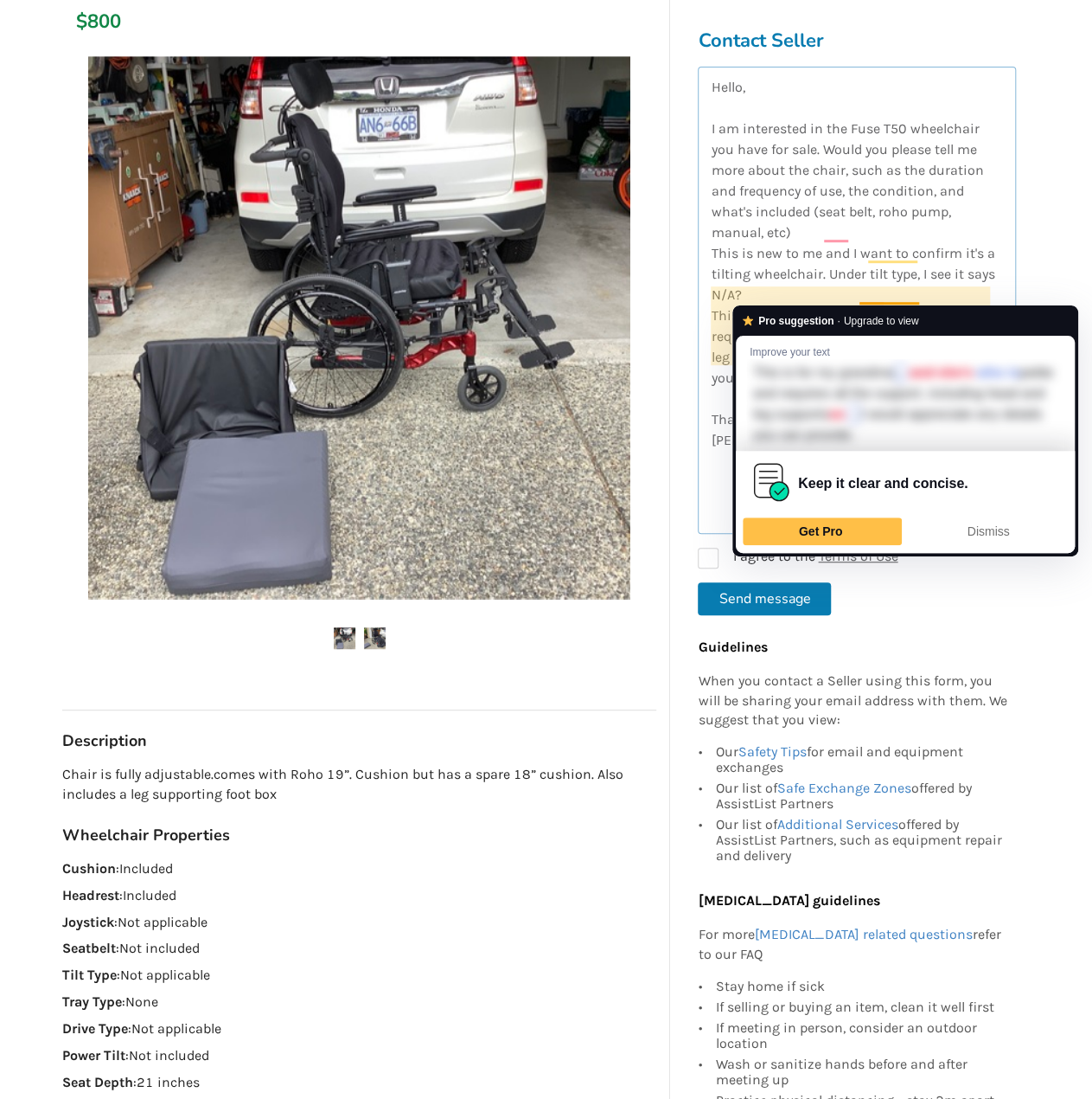
click at [914, 298] on textarea "Hello, I am interested in the Fuse T50 wheelchair you have for sale. Would you …" at bounding box center [857, 300] width 319 height 467
click at [882, 290] on textarea "Hello, I am interested in the Fuse T50 wheelchair you have for sale. Would you …" at bounding box center [857, 300] width 319 height 467
click at [911, 295] on textarea "Hello, I am interested in the Fuse T50 wheelchair you have for sale. Would you …" at bounding box center [857, 300] width 319 height 467
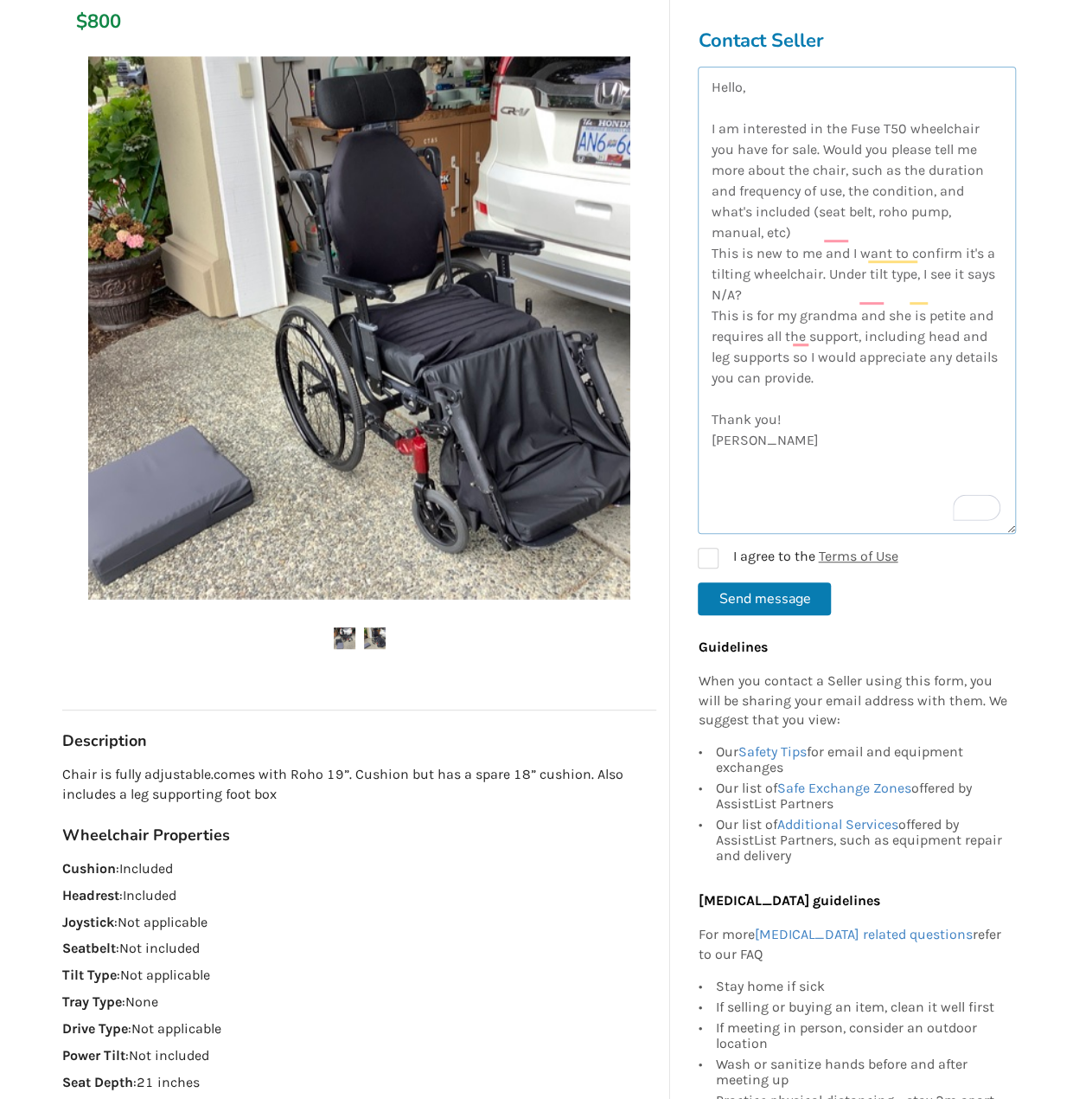
click at [909, 382] on textarea "Hello, I am interested in the Fuse T50 wheelchair you have for sale. Would you …" at bounding box center [857, 300] width 319 height 467
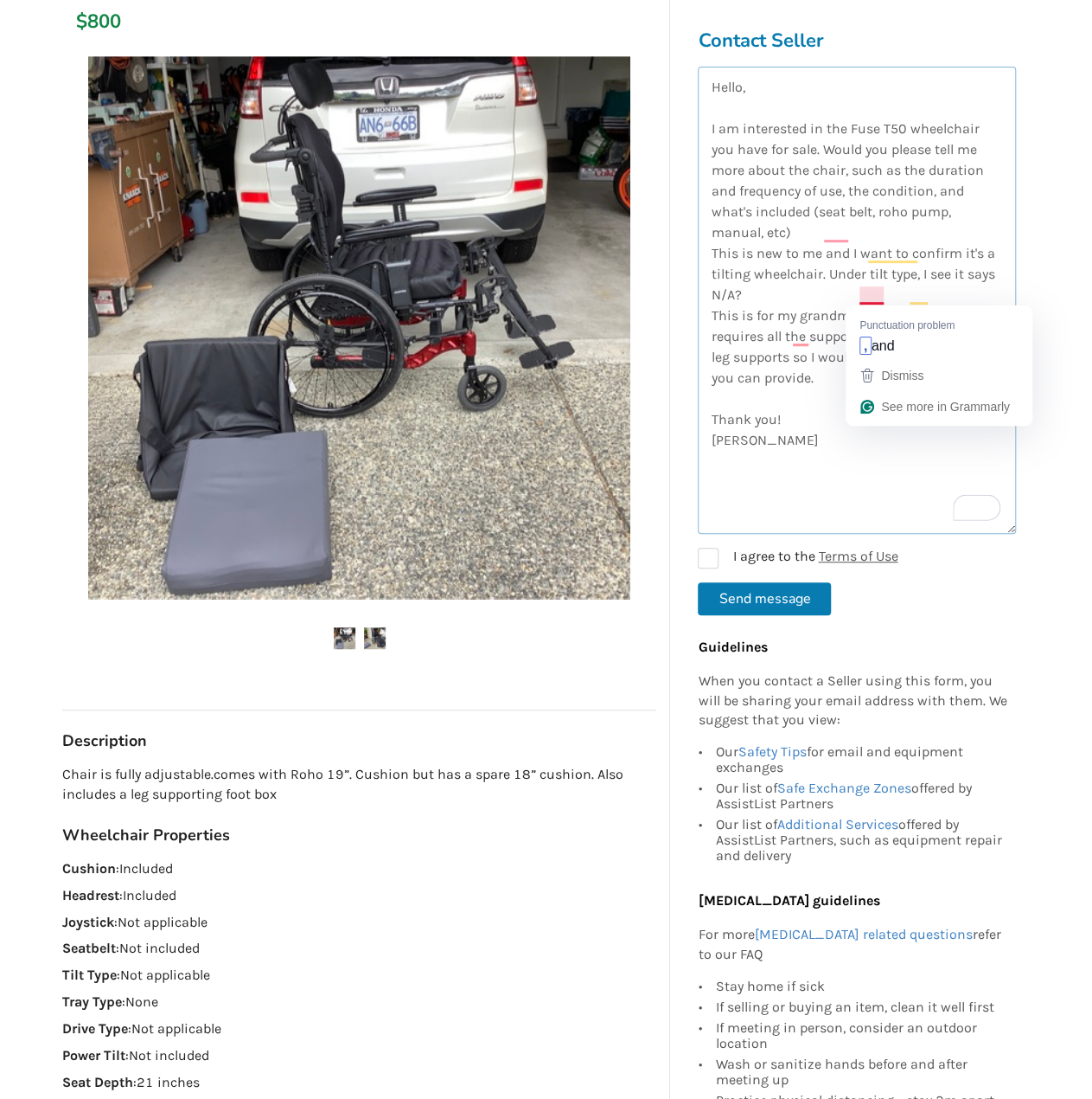
click at [882, 297] on textarea "Hello, I am interested in the Fuse T50 wheelchair you have for sale. Would you …" at bounding box center [857, 300] width 319 height 467
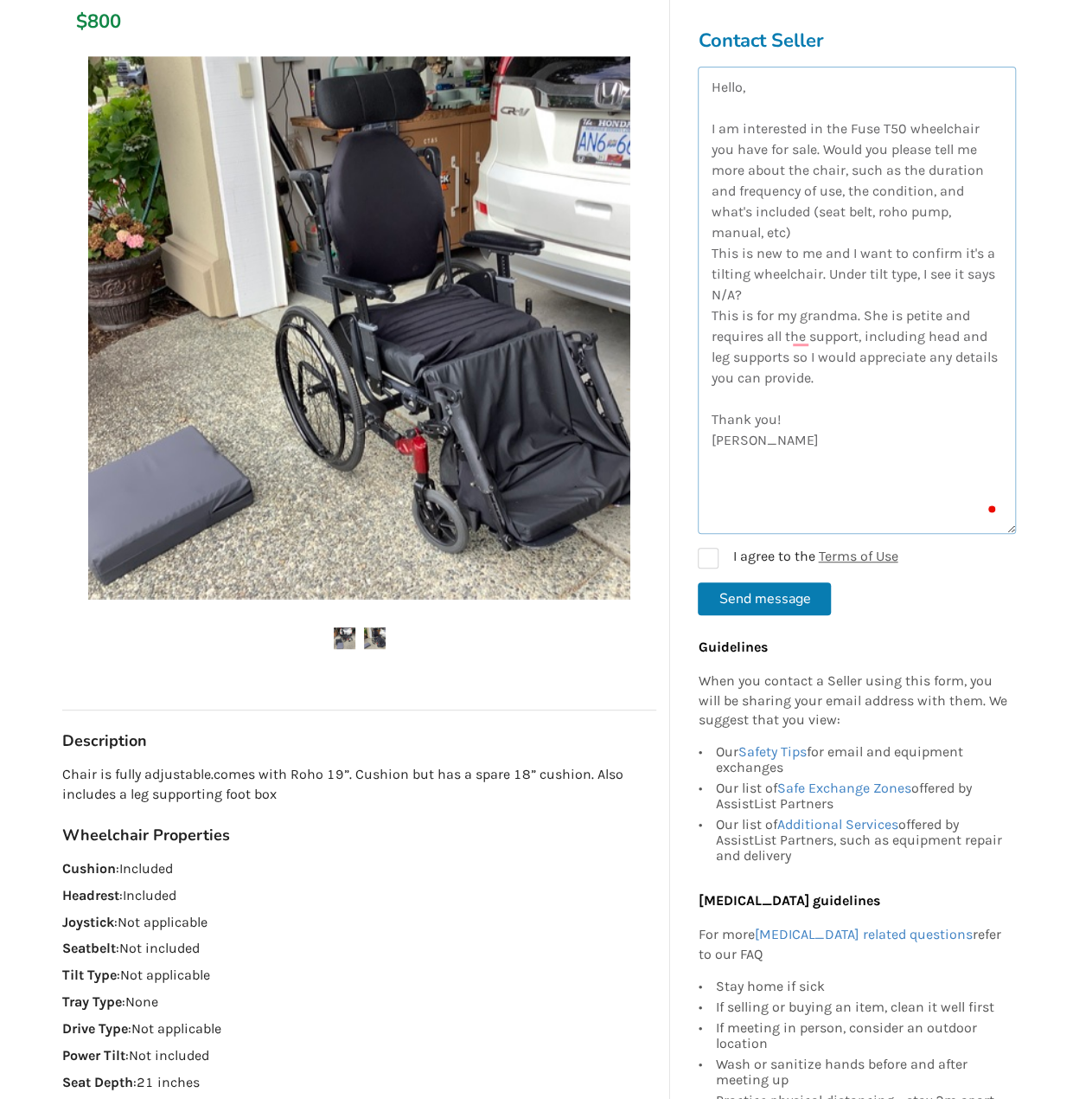
click at [888, 383] on textarea "Hello, I am interested in the Fuse T50 wheelchair you have for sale. Would you …" at bounding box center [857, 300] width 319 height 467
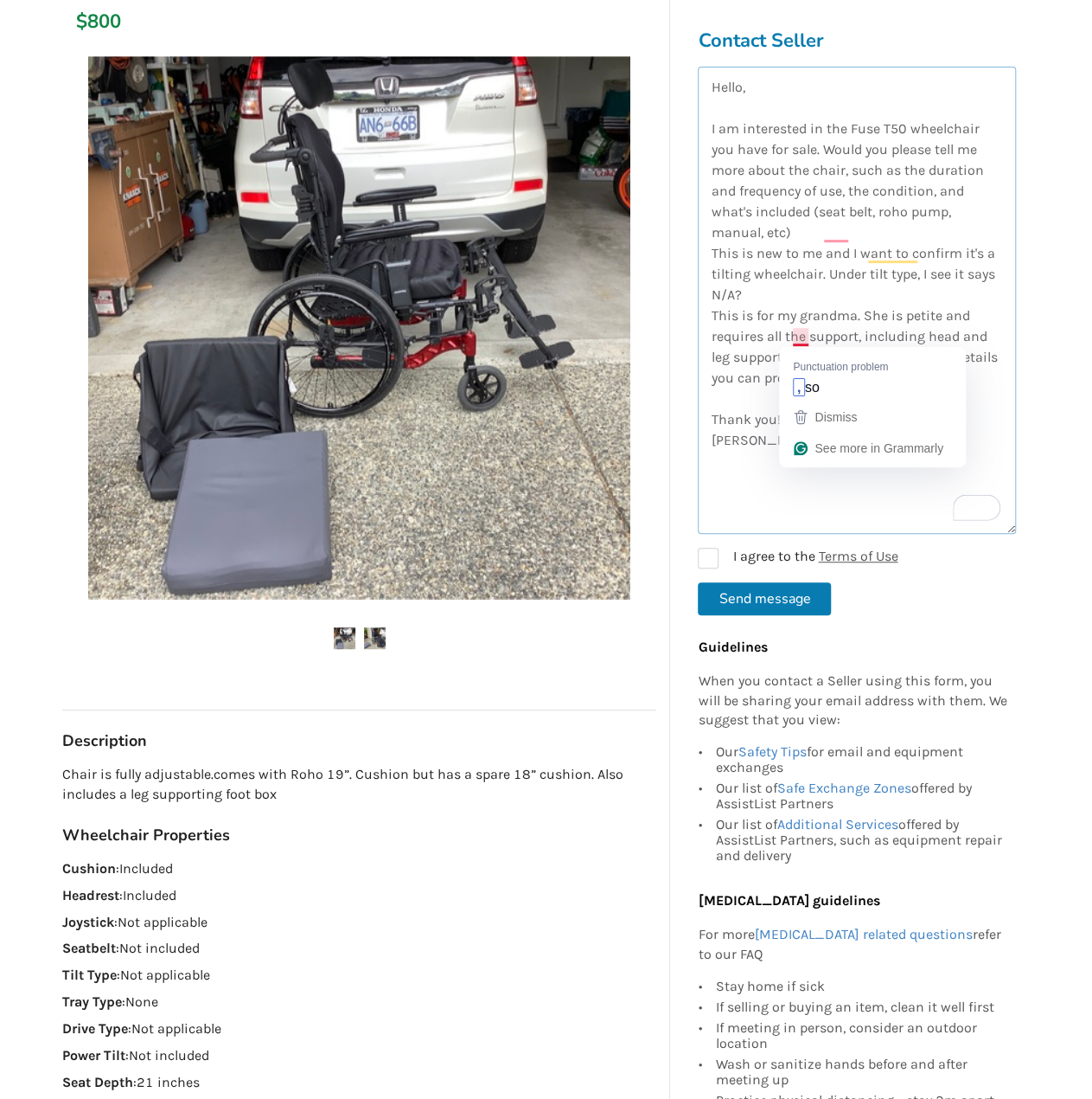
click at [787, 337] on textarea "Hello, I am interested in the Fuse T50 wheelchair you have for sale. Would you …" at bounding box center [857, 300] width 319 height 467
click at [889, 393] on textarea "Hello, I am interested in the Fuse T50 wheelchair you have for sale. Would you …" at bounding box center [857, 300] width 319 height 467
click at [885, 337] on textarea "Hello, I am interested in the Fuse T50 wheelchair you have for sale. Would you …" at bounding box center [857, 300] width 319 height 467
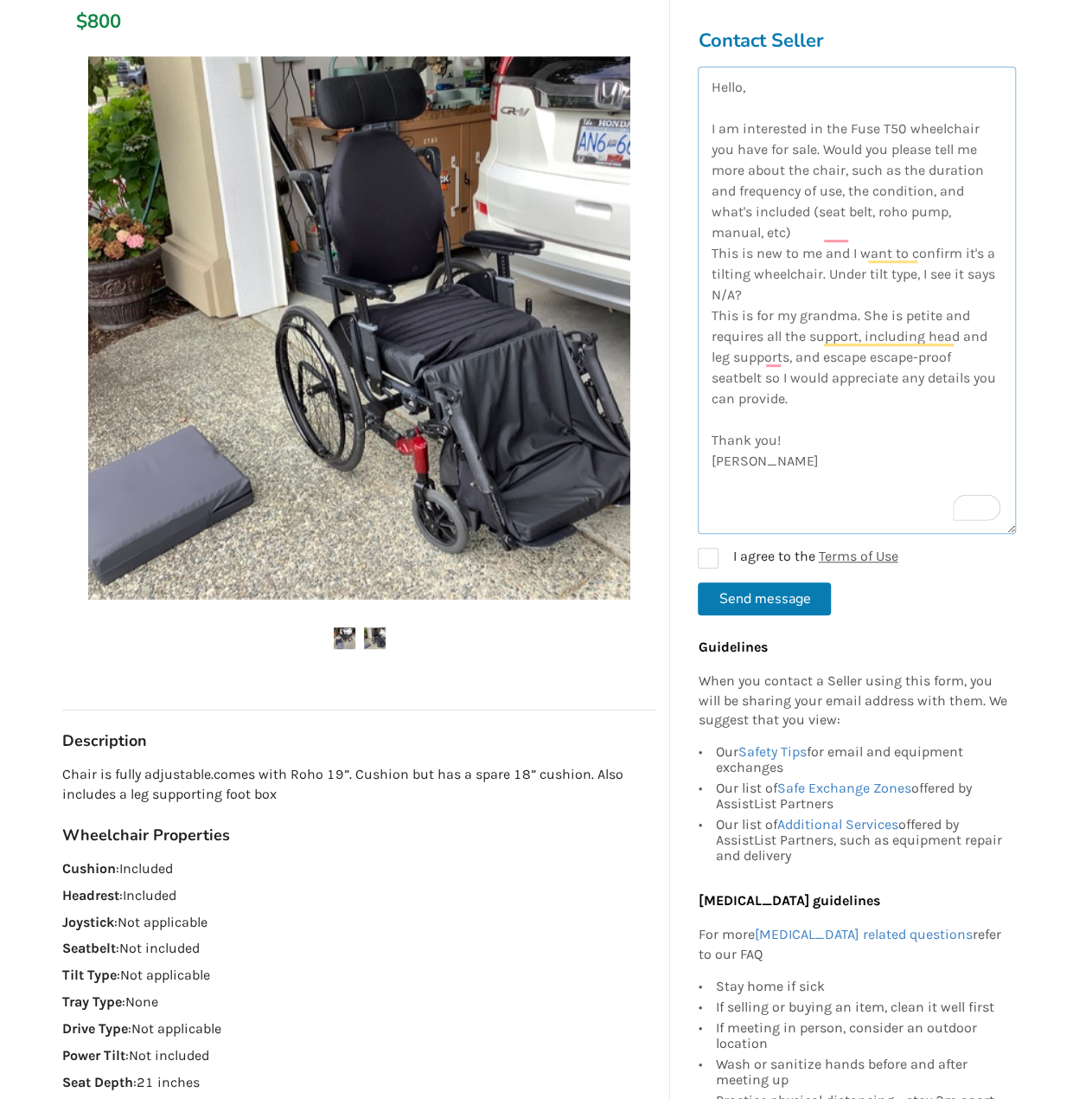
click at [877, 400] on textarea "Hello, I am interested in the Fuse T50 wheelchair you have for sale. Would you …" at bounding box center [857, 300] width 319 height 467
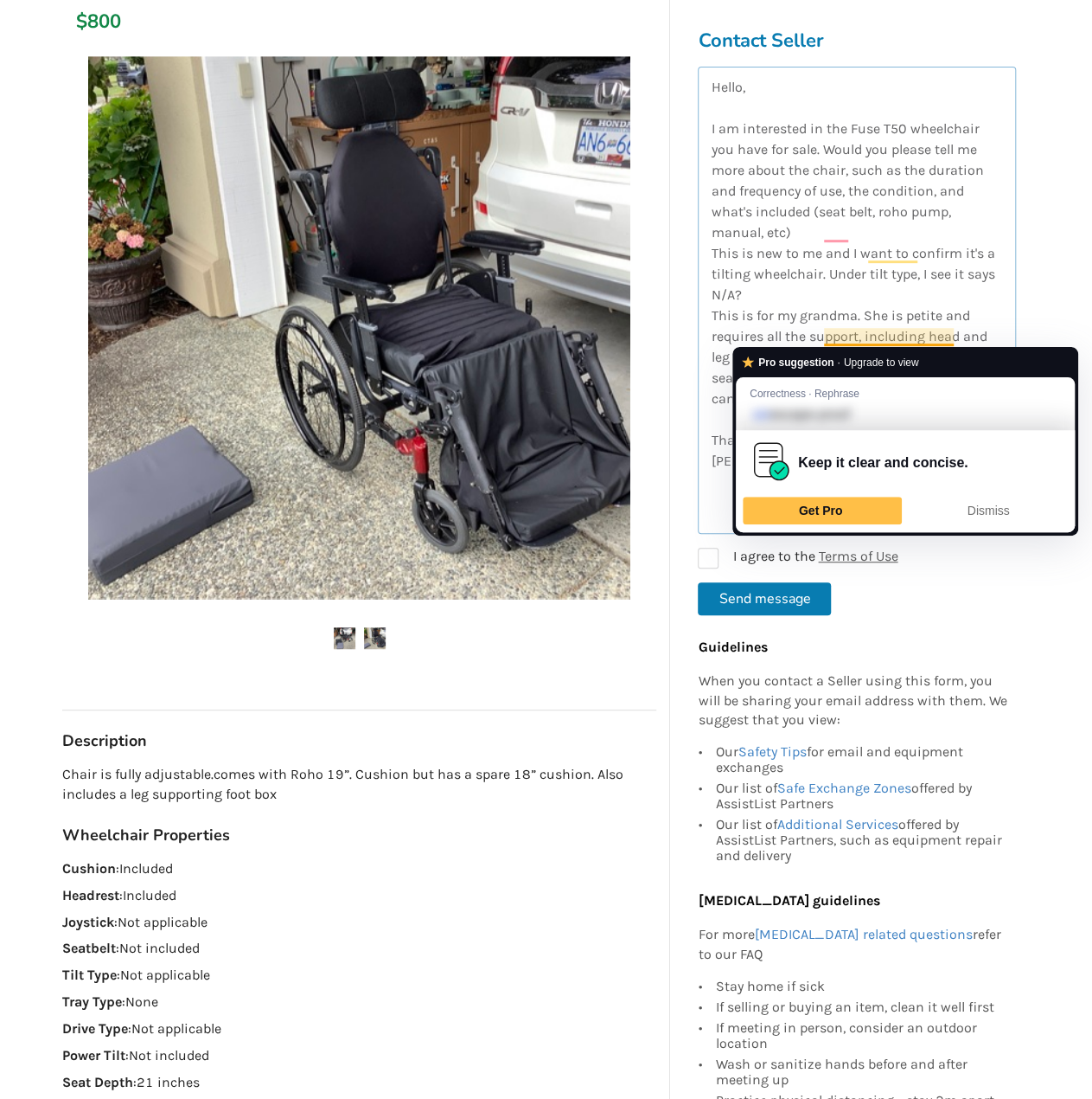
drag, startPoint x: 866, startPoint y: 335, endPoint x: 824, endPoint y: 334, distance: 42.0
click at [824, 334] on textarea "Hello, I am interested in the Fuse T50 wheelchair you have for sale. Would you …" at bounding box center [857, 300] width 319 height 467
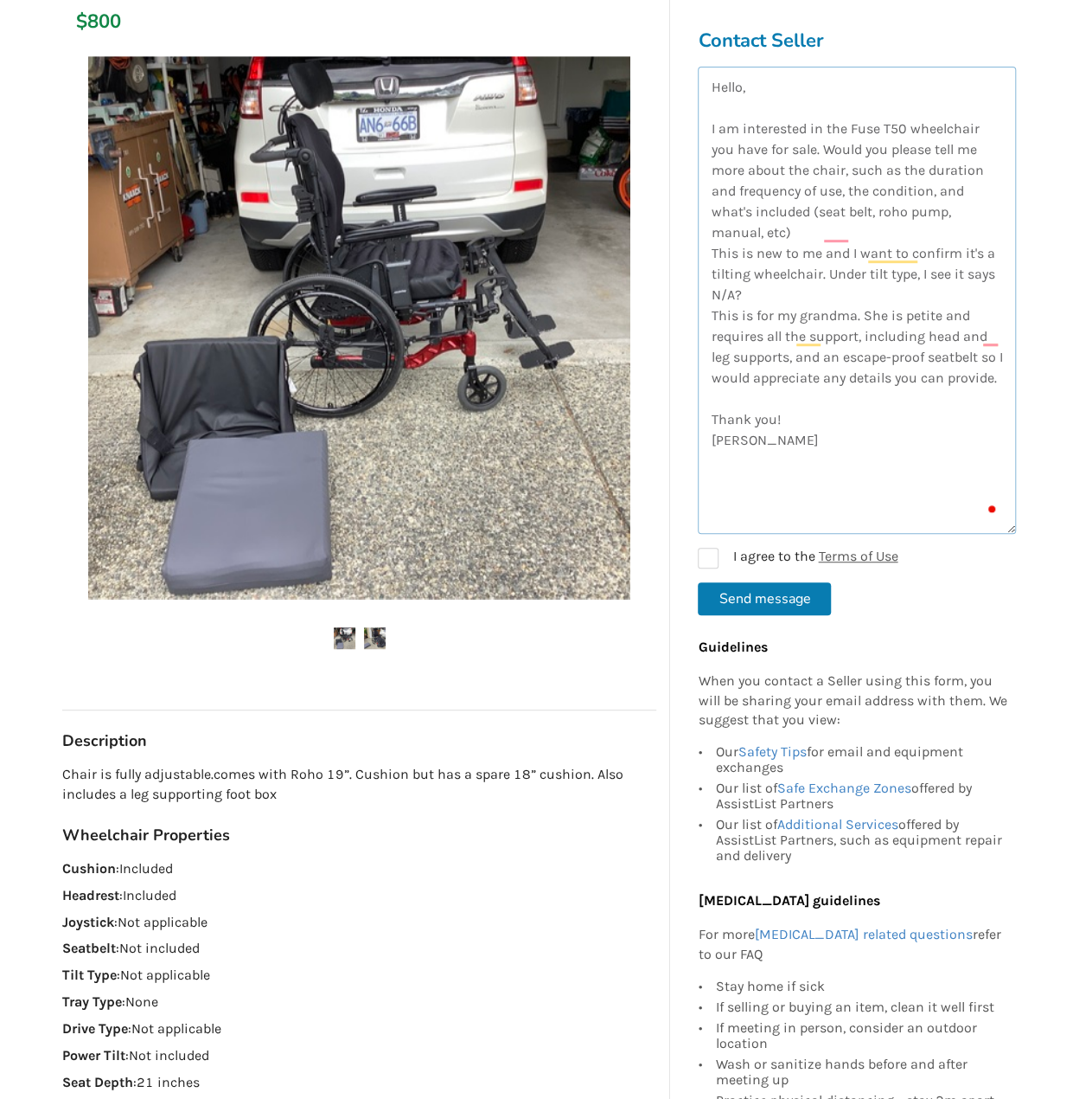
click at [839, 420] on textarea "Hello, I am interested in the Fuse T50 wheelchair you have for sale. Would you …" at bounding box center [857, 300] width 319 height 467
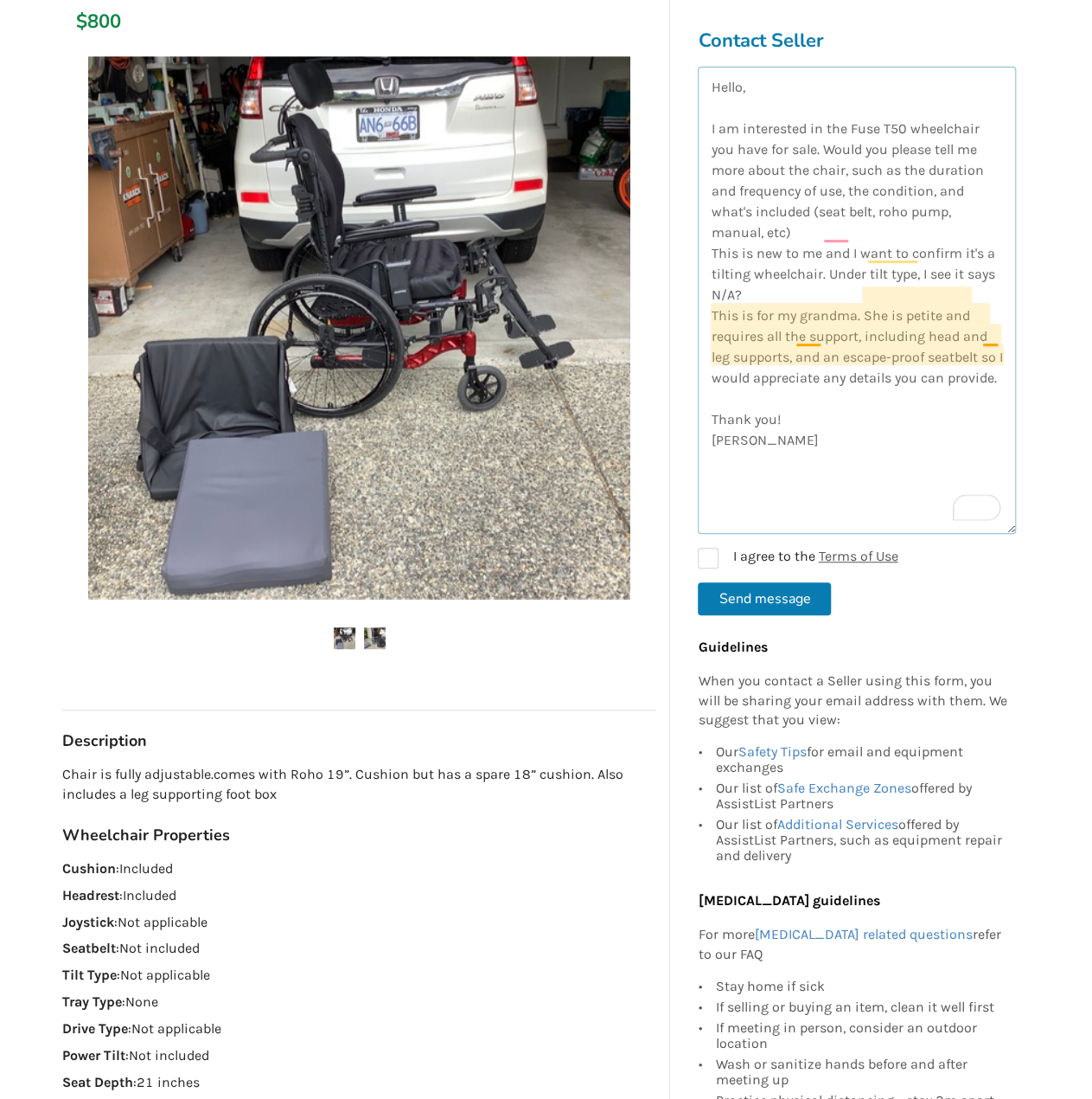
click at [812, 335] on textarea "Hello, I am interested in the Fuse T50 wheelchair you have for sale. Would you …" at bounding box center [857, 300] width 319 height 467
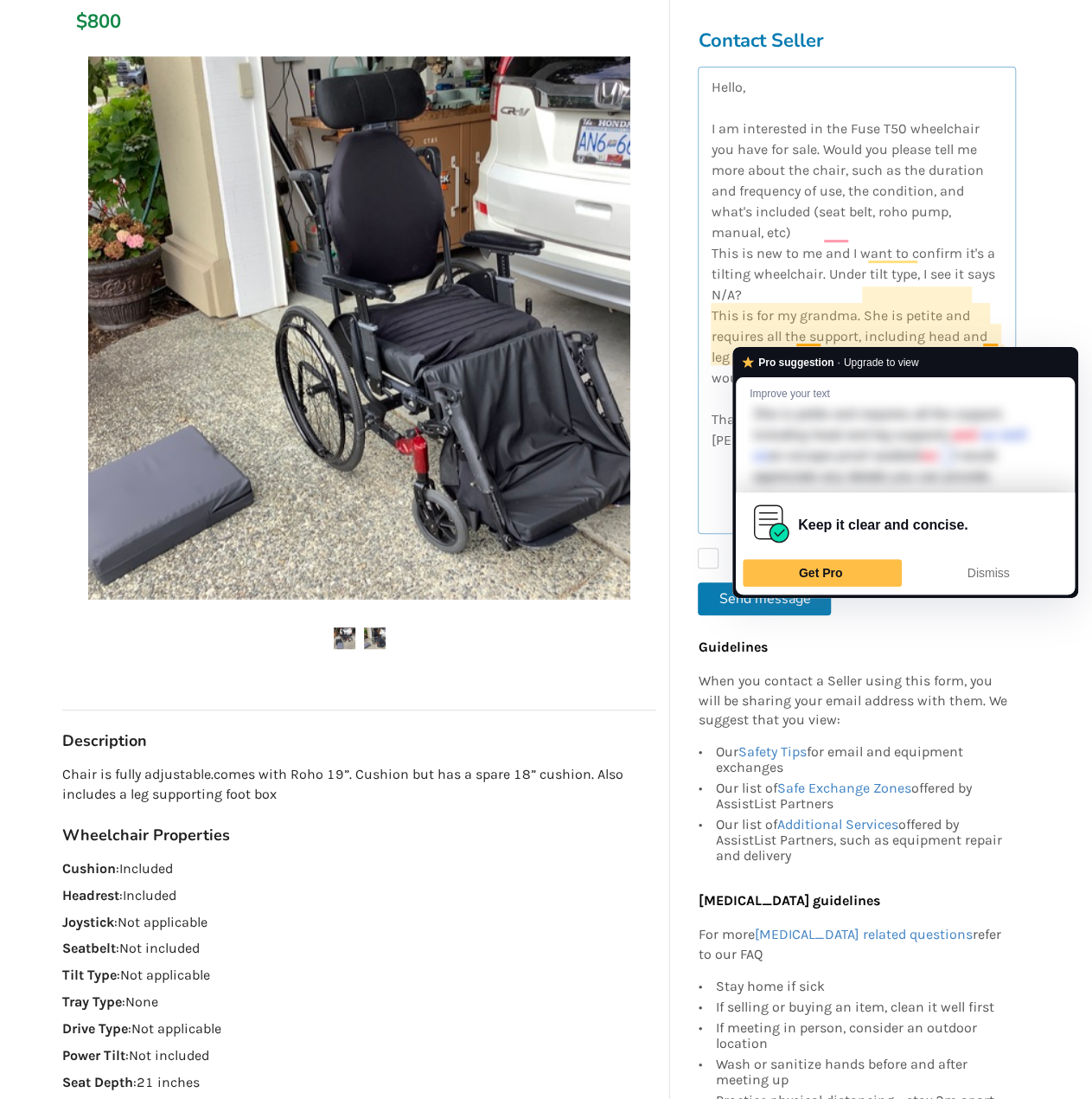
click at [787, 275] on textarea "Hello, I am interested in the Fuse T50 wheelchair you have for sale. Would you …" at bounding box center [857, 300] width 319 height 467
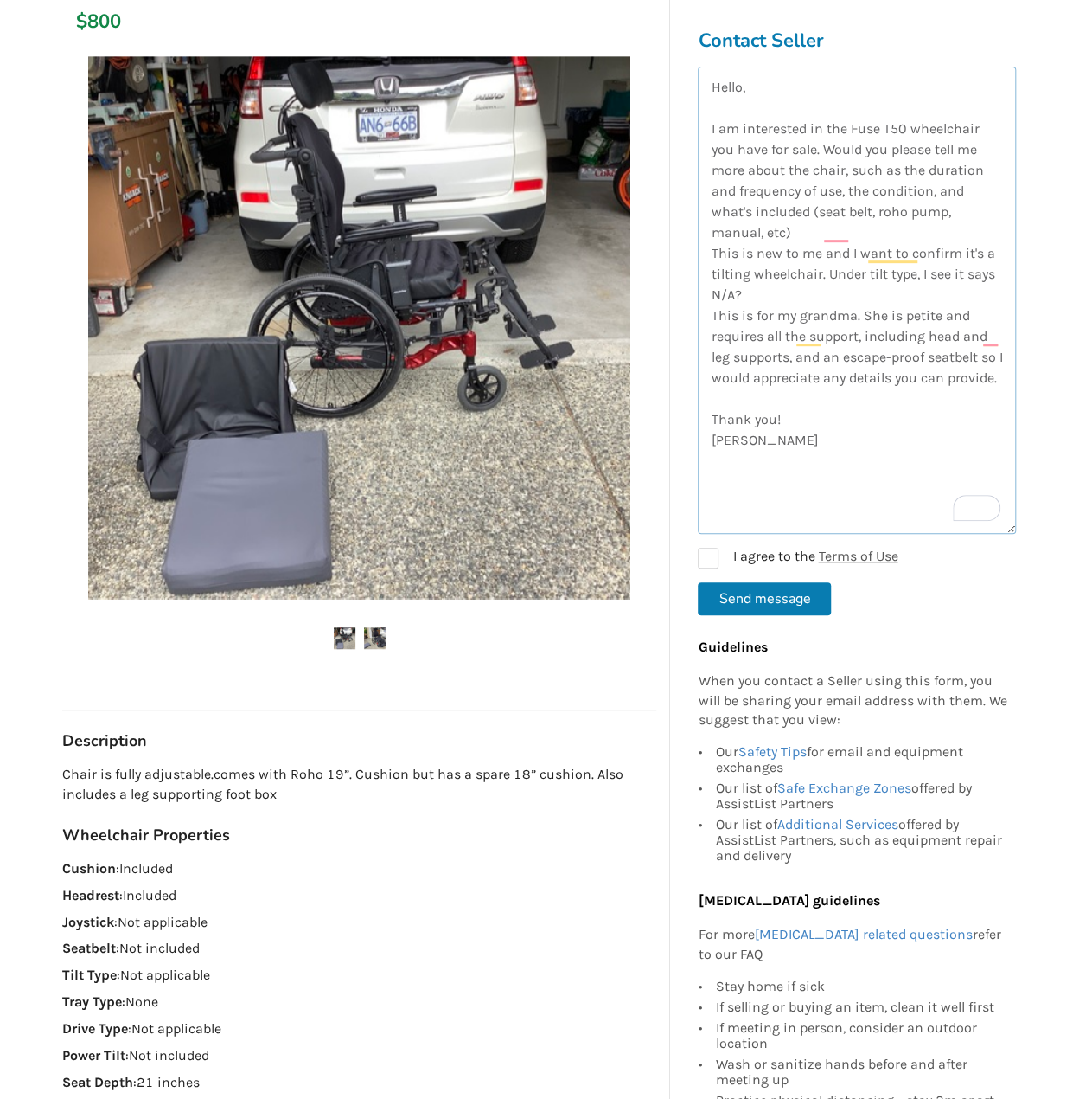
click at [793, 335] on textarea "Hello, I am interested in the Fuse T50 wheelchair you have for sale. Would you …" at bounding box center [857, 300] width 319 height 467
click at [854, 430] on textarea "Hello, I am interested in the Fuse T50 wheelchair you have for sale. Would you …" at bounding box center [857, 300] width 319 height 467
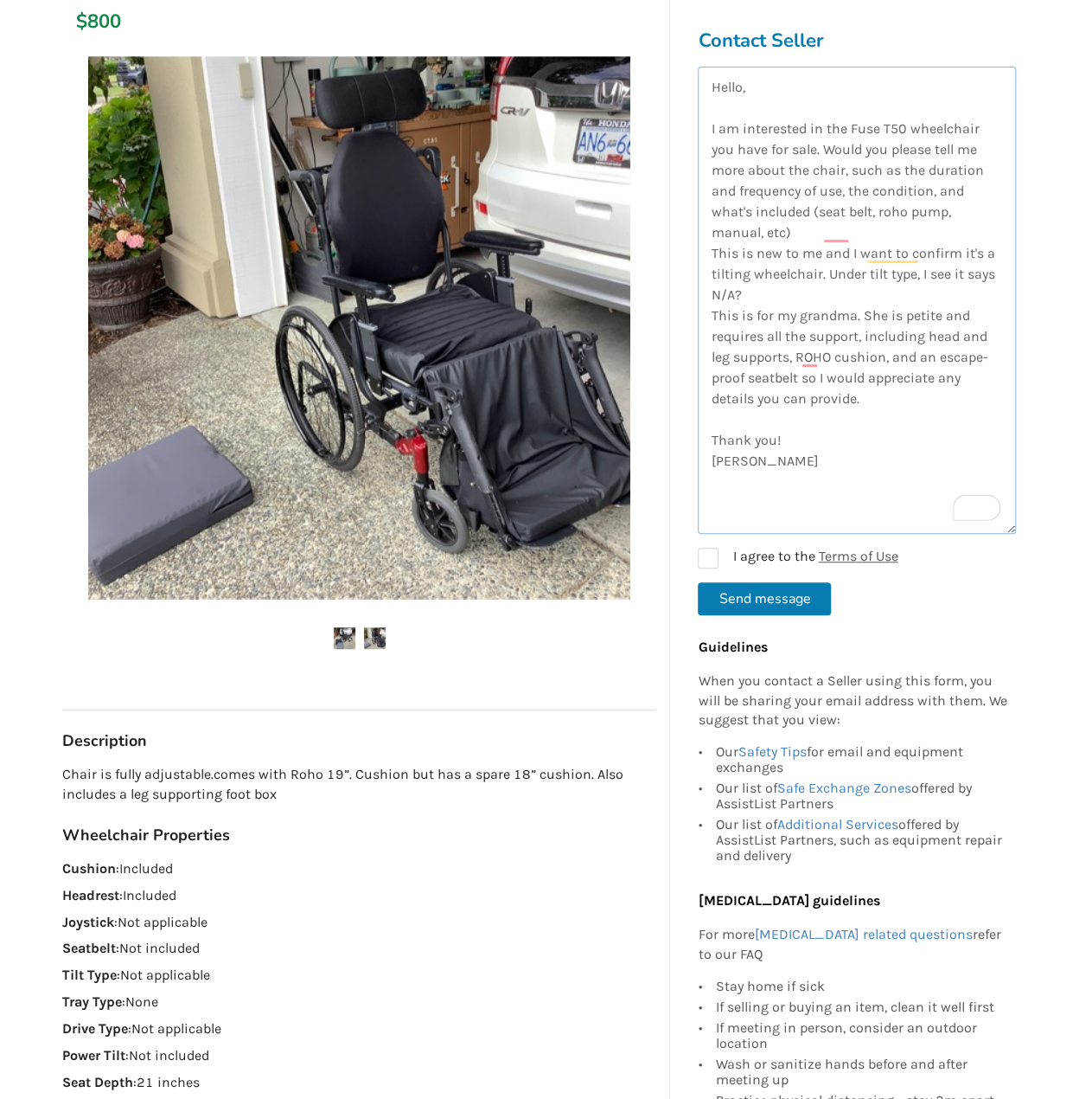
click at [798, 359] on textarea "Hello, I am interested in the Fuse T50 wheelchair you have for sale. Would you …" at bounding box center [857, 300] width 319 height 467
click at [830, 415] on textarea "Hello, I am interested in the Fuse T50 wheelchair you have for sale. Would you …" at bounding box center [857, 300] width 319 height 467
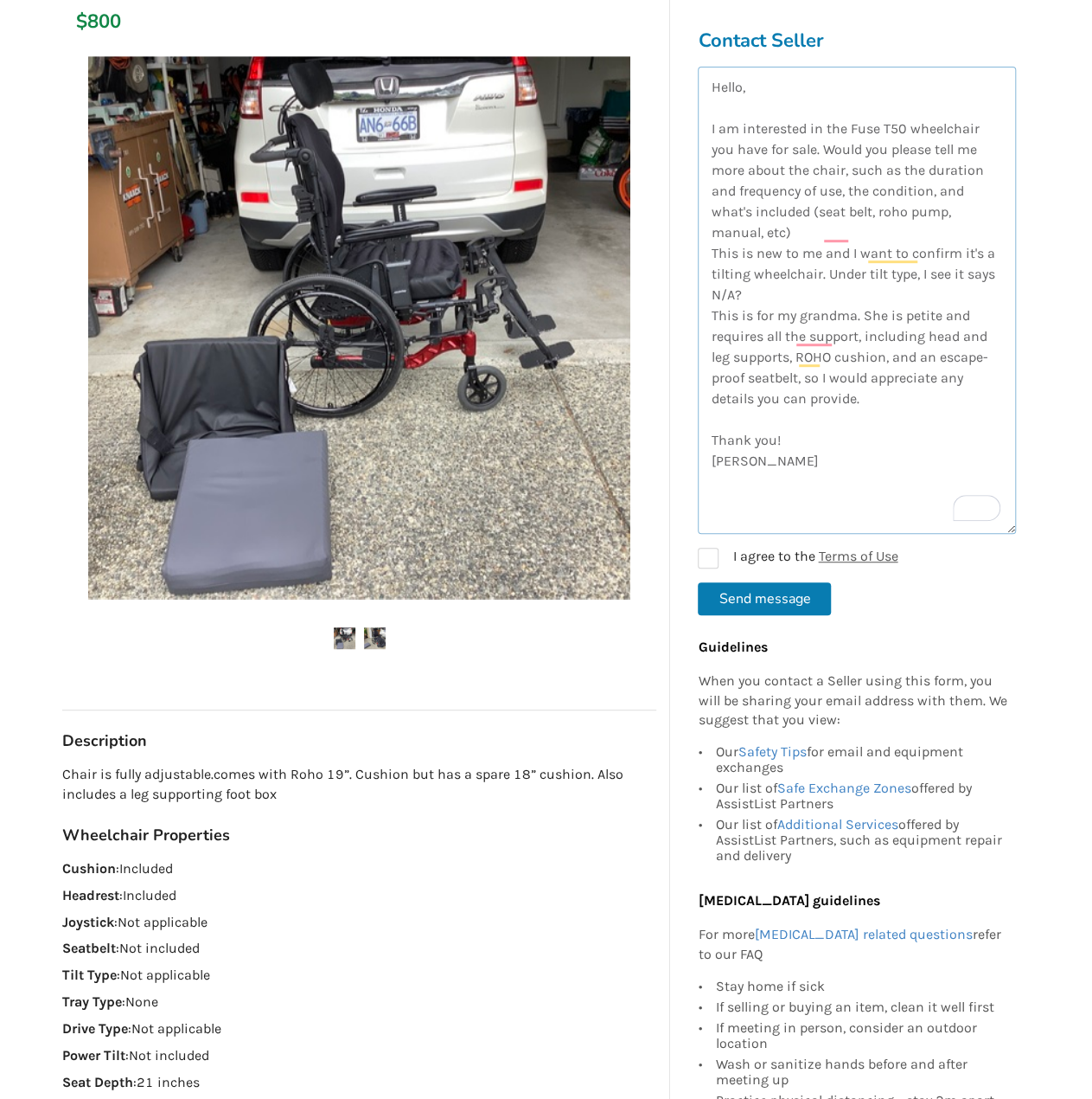
click at [881, 403] on textarea "Hello, I am interested in the Fuse T50 wheelchair you have for sale. Would you …" at bounding box center [857, 300] width 319 height 467
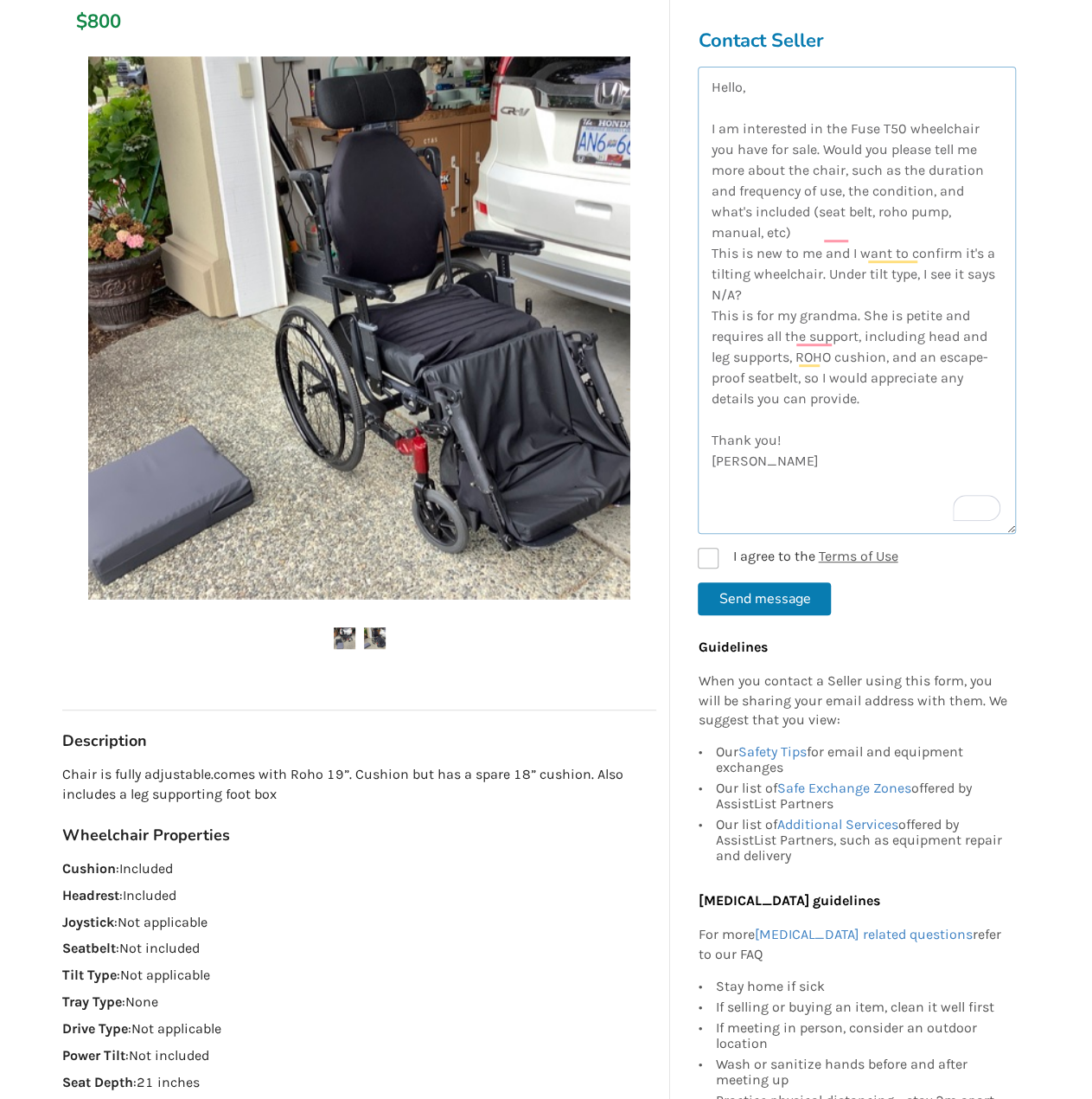
type textarea "Hello, I am interested in the Fuse T50 wheelchair you have for sale. Would you …"
click at [708, 554] on label "I agree to the Terms of Use" at bounding box center [798, 558] width 200 height 21
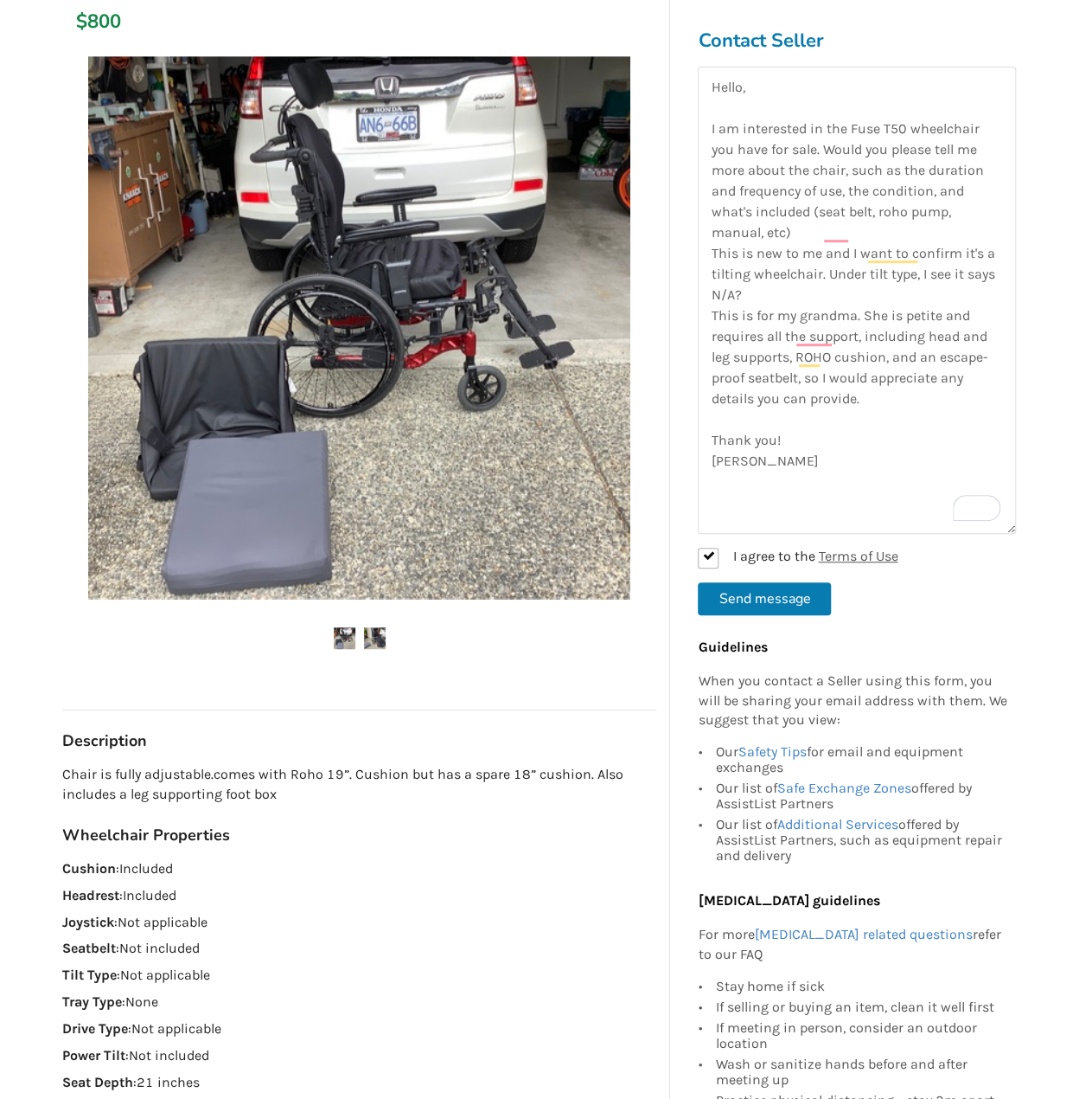
click at [741, 600] on button "Send message" at bounding box center [764, 598] width 134 height 33
checkbox input "false"
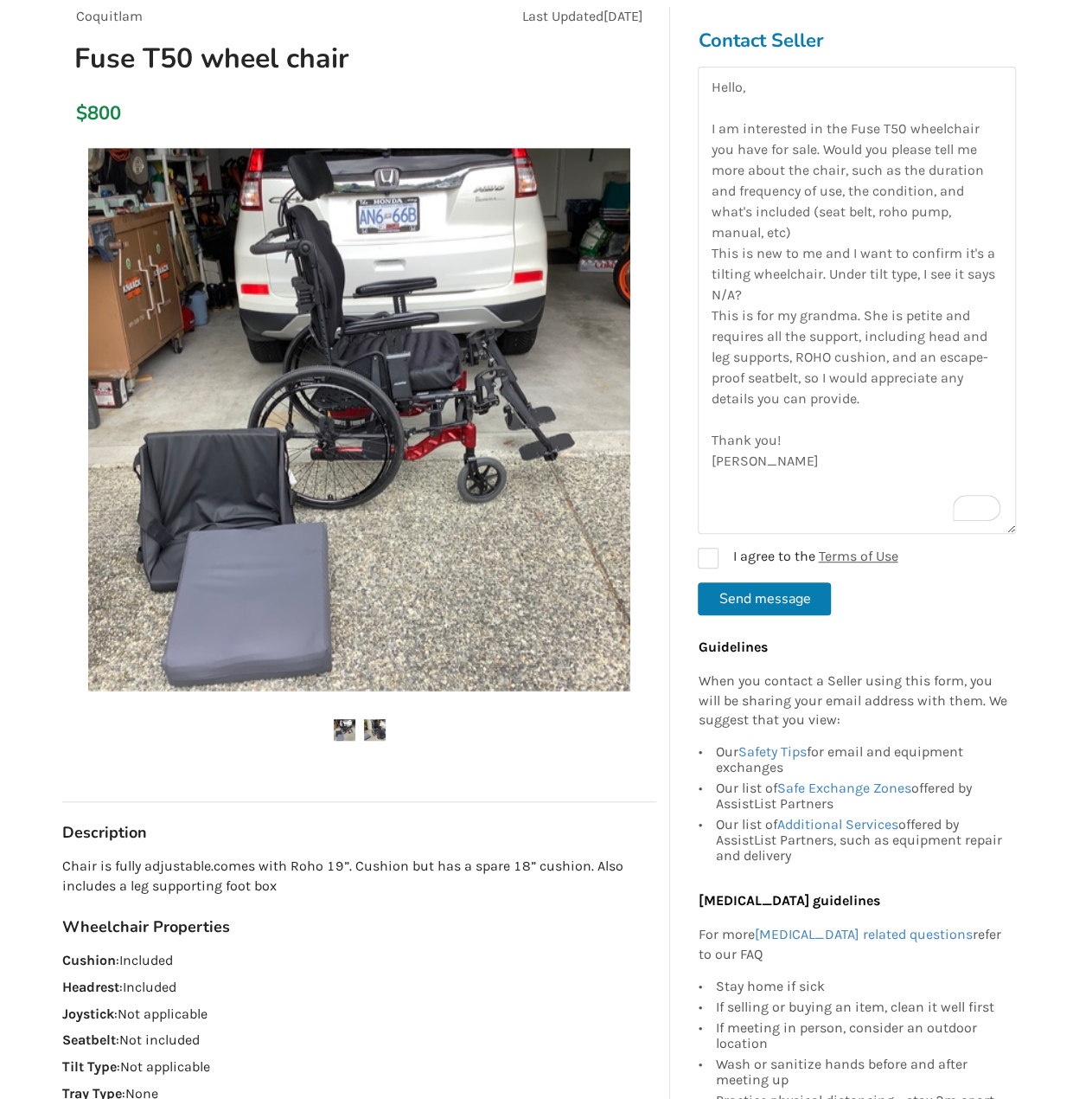
scroll to position [173, 0]
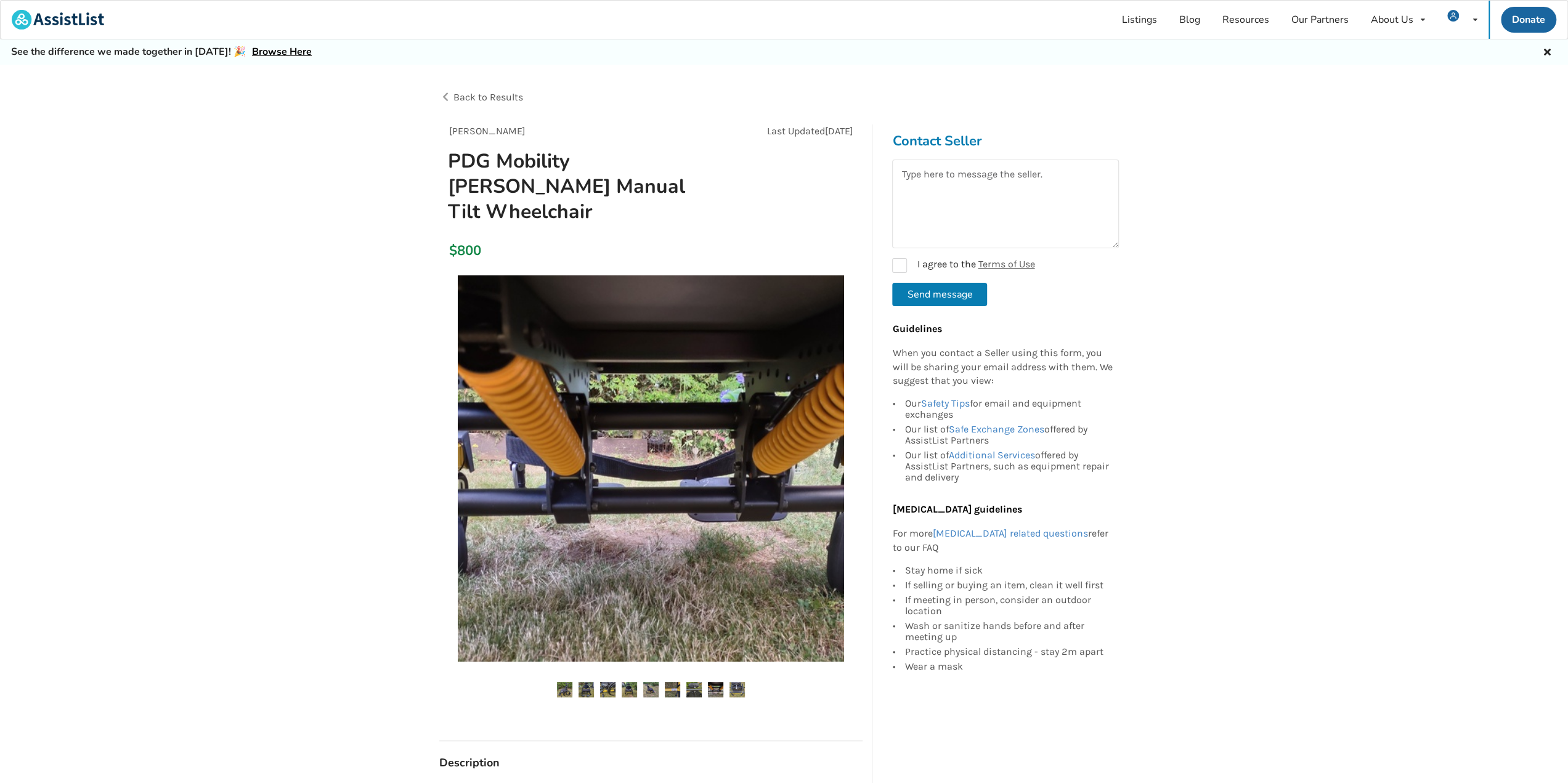
click at [586, 682] on img at bounding box center [585, 689] width 15 height 15
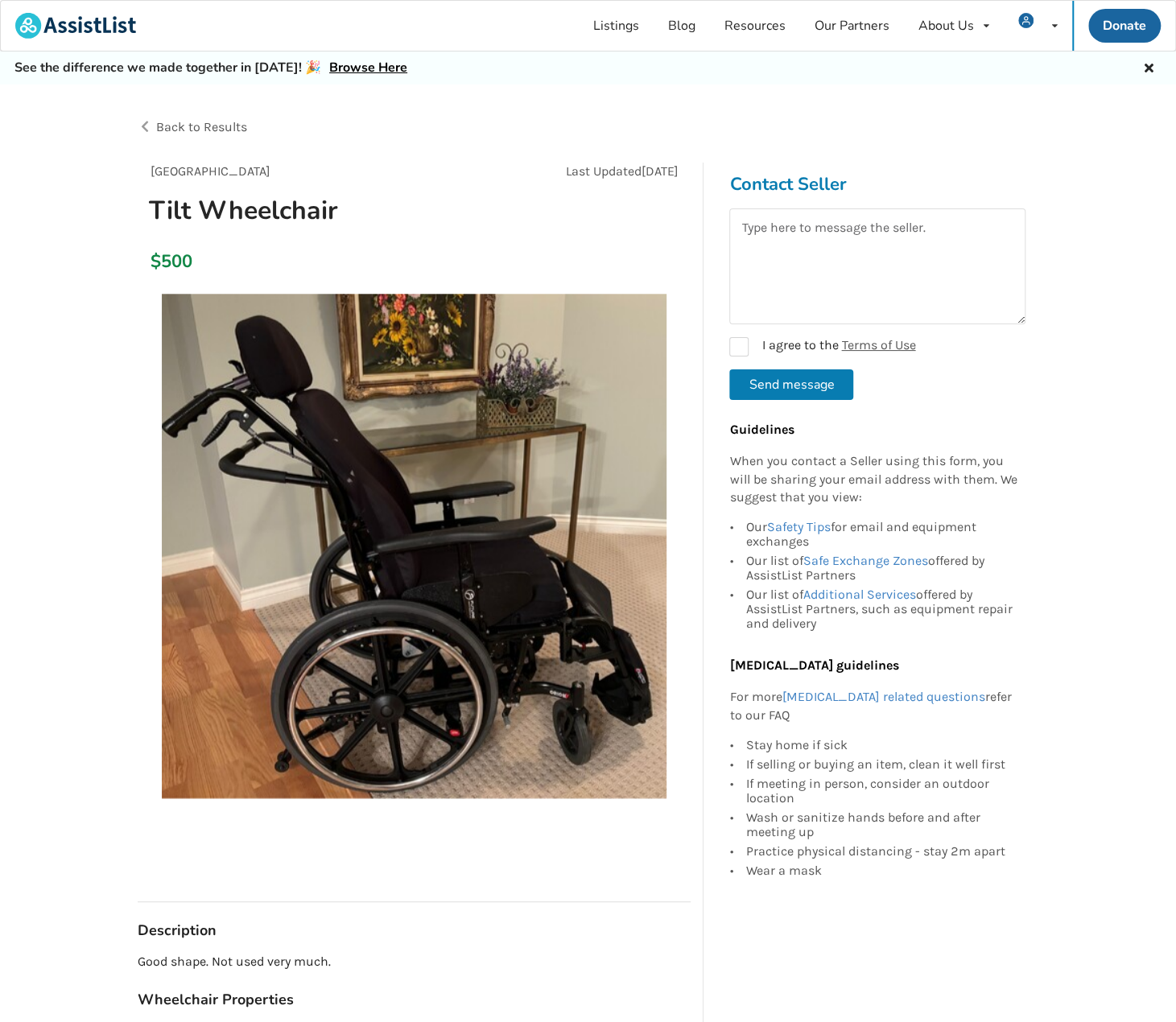
click at [462, 619] on img at bounding box center [414, 546] width 505 height 505
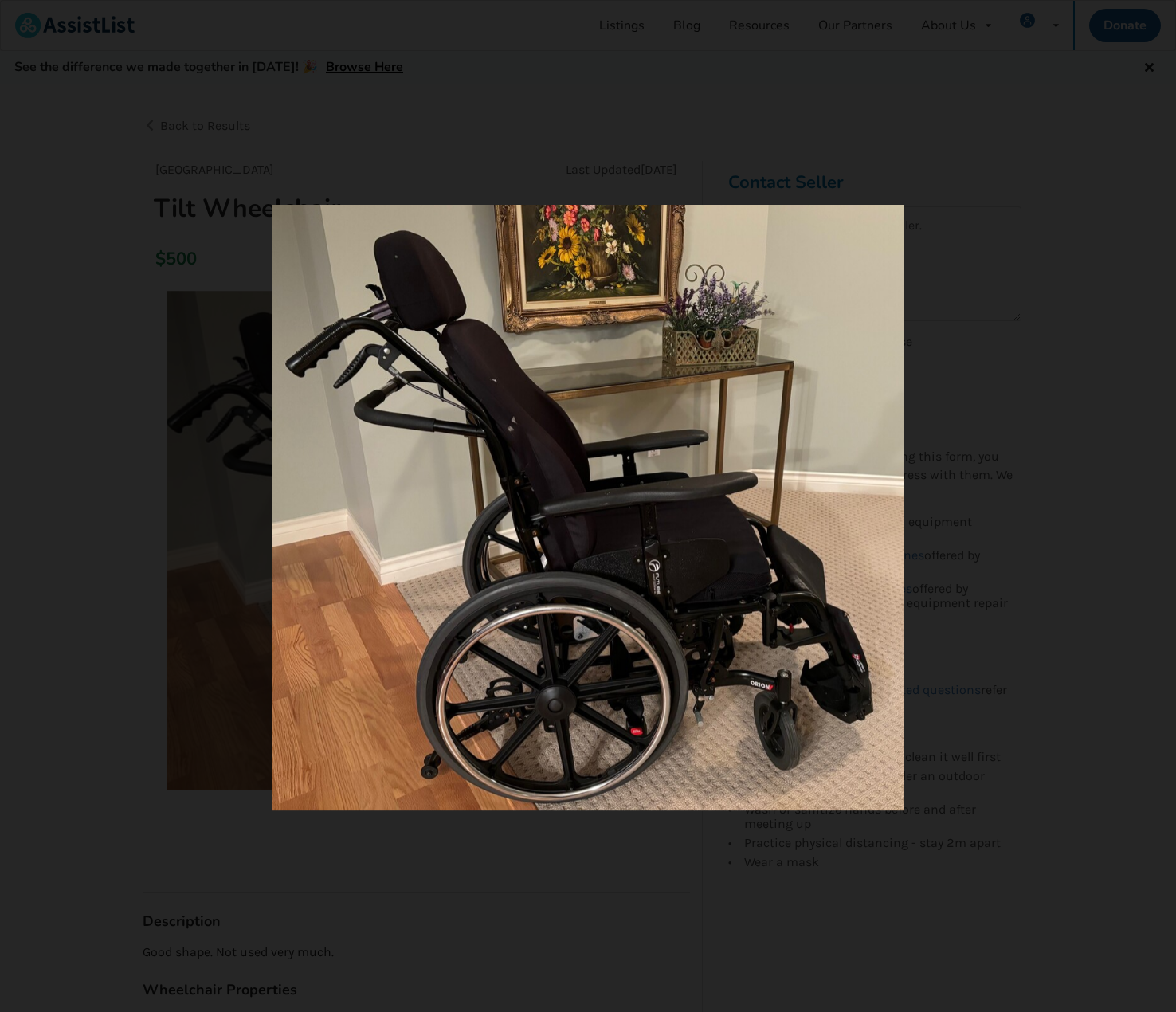
click at [968, 571] on div at bounding box center [588, 506] width 1176 height 1012
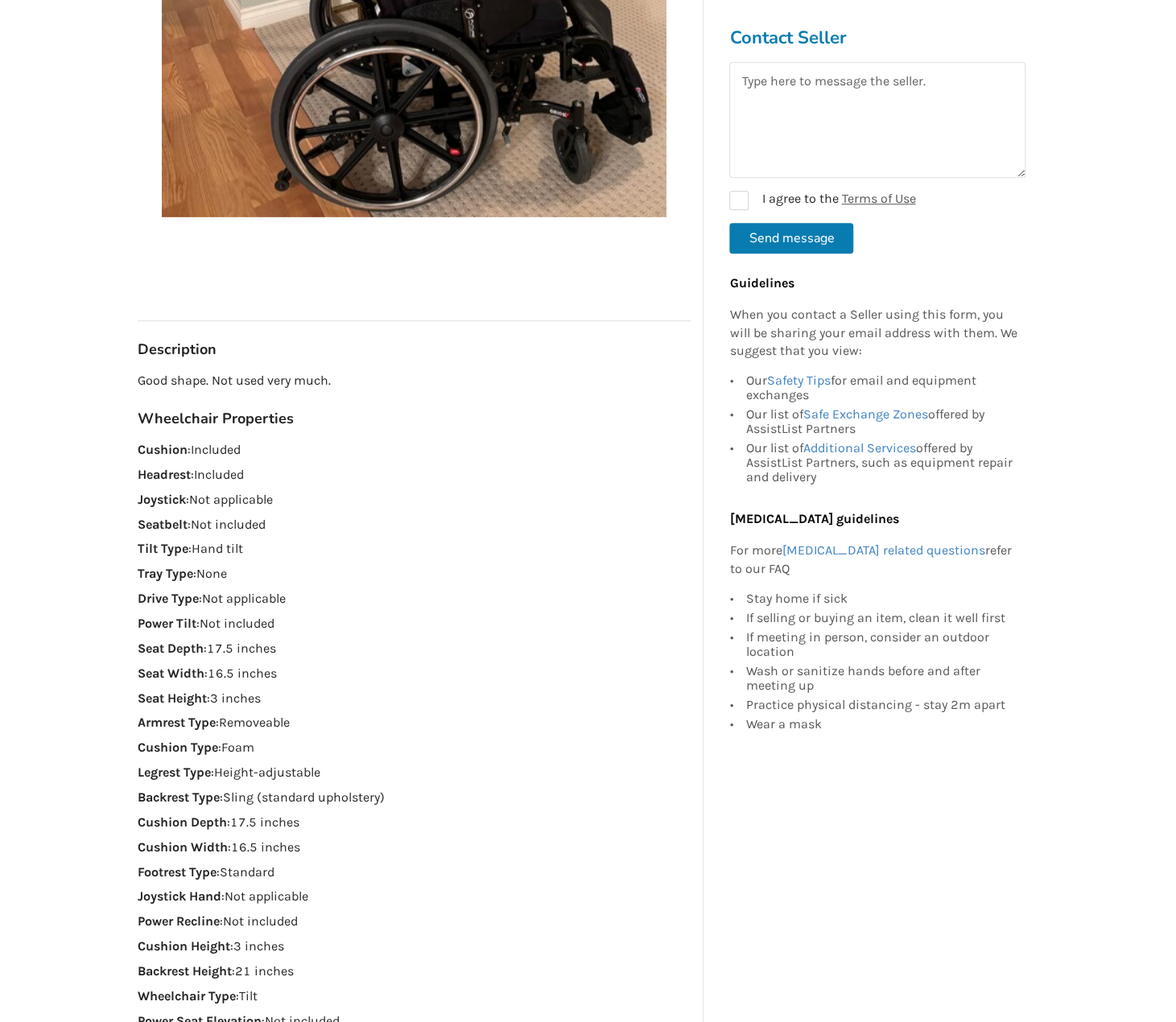
scroll to position [483, 0]
